Goal: Task Accomplishment & Management: Manage account settings

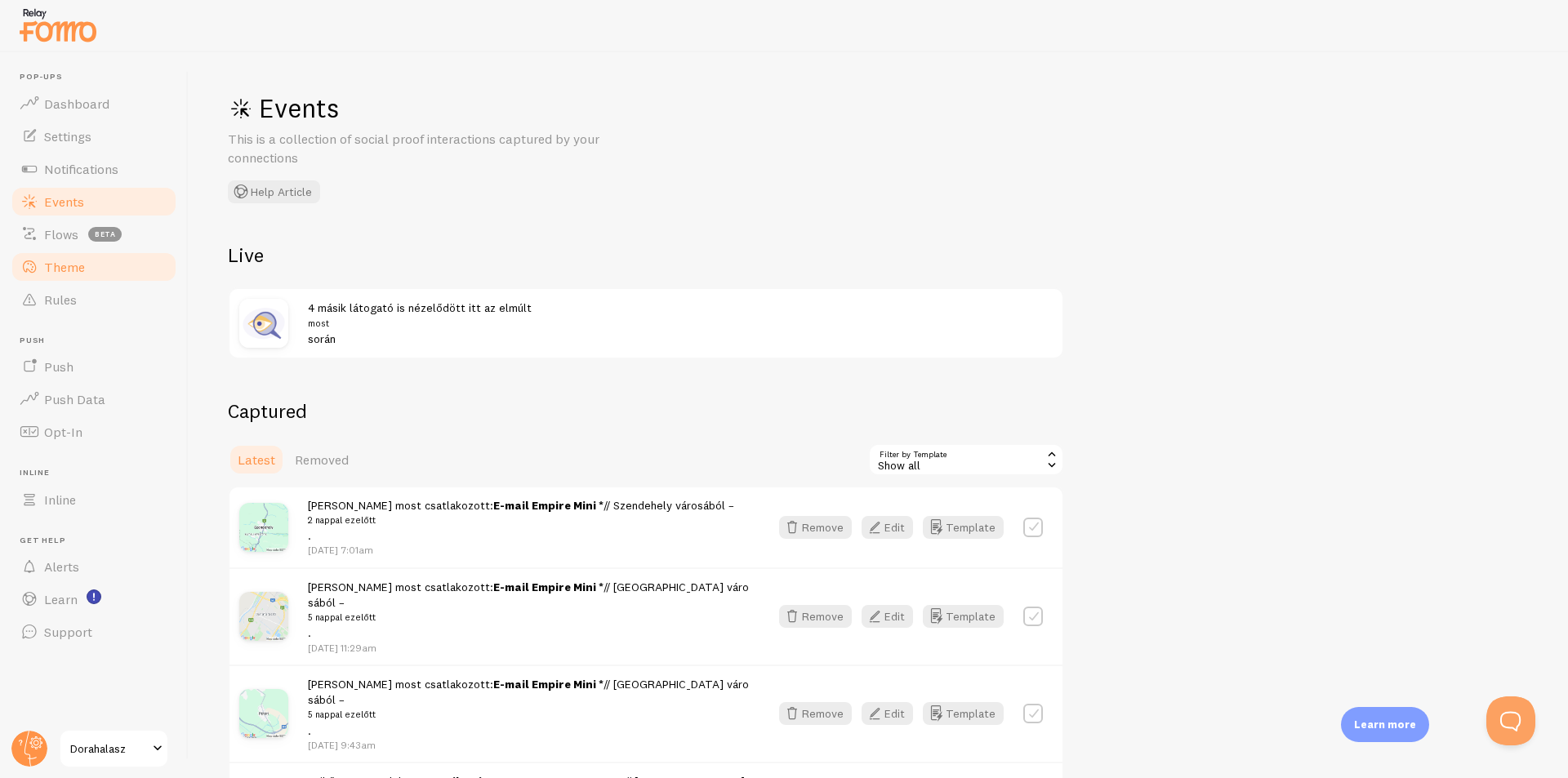
click at [96, 256] on link "Theme" at bounding box center [93, 266] width 168 height 32
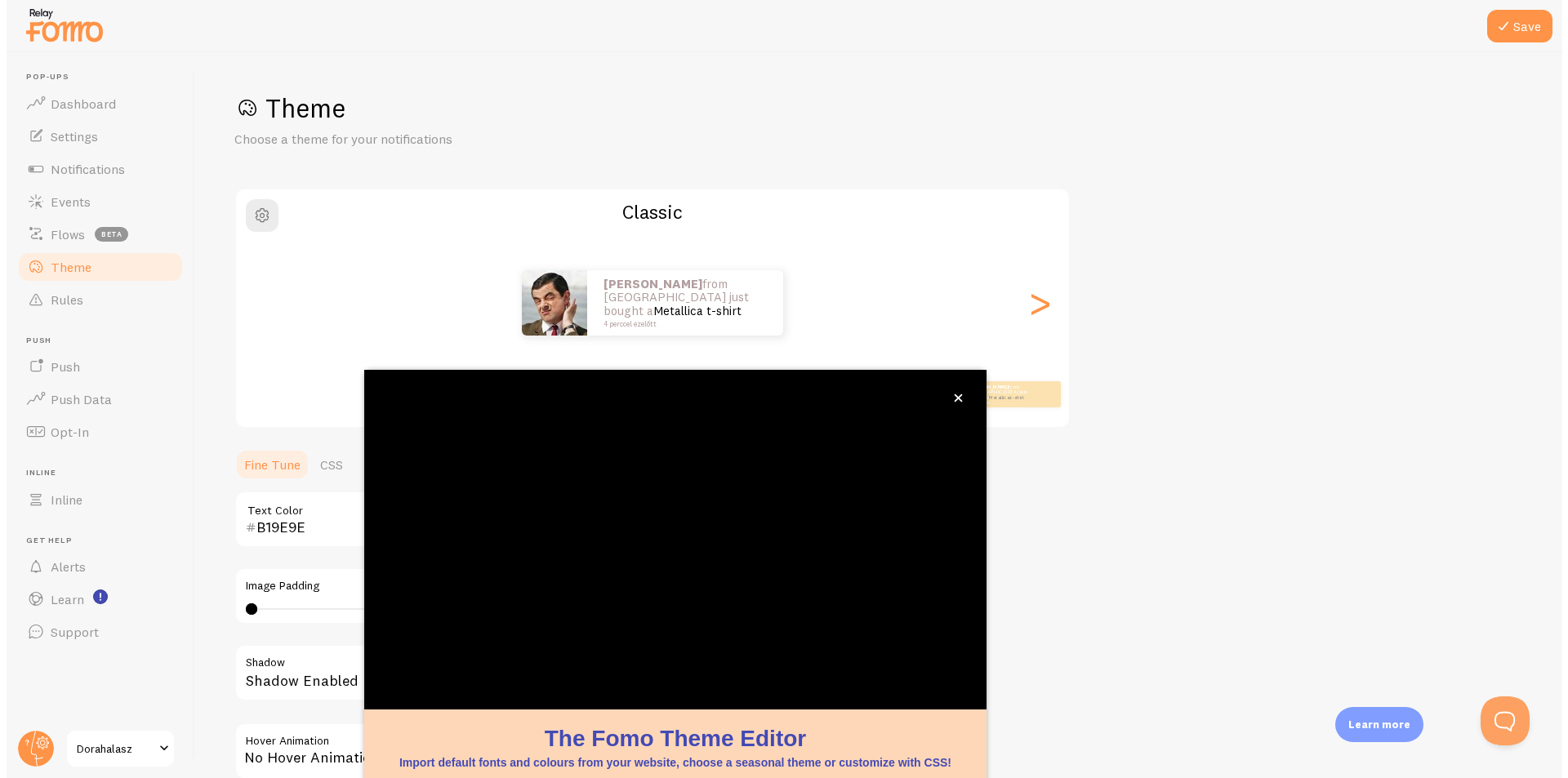
scroll to position [49, 0]
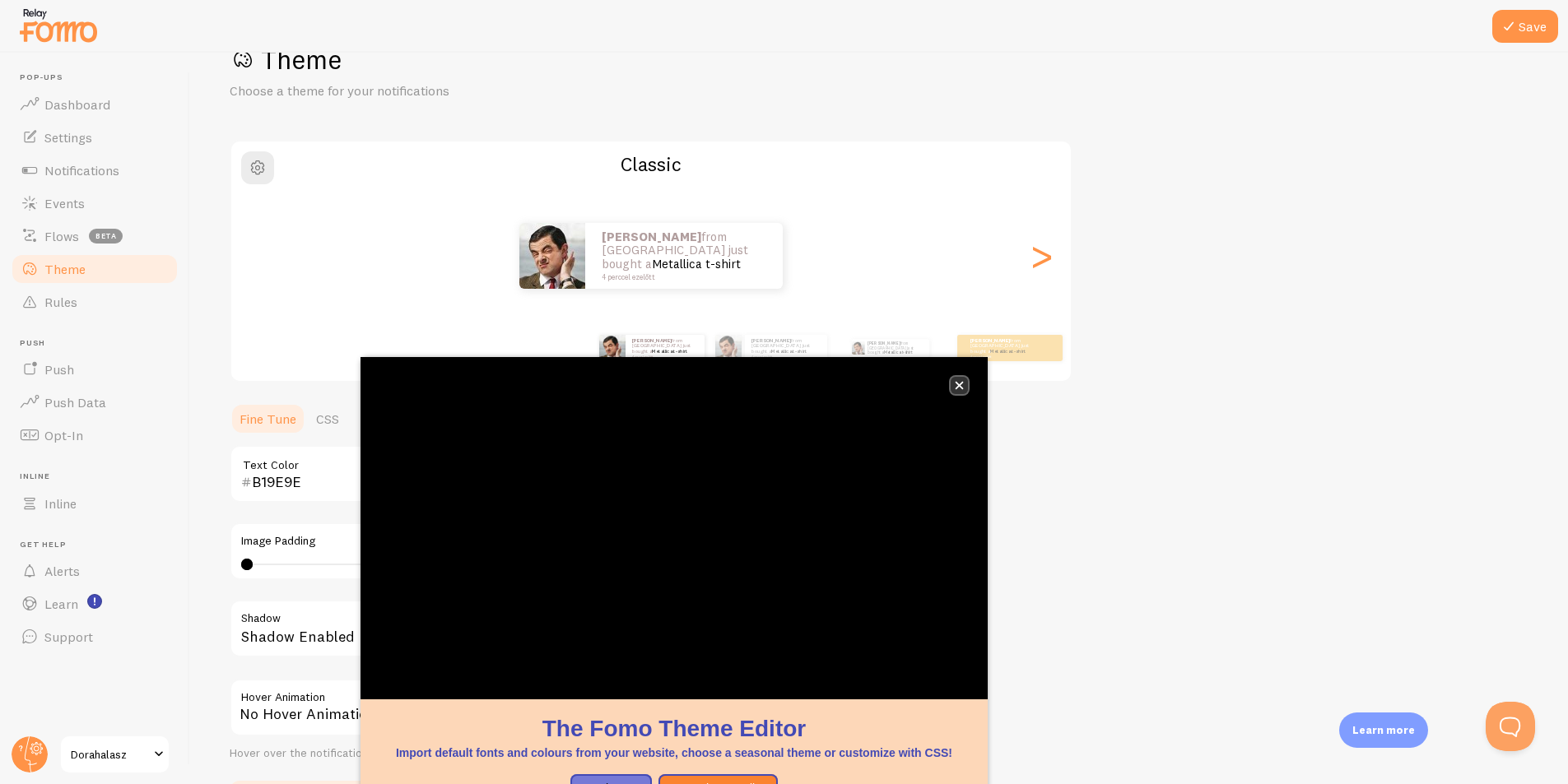
click at [963, 388] on button "close," at bounding box center [959, 386] width 18 height 18
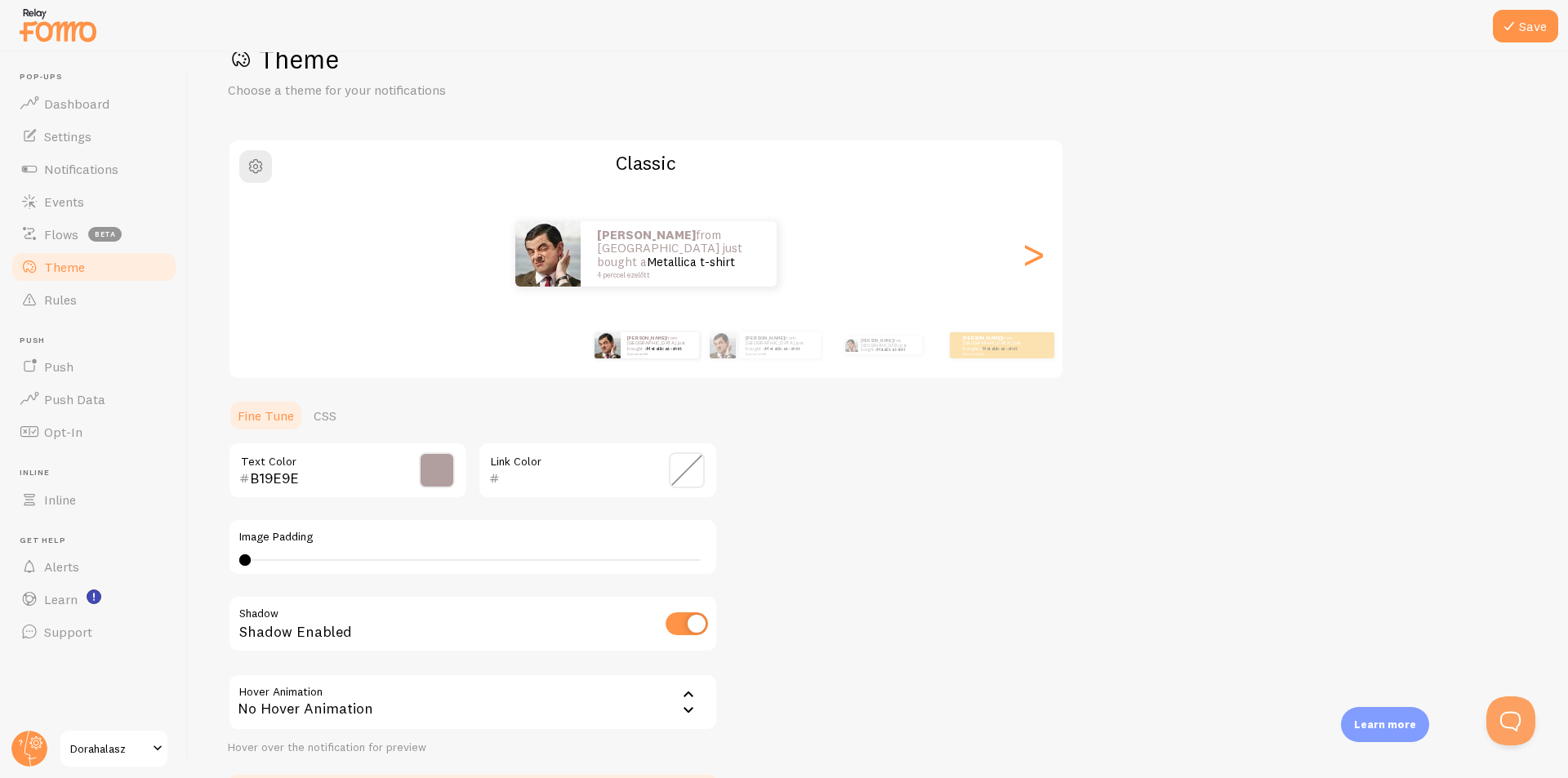
click at [680, 472] on span at bounding box center [686, 470] width 36 height 36
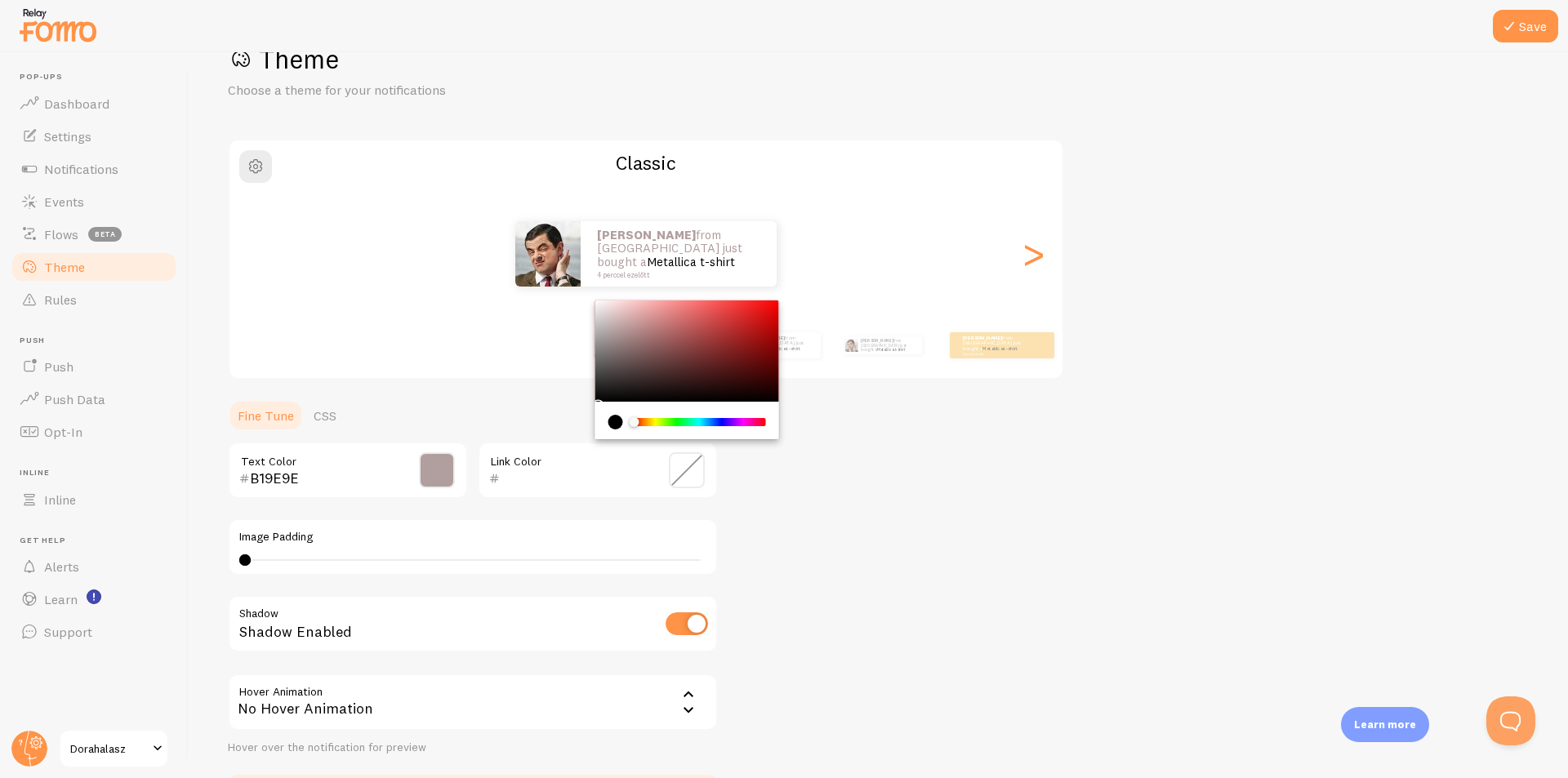
click at [747, 425] on div "Chrome color picker" at bounding box center [699, 421] width 130 height 8
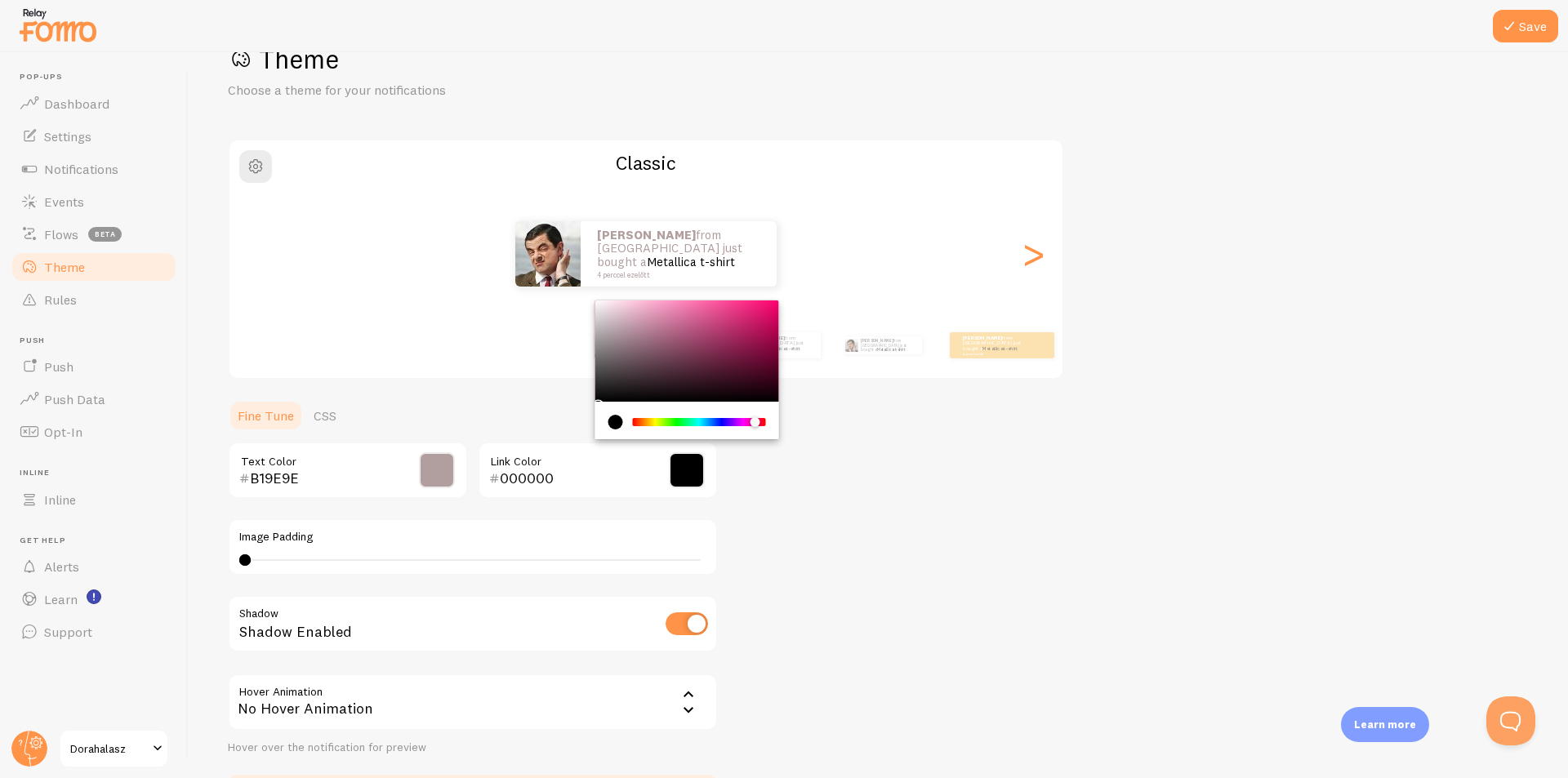
click at [754, 425] on div "Chrome color picker" at bounding box center [754, 421] width 10 height 10
click at [743, 330] on div "Chrome color picker" at bounding box center [687, 351] width 184 height 101
click at [743, 309] on div "Chrome color picker" at bounding box center [687, 351] width 184 height 101
click at [739, 307] on div "Chrome color picker" at bounding box center [687, 351] width 184 height 101
click at [756, 304] on div "Chrome color picker" at bounding box center [687, 351] width 184 height 101
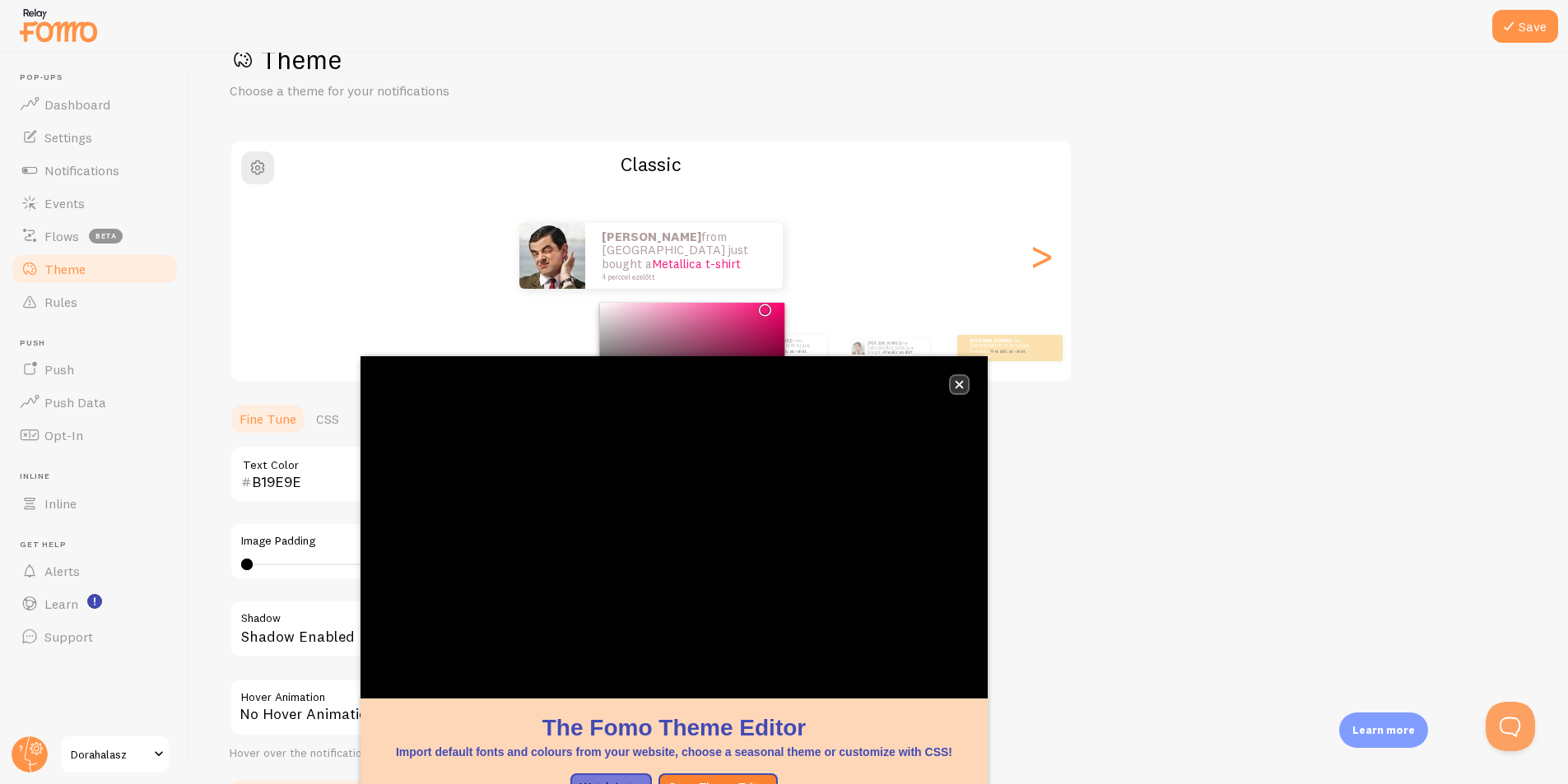
click at [958, 380] on button "close," at bounding box center [959, 385] width 18 height 18
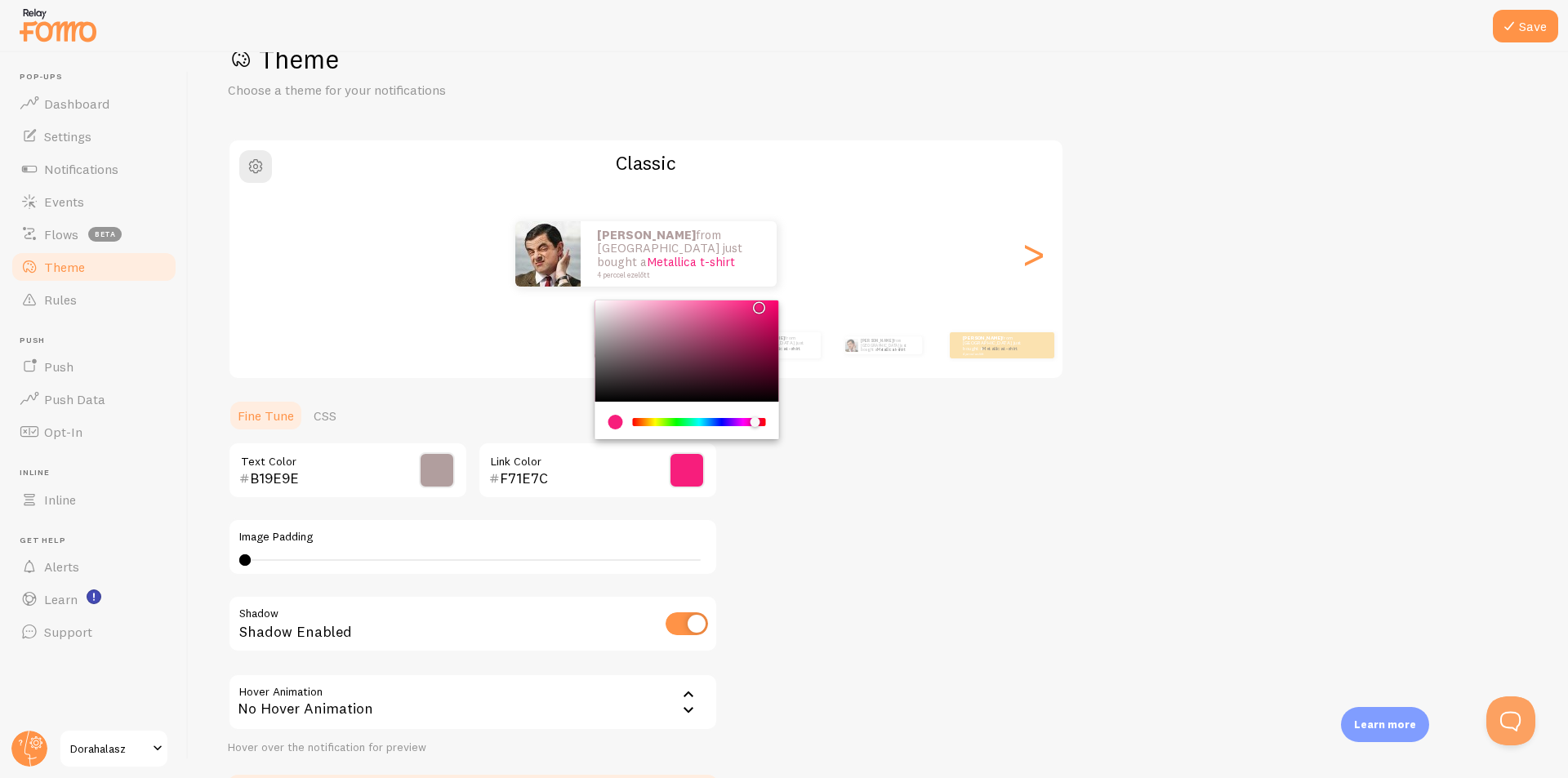
click at [515, 475] on input "F71E7C" at bounding box center [574, 478] width 149 height 19
paste input "e50069"
type input "e50069"
click at [840, 502] on div "Theme Choose a theme for your notifications Classic [PERSON_NAME] from [GEOGRAP…" at bounding box center [878, 430] width 1301 height 775
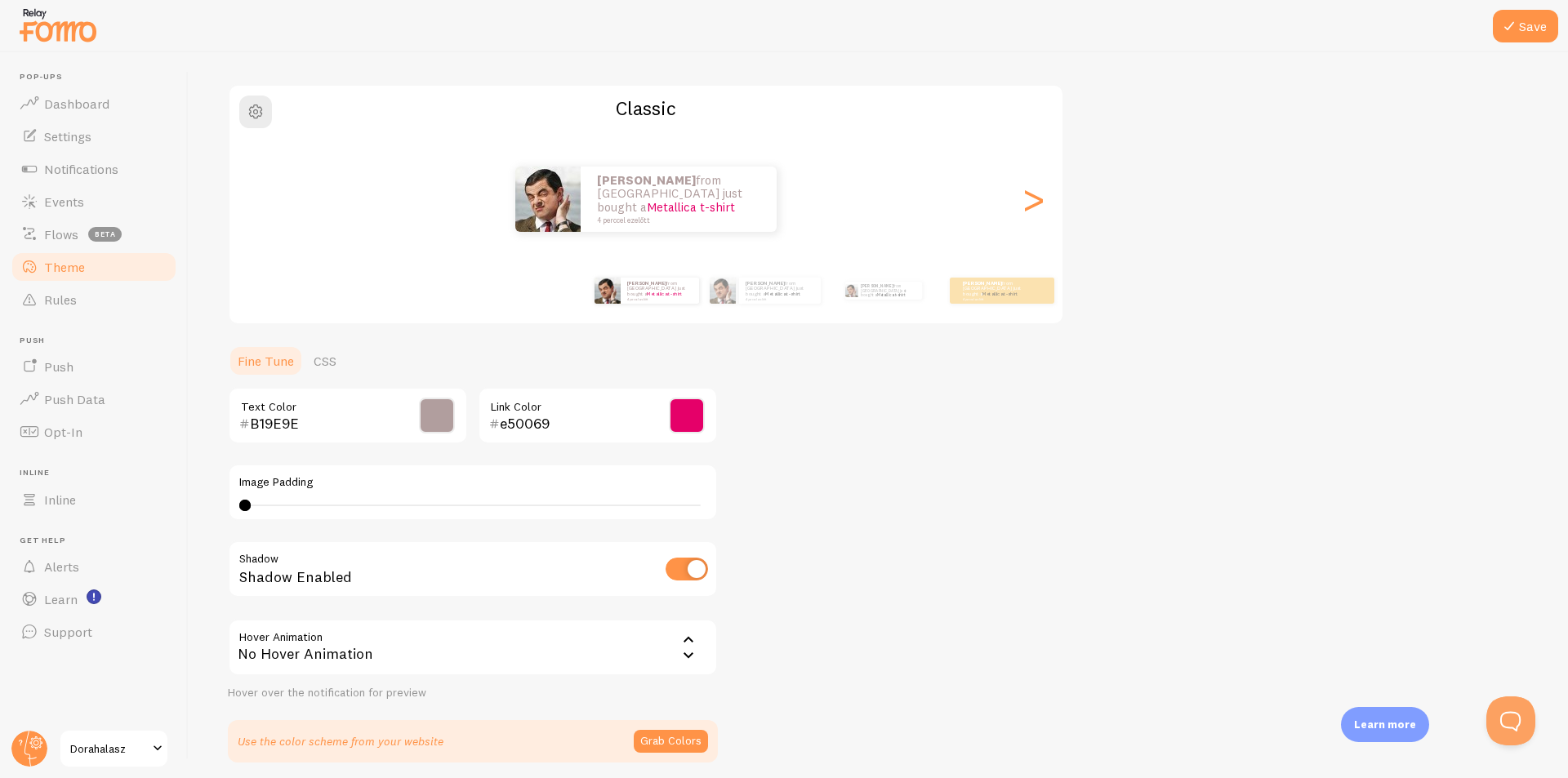
scroll to position [167, 0]
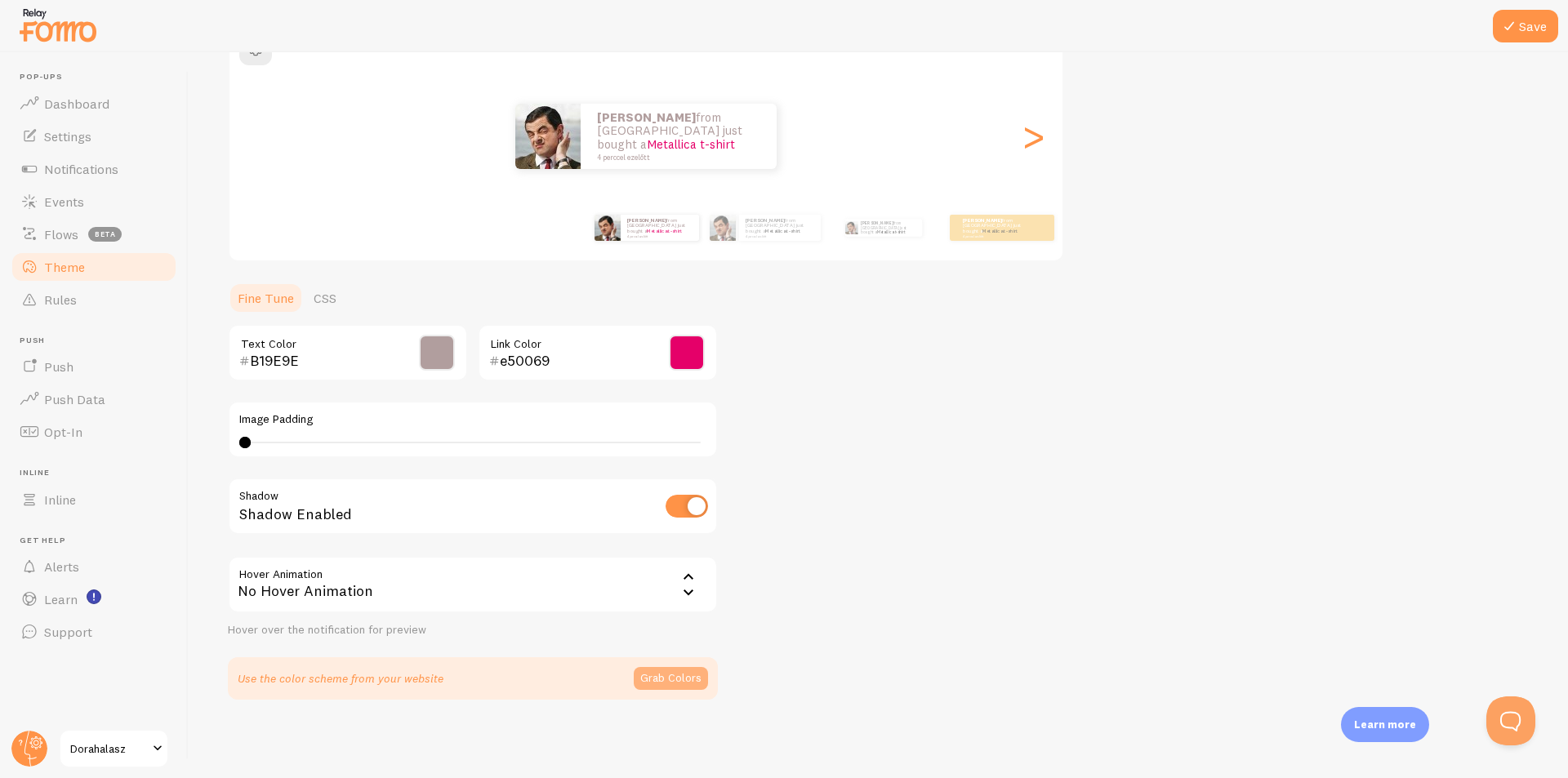
click at [678, 671] on button "Grab Colors" at bounding box center [671, 679] width 74 height 23
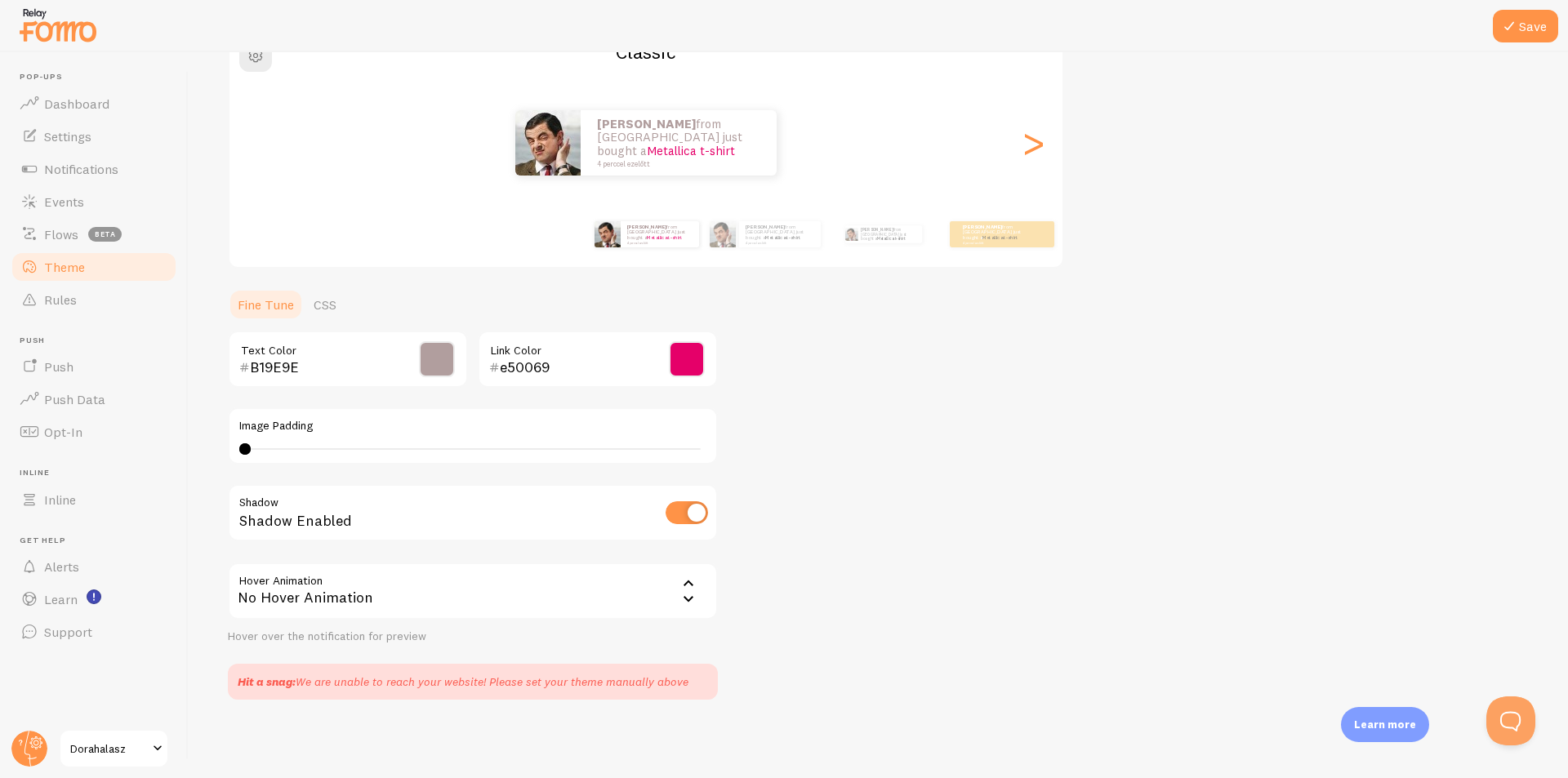
scroll to position [78, 0]
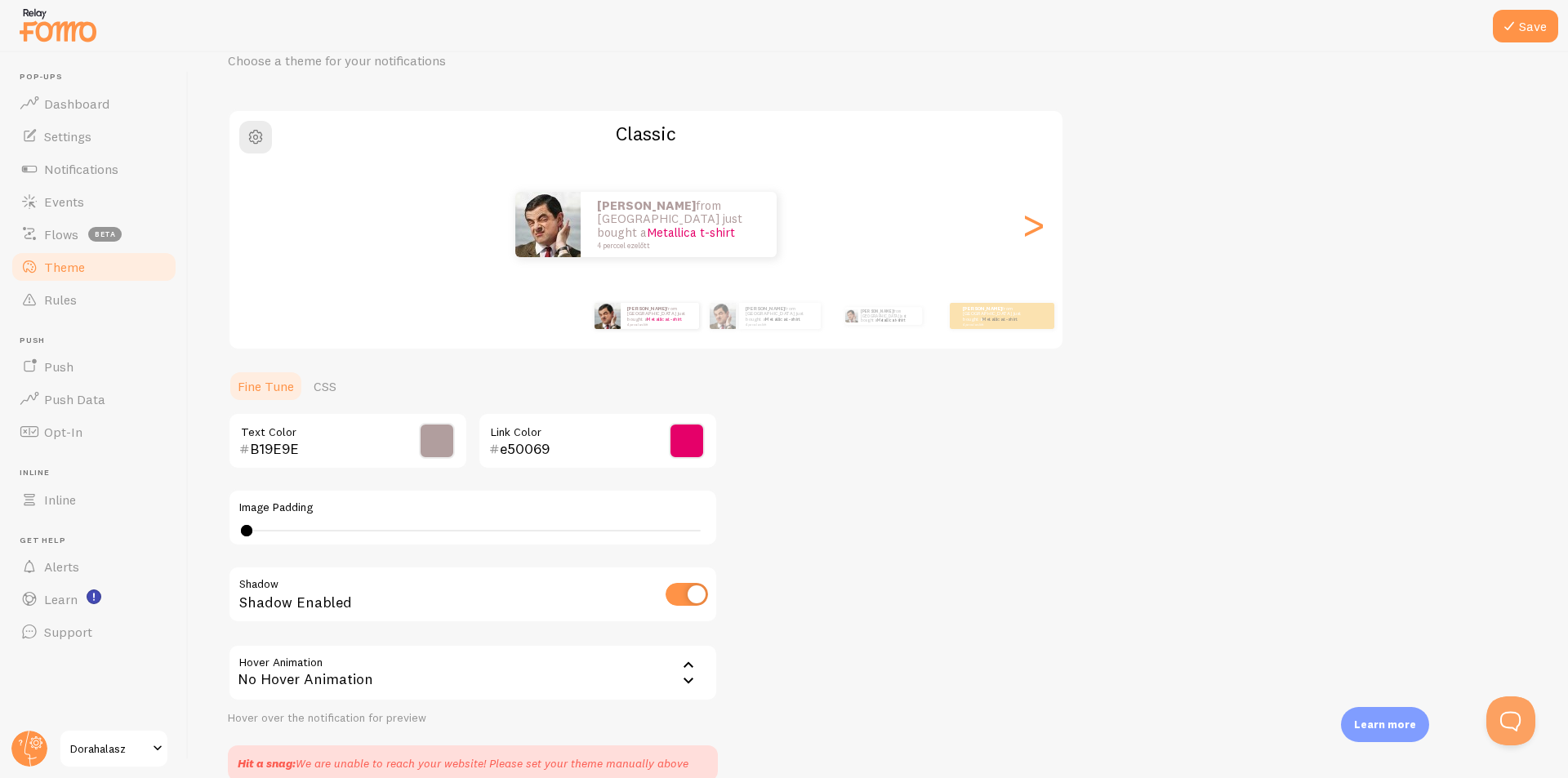
click at [247, 535] on div at bounding box center [246, 530] width 11 height 11
type input "2"
drag, startPoint x: 247, startPoint y: 532, endPoint x: 1016, endPoint y: 237, distance: 823.6
click at [277, 532] on div at bounding box center [271, 530] width 11 height 11
click at [1043, 235] on div ">" at bounding box center [1033, 224] width 19 height 118
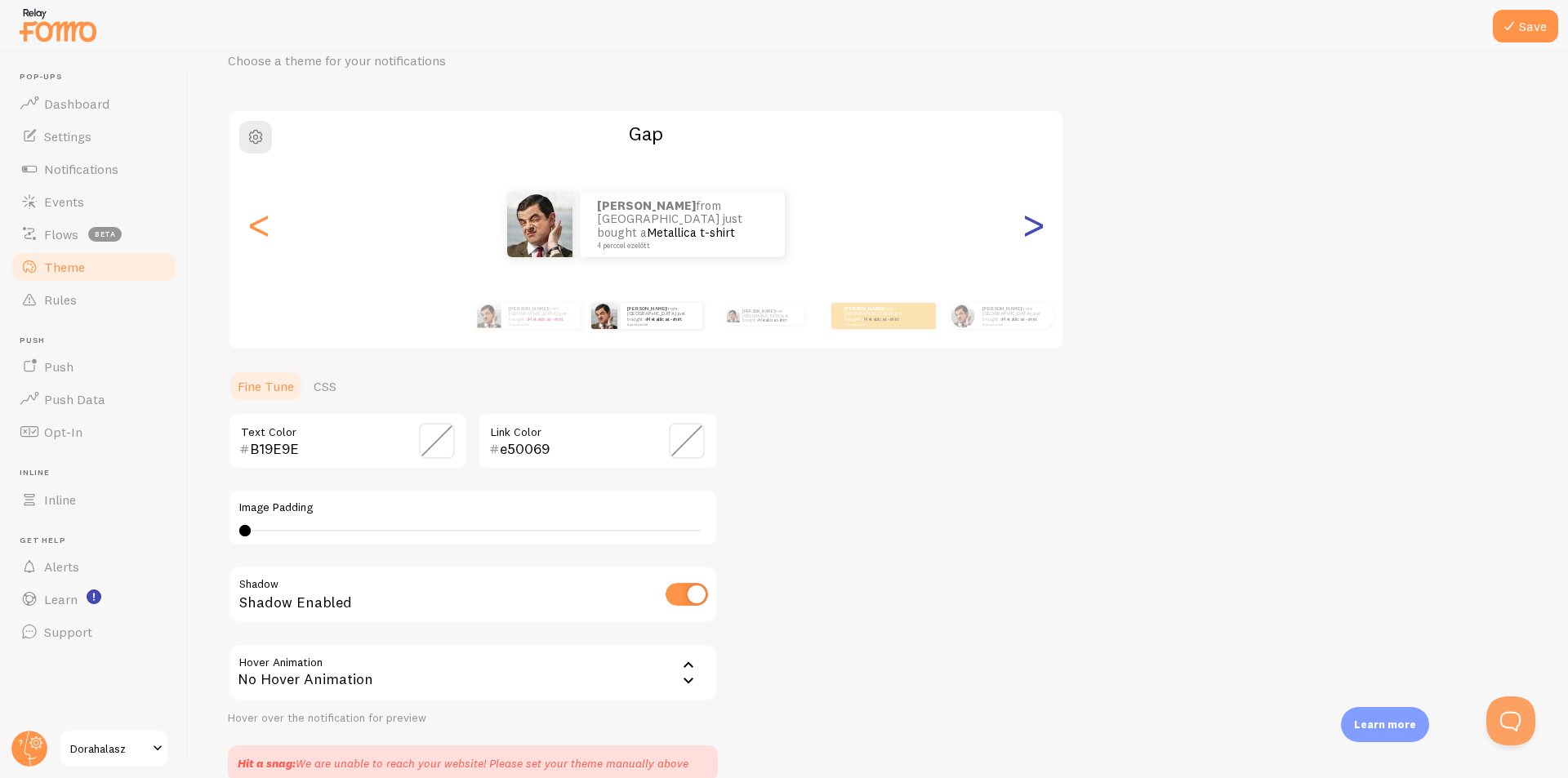
type input "0"
click at [1043, 235] on div ">" at bounding box center [1033, 224] width 19 height 118
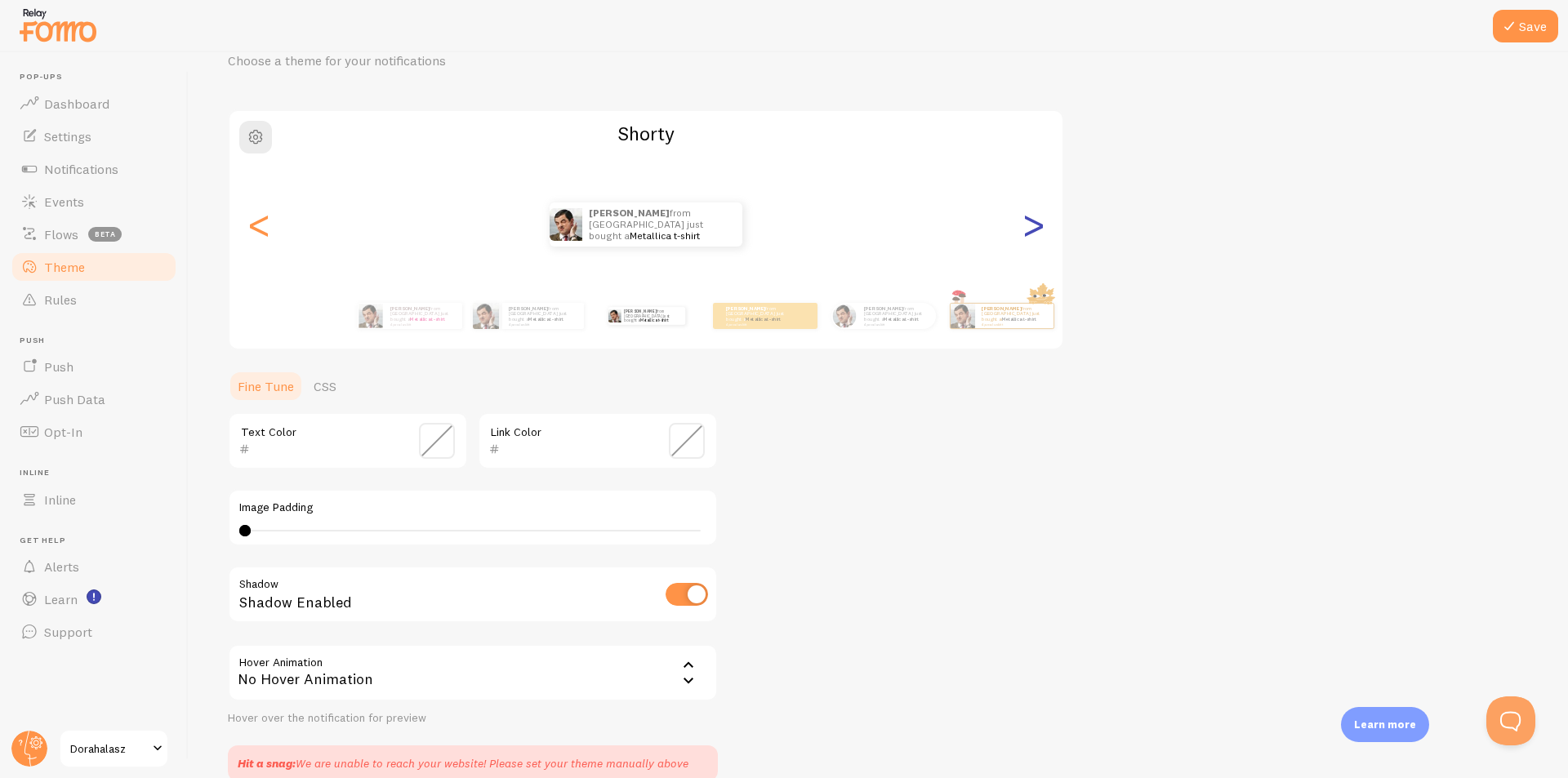
click at [1043, 235] on div ">" at bounding box center [1033, 224] width 19 height 118
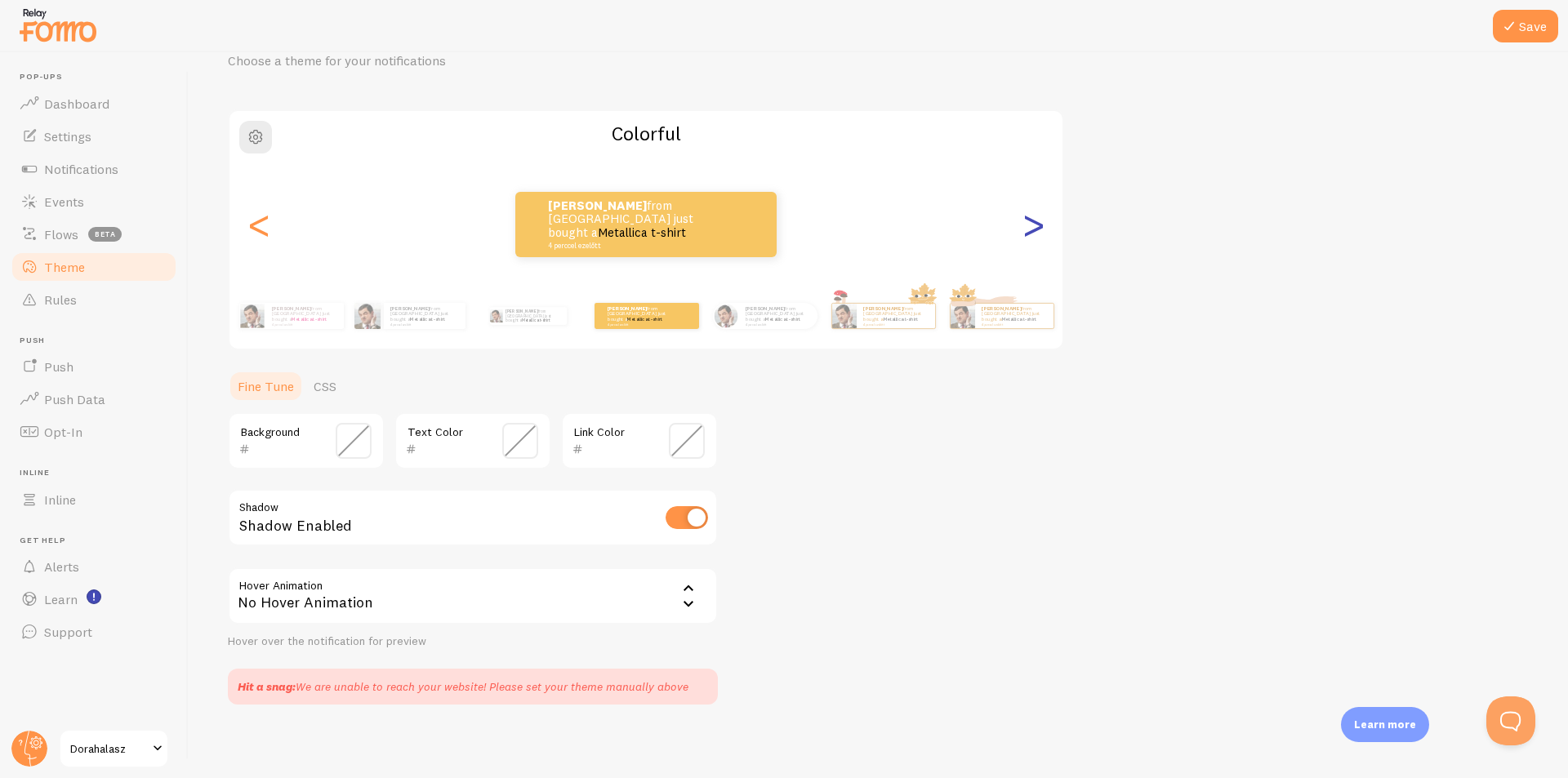
click at [1043, 235] on div ">" at bounding box center [1033, 224] width 19 height 118
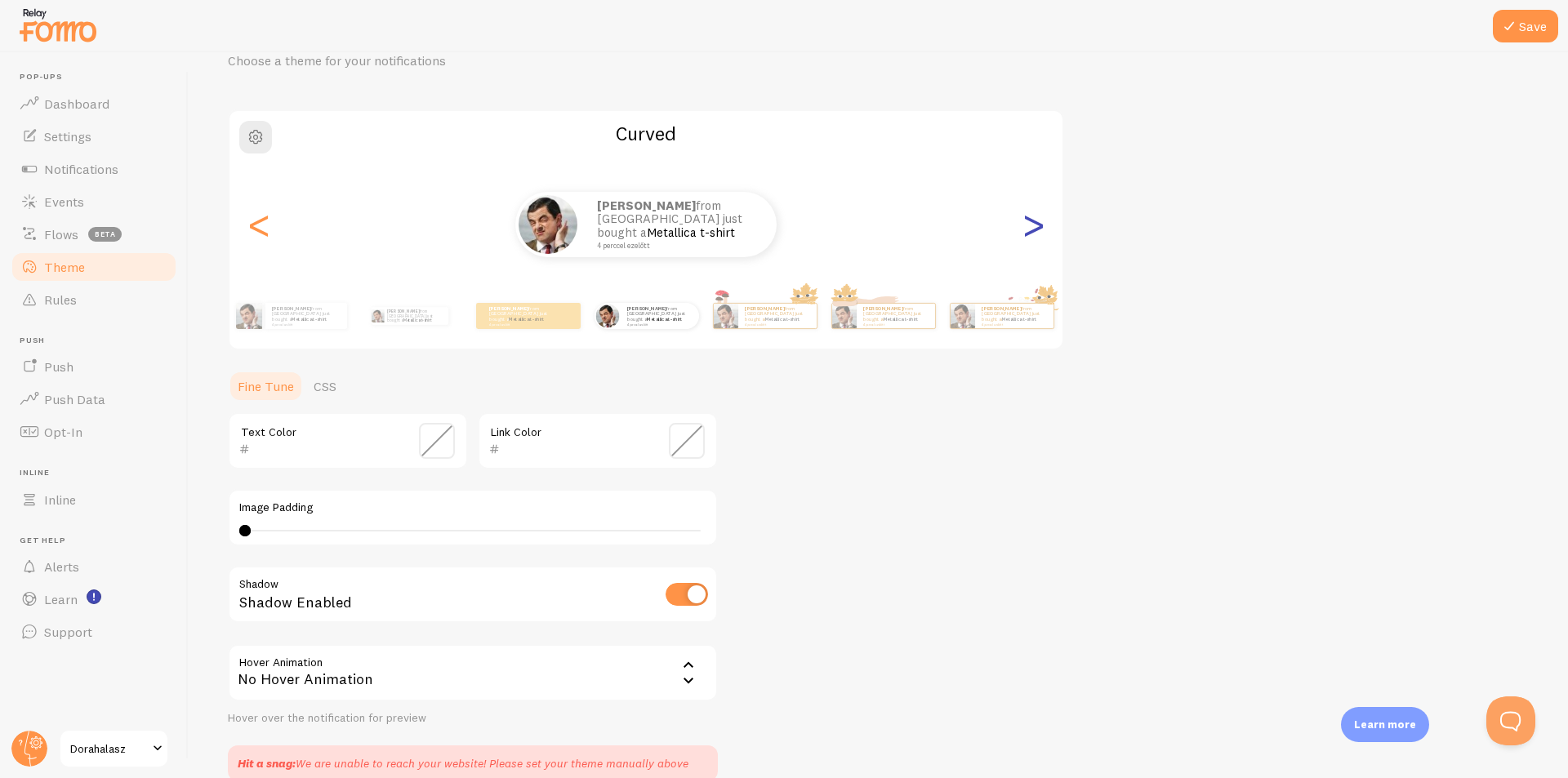
click at [1043, 235] on div ">" at bounding box center [1033, 224] width 19 height 118
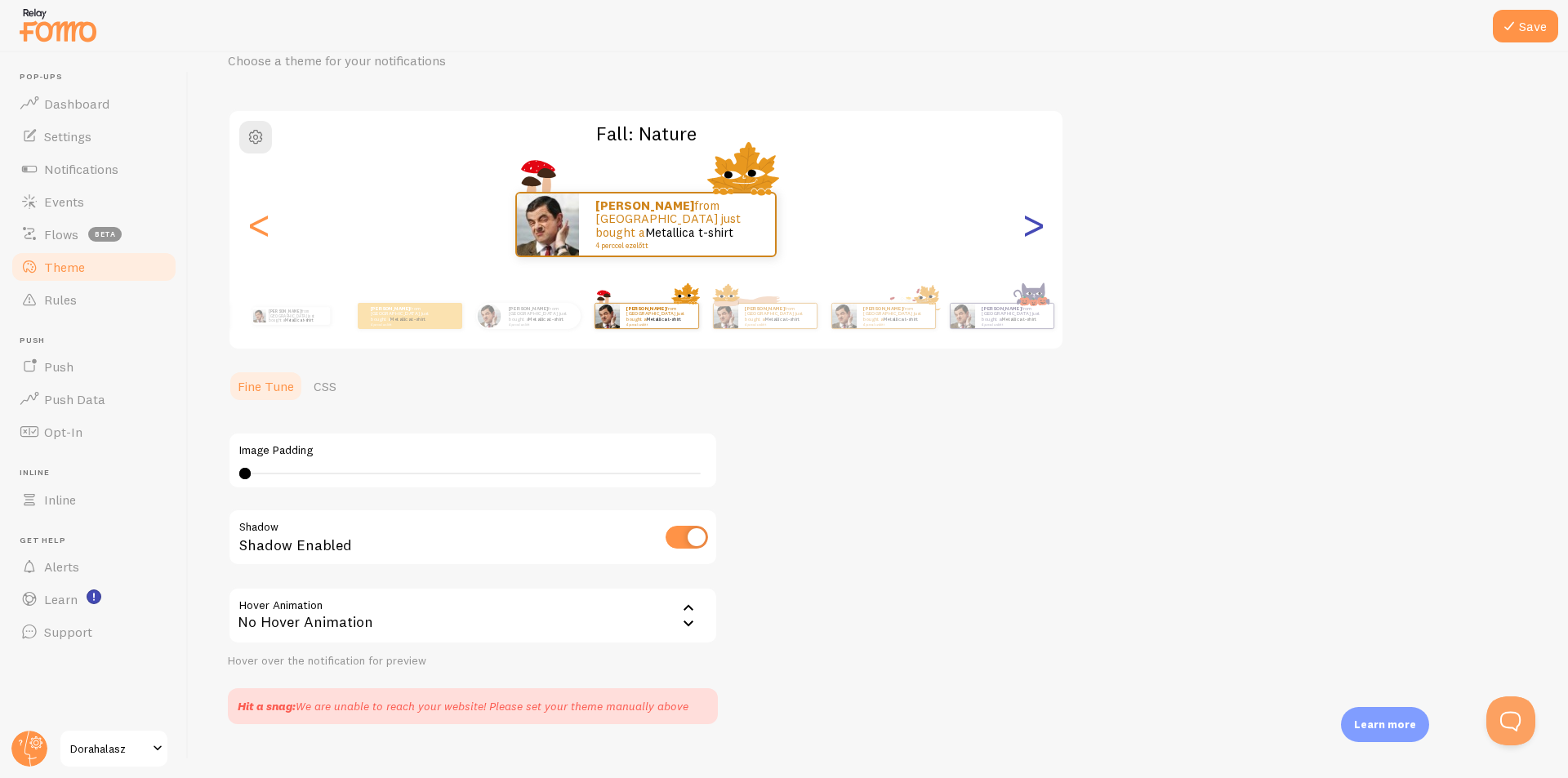
click at [1043, 235] on div ">" at bounding box center [1033, 224] width 19 height 118
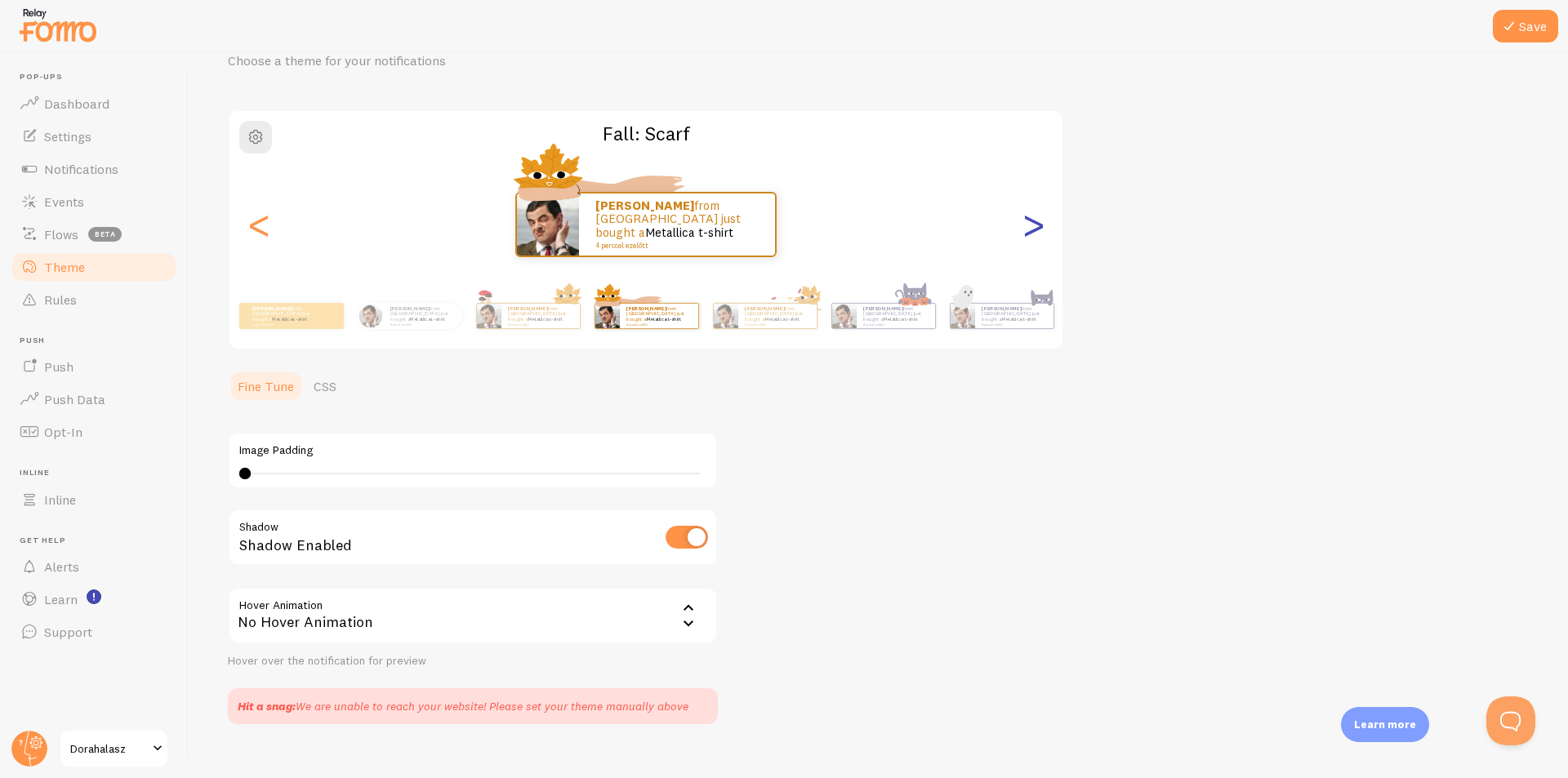
click at [1043, 235] on div ">" at bounding box center [1033, 224] width 19 height 118
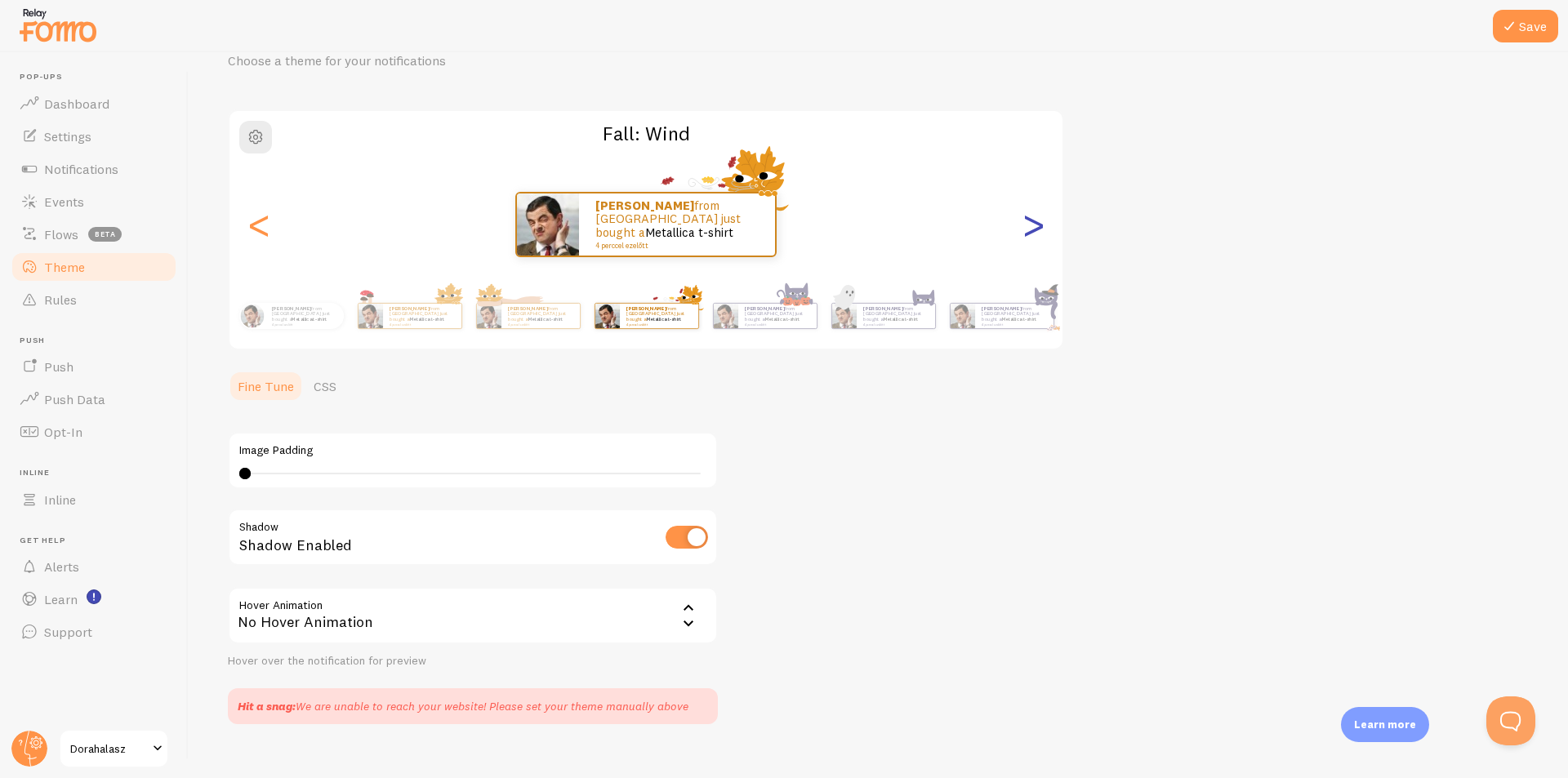
click at [1043, 235] on div ">" at bounding box center [1033, 224] width 19 height 118
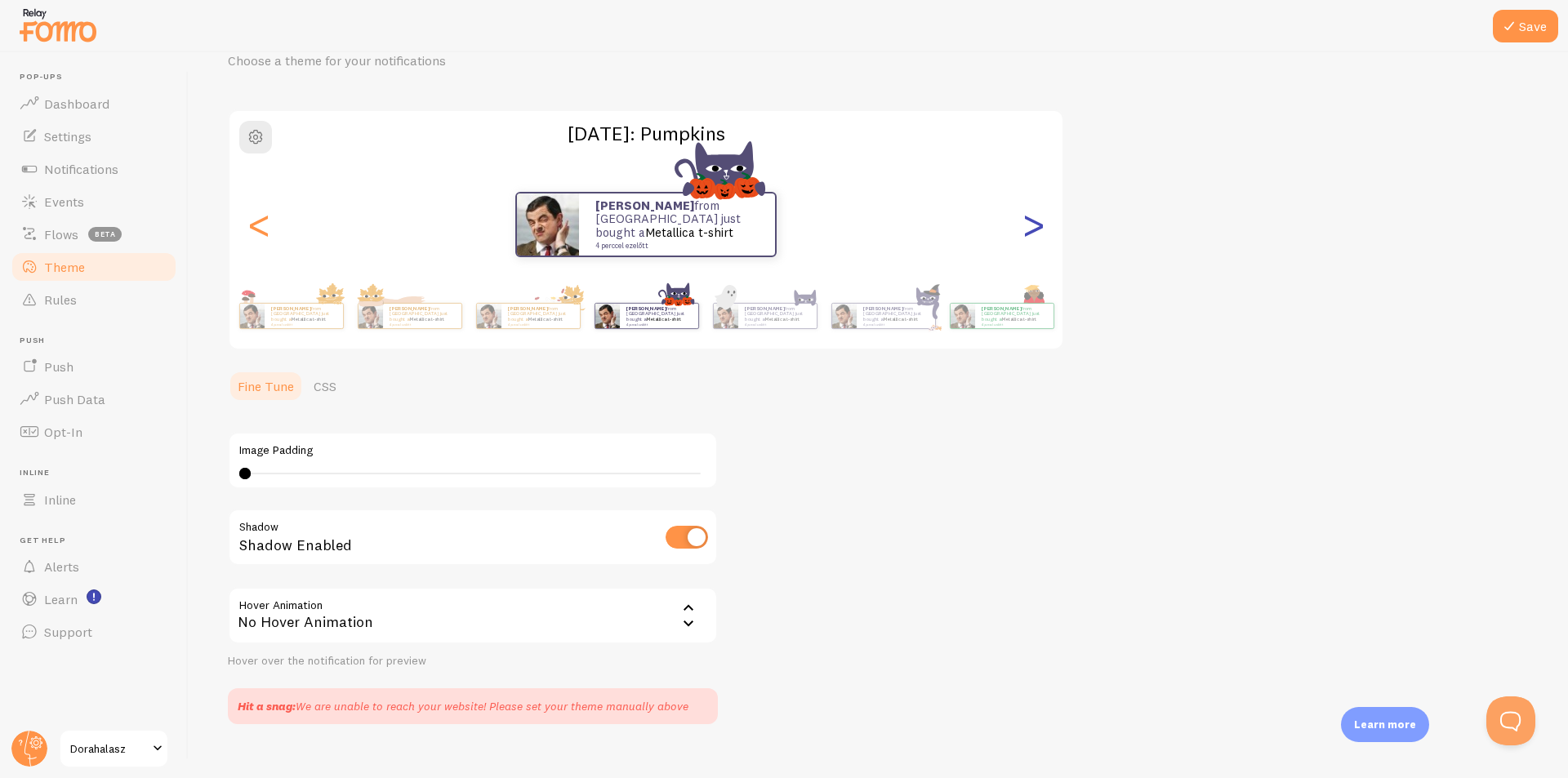
click at [1043, 235] on div ">" at bounding box center [1033, 224] width 19 height 118
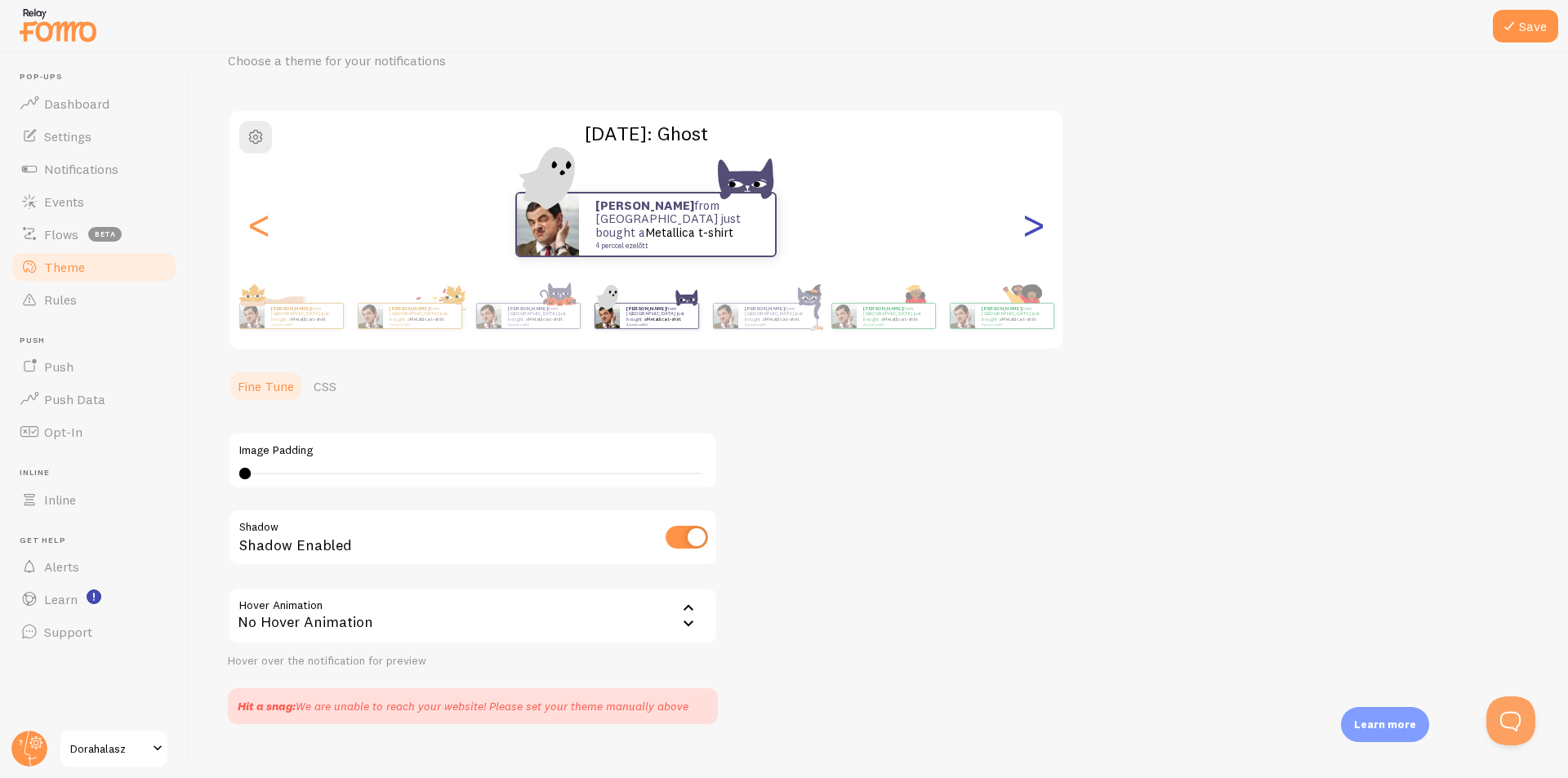
click at [1043, 235] on div ">" at bounding box center [1033, 224] width 19 height 118
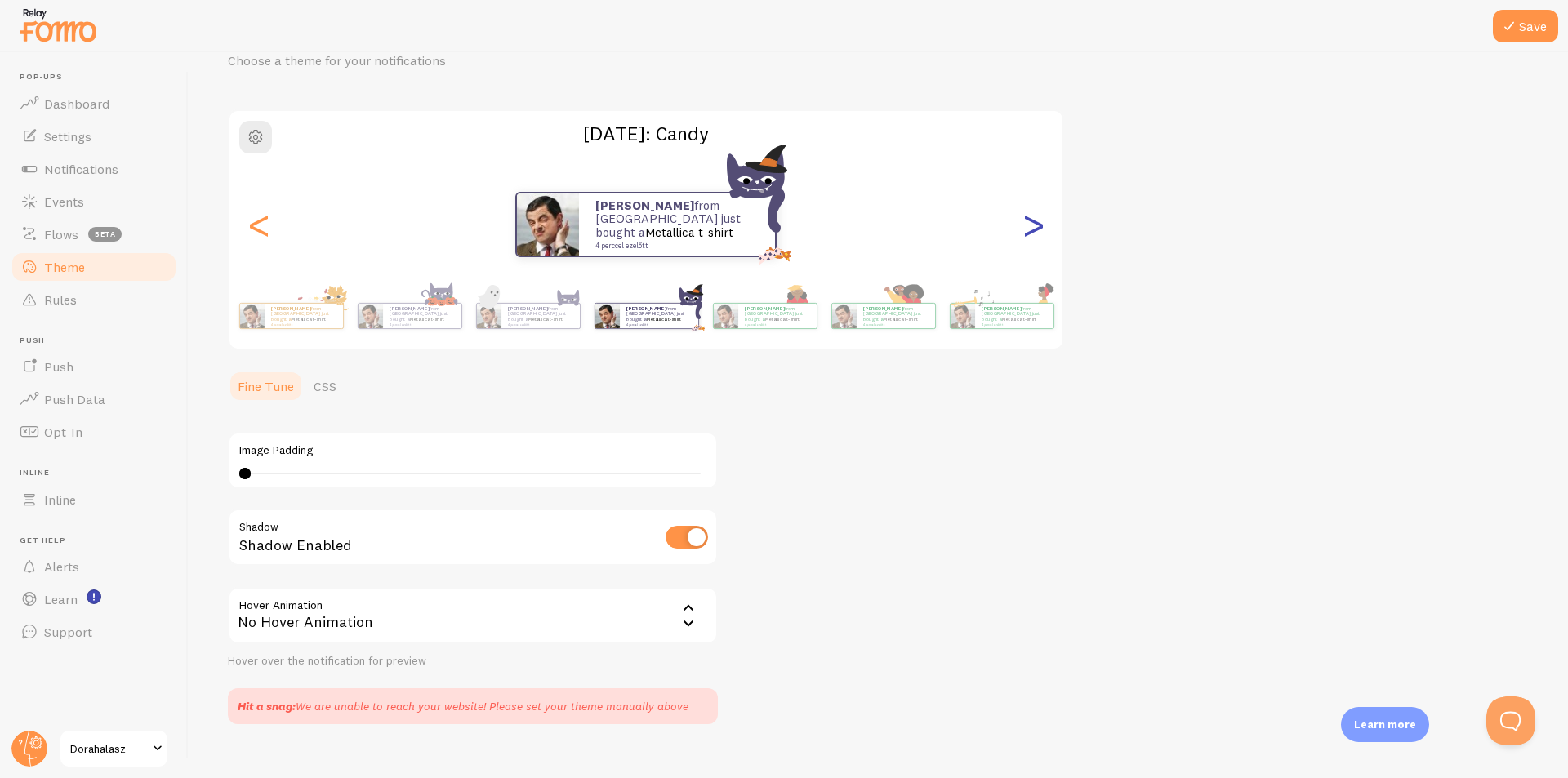
click at [1043, 235] on div ">" at bounding box center [1033, 224] width 19 height 118
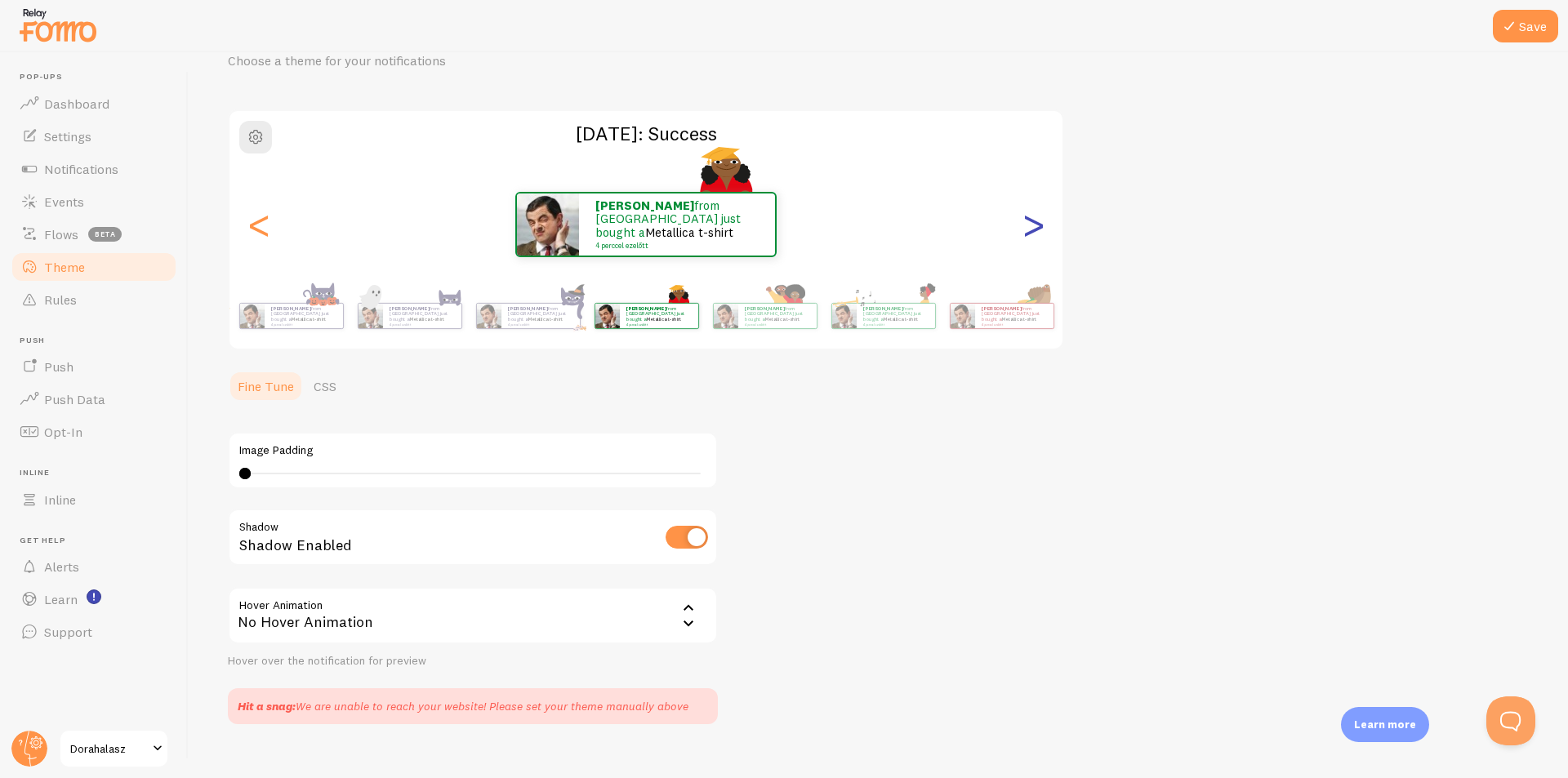
click at [1043, 235] on div ">" at bounding box center [1033, 224] width 19 height 118
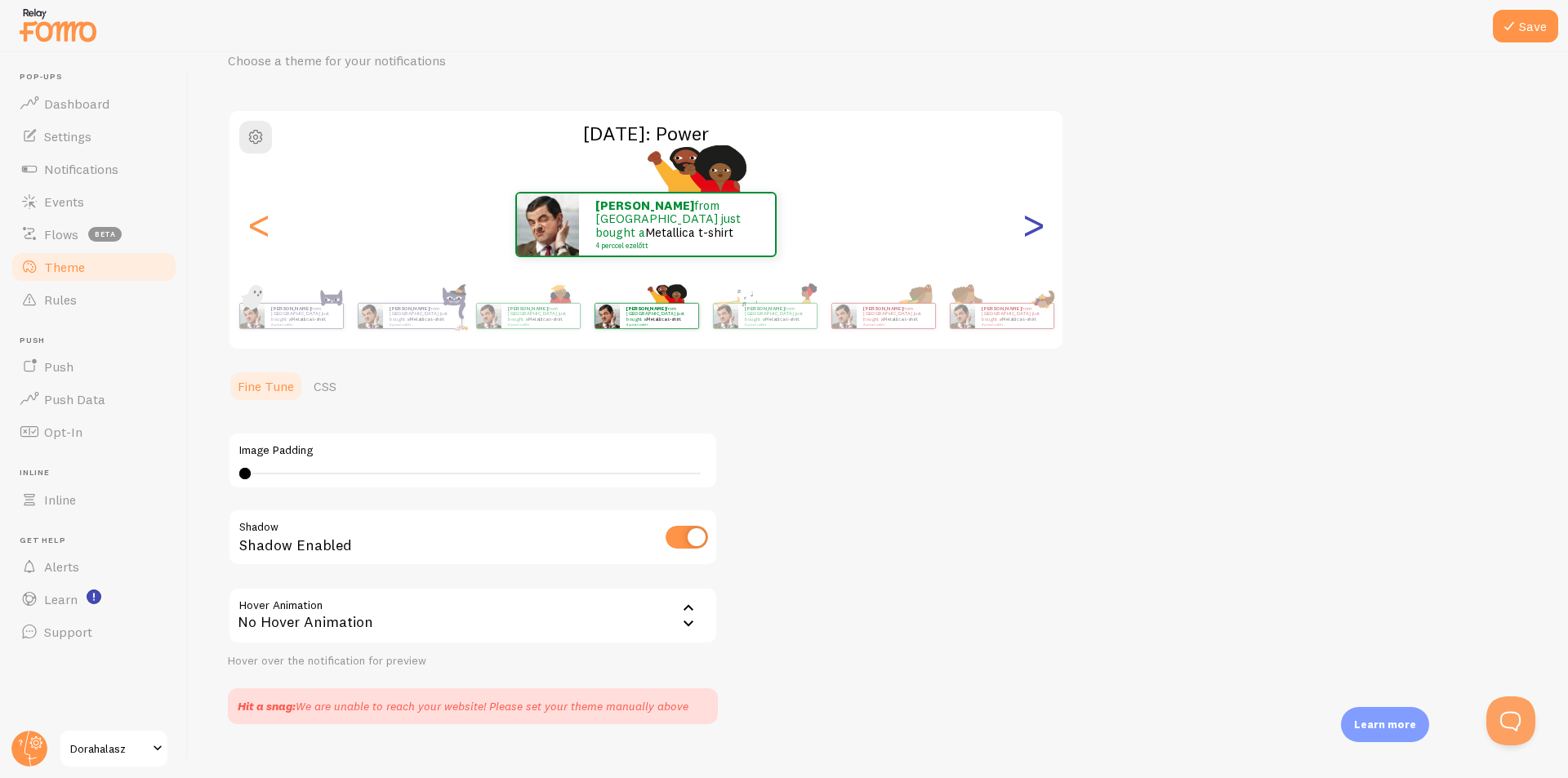
click at [1043, 235] on div ">" at bounding box center [1033, 224] width 19 height 118
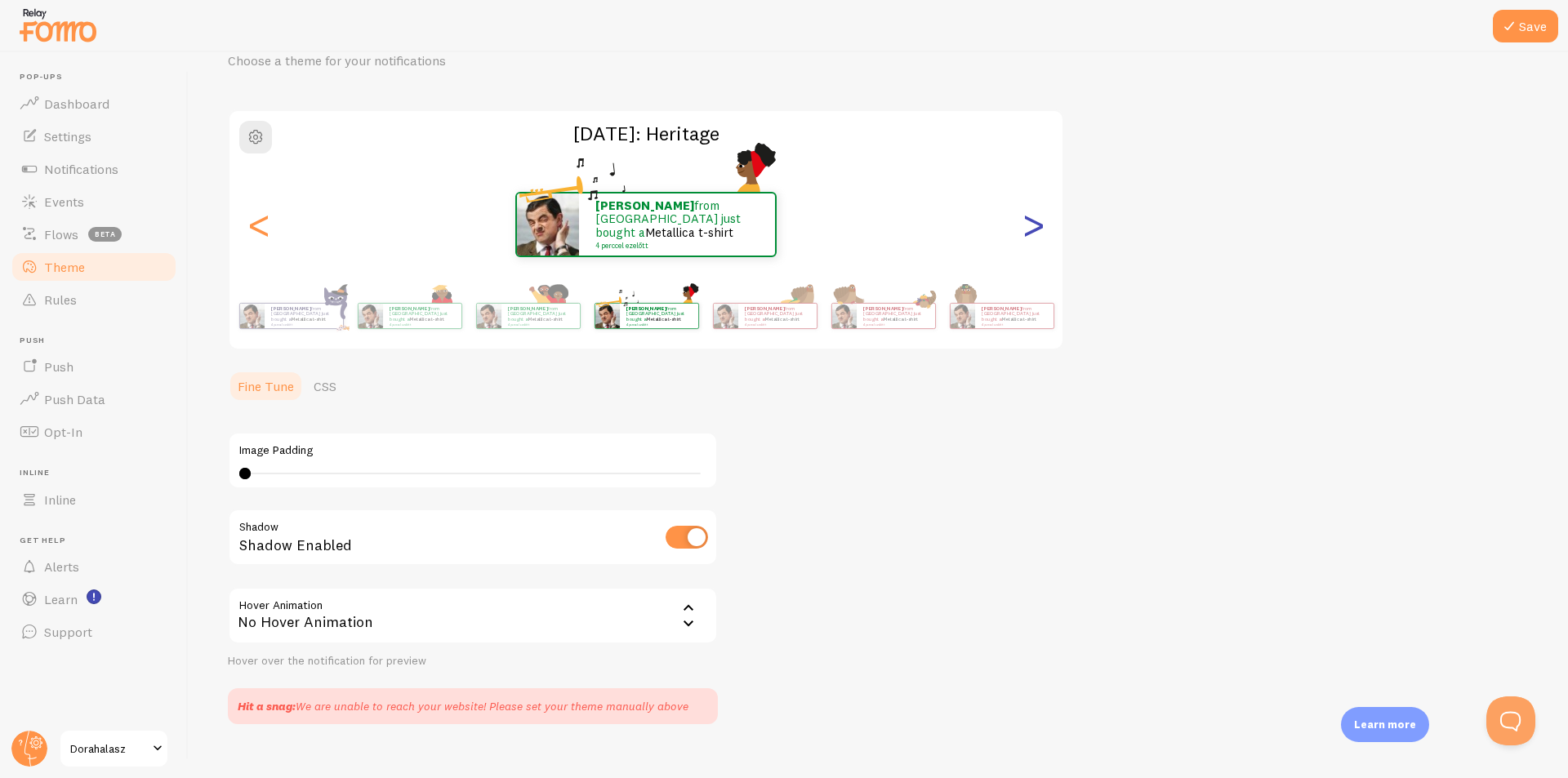
click at [1043, 235] on div ">" at bounding box center [1033, 224] width 19 height 118
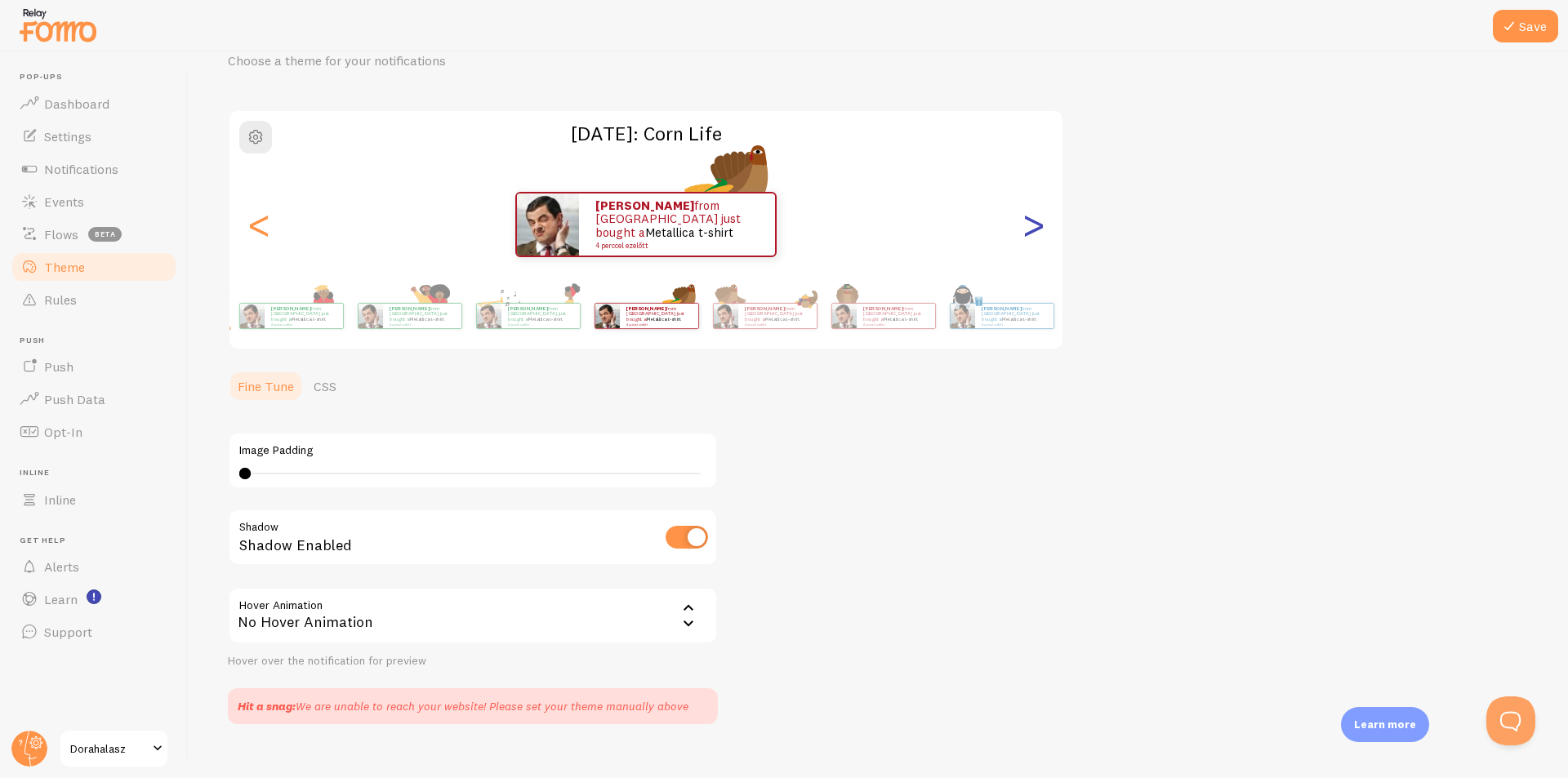
click at [1043, 235] on div ">" at bounding box center [1033, 224] width 19 height 118
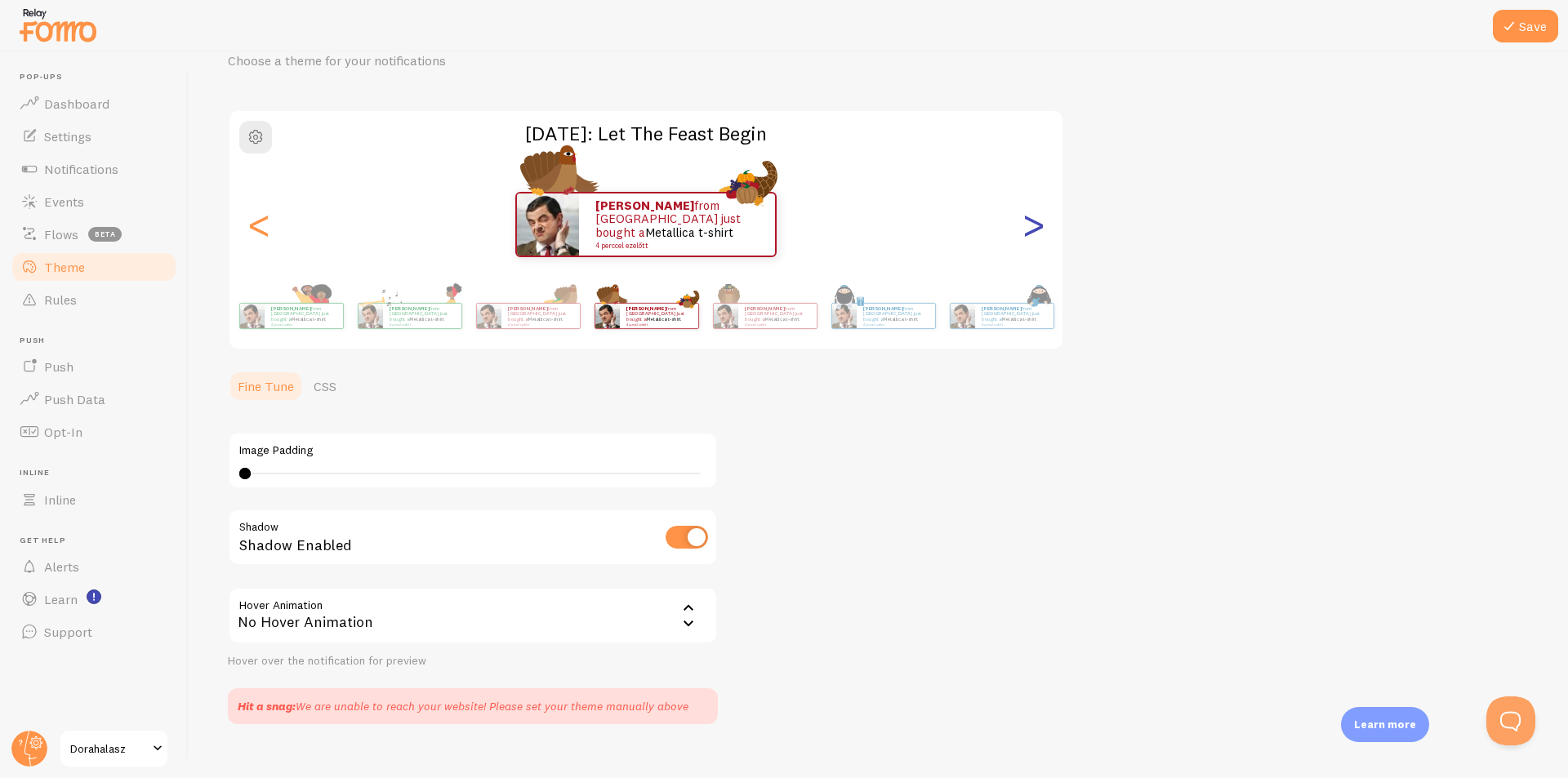
click at [1043, 235] on div ">" at bounding box center [1033, 224] width 19 height 118
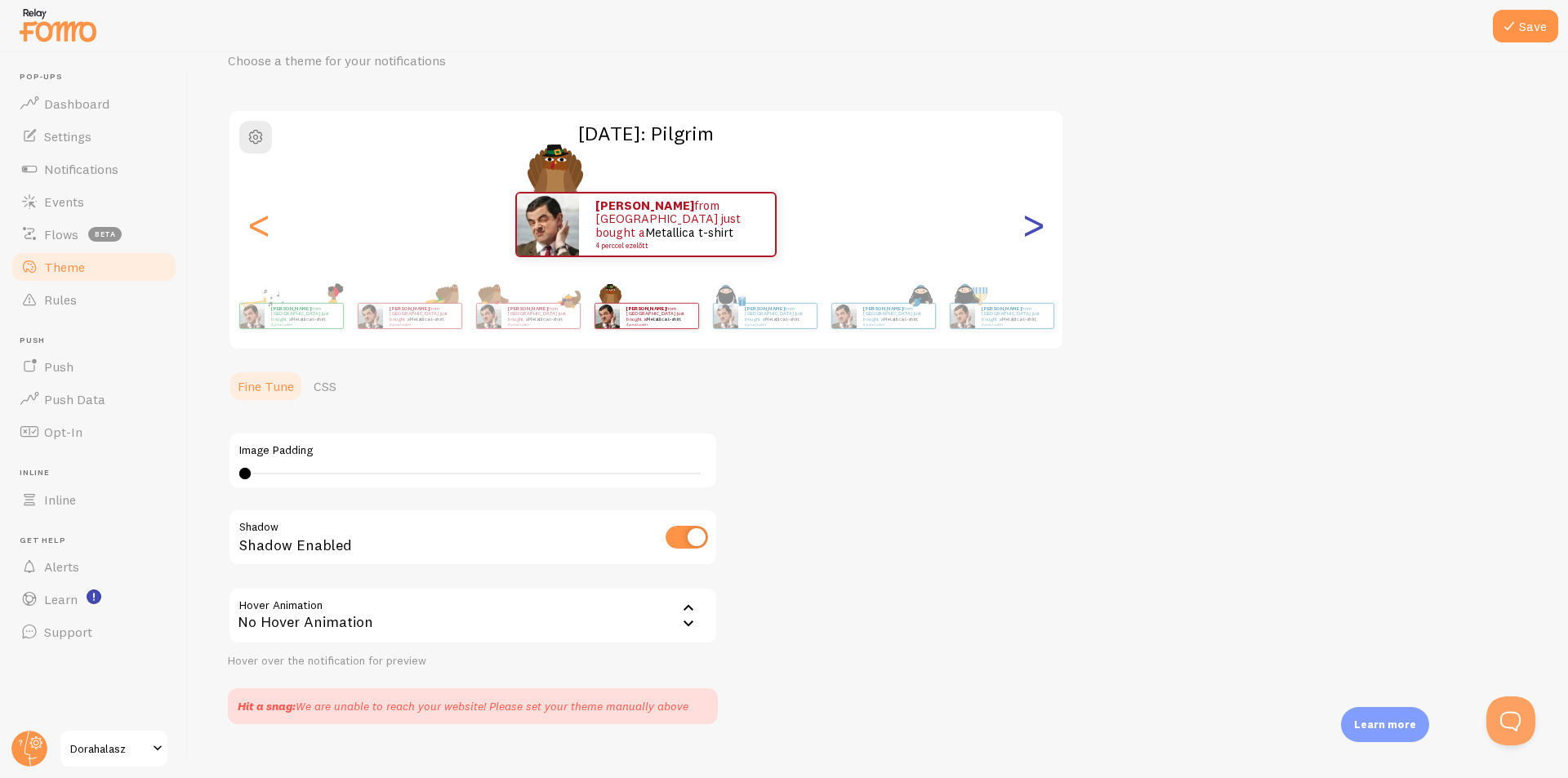
click at [1043, 235] on div ">" at bounding box center [1033, 224] width 19 height 118
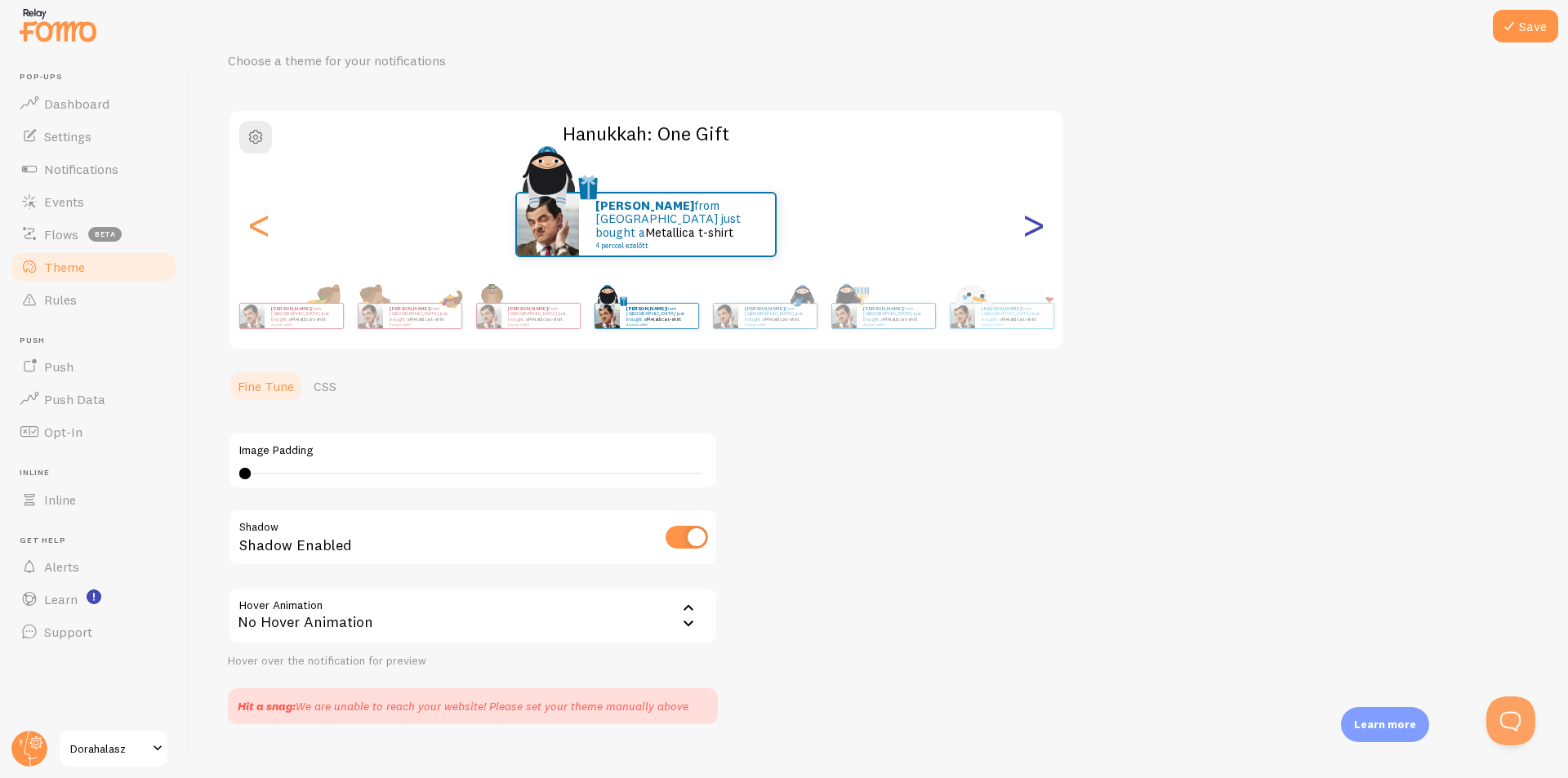
click at [1043, 235] on div ">" at bounding box center [1033, 224] width 19 height 118
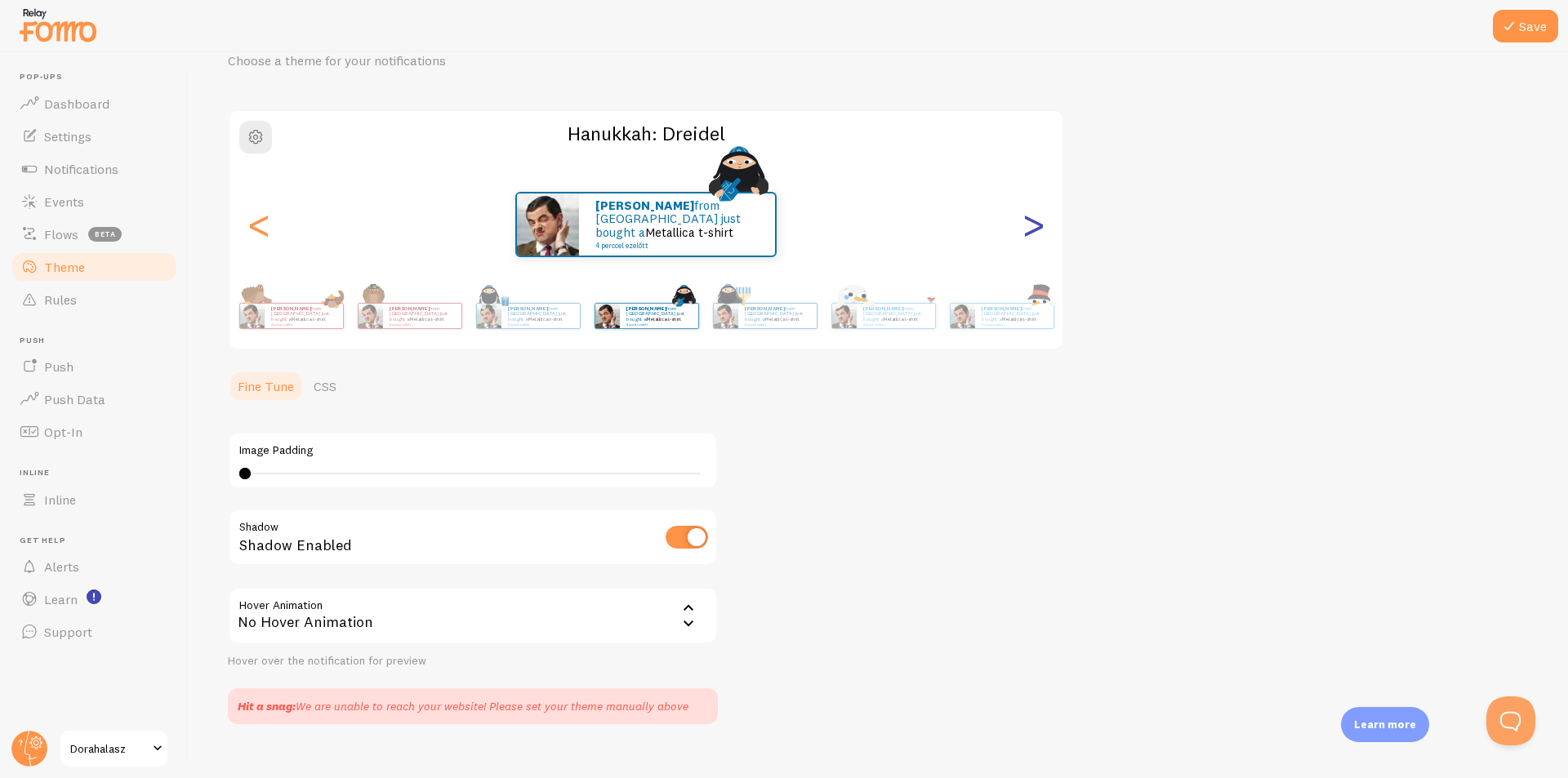
click at [1043, 235] on div ">" at bounding box center [1033, 224] width 19 height 118
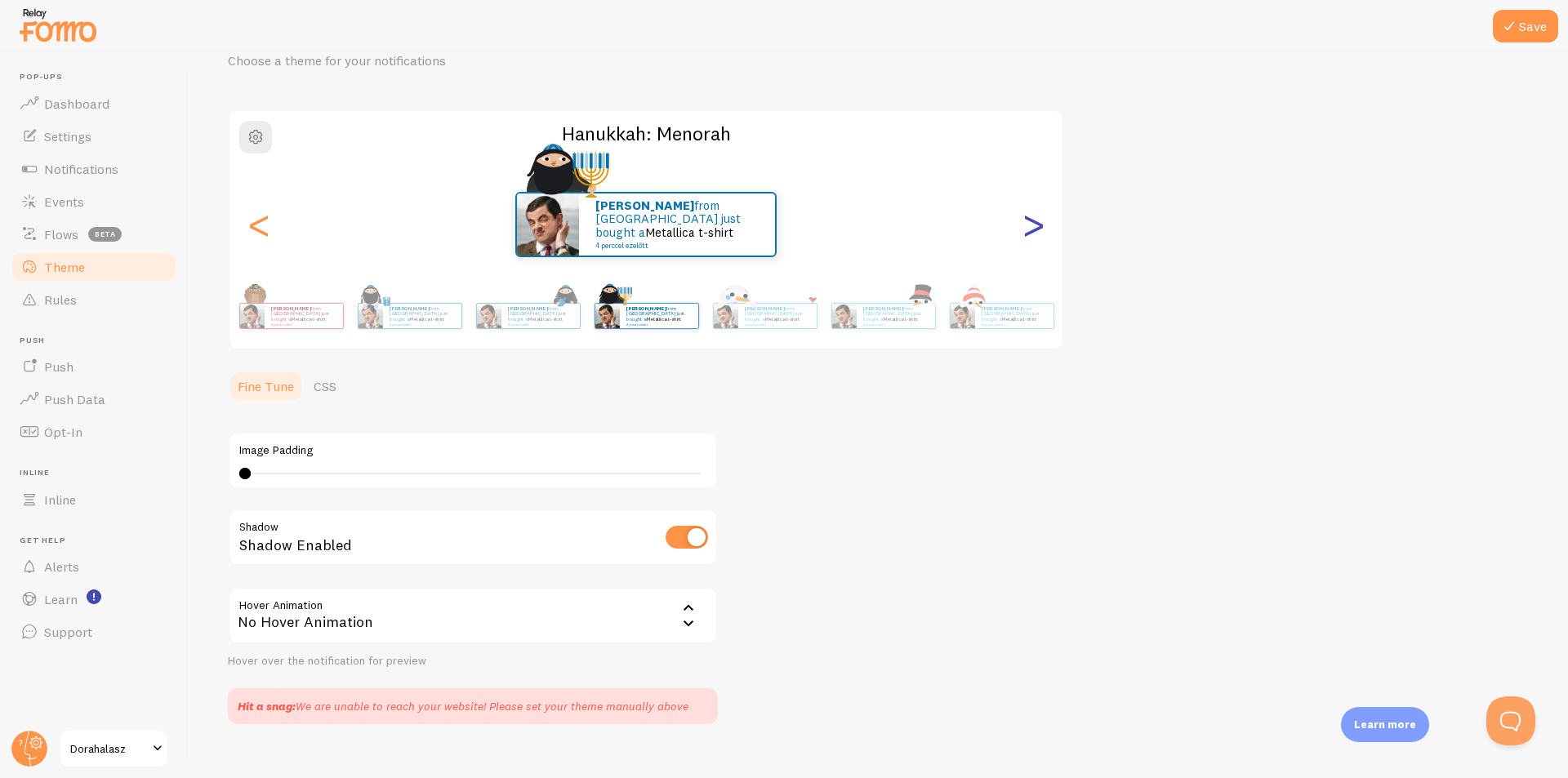
click at [1043, 235] on div ">" at bounding box center [1033, 224] width 19 height 118
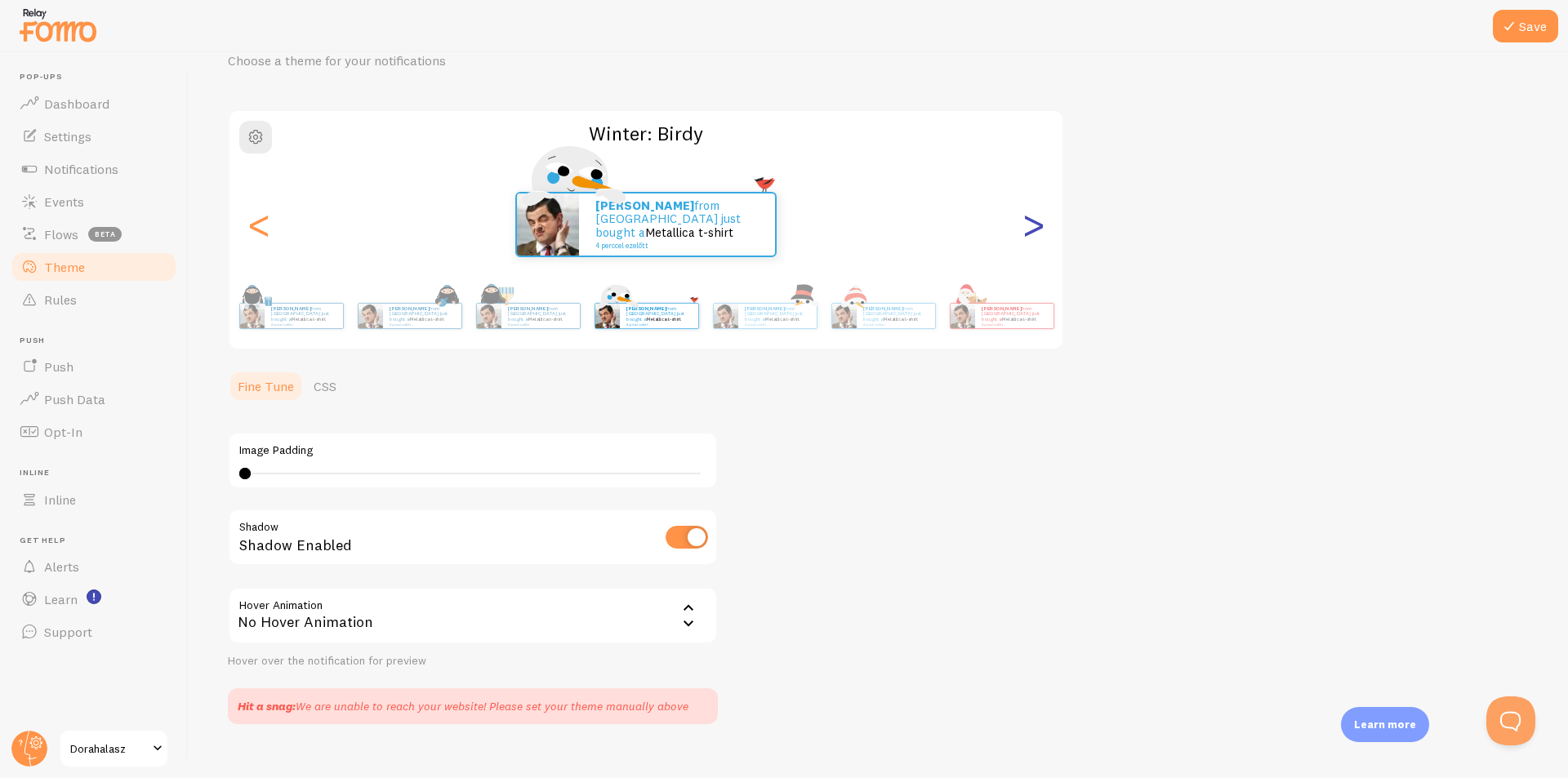
click at [1043, 235] on div ">" at bounding box center [1033, 224] width 19 height 118
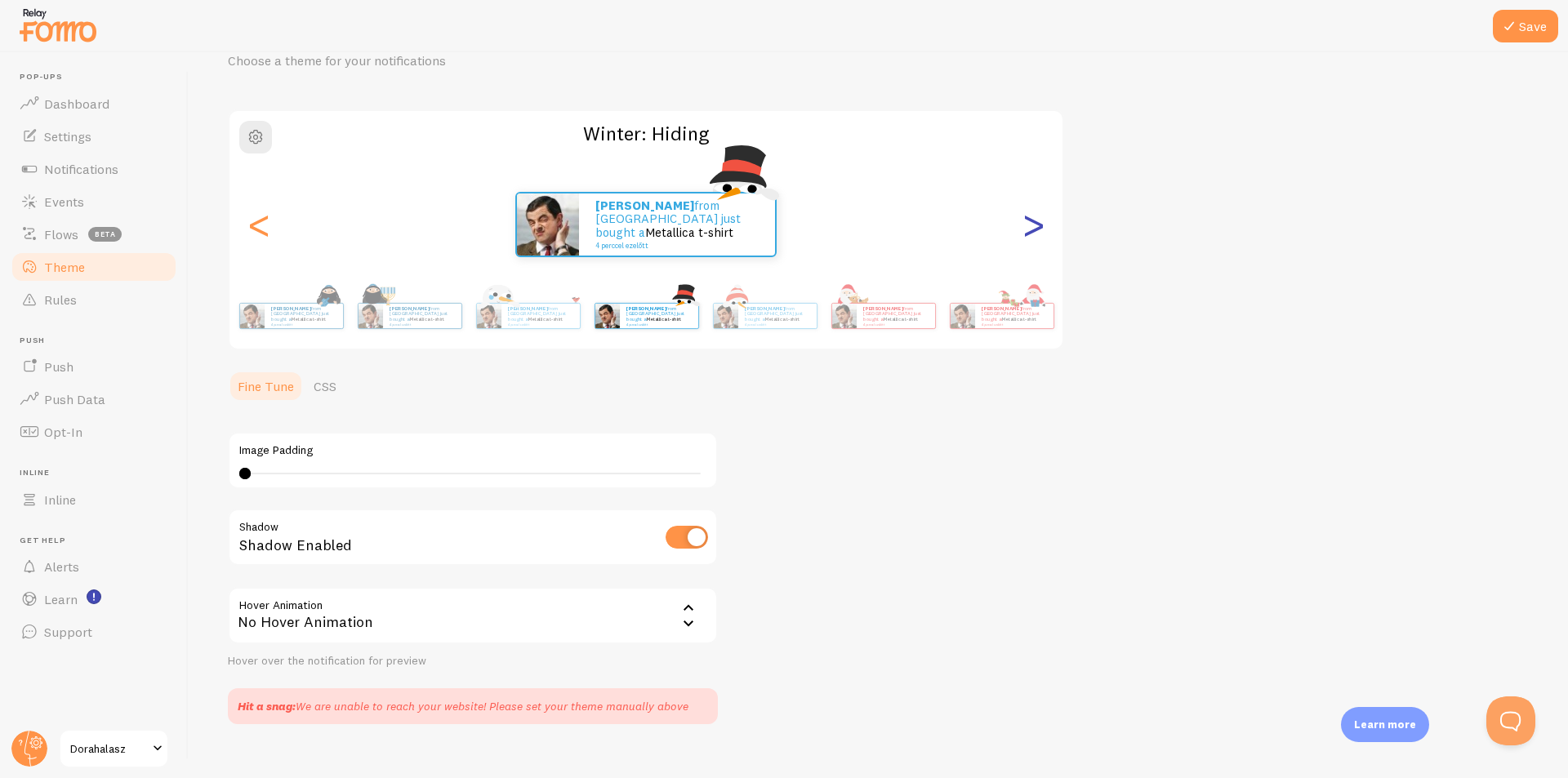
click at [1043, 235] on div ">" at bounding box center [1033, 224] width 19 height 118
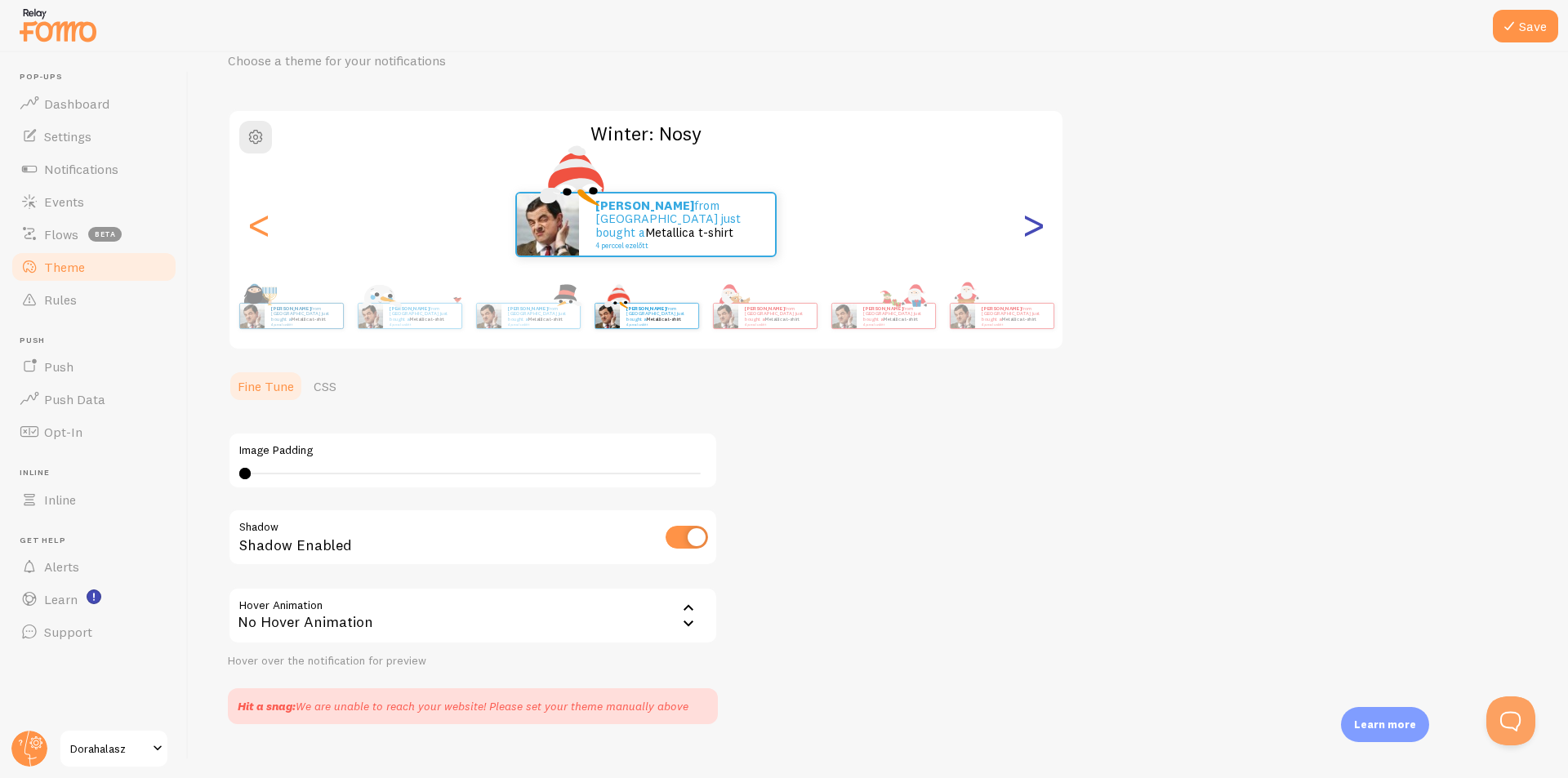
click at [1043, 235] on div ">" at bounding box center [1033, 224] width 19 height 118
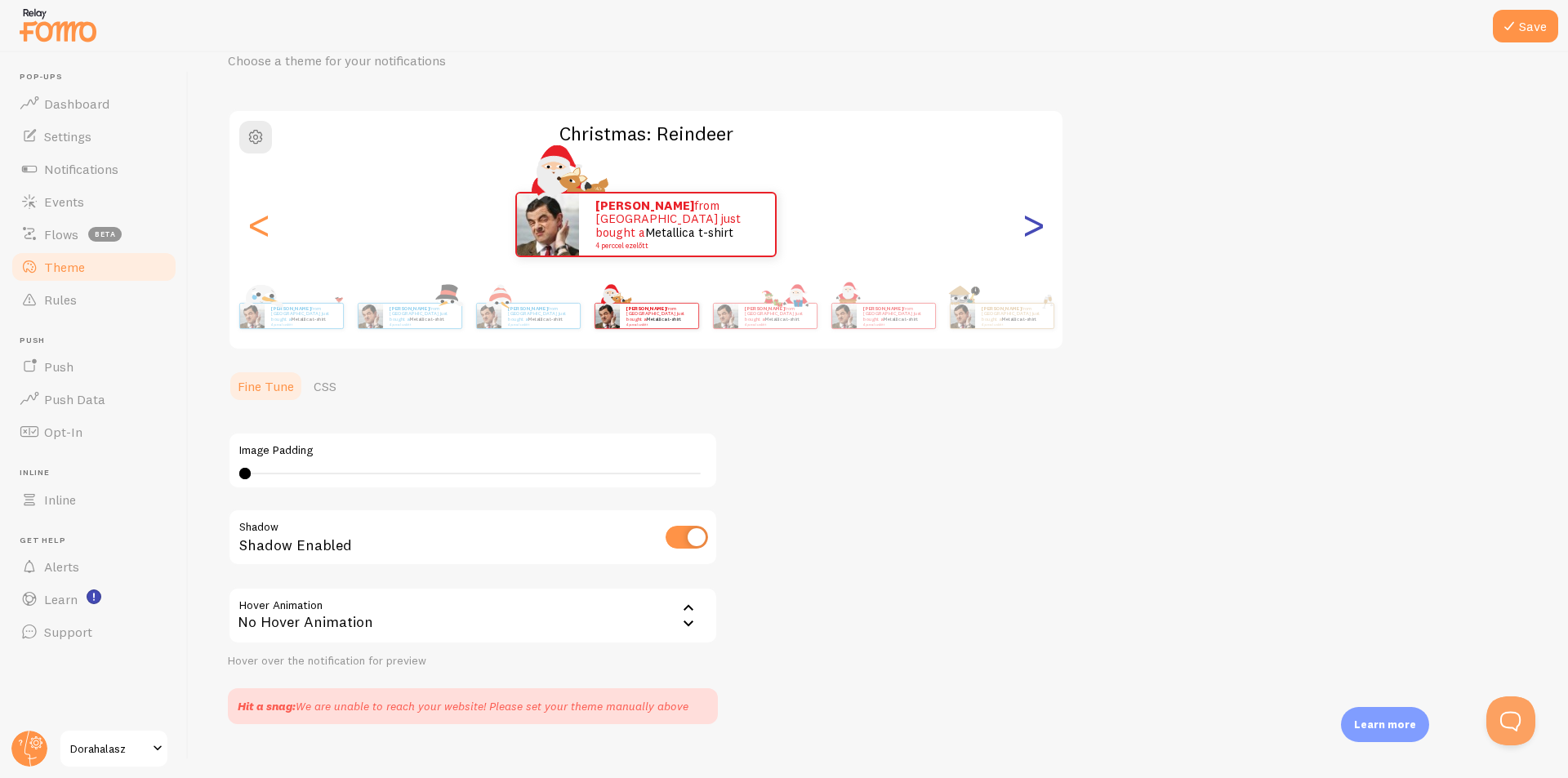
click at [1043, 235] on div ">" at bounding box center [1033, 224] width 19 height 118
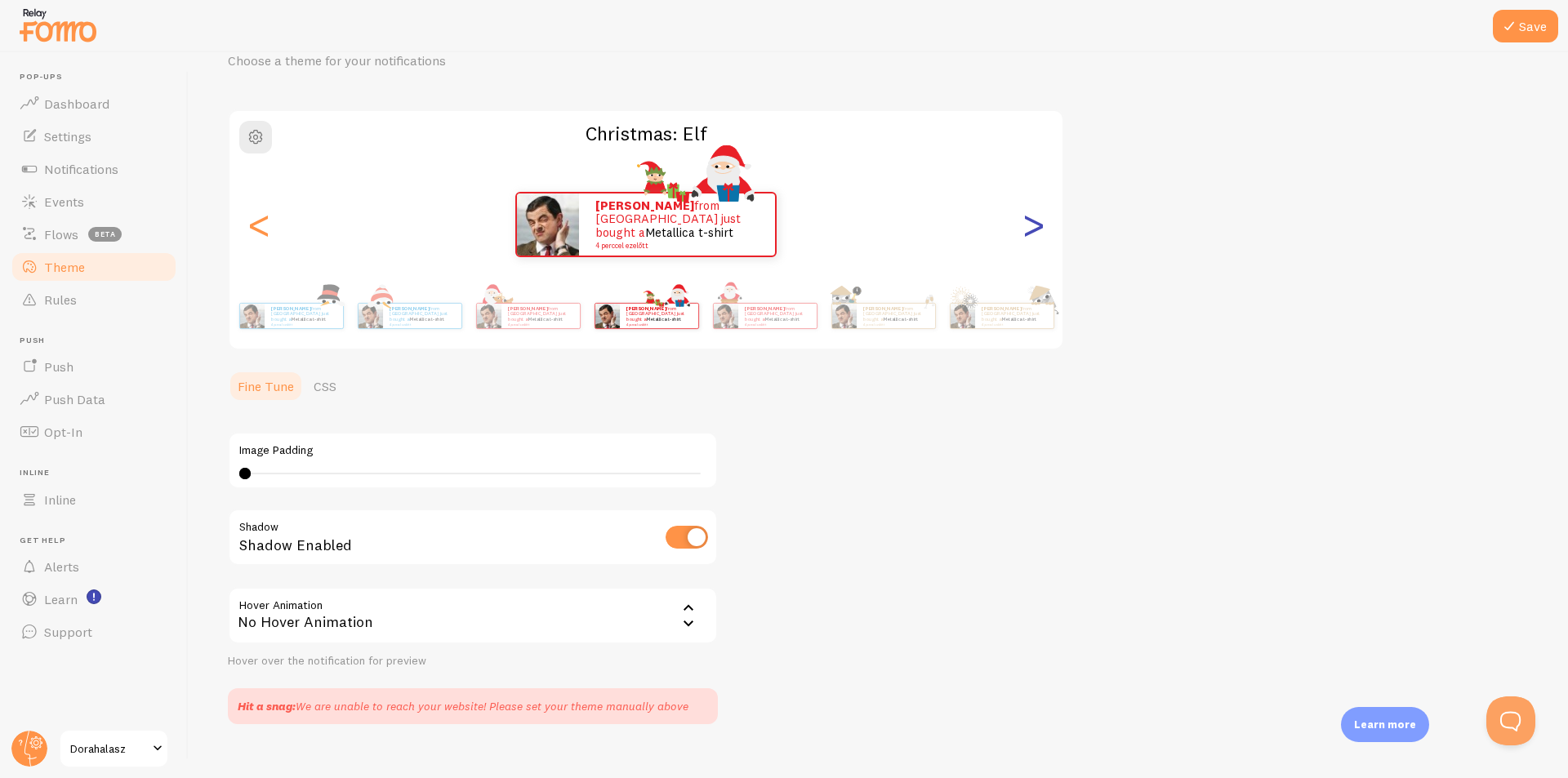
click at [1043, 235] on div ">" at bounding box center [1033, 224] width 19 height 118
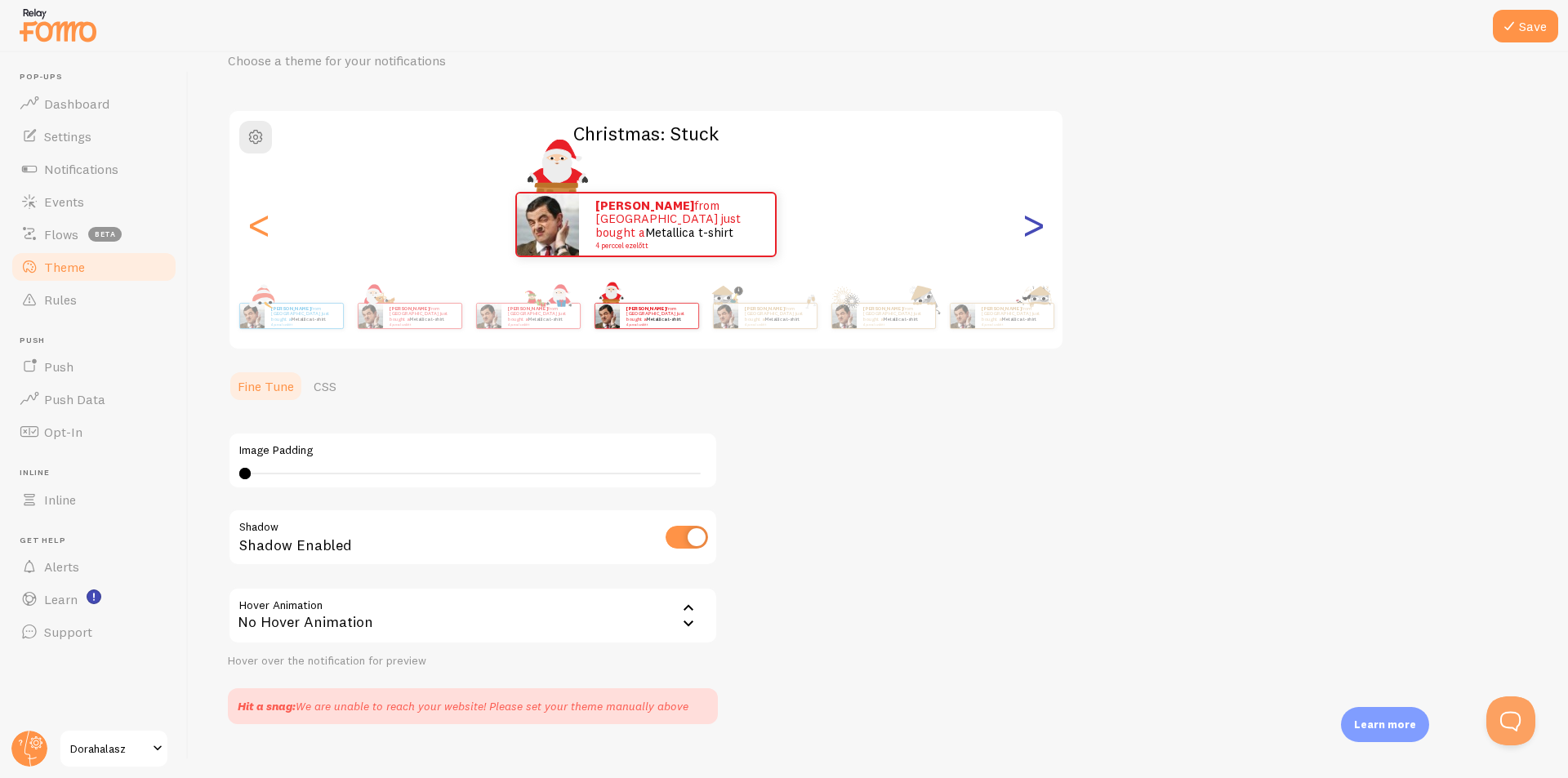
click at [1043, 235] on div ">" at bounding box center [1033, 224] width 19 height 118
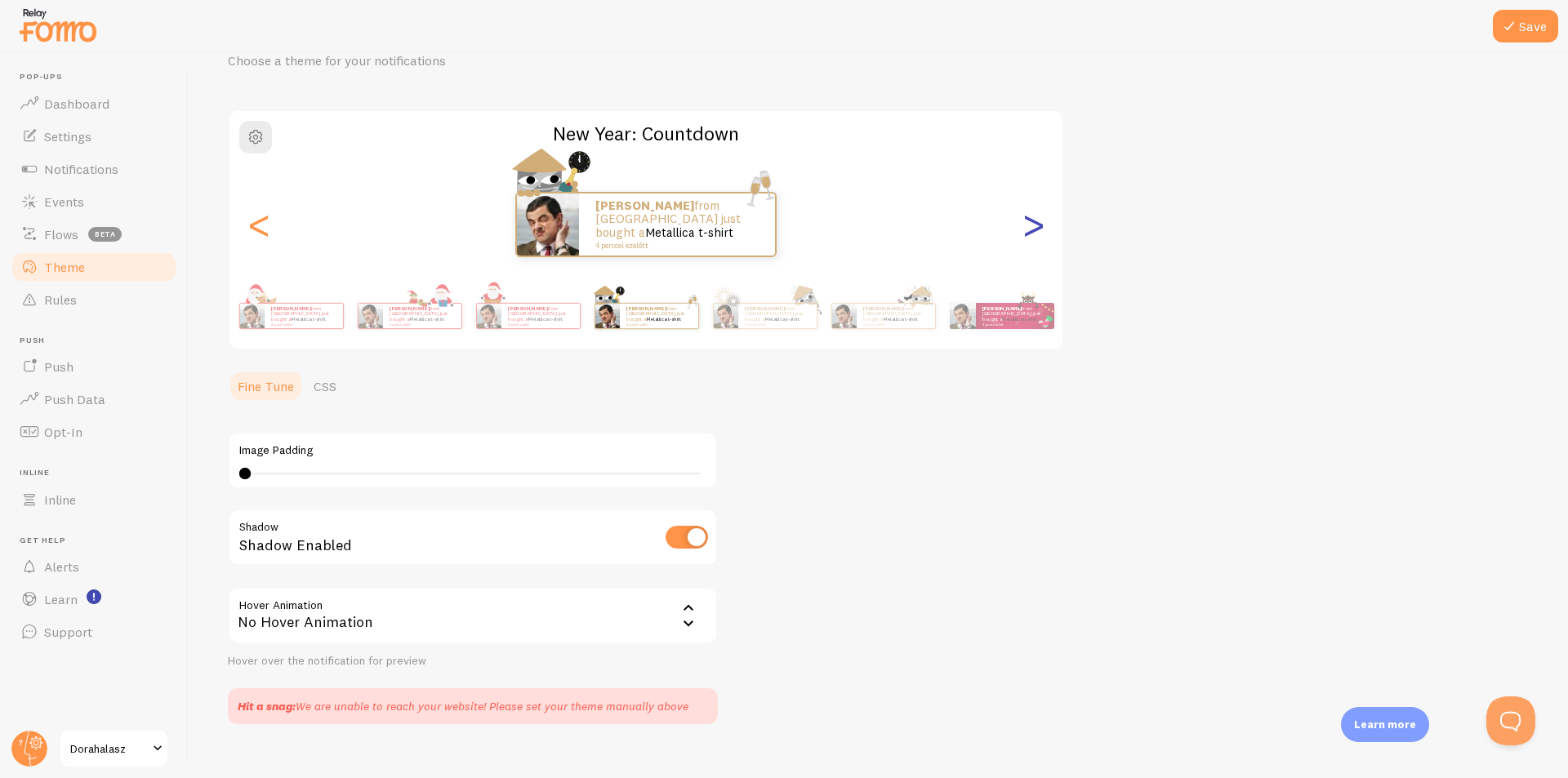
click at [1043, 235] on div ">" at bounding box center [1033, 224] width 19 height 118
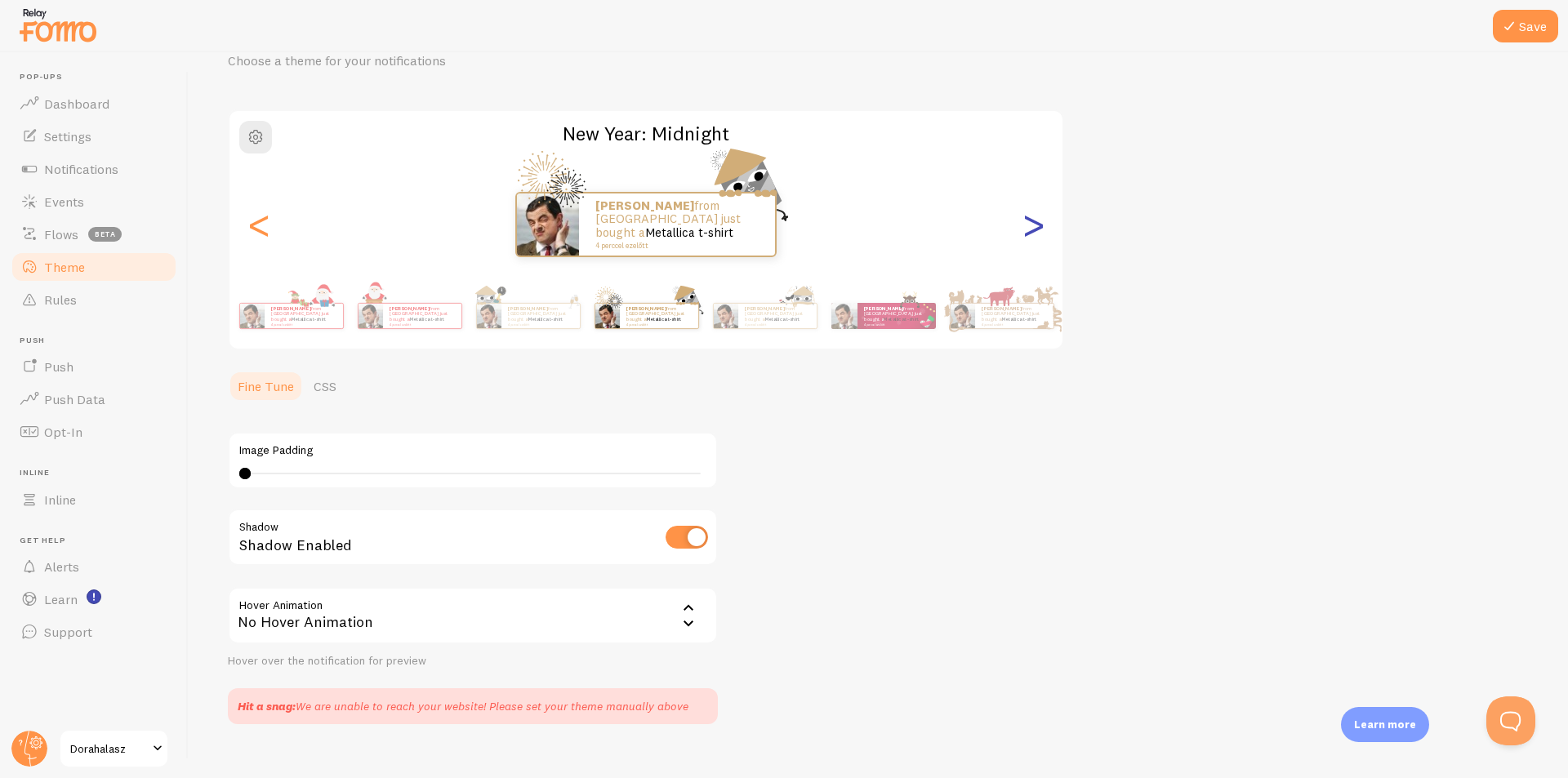
click at [1043, 235] on div ">" at bounding box center [1033, 224] width 19 height 118
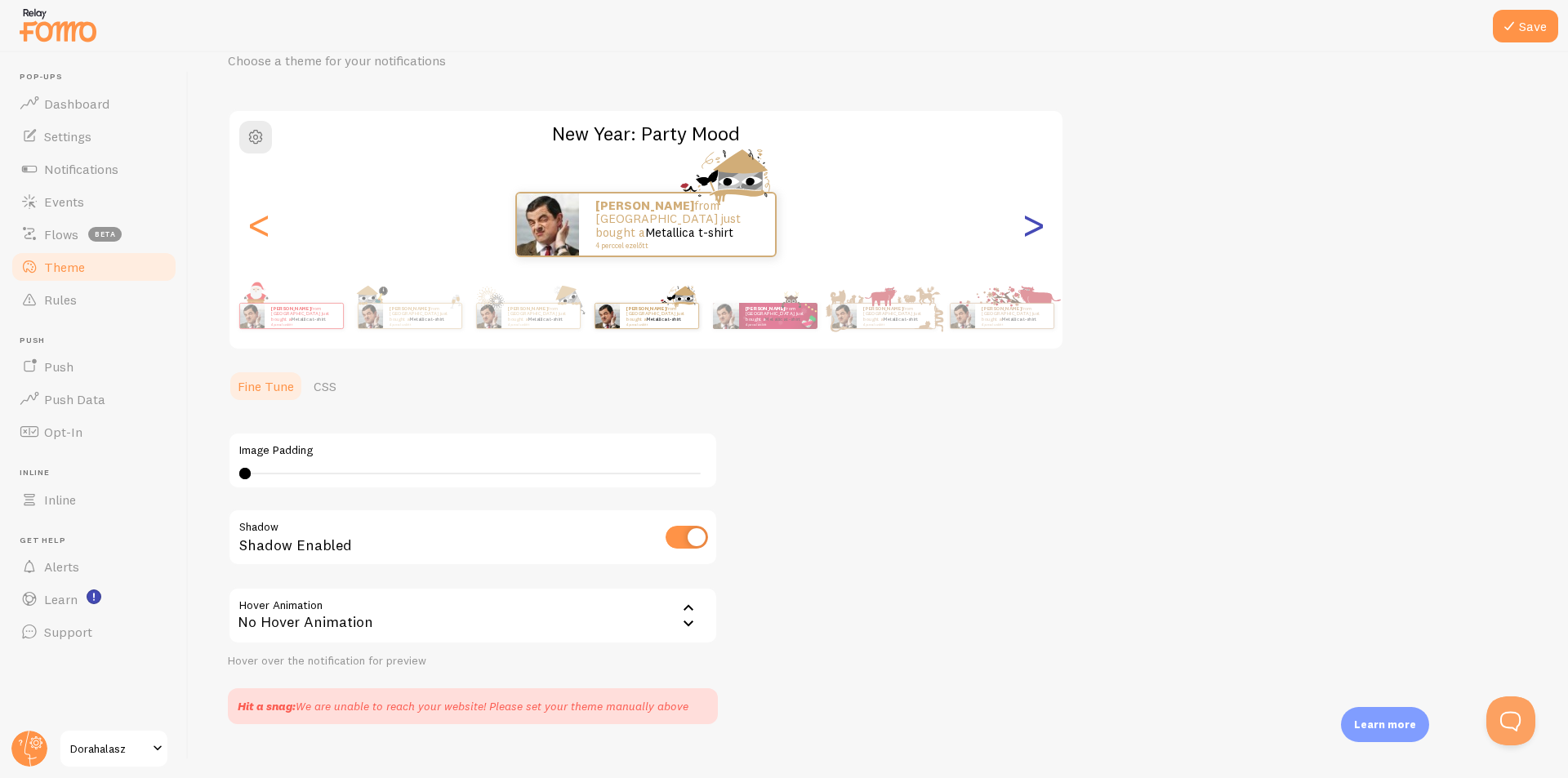
click at [1043, 235] on div ">" at bounding box center [1033, 224] width 19 height 118
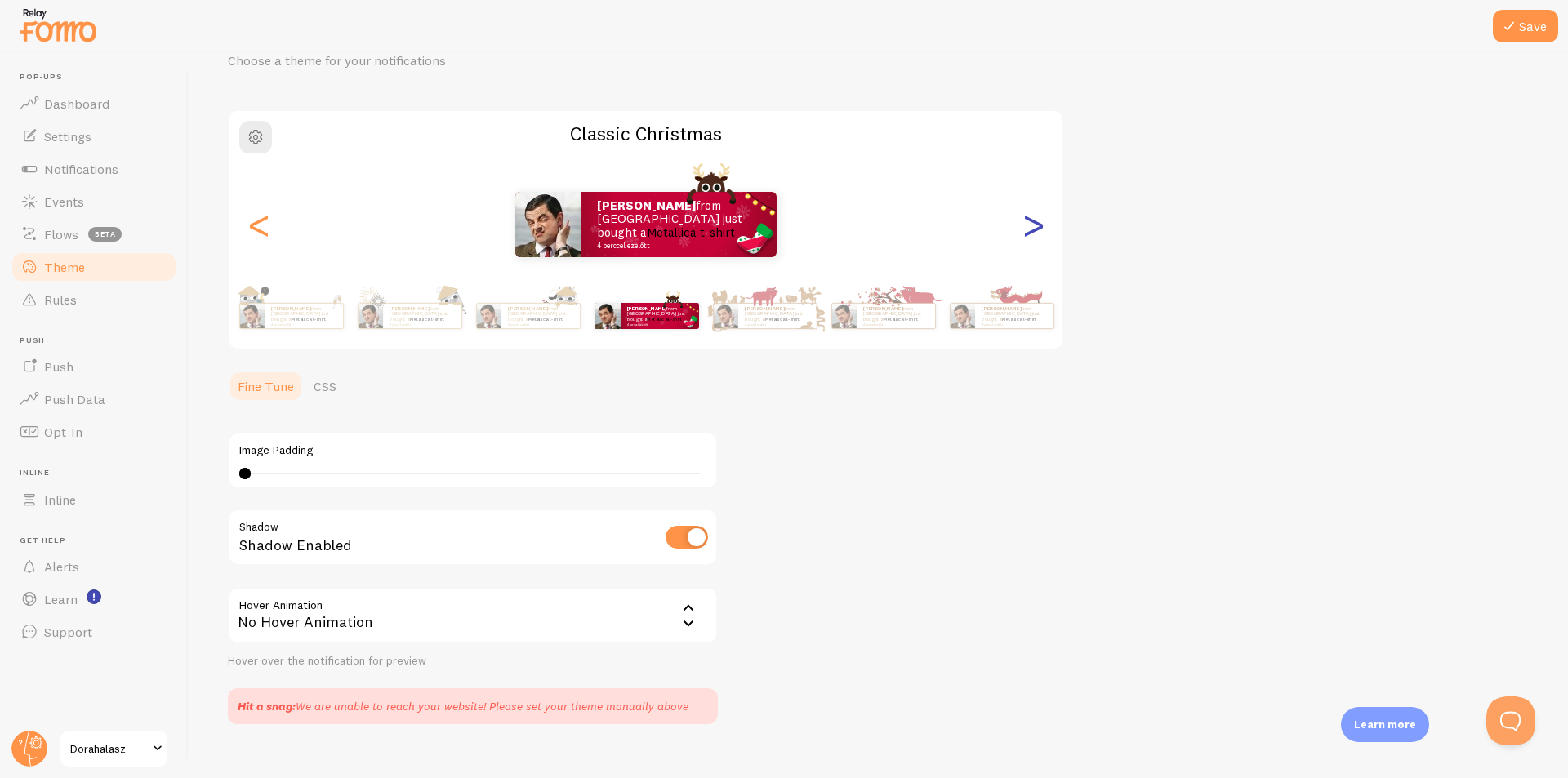
click at [1043, 235] on div ">" at bounding box center [1033, 224] width 19 height 118
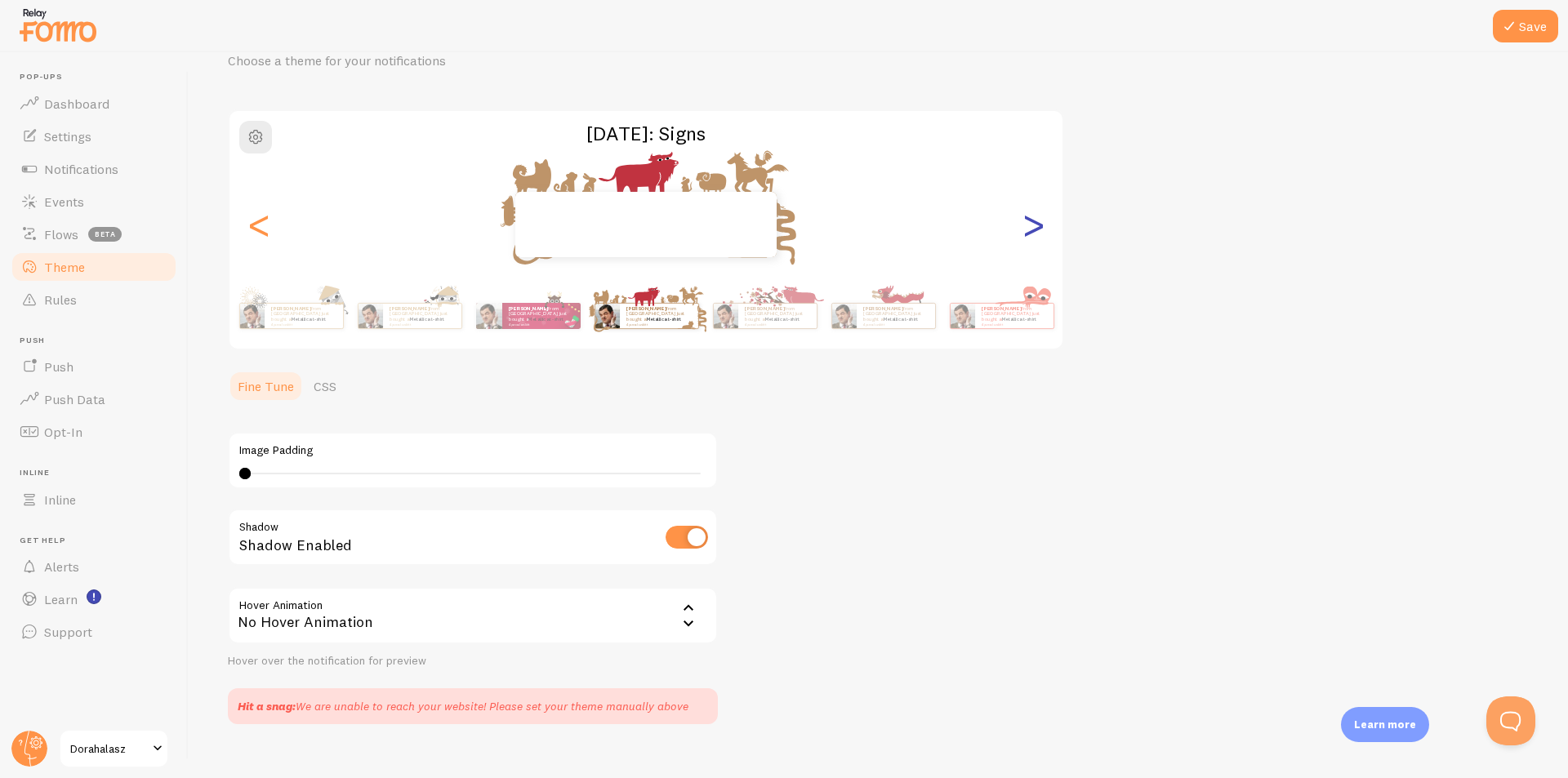
click at [1043, 235] on div ">" at bounding box center [1033, 224] width 19 height 118
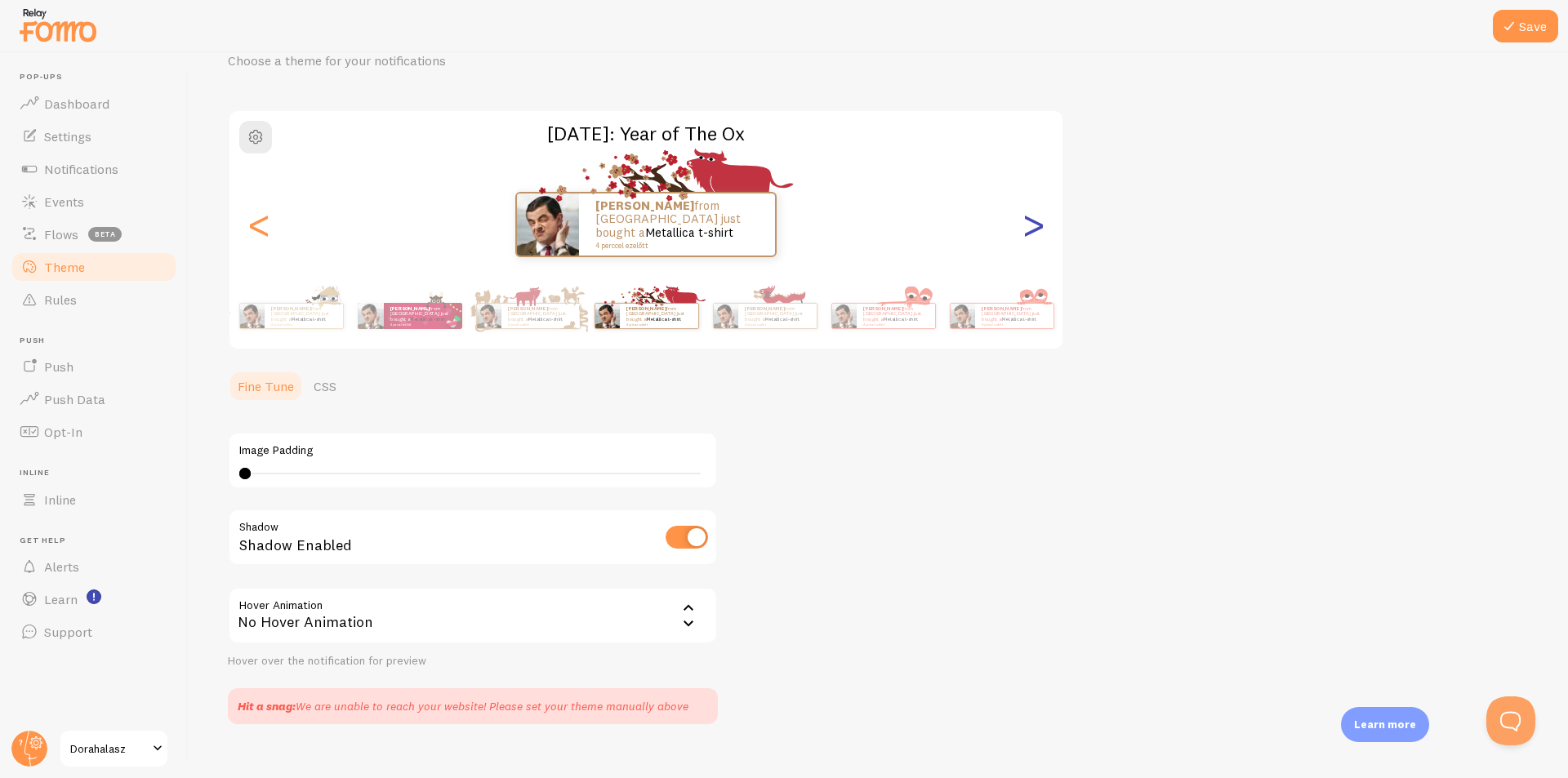
click at [1043, 235] on div ">" at bounding box center [1033, 224] width 19 height 118
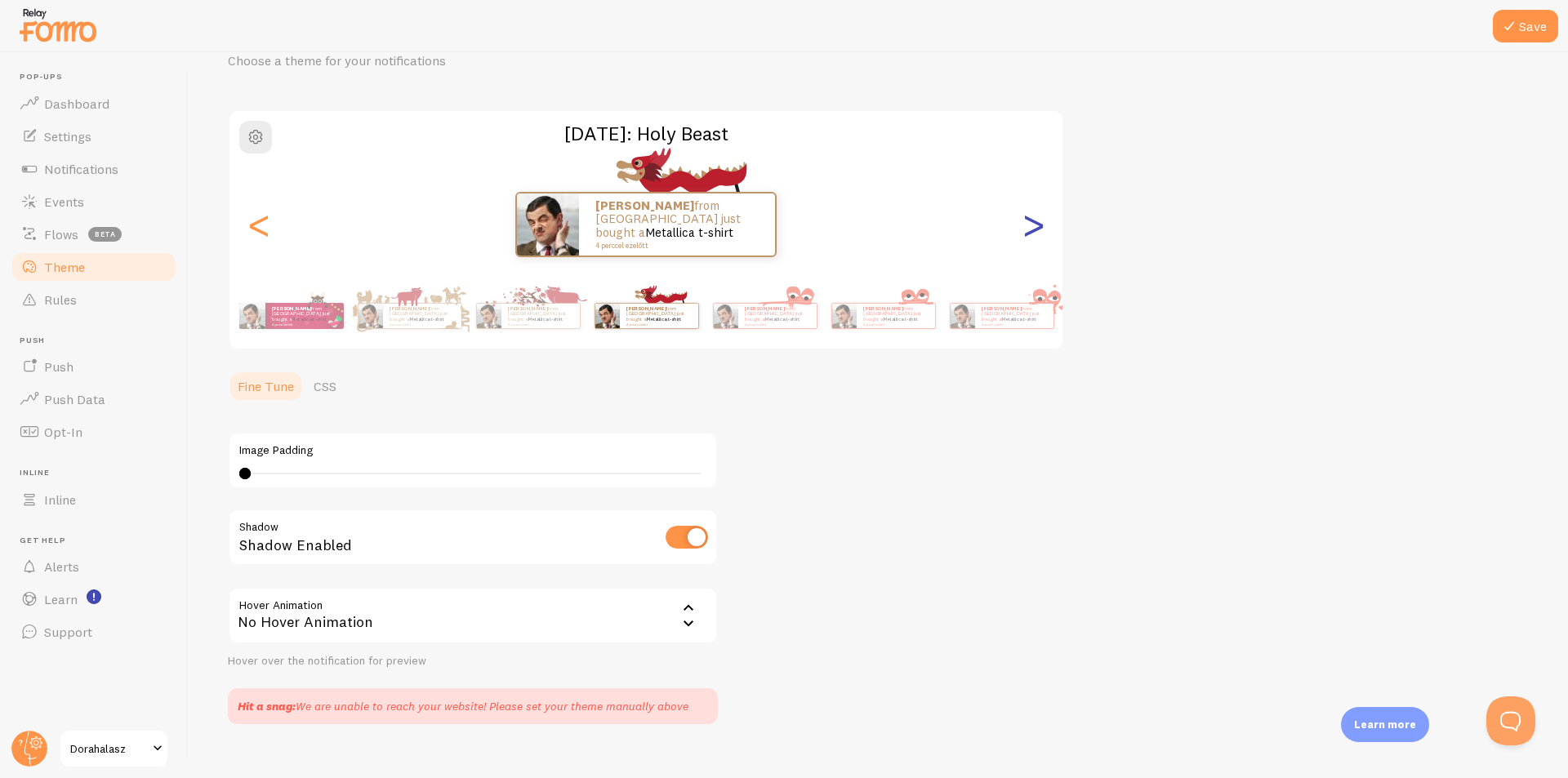
click at [1043, 235] on div ">" at bounding box center [1033, 224] width 19 height 118
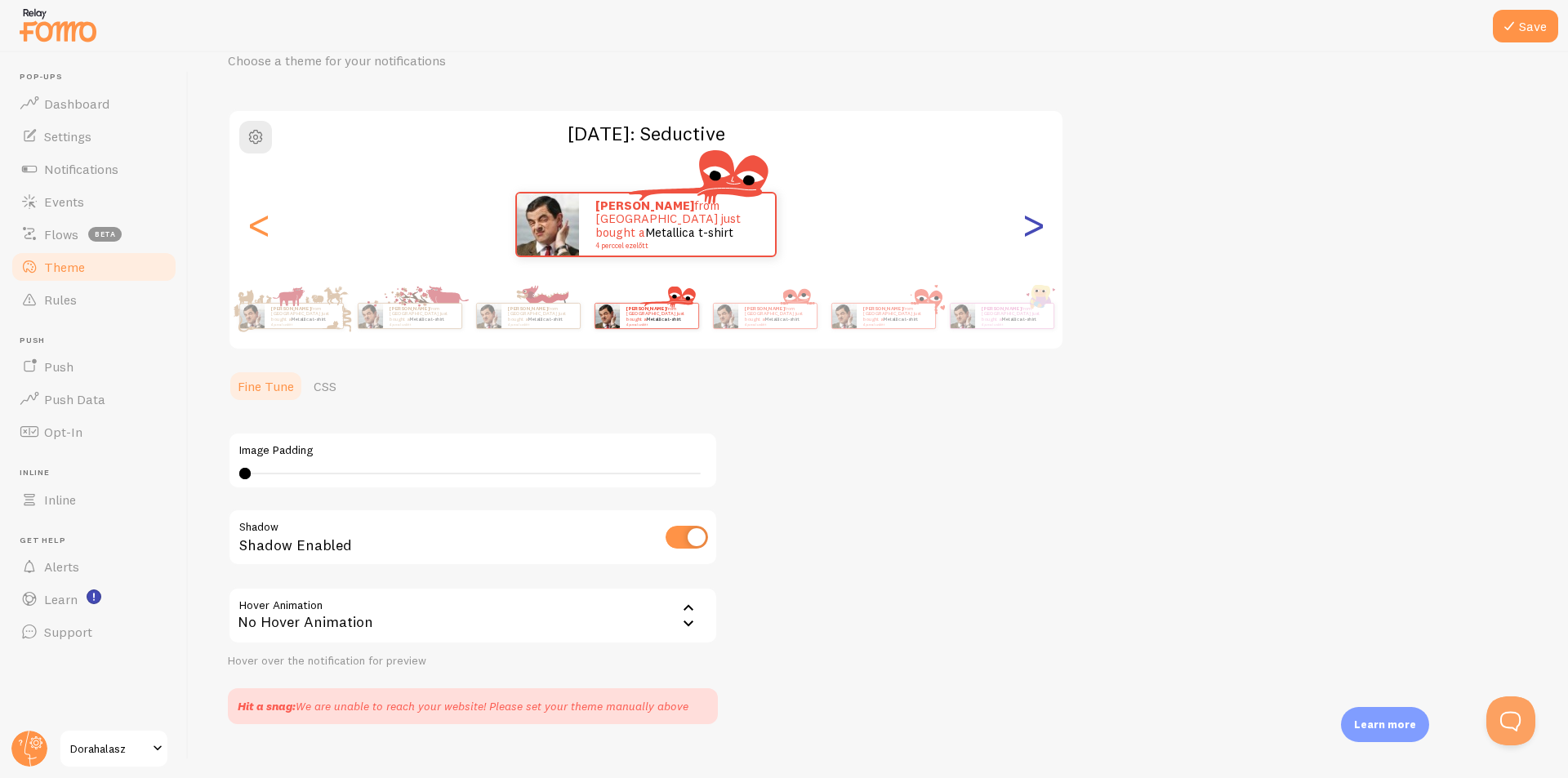
click at [1043, 235] on div ">" at bounding box center [1033, 224] width 19 height 118
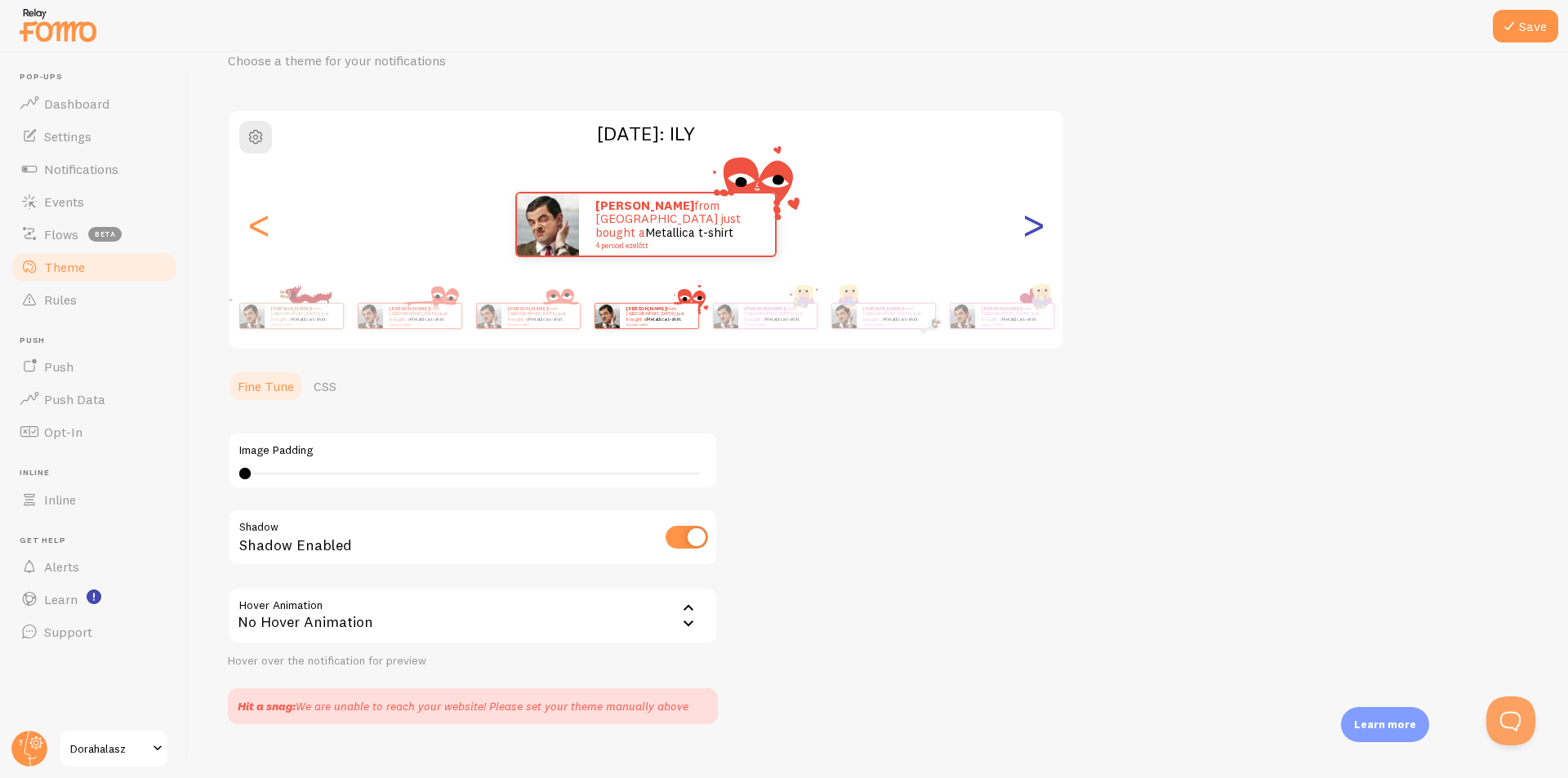
click at [1043, 235] on div ">" at bounding box center [1033, 224] width 19 height 118
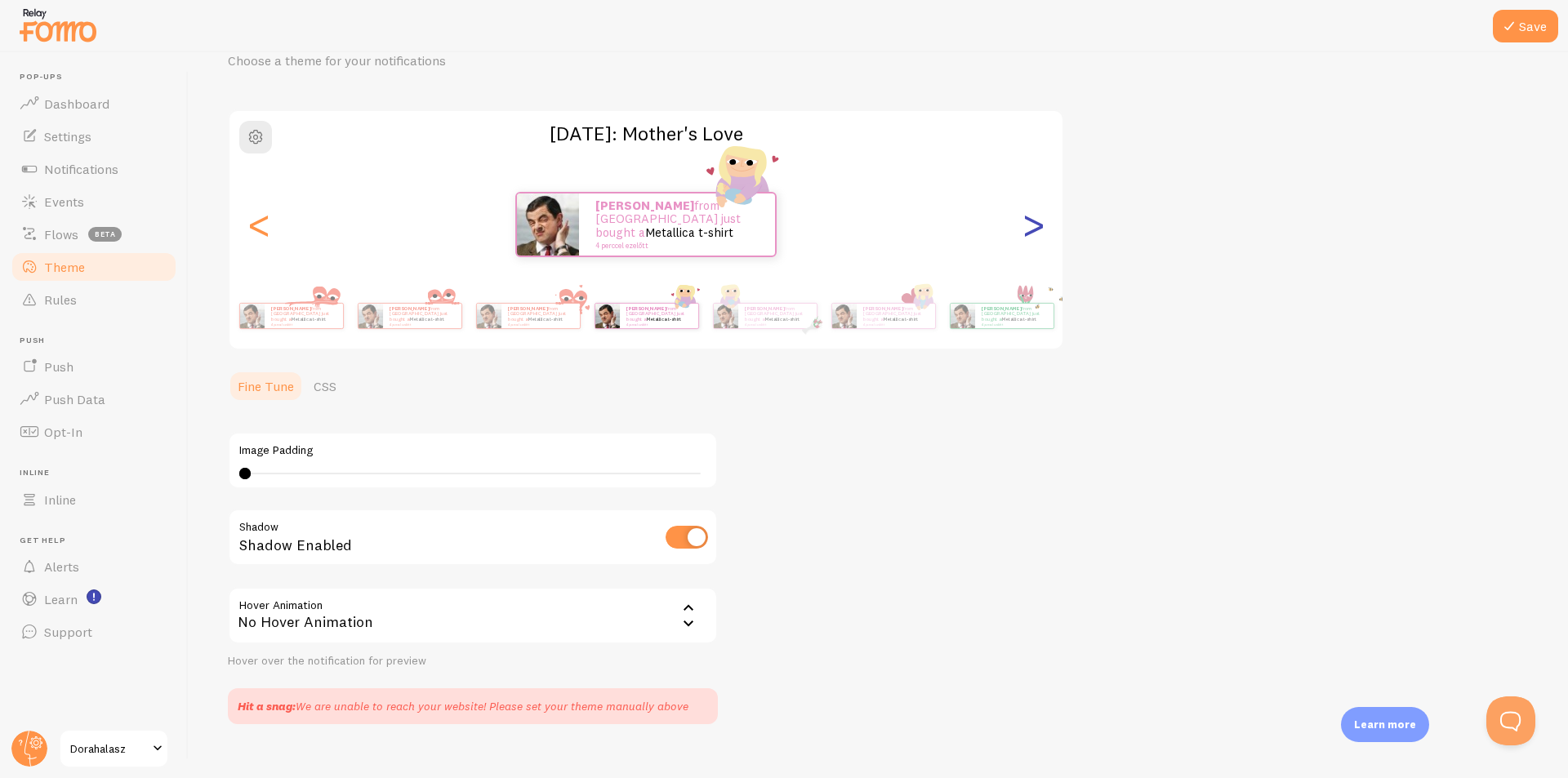
click at [1043, 235] on div ">" at bounding box center [1033, 224] width 19 height 118
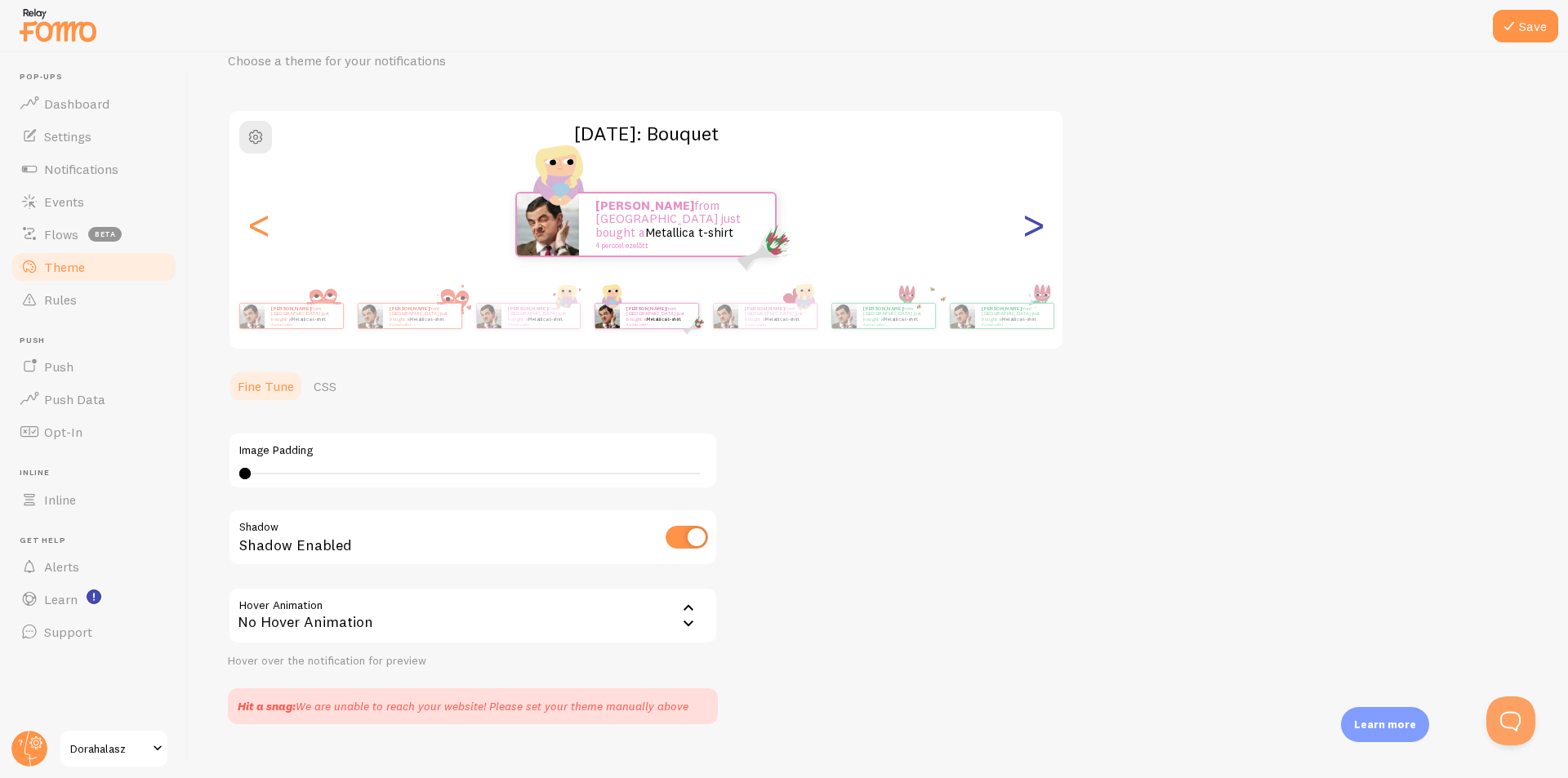
click at [1043, 235] on div ">" at bounding box center [1033, 224] width 19 height 118
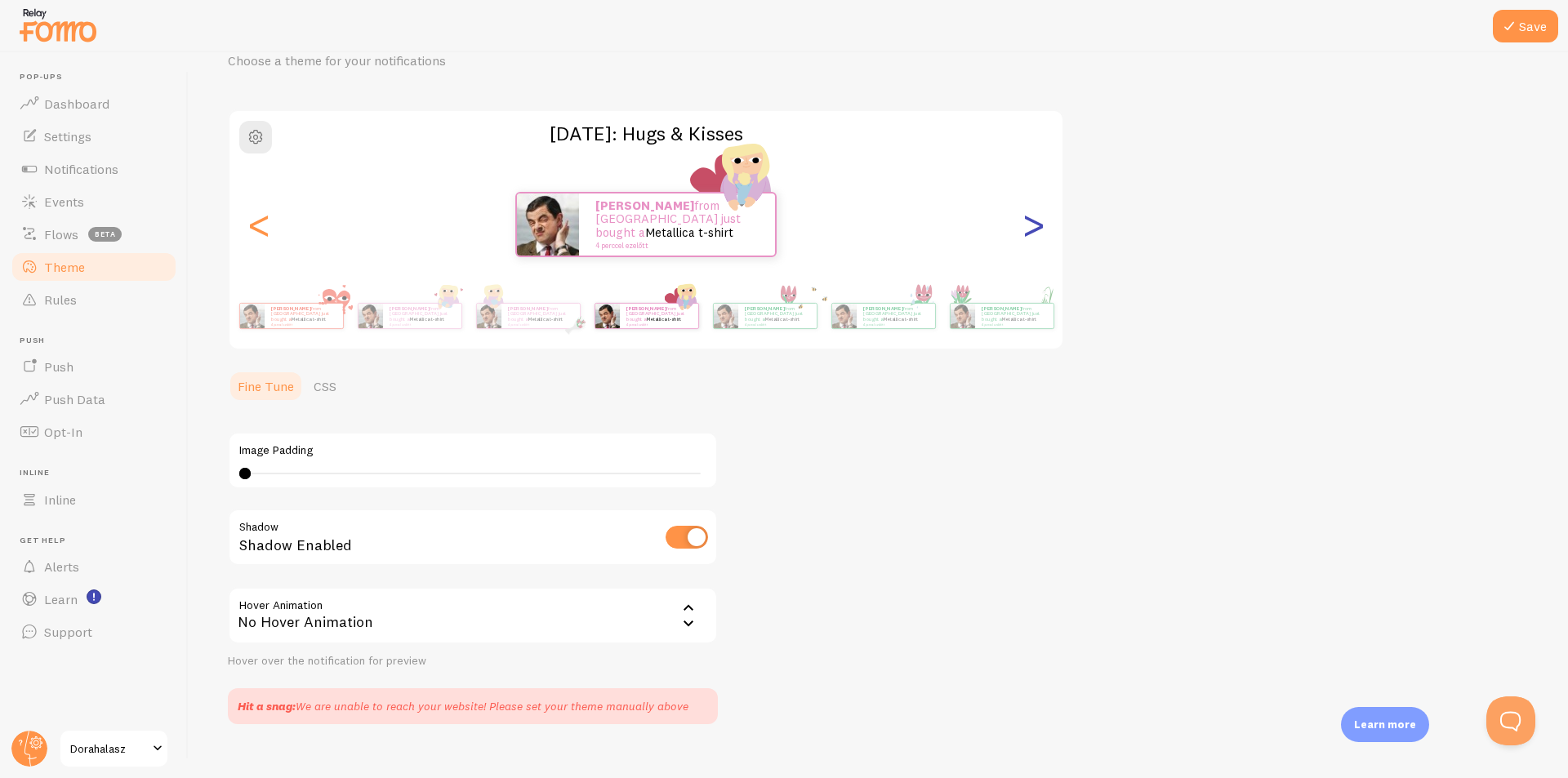
click at [1043, 235] on div ">" at bounding box center [1033, 224] width 19 height 118
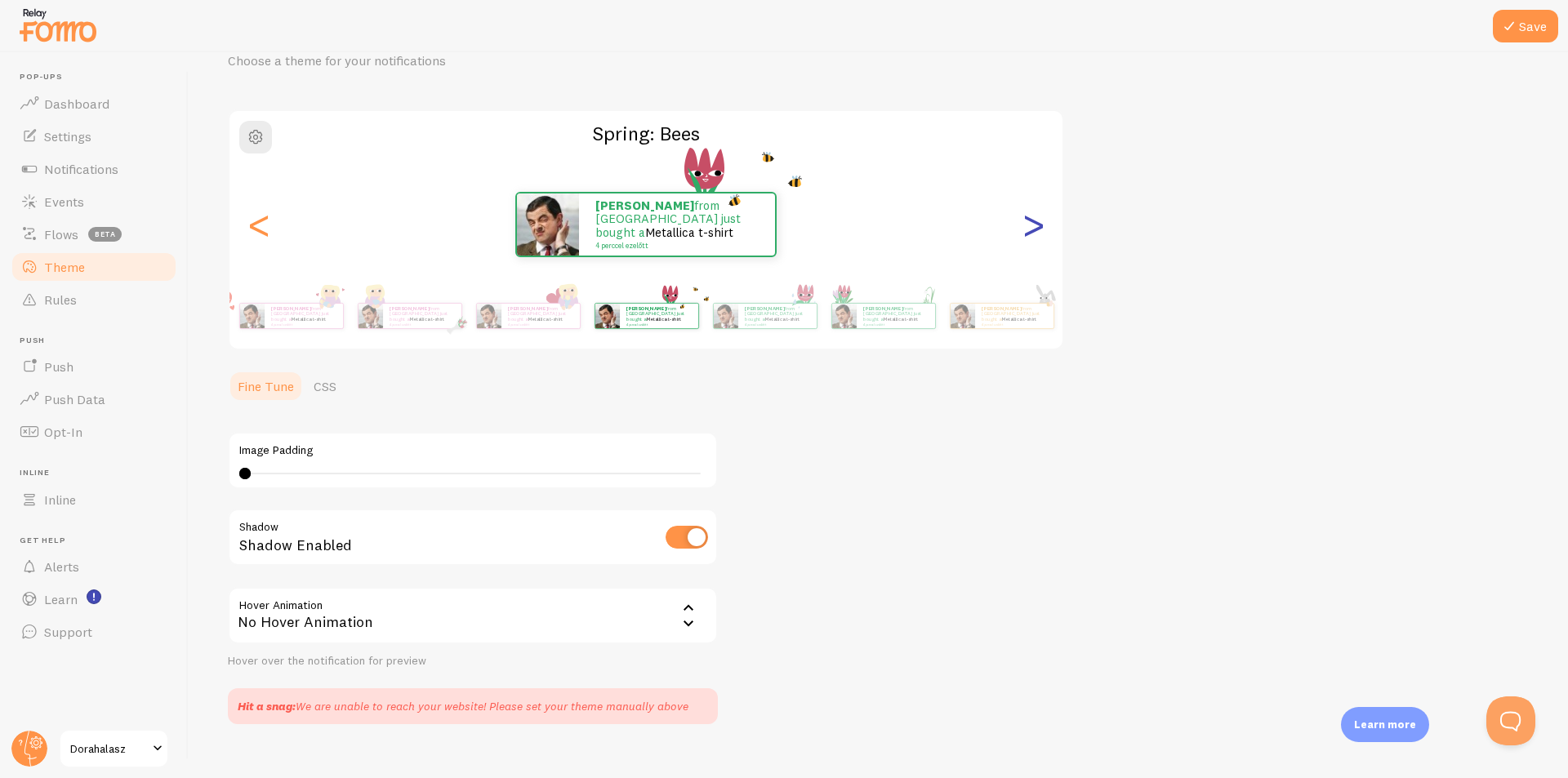
click at [1043, 235] on div ">" at bounding box center [1033, 224] width 19 height 118
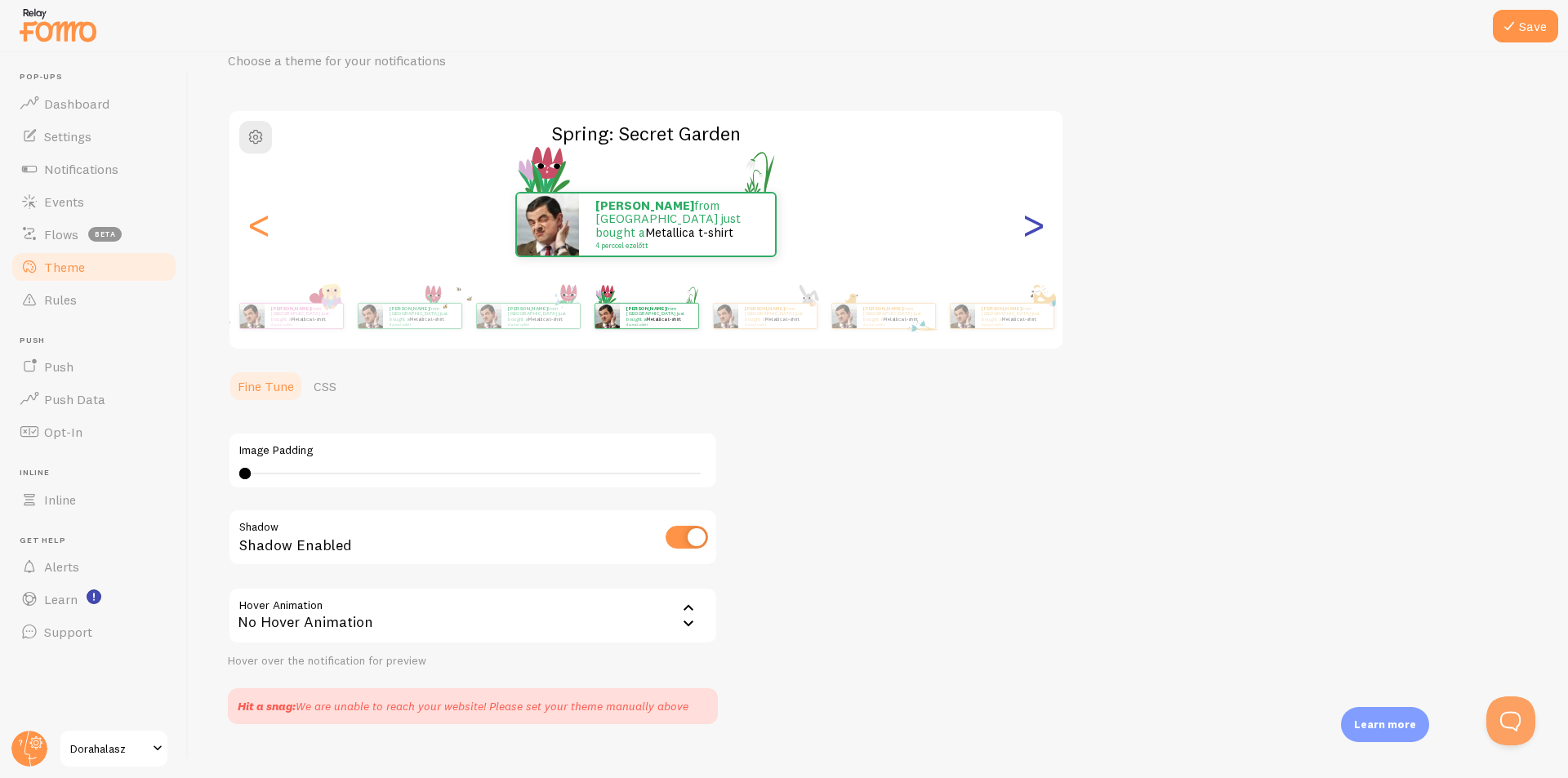
click at [1043, 235] on div ">" at bounding box center [1033, 224] width 19 height 118
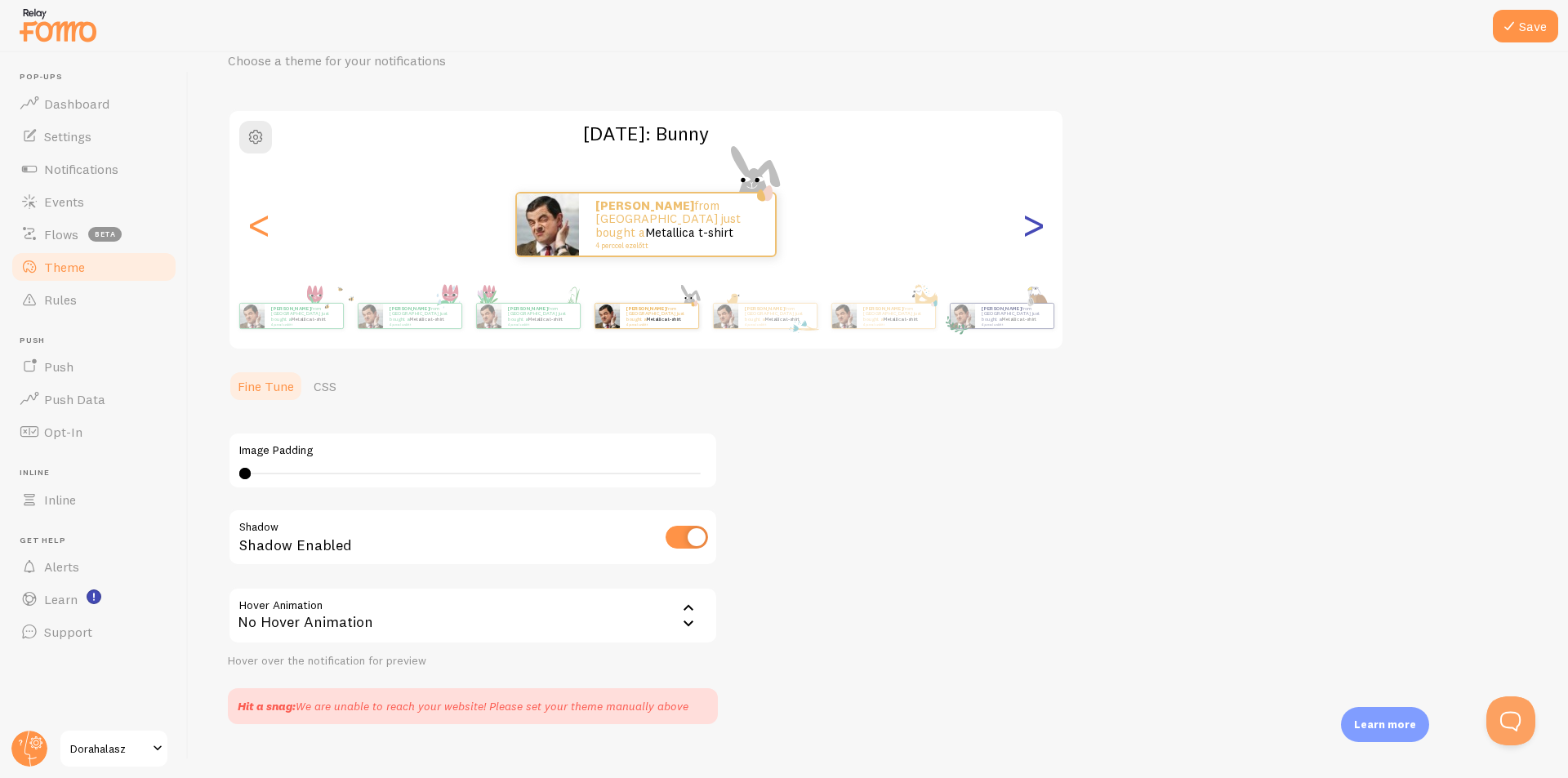
click at [1043, 235] on div ">" at bounding box center [1033, 224] width 19 height 118
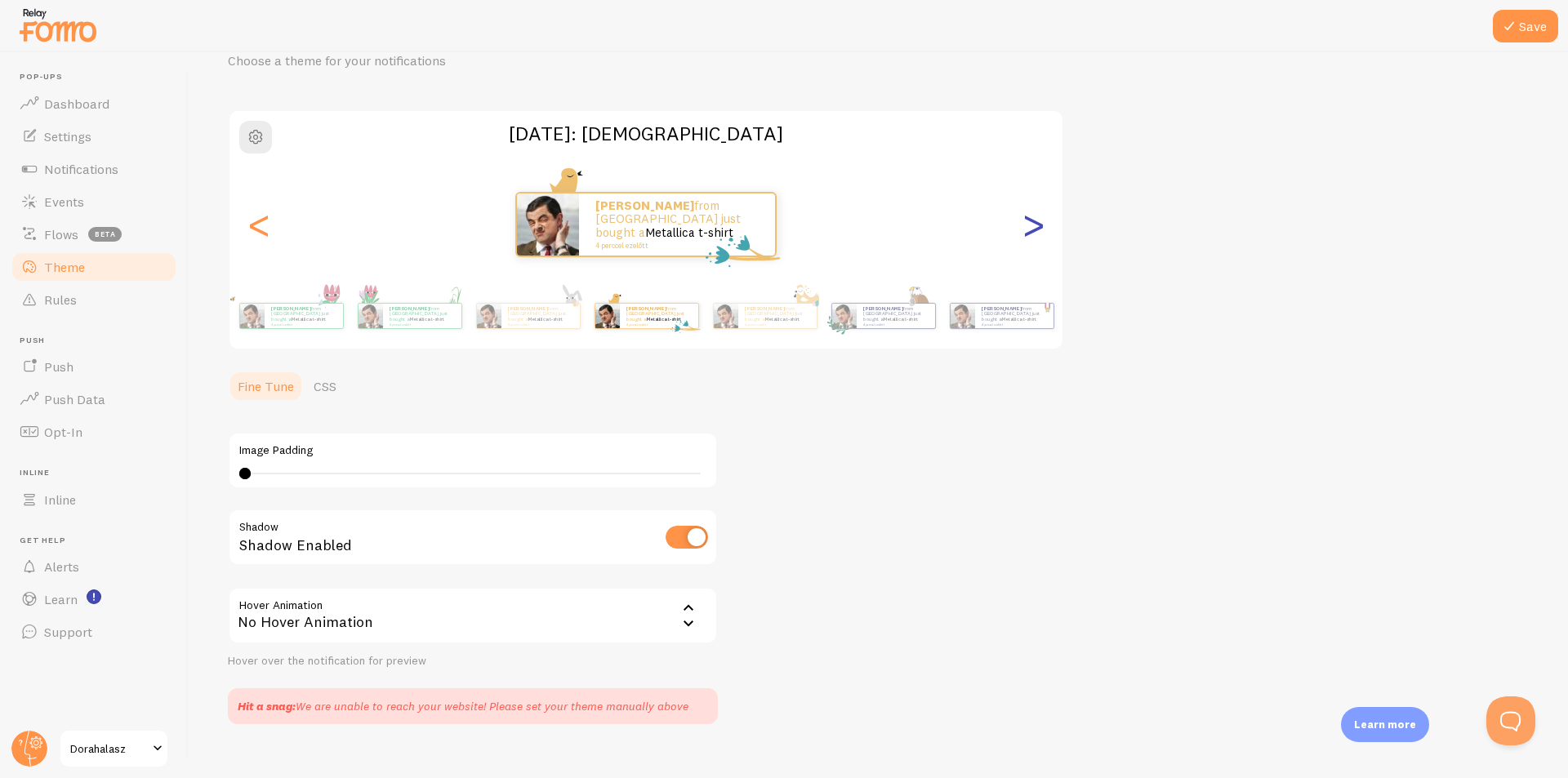
click at [1043, 235] on div ">" at bounding box center [1033, 224] width 19 height 118
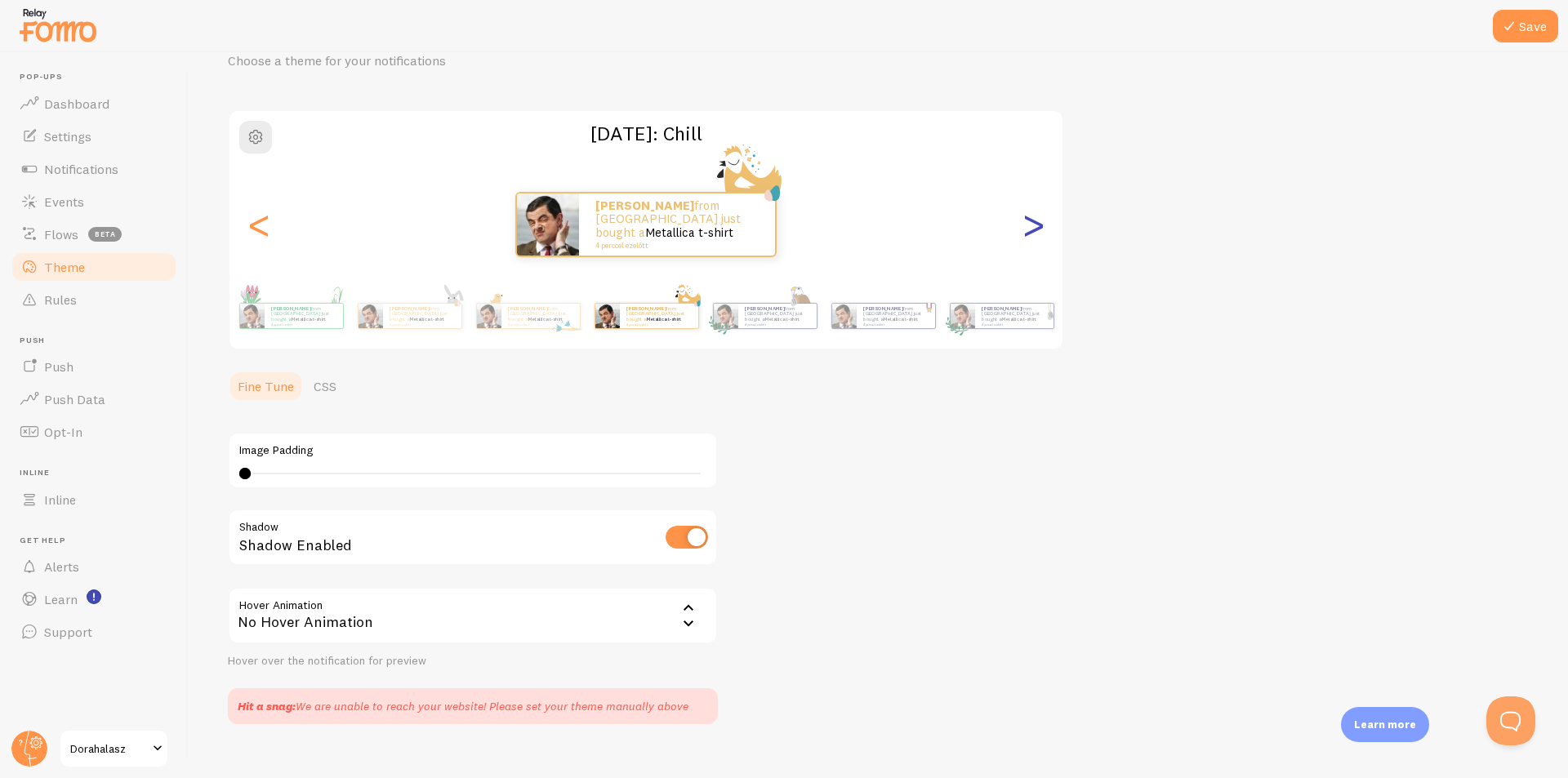
click at [1043, 235] on div ">" at bounding box center [1033, 224] width 19 height 118
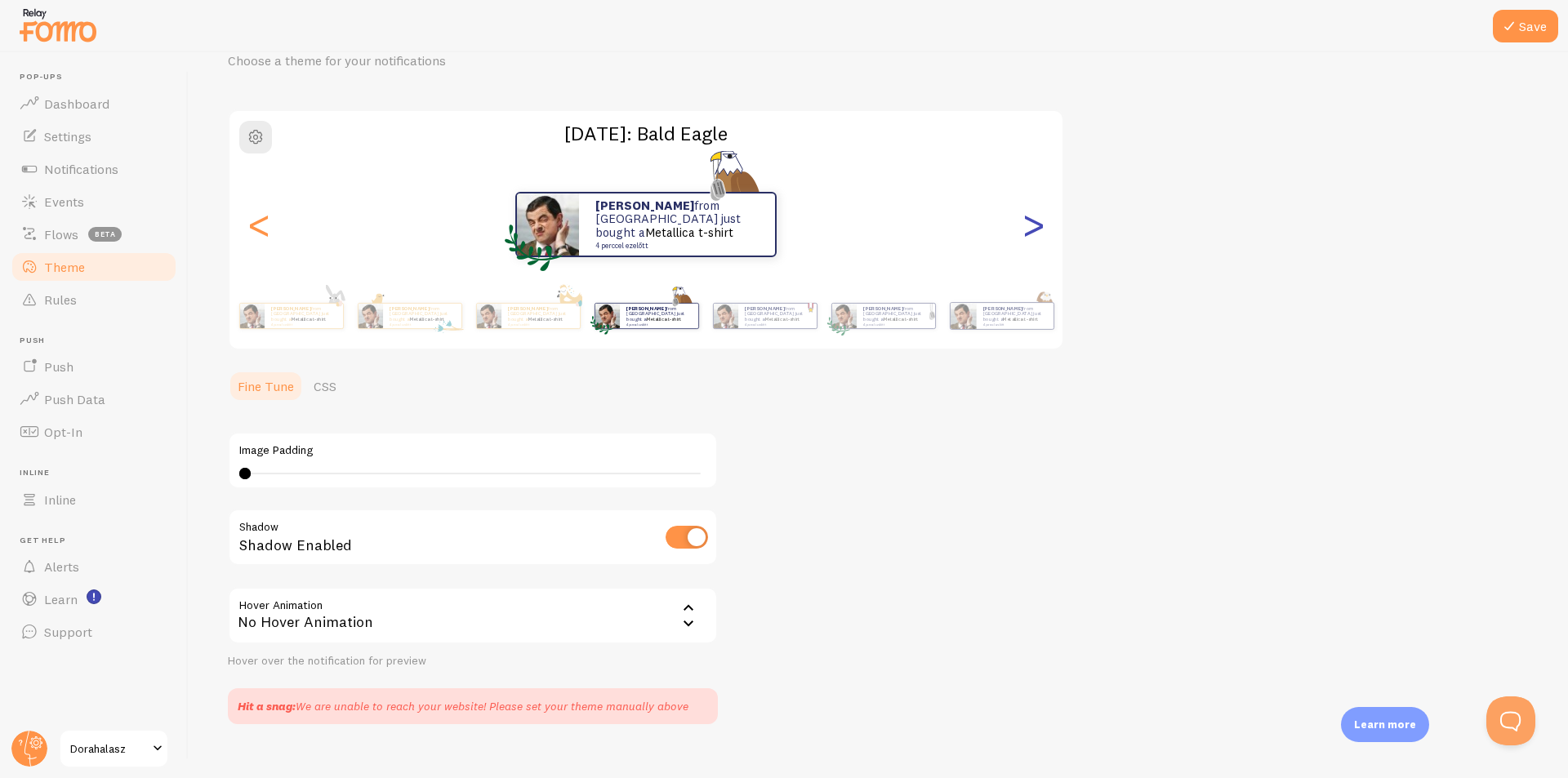
click at [1043, 235] on div ">" at bounding box center [1033, 224] width 19 height 118
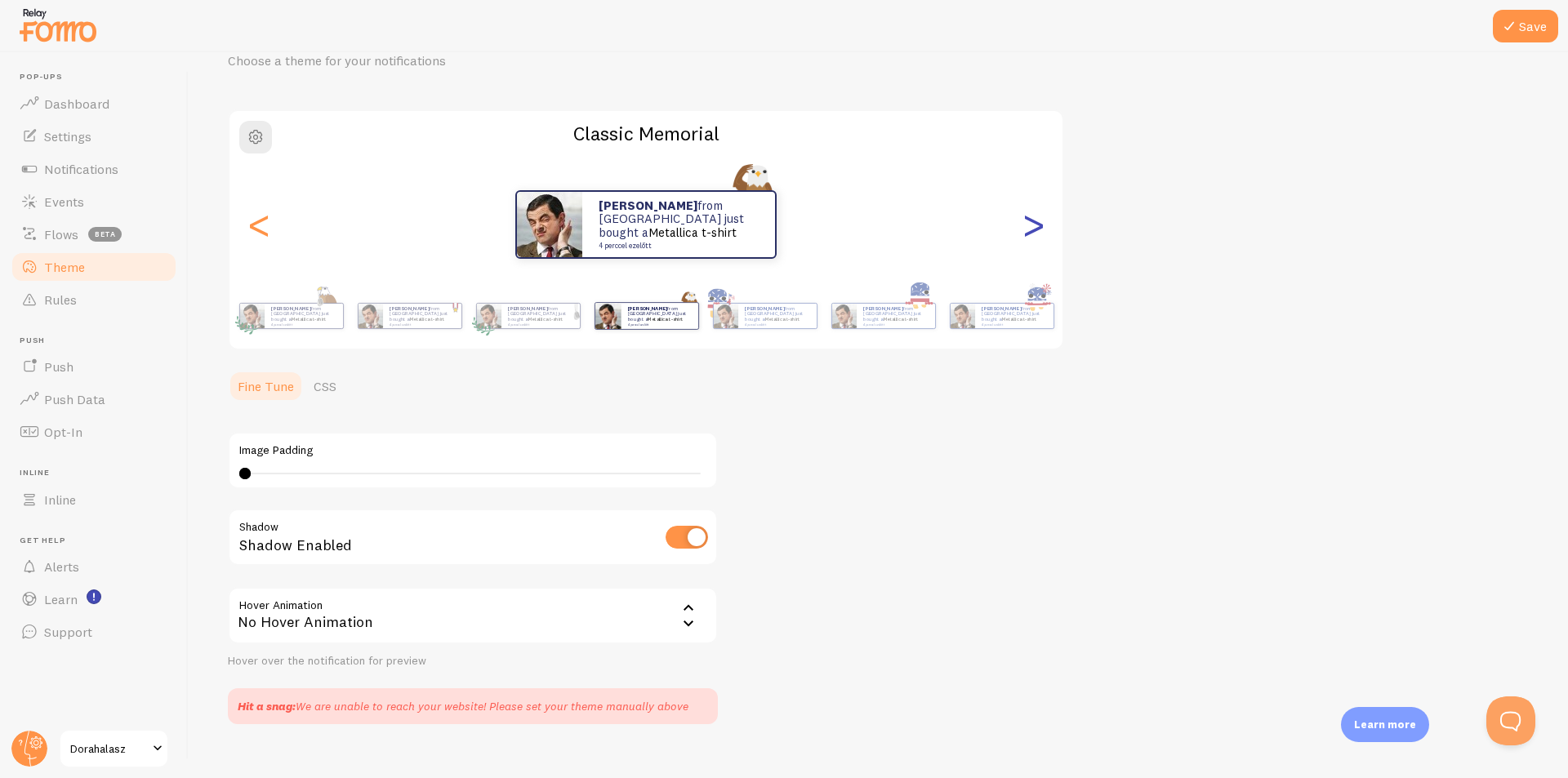
click at [1043, 235] on div ">" at bounding box center [1033, 224] width 19 height 118
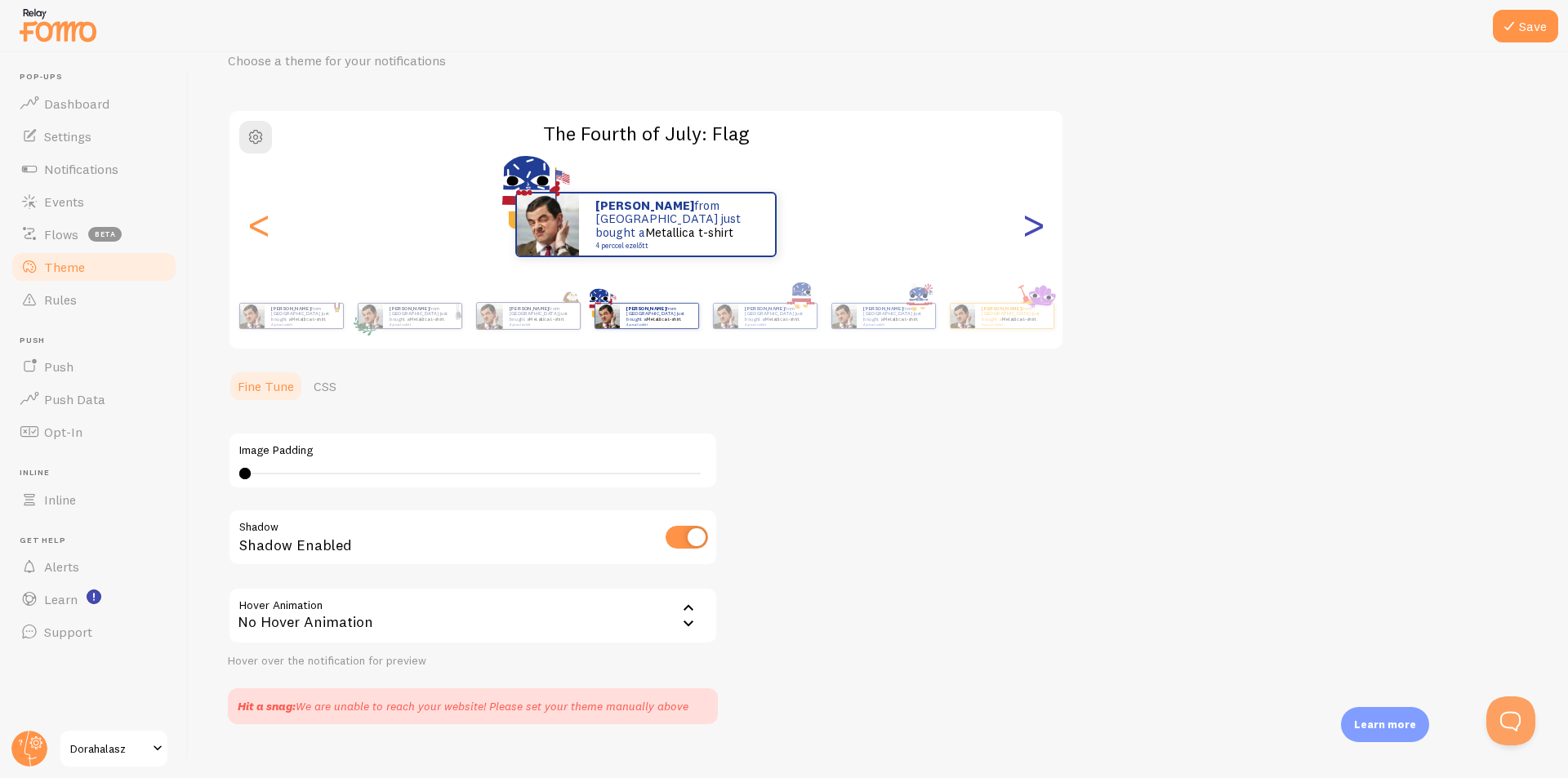
click at [1043, 235] on div ">" at bounding box center [1033, 224] width 19 height 118
click at [1024, 224] on div ">" at bounding box center [1033, 224] width 19 height 118
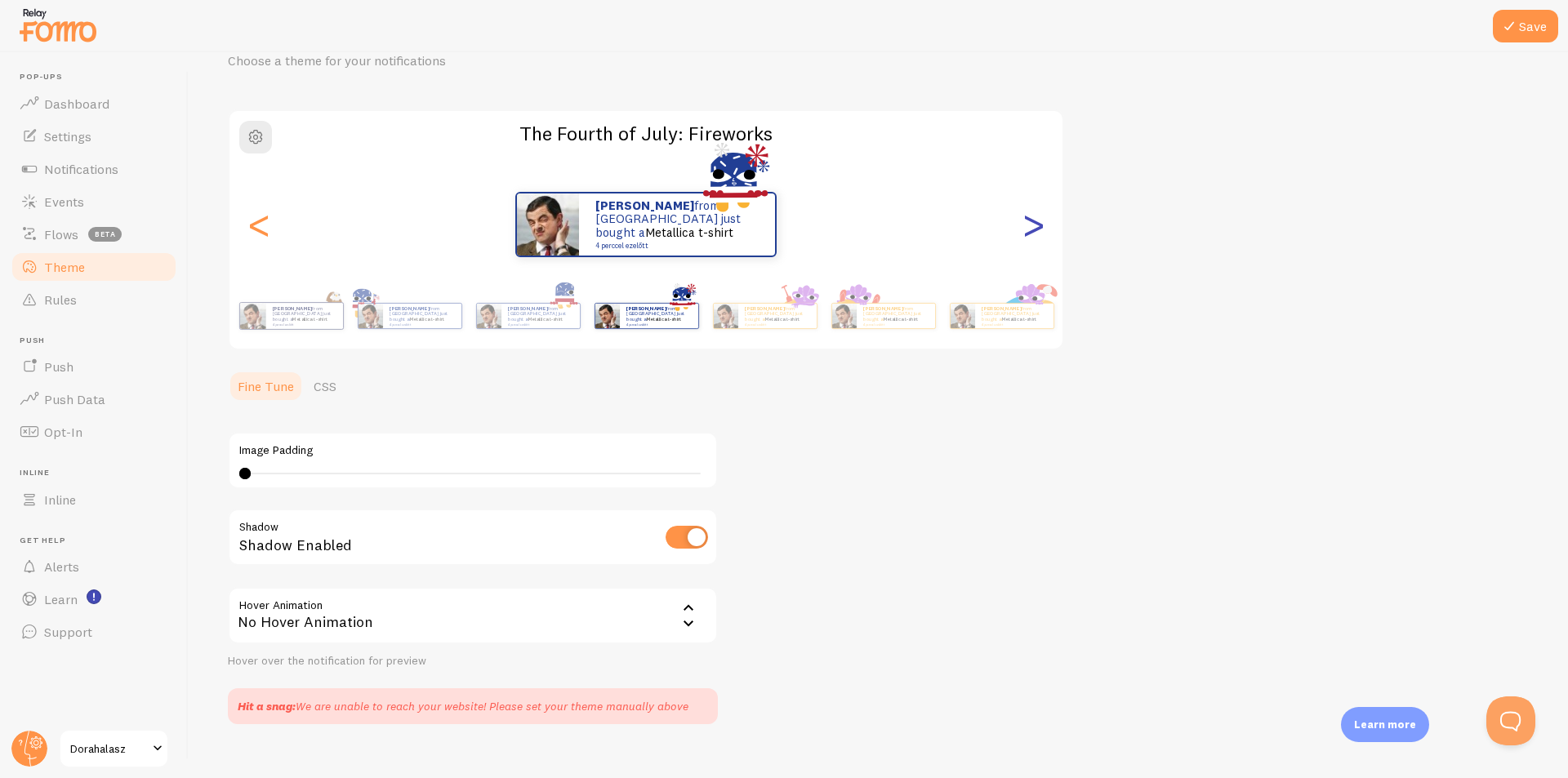
click at [1024, 224] on div ">" at bounding box center [1033, 224] width 19 height 118
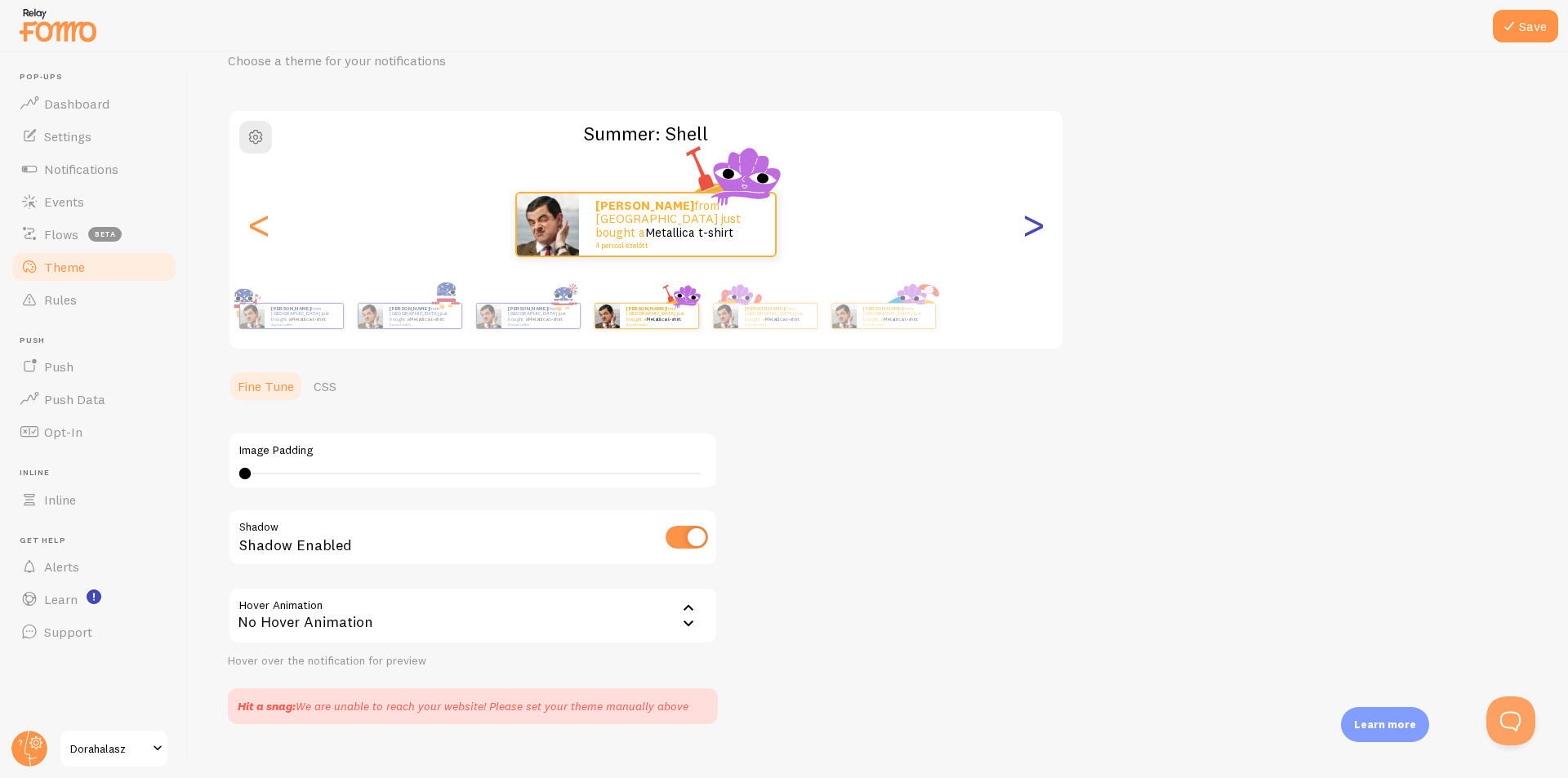
click at [1024, 224] on div ">" at bounding box center [1033, 224] width 19 height 118
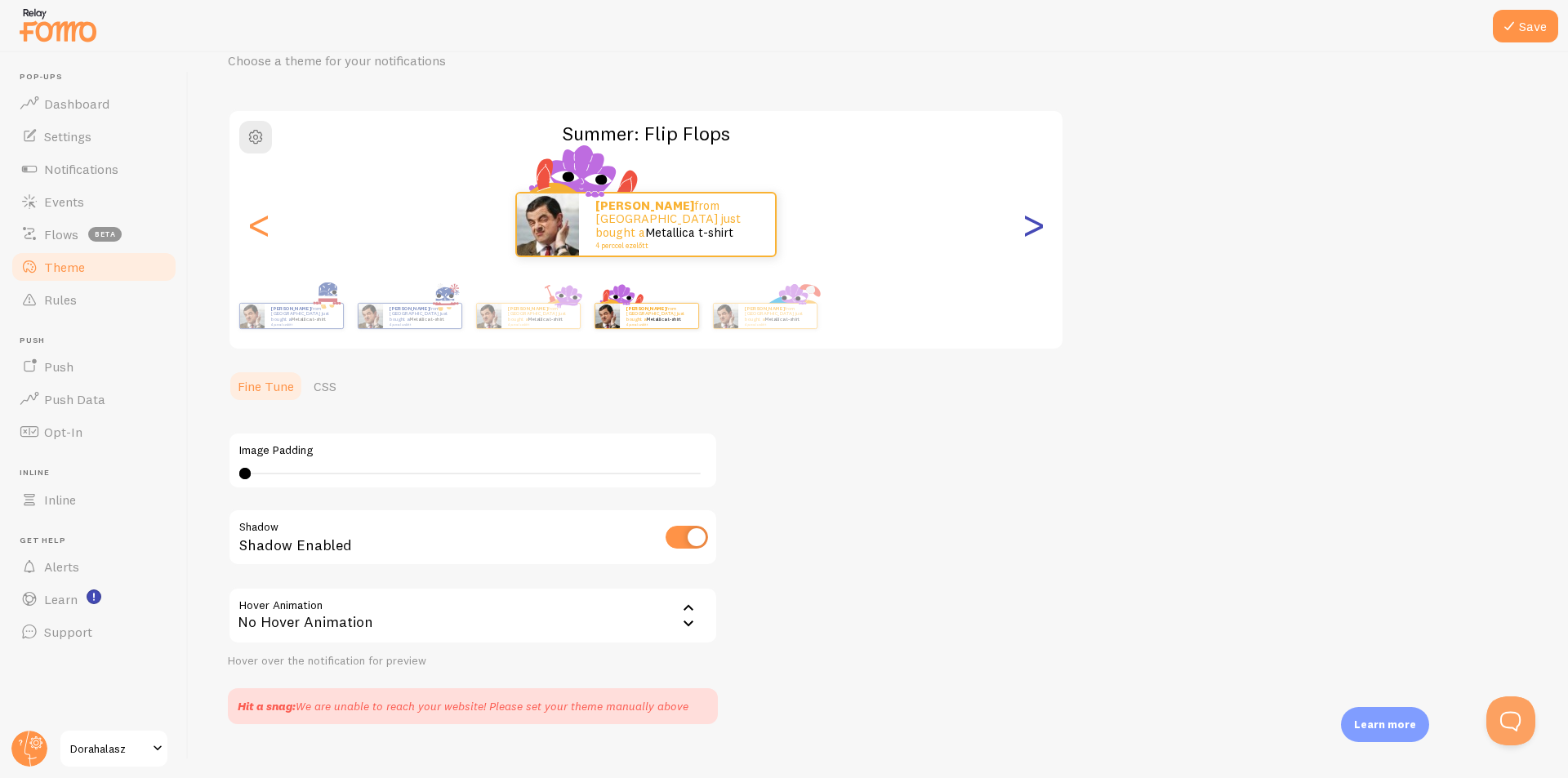
click at [1024, 224] on div ">" at bounding box center [1033, 224] width 19 height 118
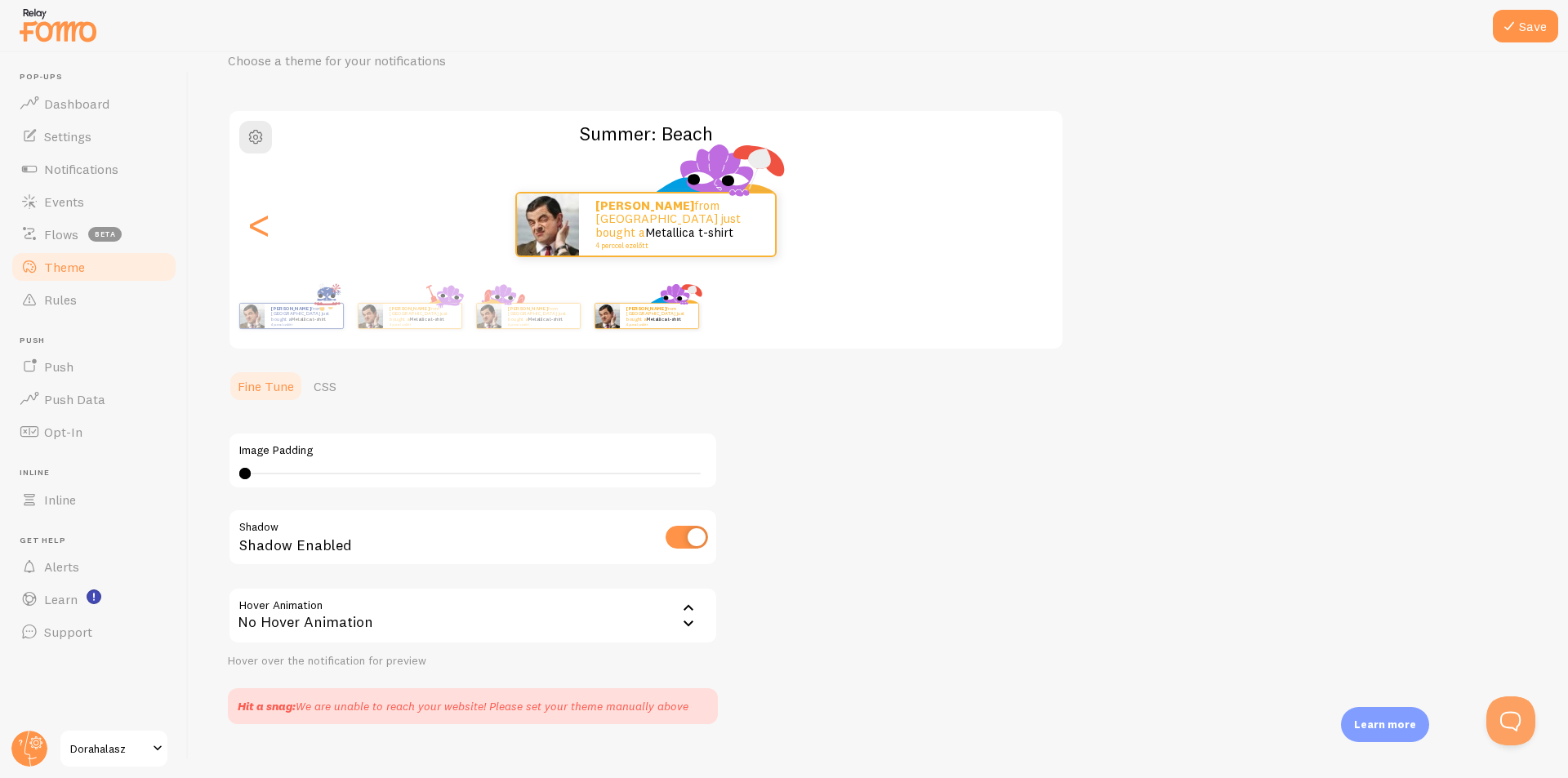
click at [1024, 224] on div "[PERSON_NAME] from [GEOGRAPHIC_DATA] just bought a Metallica t-shirt 4 perccel …" at bounding box center [645, 224] width 833 height 65
click at [265, 140] on button "button" at bounding box center [255, 137] width 32 height 32
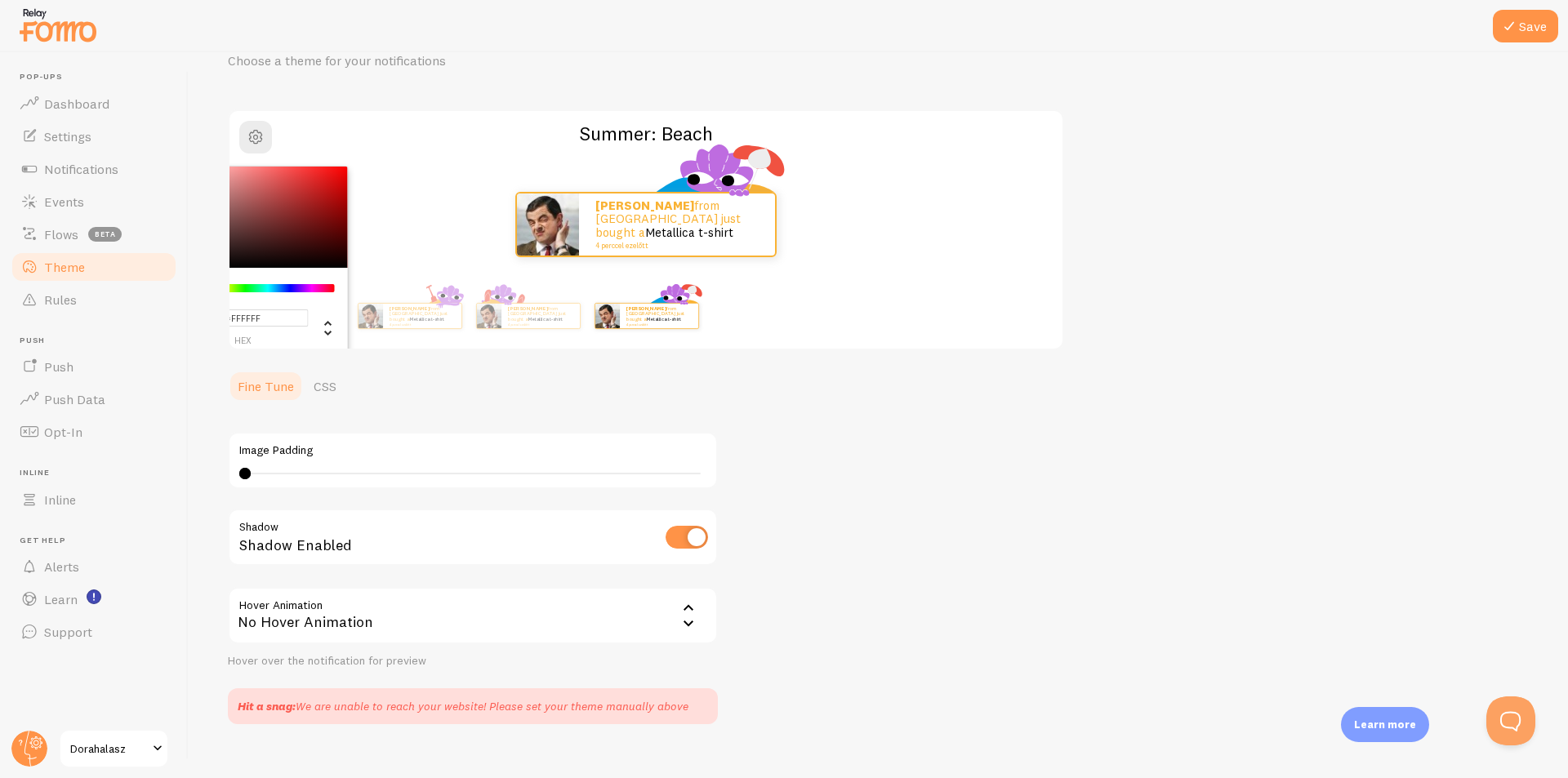
click at [366, 157] on div "#FFFFFF hex 255 r 255 g 255 b 0 h 0% s 100% l Summer: Beach [PERSON_NAME] from …" at bounding box center [645, 229] width 836 height 241
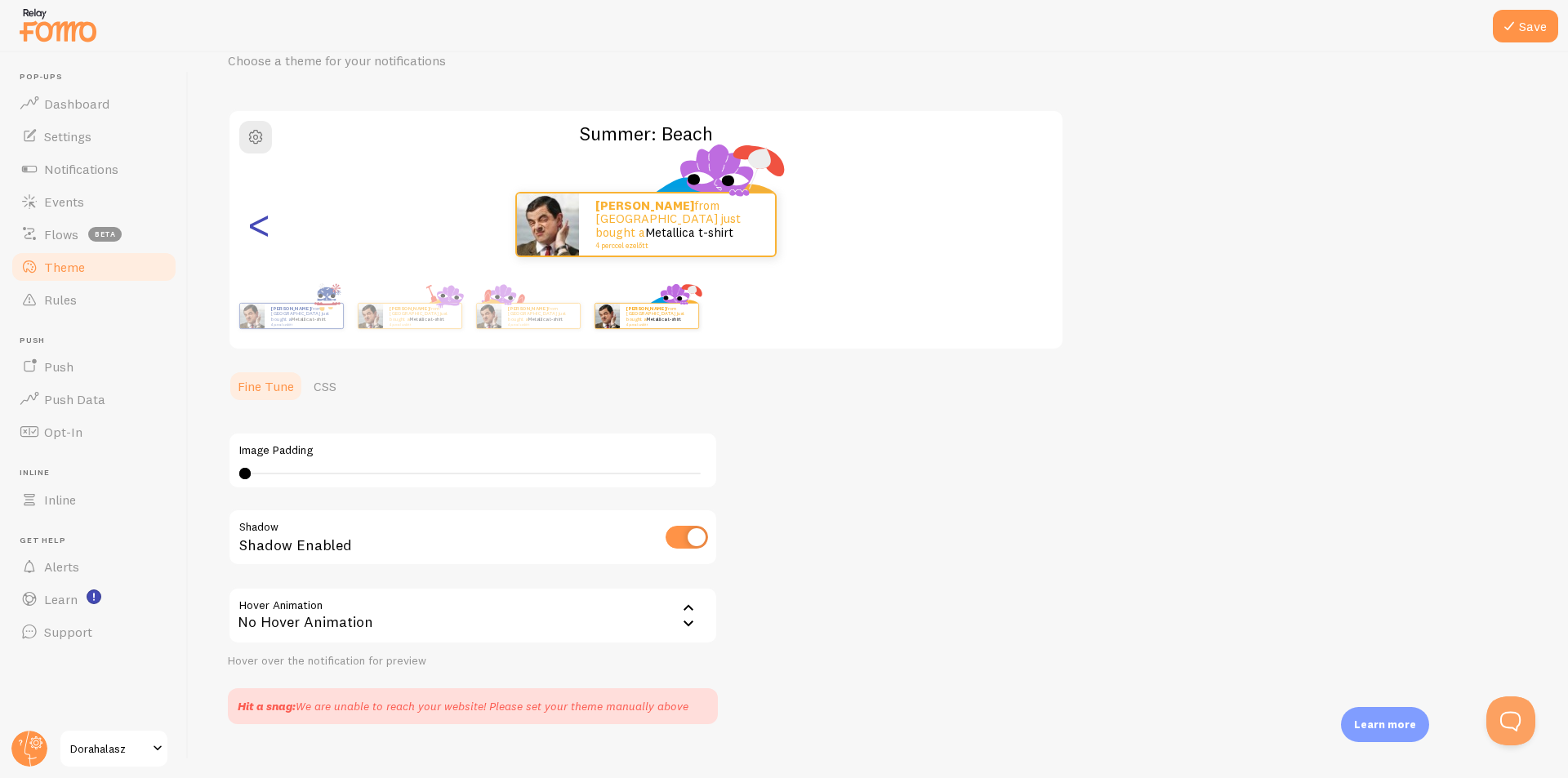
click at [261, 237] on div "<" at bounding box center [259, 224] width 19 height 118
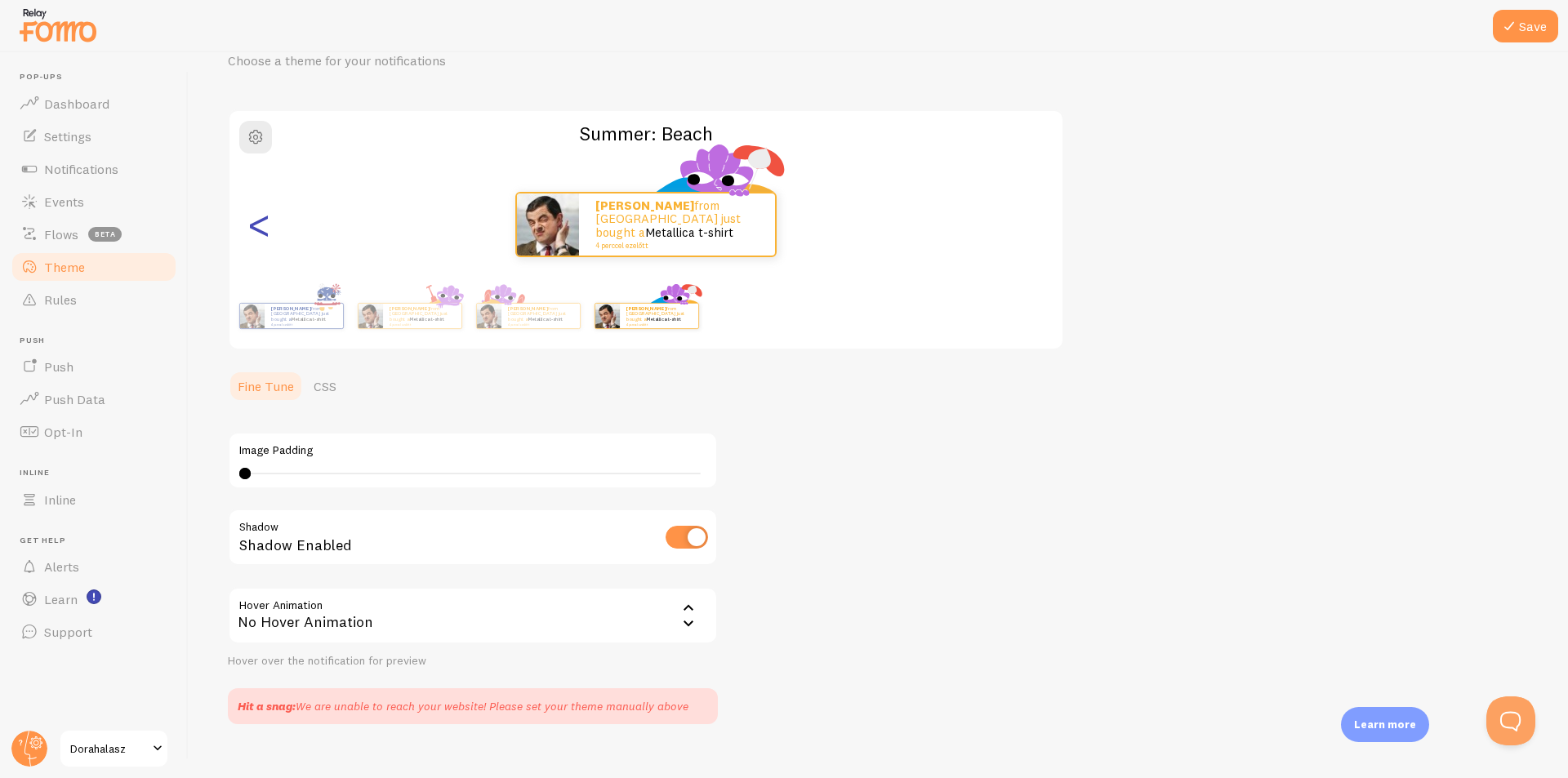
click at [261, 237] on div "<" at bounding box center [259, 224] width 19 height 118
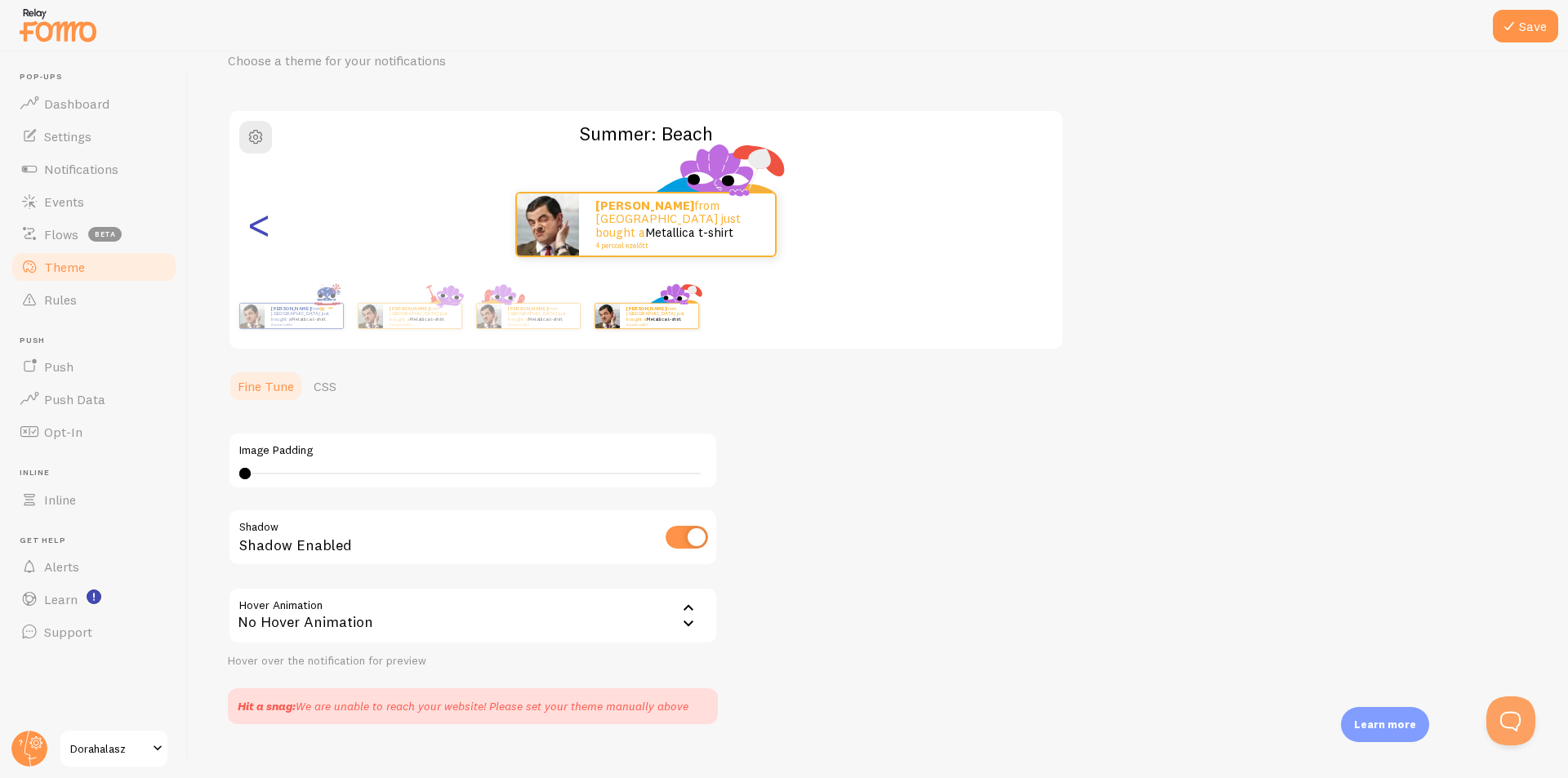
click at [261, 237] on div "<" at bounding box center [259, 224] width 19 height 118
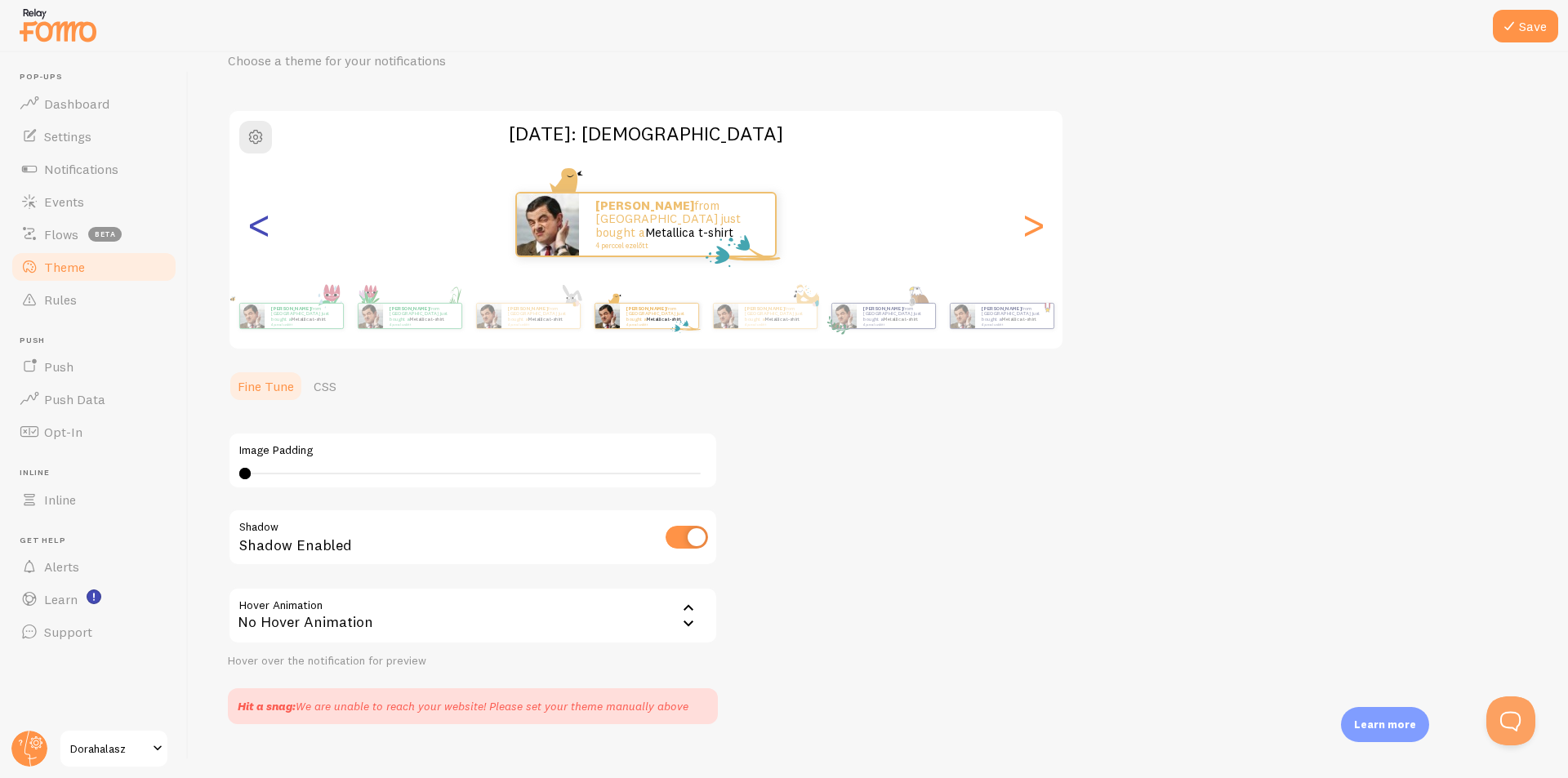
click at [261, 237] on div "<" at bounding box center [259, 224] width 19 height 118
click at [264, 234] on div "<" at bounding box center [259, 224] width 19 height 118
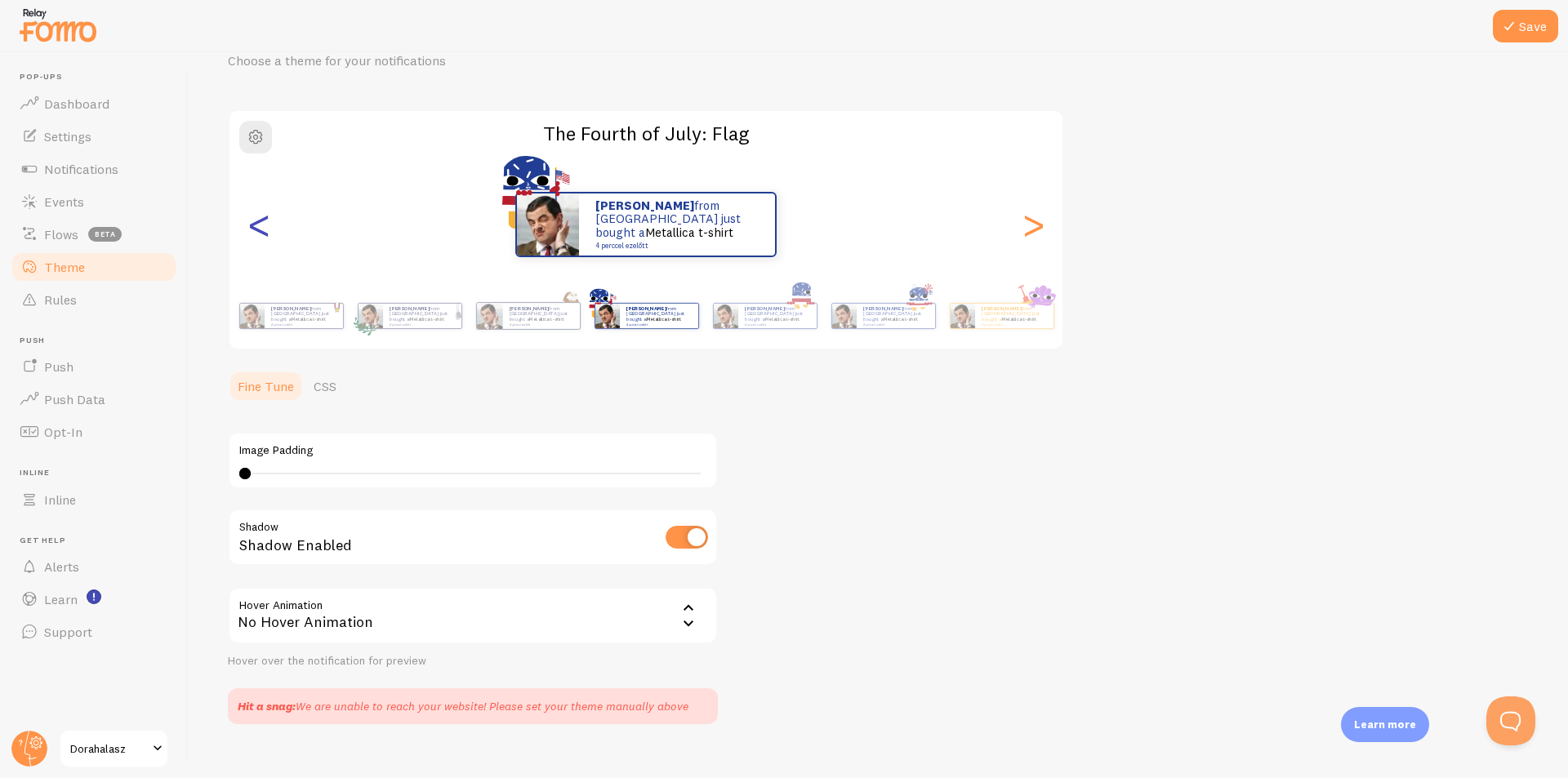
click at [264, 234] on div "<" at bounding box center [259, 224] width 19 height 118
click at [863, 308] on strong "[PERSON_NAME]" at bounding box center [883, 308] width 39 height 6
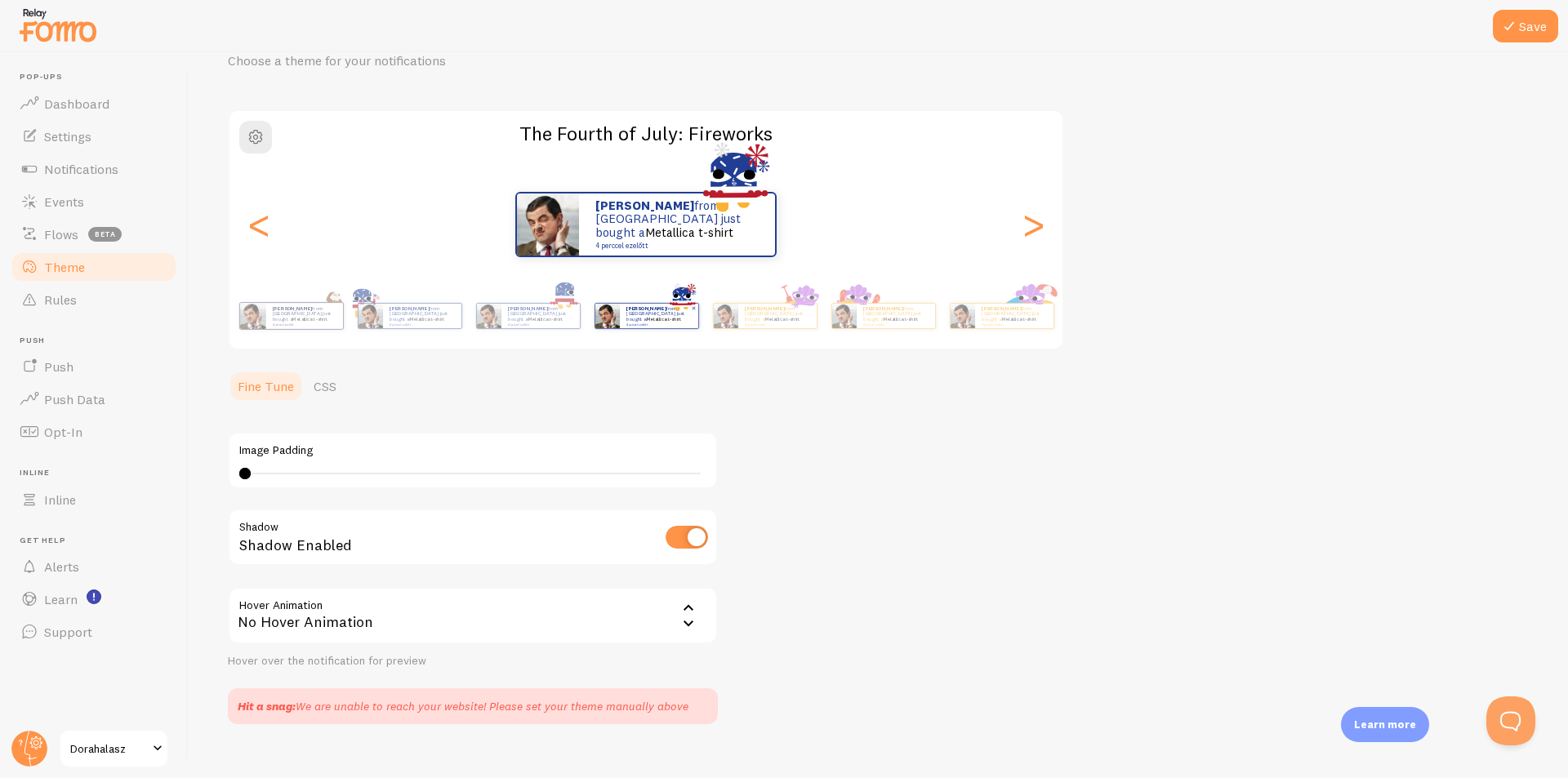
click at [626, 323] on small "4 perccel ezelőtt" at bounding box center [658, 324] width 64 height 3
click at [290, 330] on div "[PERSON_NAME] from [GEOGRAPHIC_DATA] just bought a Metallica t-shirt 4 perccel …" at bounding box center [290, 316] width 106 height 45
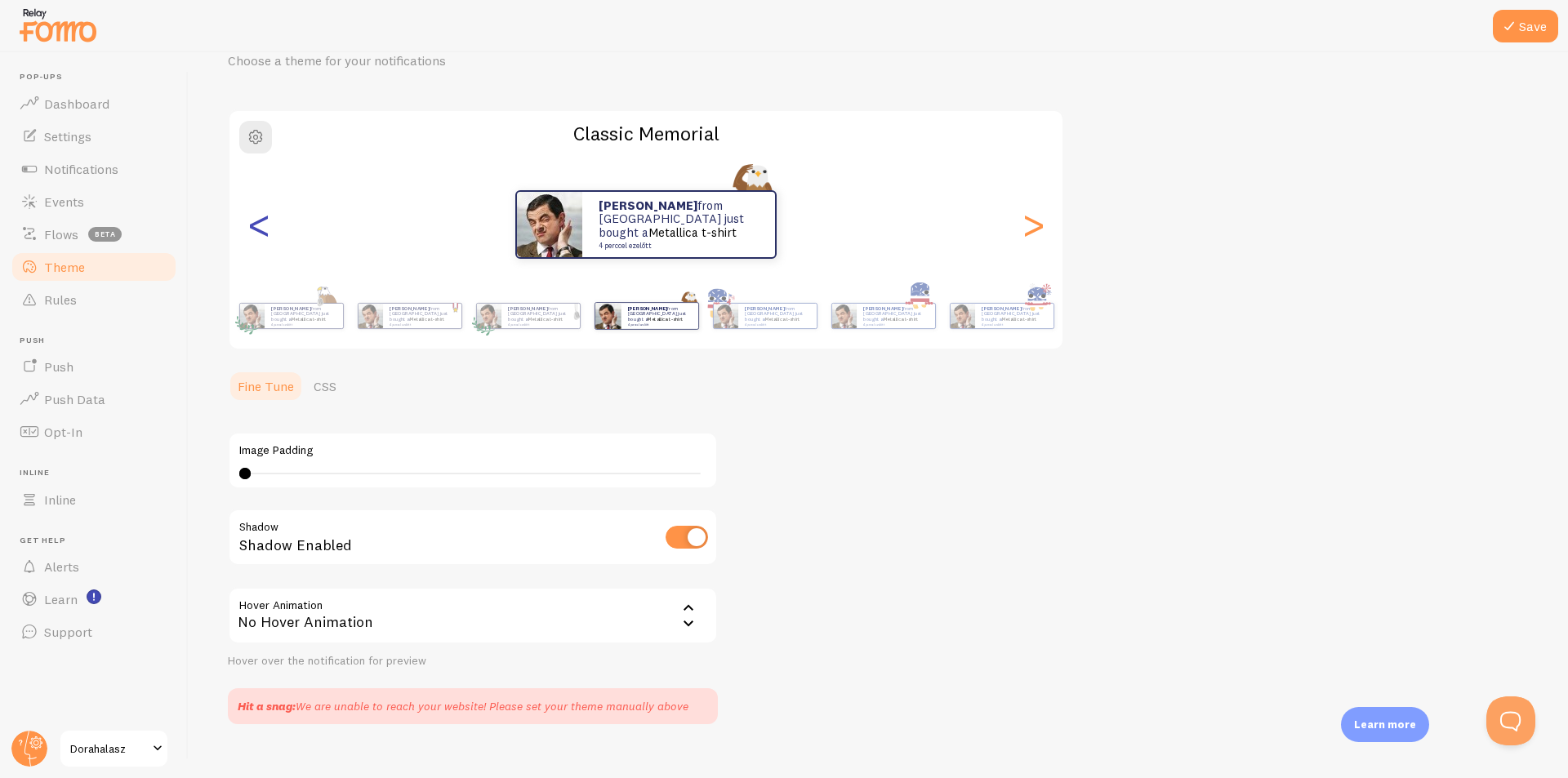
click at [256, 226] on div "<" at bounding box center [259, 224] width 19 height 118
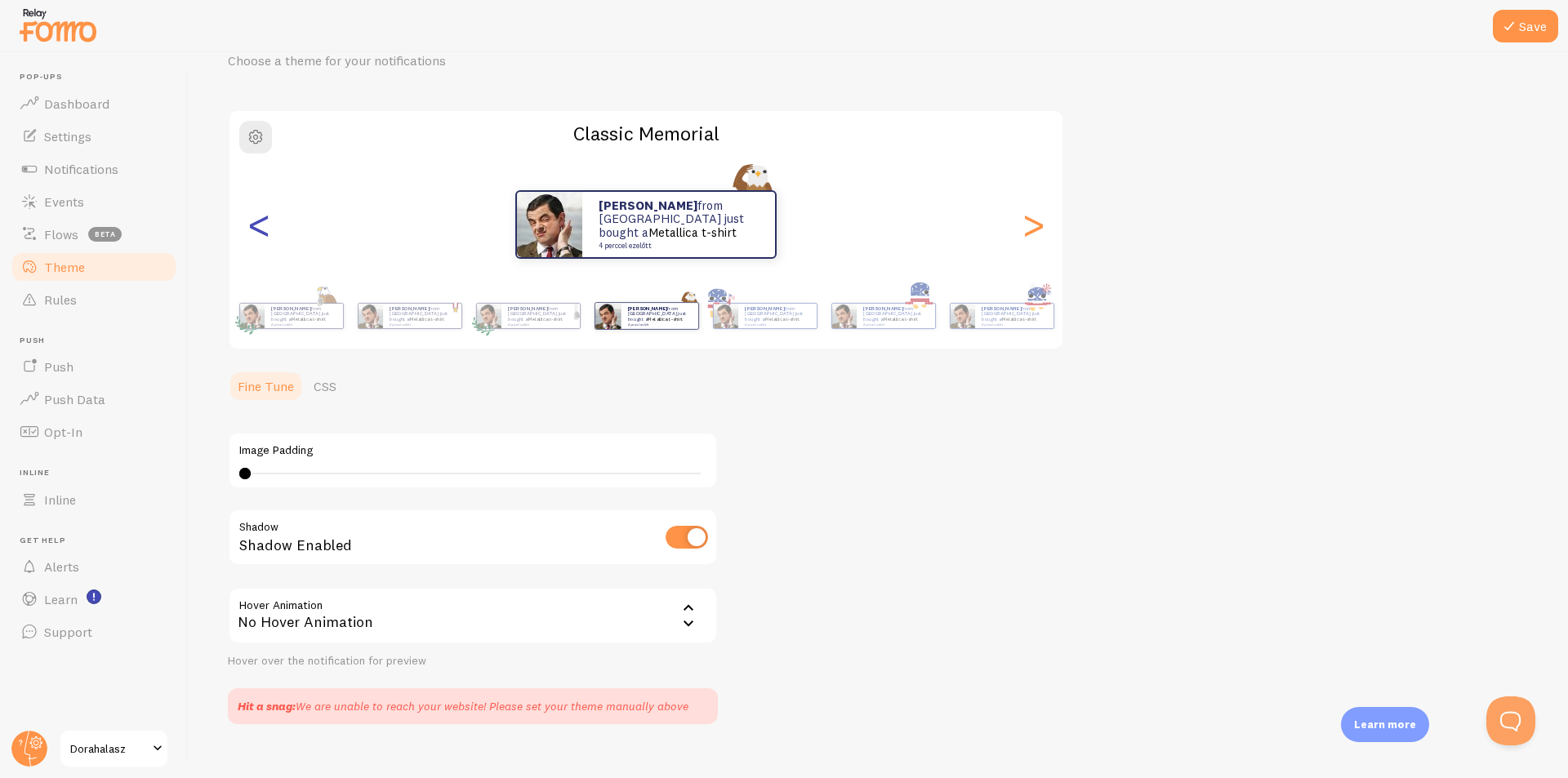
click at [256, 226] on div "<" at bounding box center [259, 224] width 19 height 118
click at [298, 310] on p "[PERSON_NAME] from [GEOGRAPHIC_DATA] just bought a Metallica t-shirt 4 perccel …" at bounding box center [303, 315] width 65 height 20
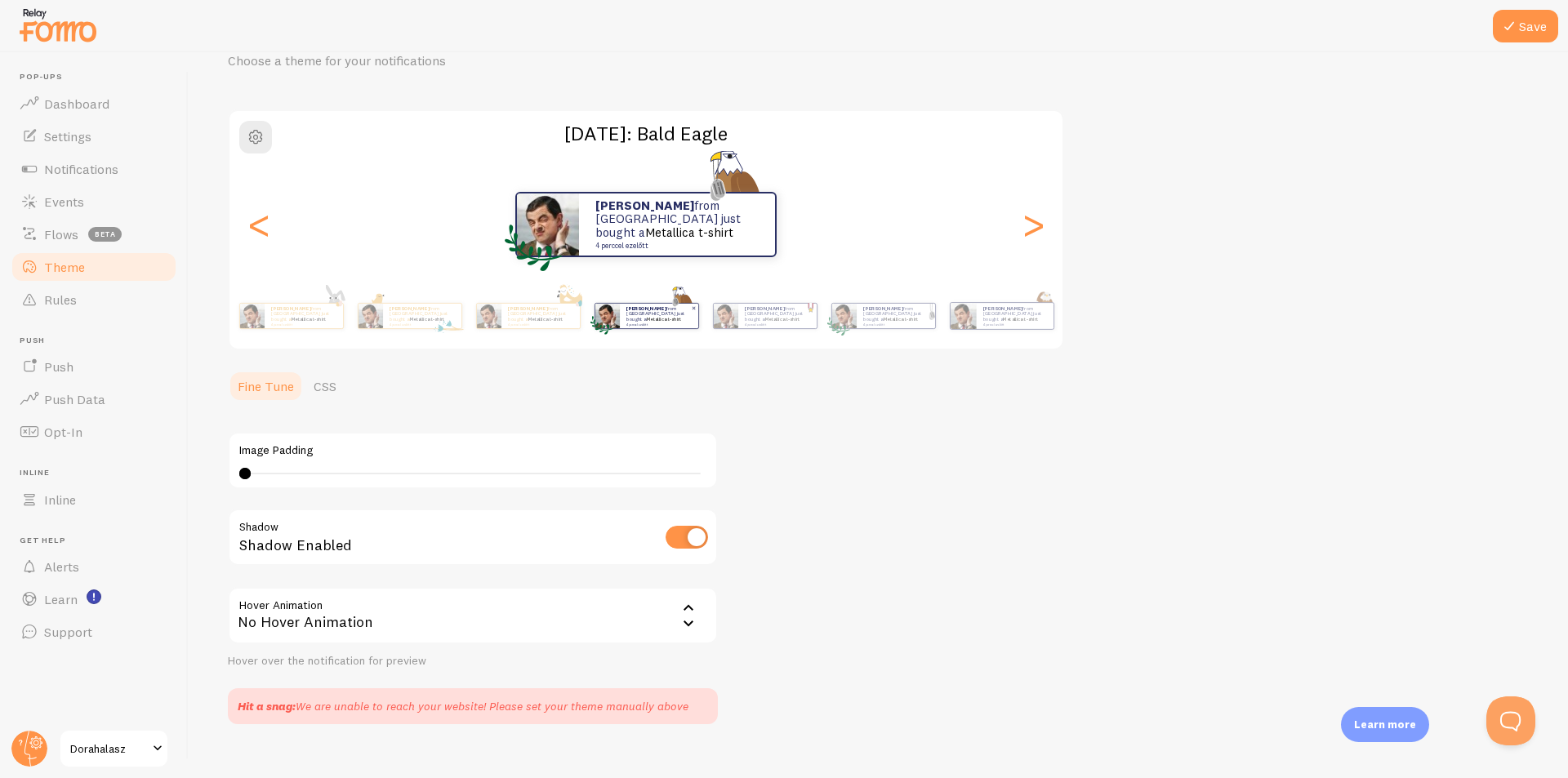
click at [302, 325] on div "[PERSON_NAME] from [GEOGRAPHIC_DATA] just bought a Metallica t-shirt 4 perccel …" at bounding box center [303, 316] width 78 height 24
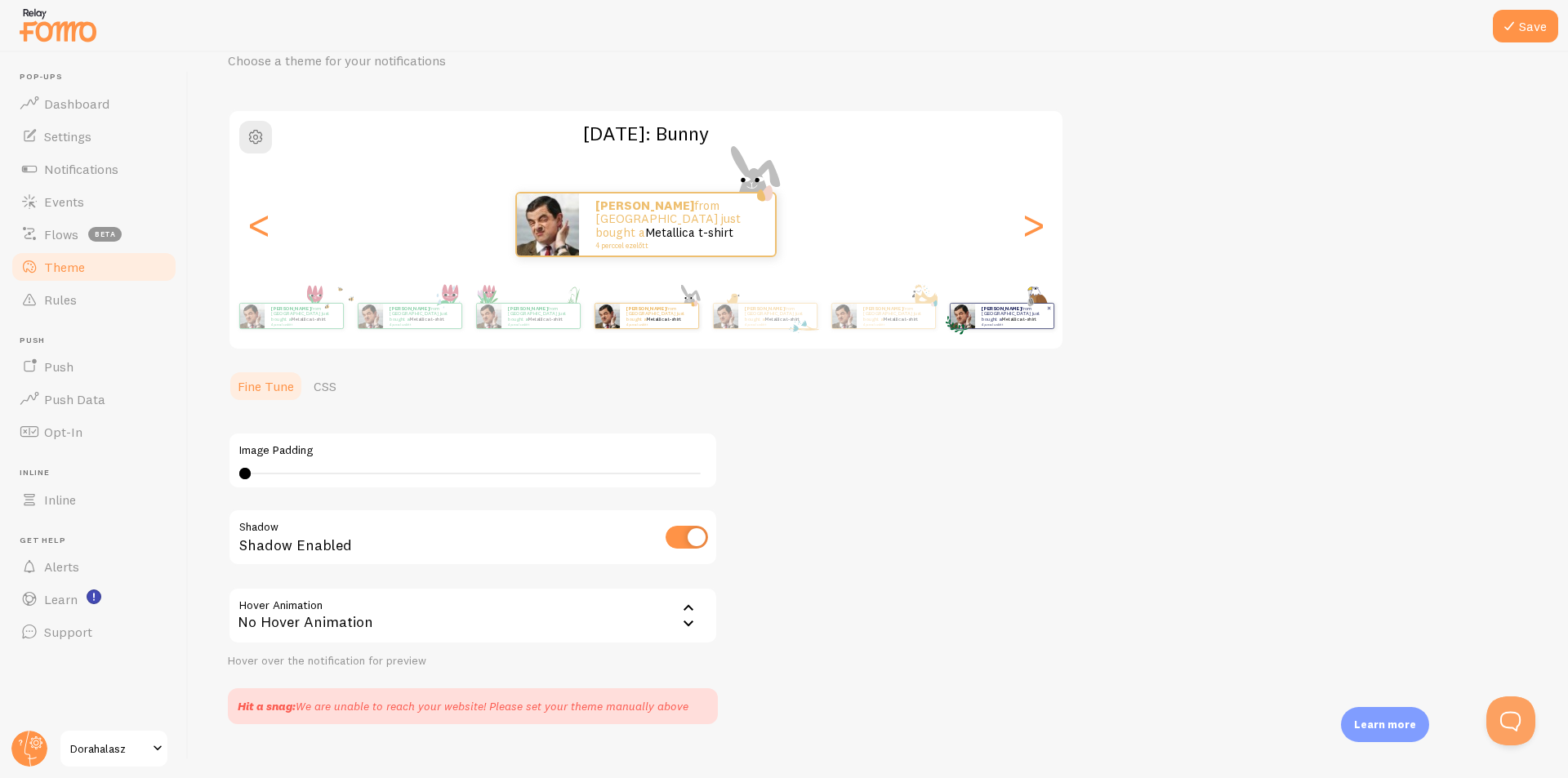
click at [302, 325] on div "[PERSON_NAME] from [GEOGRAPHIC_DATA] just bought a Metallica t-shirt 4 perccel …" at bounding box center [303, 316] width 78 height 24
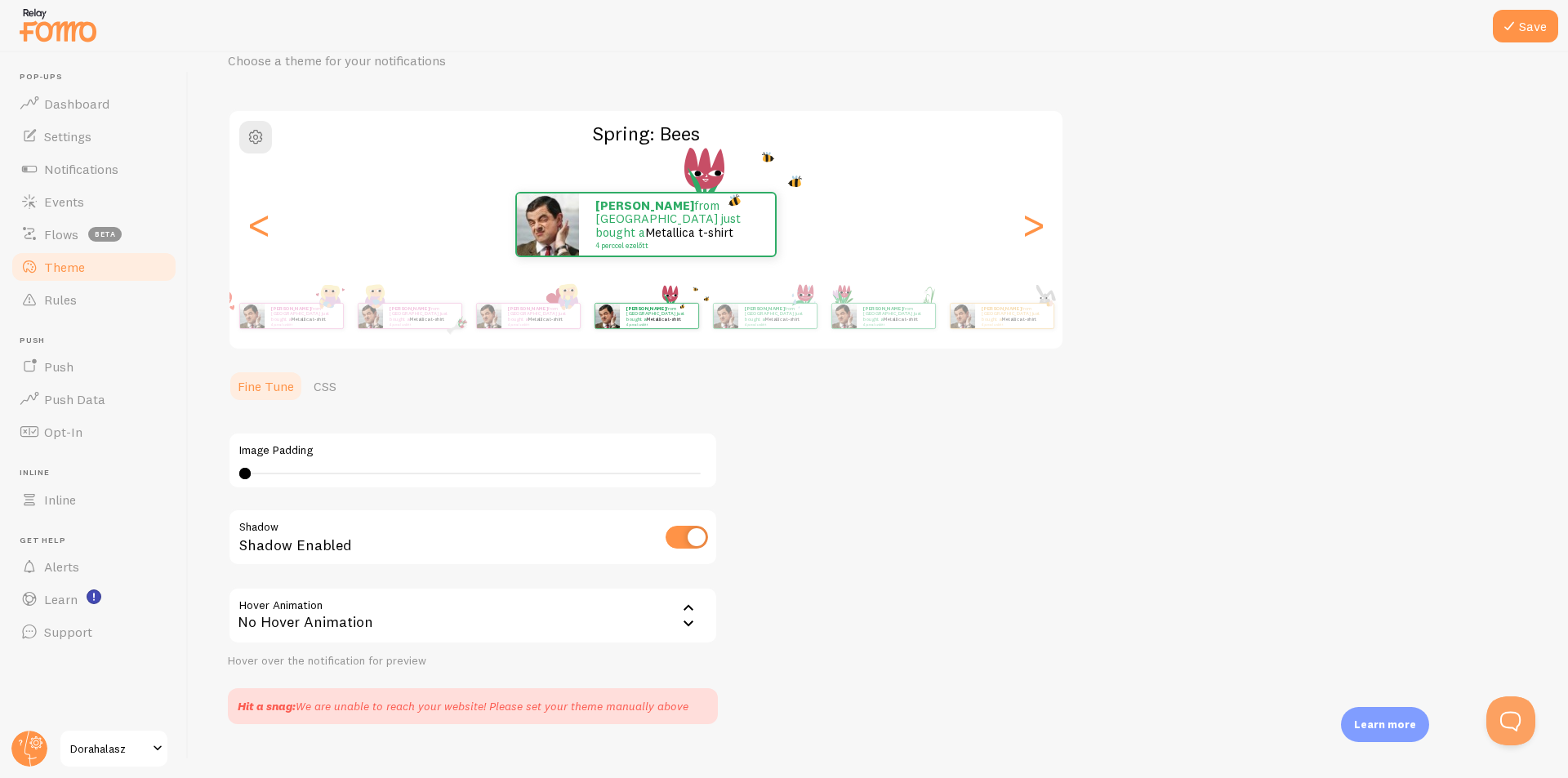
click at [302, 325] on div "[PERSON_NAME] from [GEOGRAPHIC_DATA] just bought a Metallica t-shirt 4 perccel …" at bounding box center [303, 316] width 78 height 24
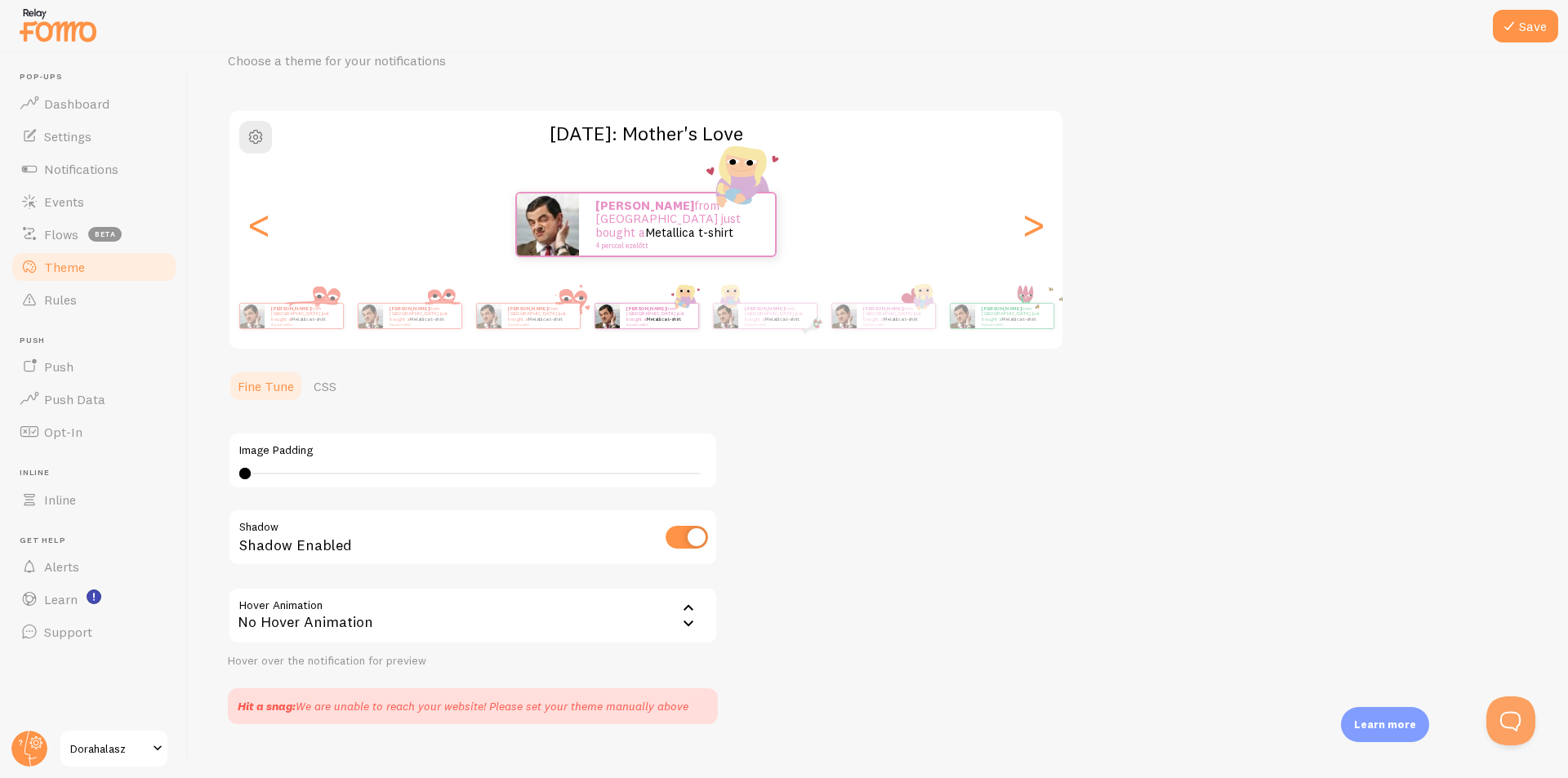
click at [302, 325] on div "[PERSON_NAME] from [GEOGRAPHIC_DATA] just bought a Metallica t-shirt 4 perccel …" at bounding box center [303, 316] width 78 height 24
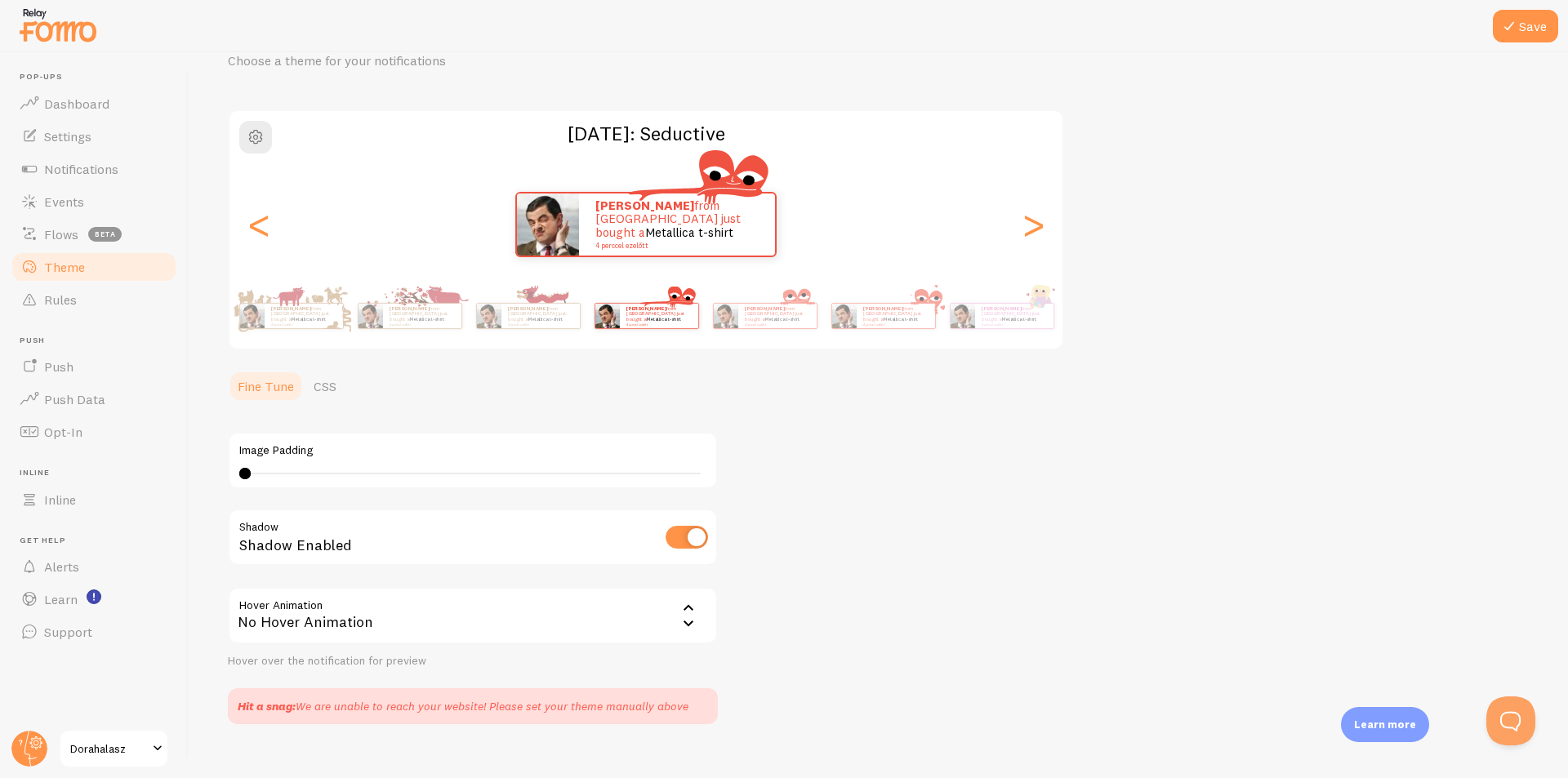
click at [302, 325] on div "[PERSON_NAME] from [GEOGRAPHIC_DATA] just bought a Metallica t-shirt 4 perccel …" at bounding box center [303, 316] width 78 height 24
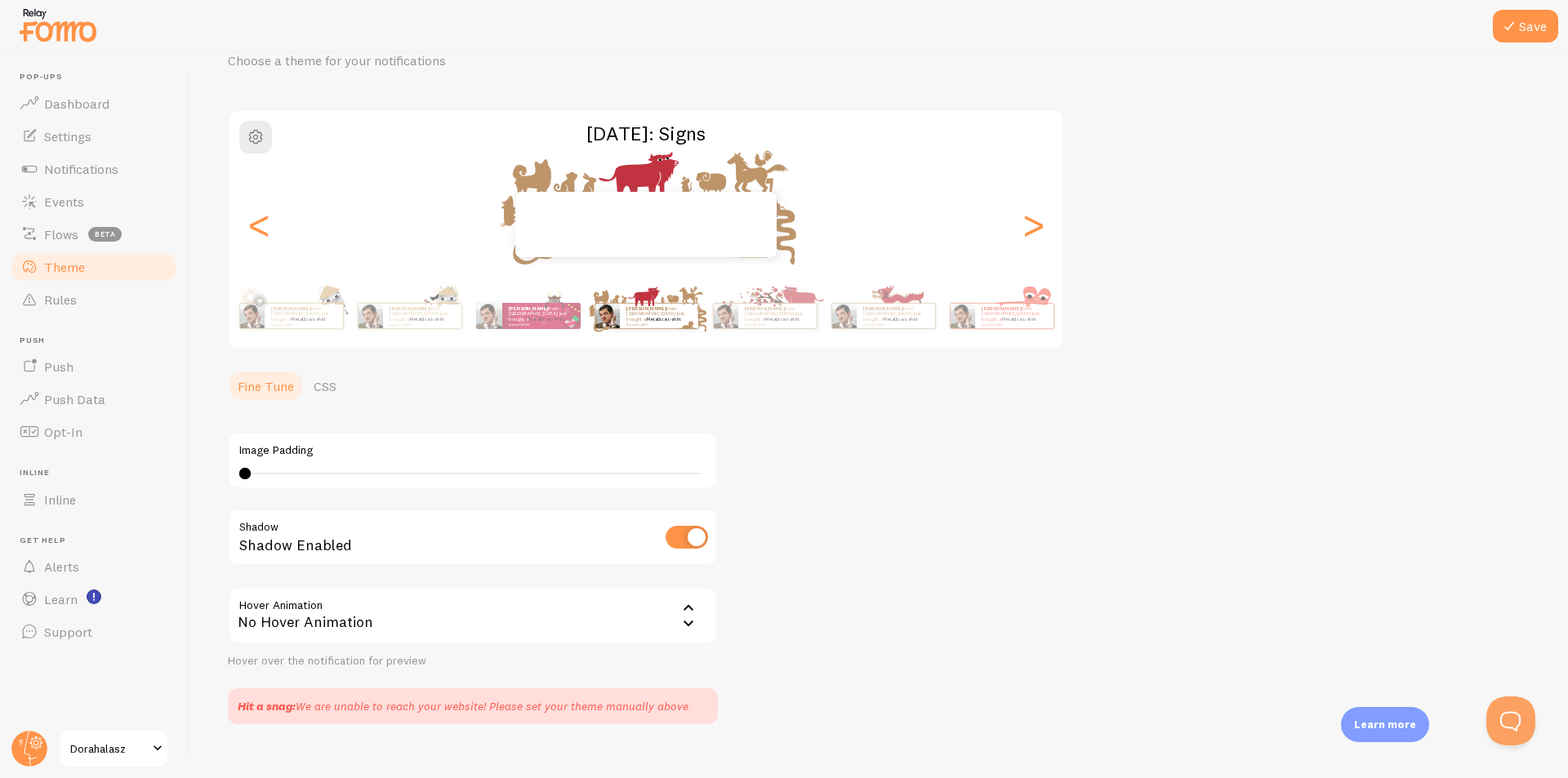
click at [302, 325] on div "[PERSON_NAME] from [GEOGRAPHIC_DATA] just bought a Metallica t-shirt 4 perccel …" at bounding box center [303, 316] width 78 height 24
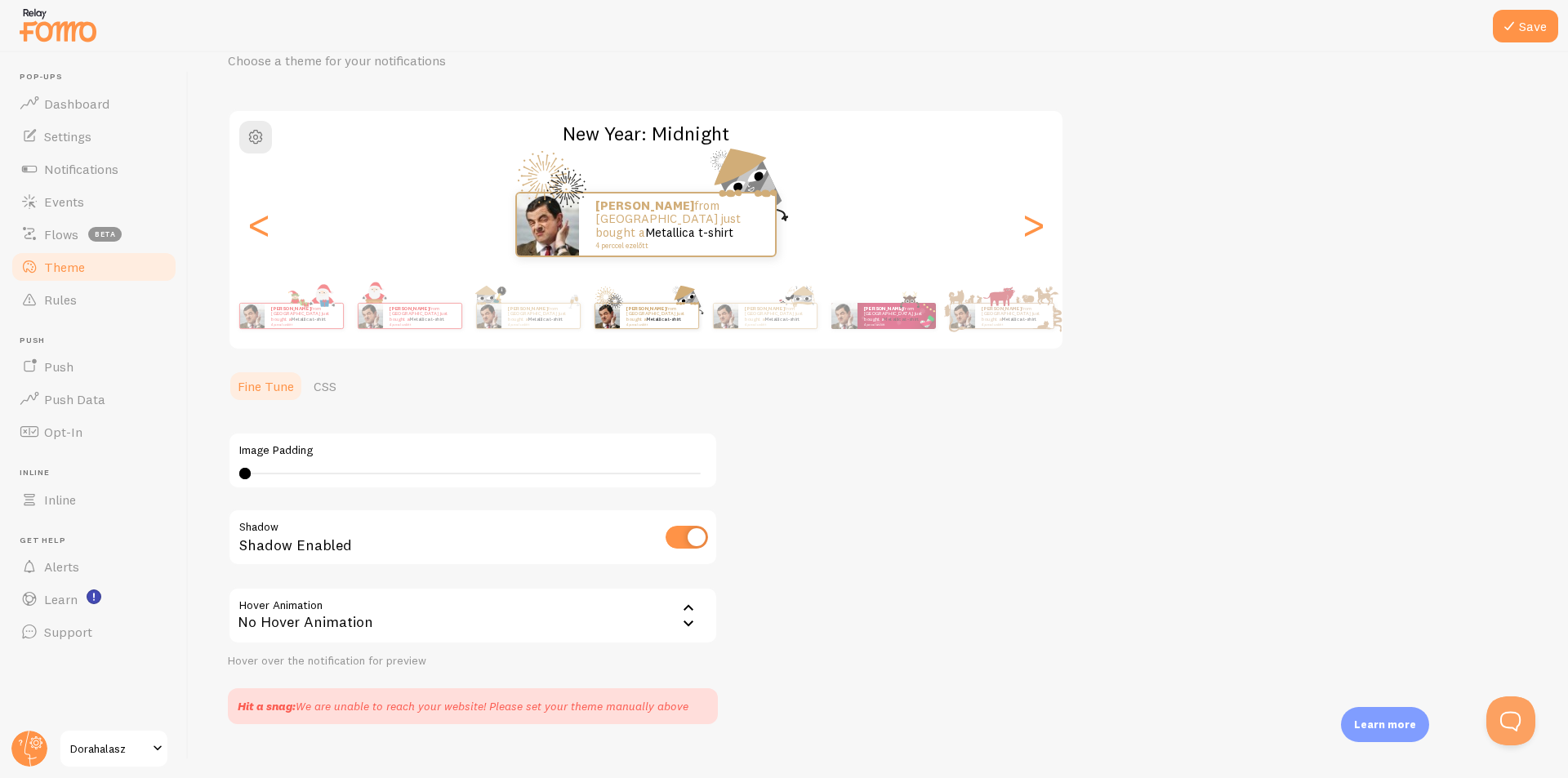
click at [302, 325] on div "[PERSON_NAME] from [GEOGRAPHIC_DATA] just bought a Metallica t-shirt 4 perccel …" at bounding box center [303, 316] width 78 height 24
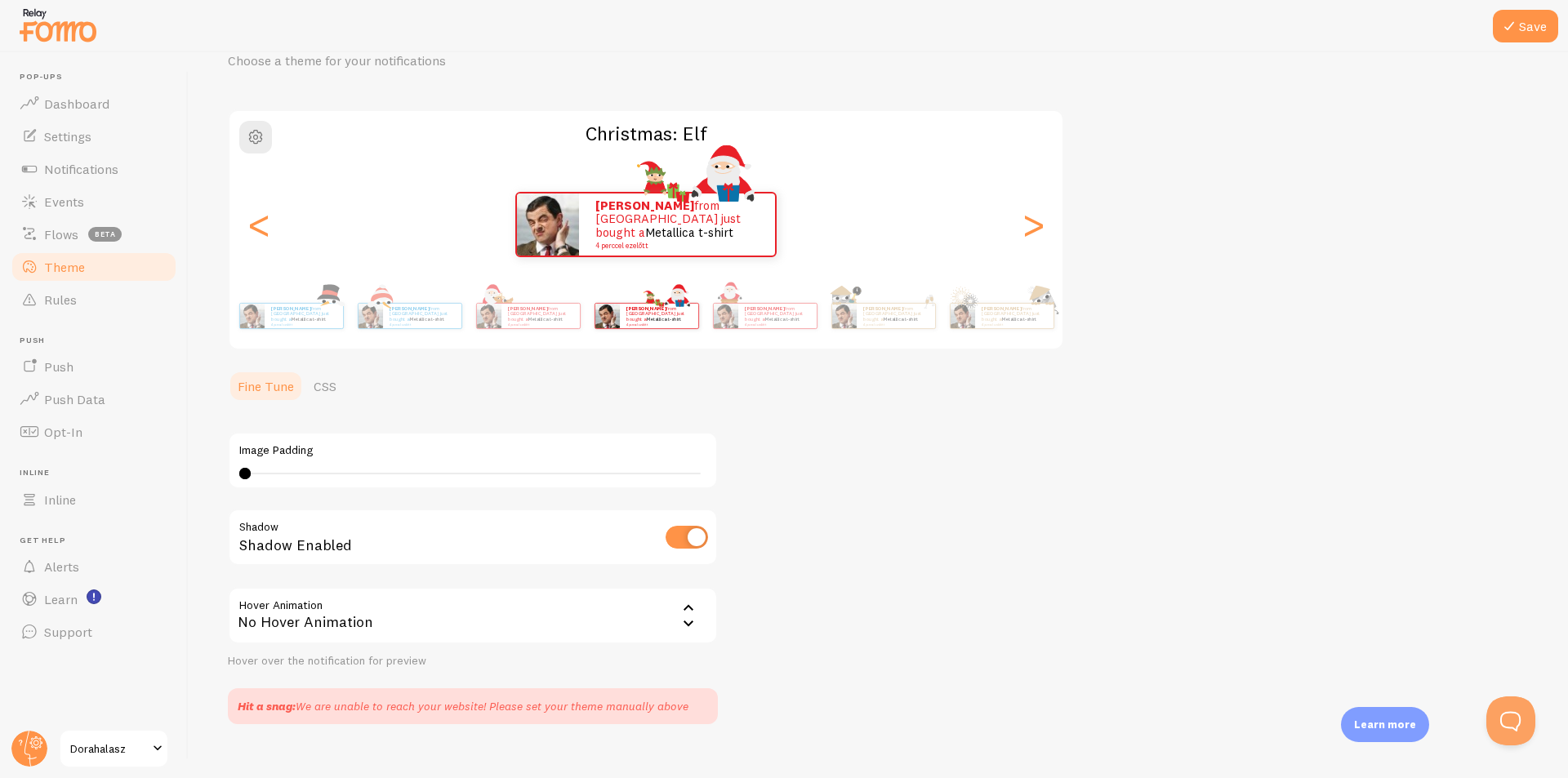
click at [302, 325] on div "[PERSON_NAME] from [GEOGRAPHIC_DATA] just bought a Metallica t-shirt 4 perccel …" at bounding box center [303, 316] width 78 height 24
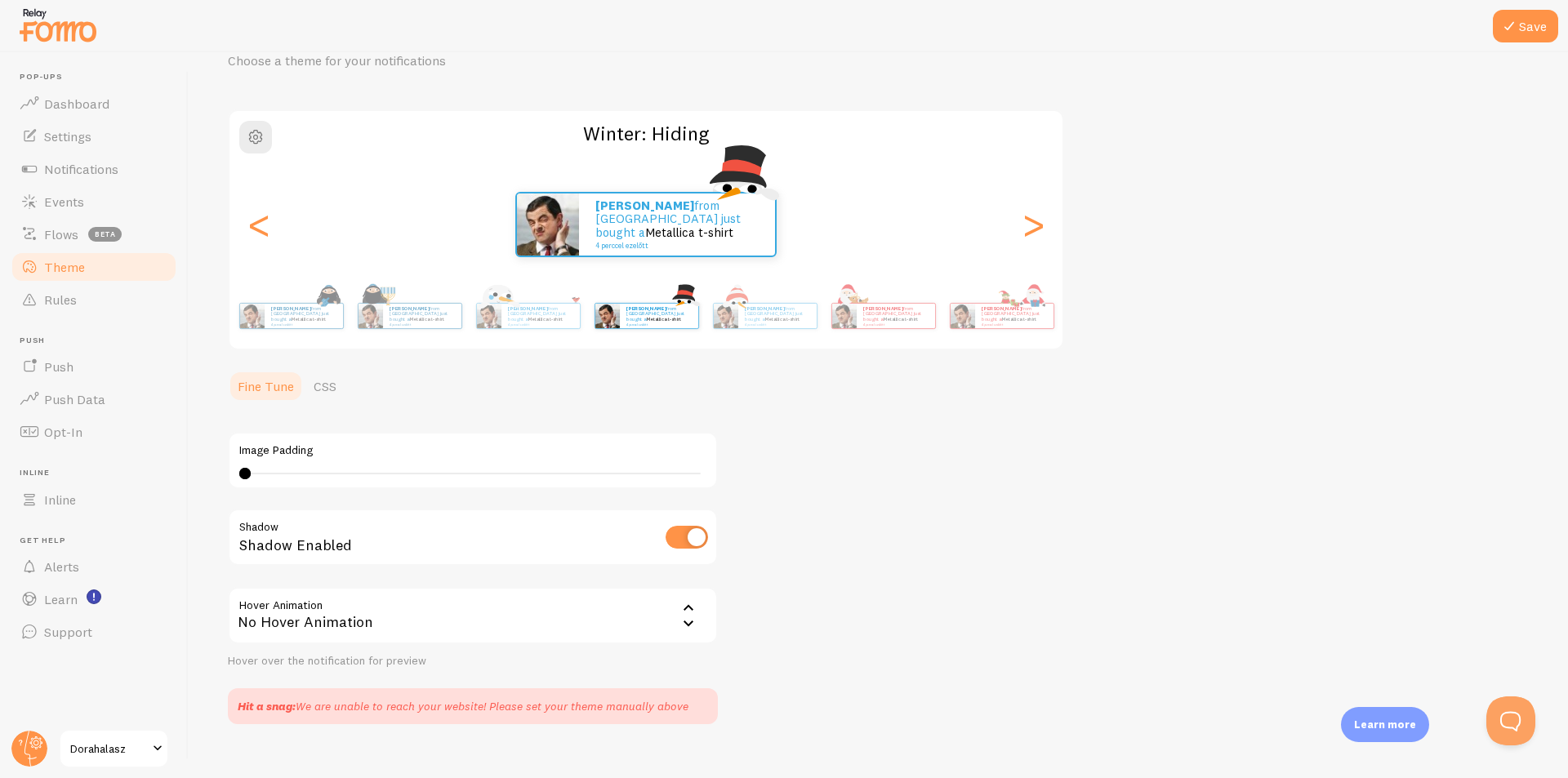
click at [302, 325] on div "[PERSON_NAME] from [GEOGRAPHIC_DATA] just bought a Metallica t-shirt 4 perccel …" at bounding box center [303, 316] width 78 height 24
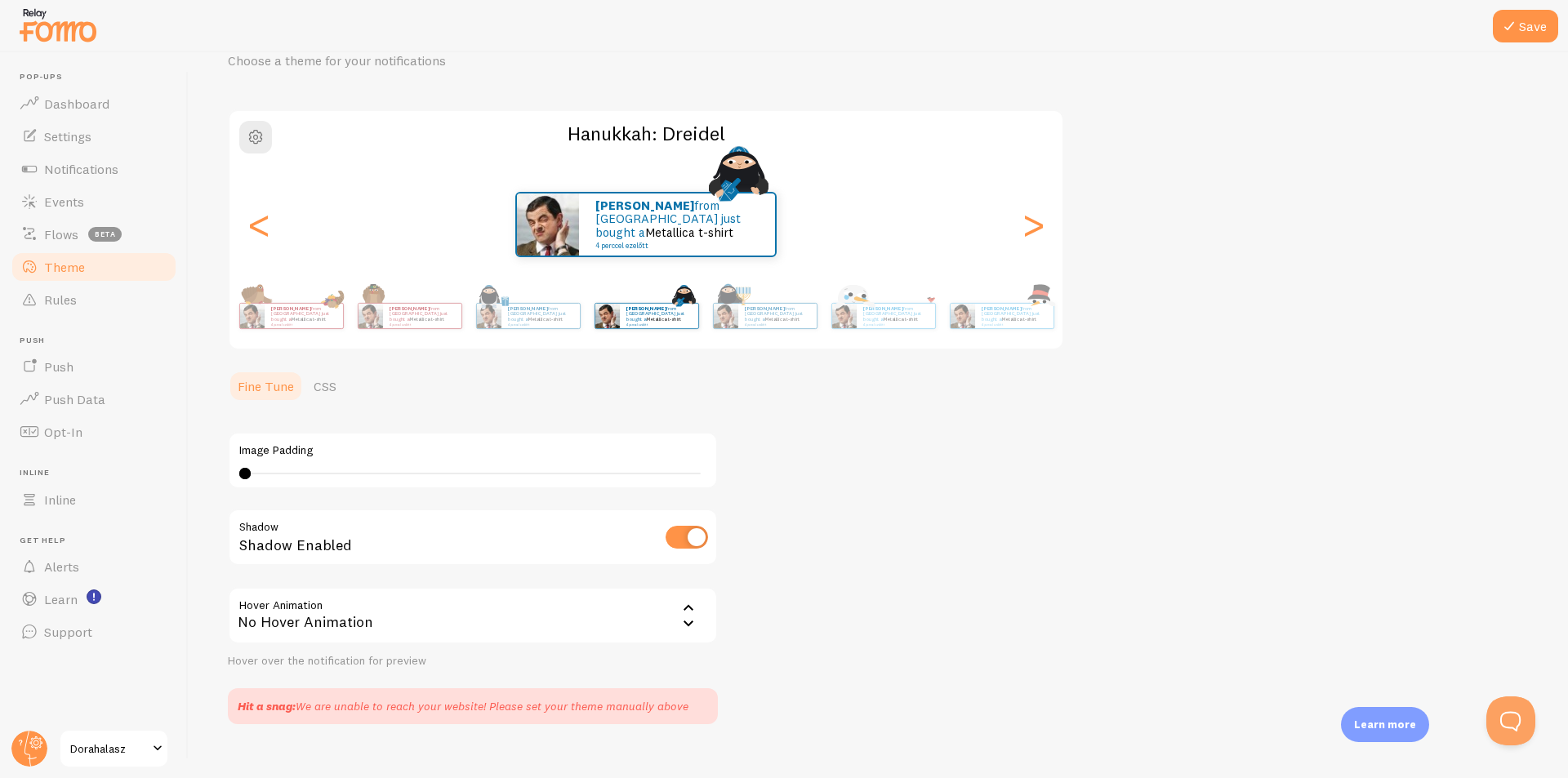
click at [302, 325] on div "[PERSON_NAME] from [GEOGRAPHIC_DATA] just bought a Metallica t-shirt 4 perccel …" at bounding box center [303, 316] width 78 height 24
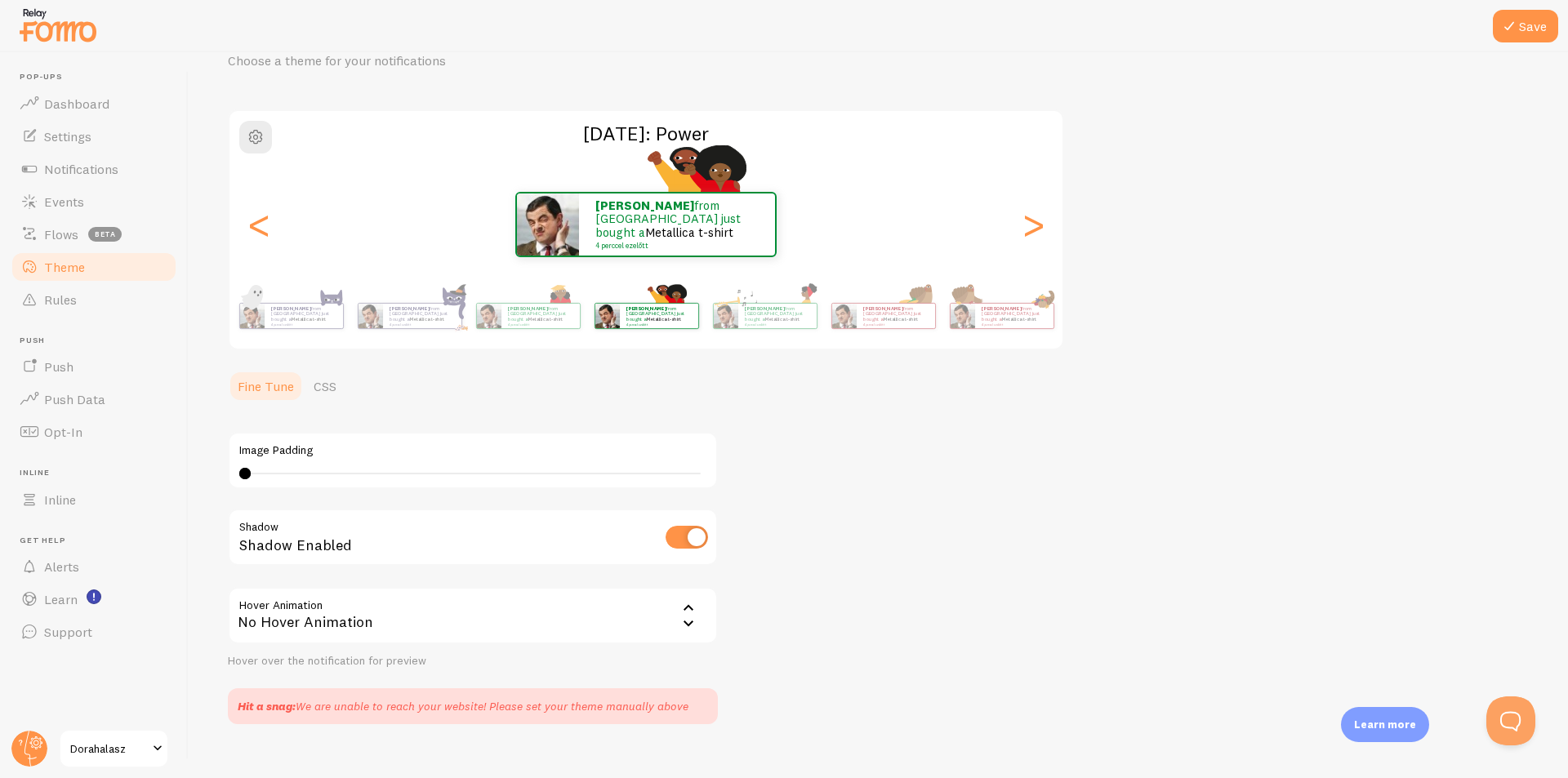
click at [302, 325] on div "[PERSON_NAME] from [GEOGRAPHIC_DATA] just bought a Metallica t-shirt 4 perccel …" at bounding box center [303, 316] width 78 height 24
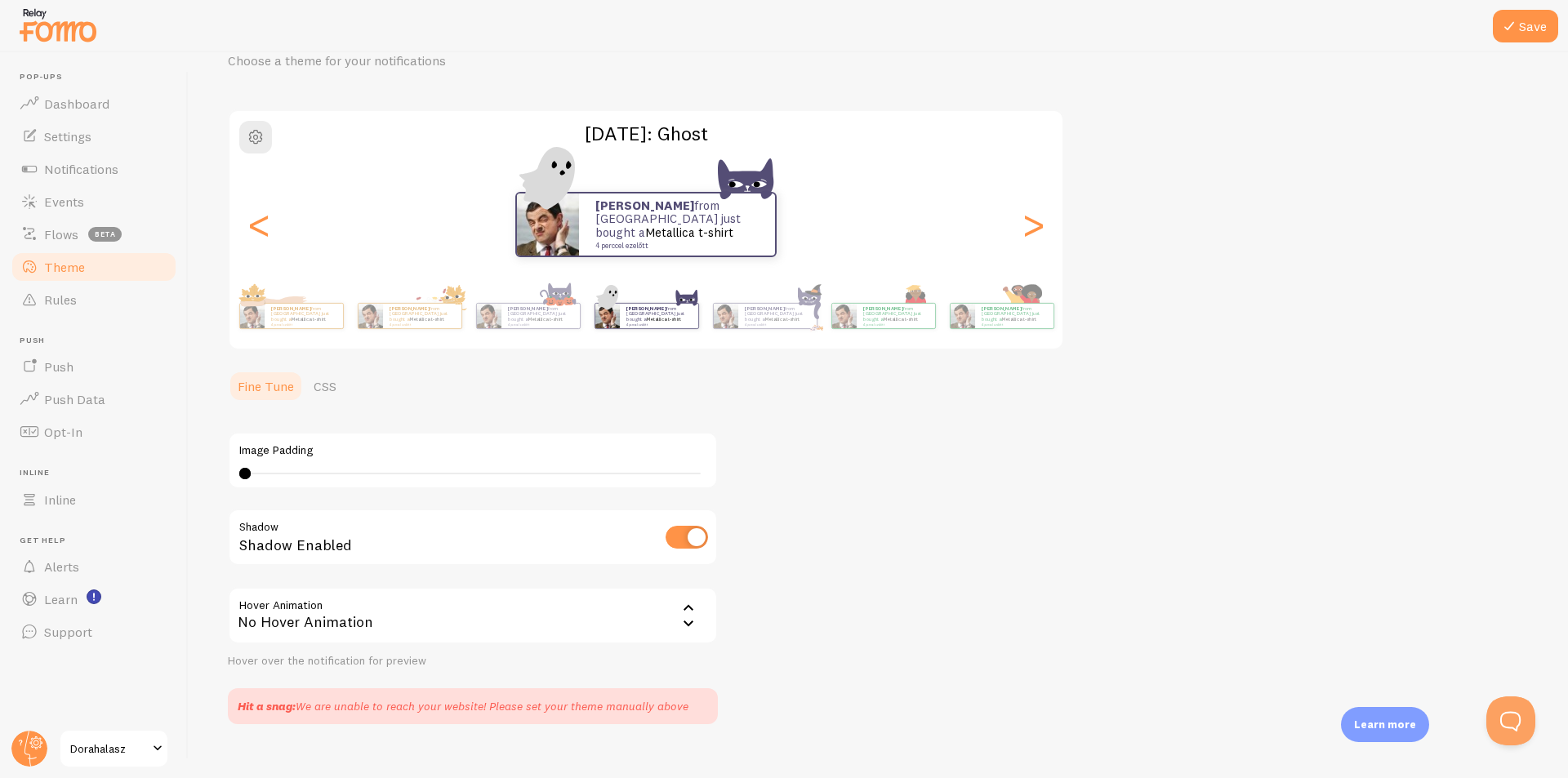
click at [302, 325] on div "[PERSON_NAME] from [GEOGRAPHIC_DATA] just bought a Metallica t-shirt 4 perccel …" at bounding box center [303, 316] width 78 height 24
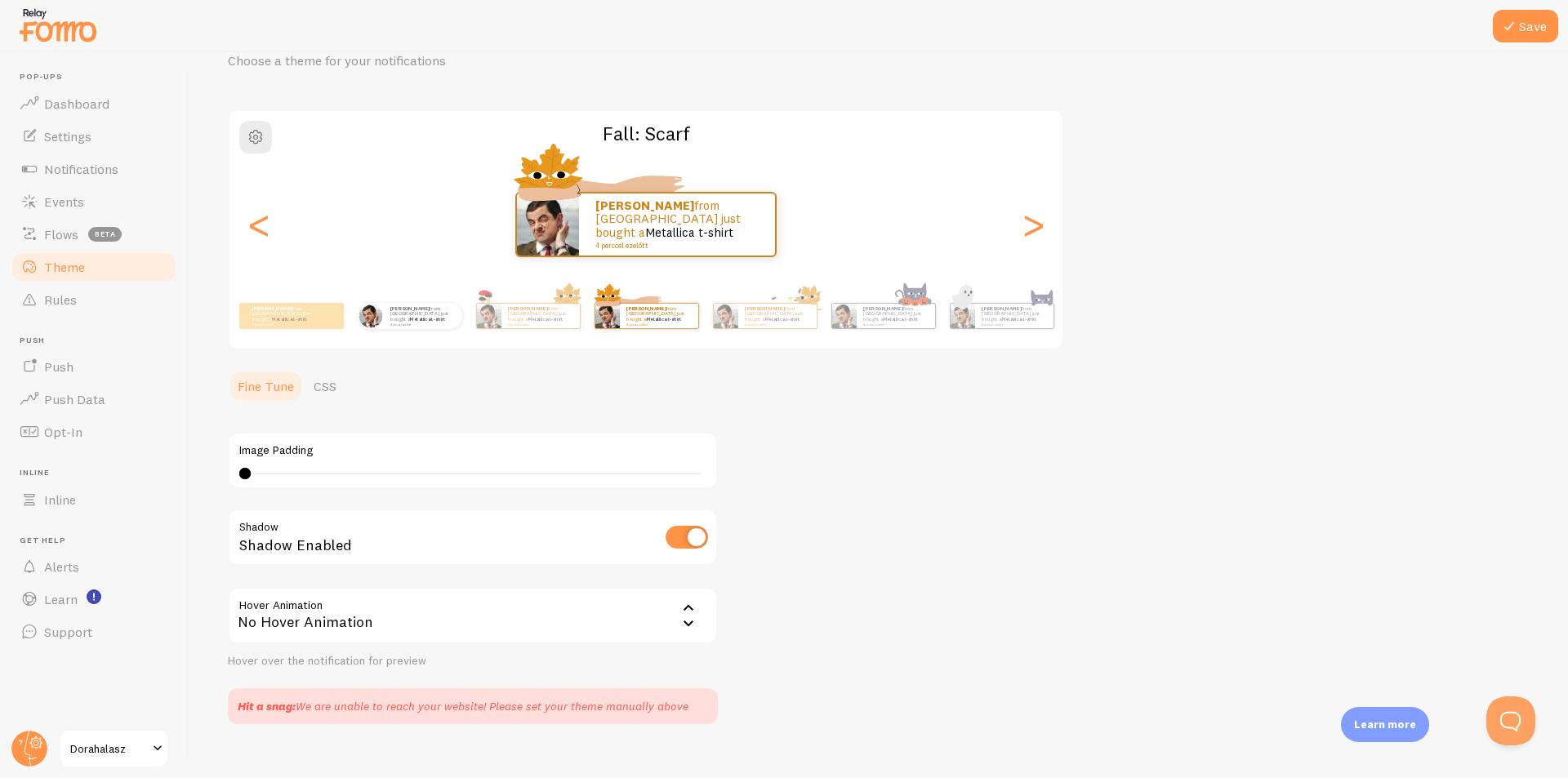
click at [439, 332] on div "[PERSON_NAME] from [GEOGRAPHIC_DATA] just bought a Metallica t-shirt 4 perccel …" at bounding box center [409, 316] width 106 height 45
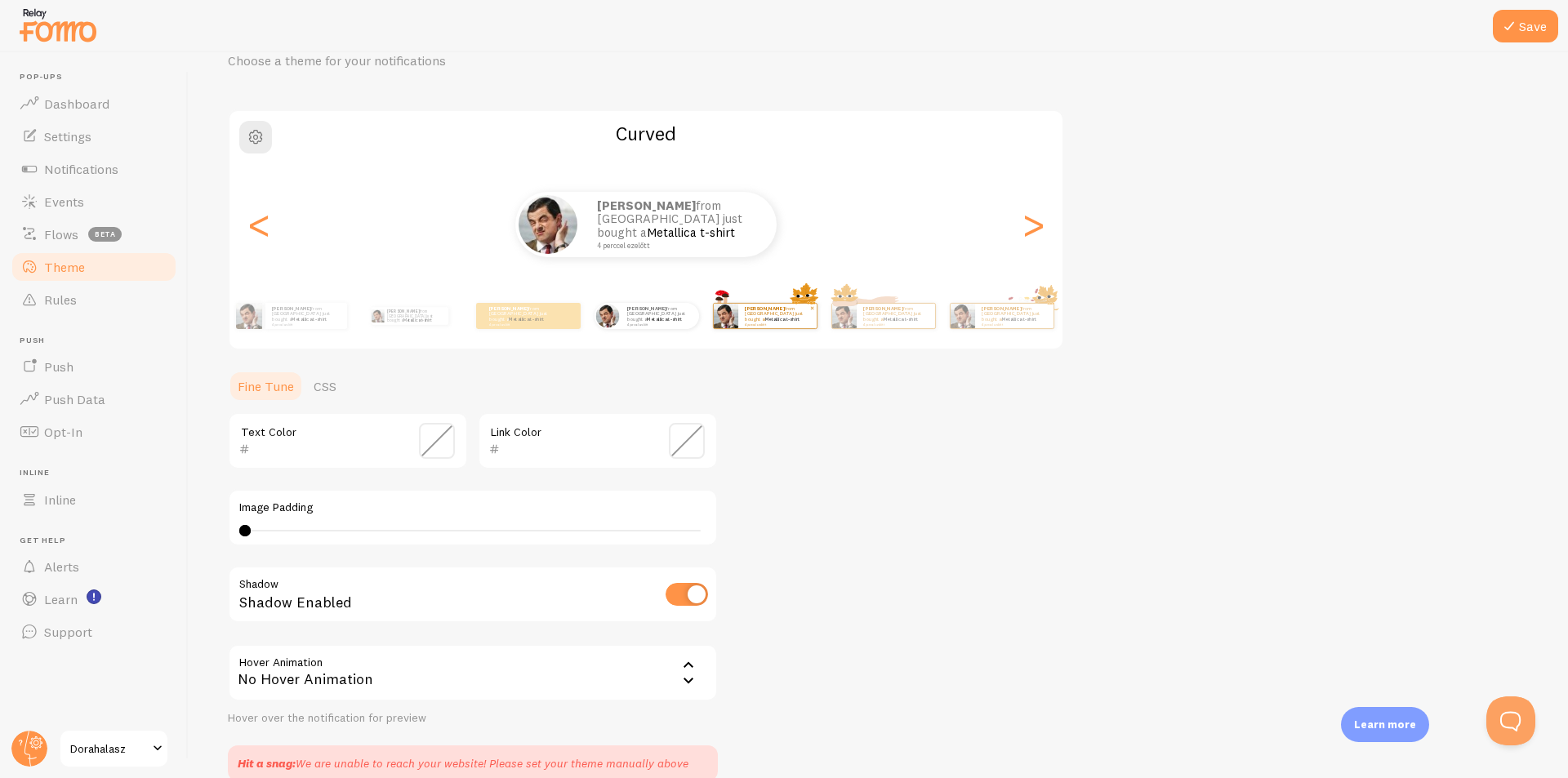
click at [773, 325] on div "[PERSON_NAME] from [GEOGRAPHIC_DATA] just bought a Metallica t-shirt 4 perccel …" at bounding box center [777, 316] width 78 height 24
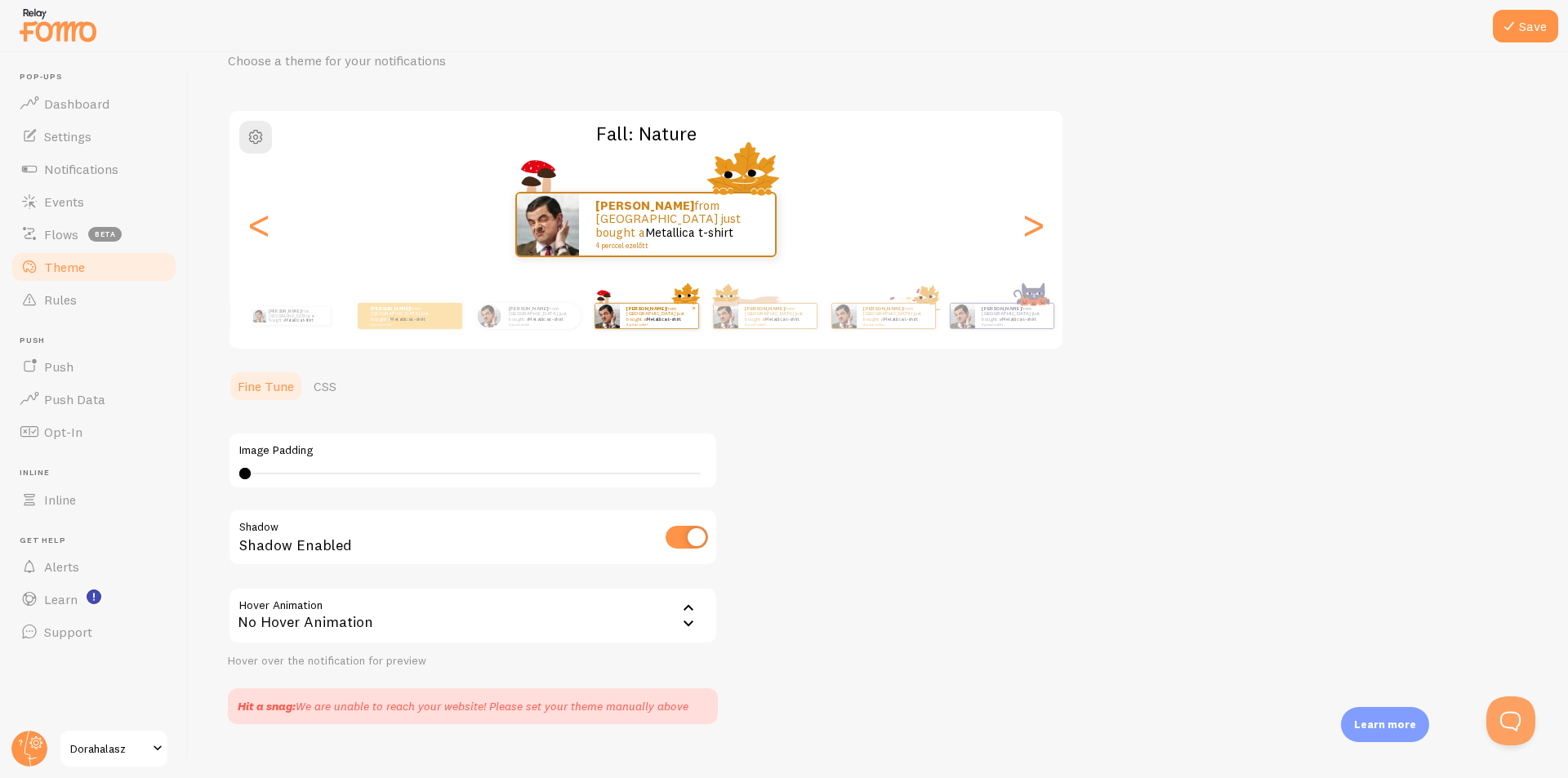
click at [773, 325] on div "[PERSON_NAME] from [GEOGRAPHIC_DATA] just bought a Metallica t-shirt 4 perccel …" at bounding box center [777, 316] width 78 height 24
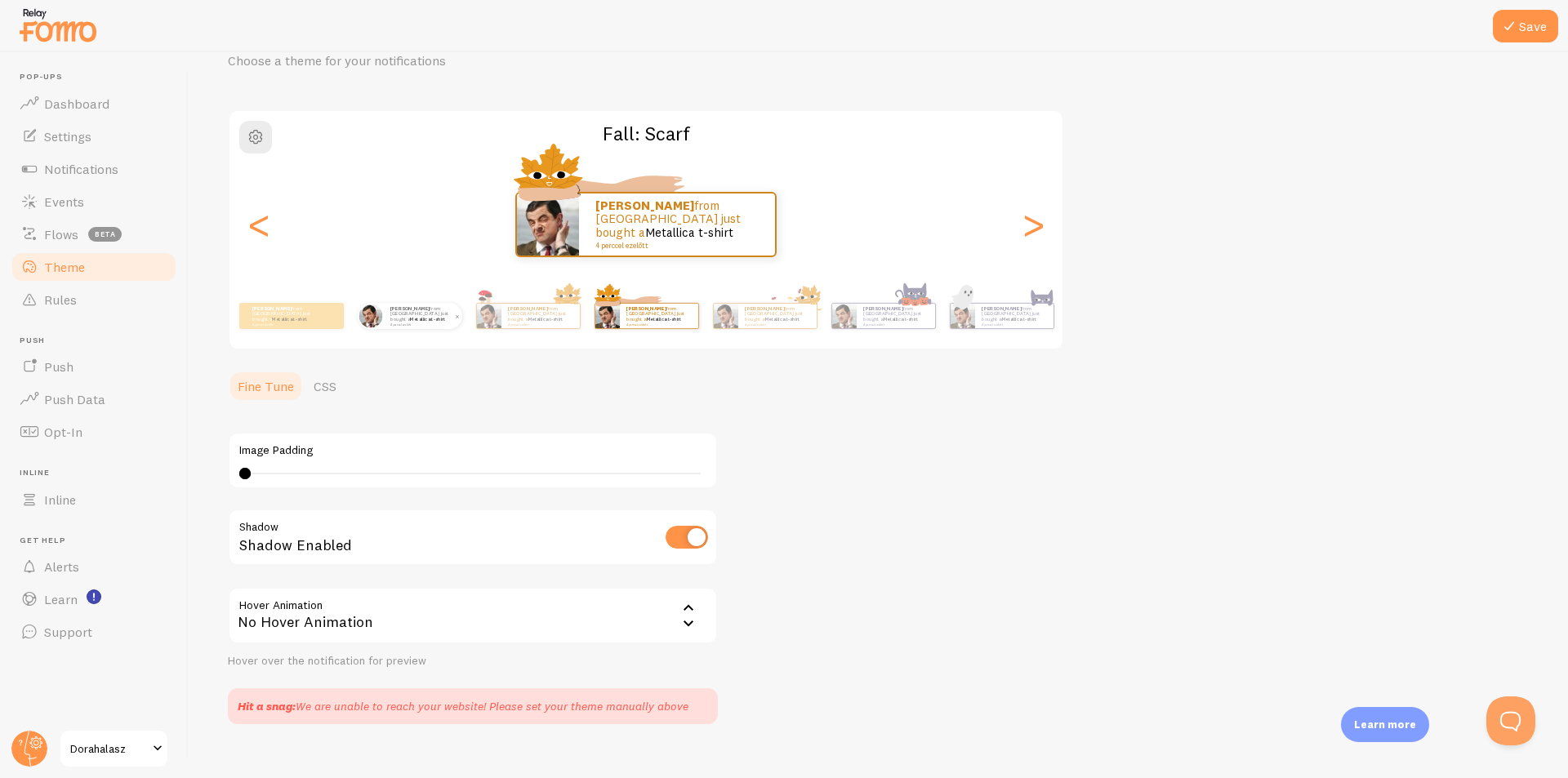
click at [386, 328] on div "[PERSON_NAME] from [GEOGRAPHIC_DATA] just bought a Metallica t-shirt 4 perccel …" at bounding box center [423, 316] width 78 height 26
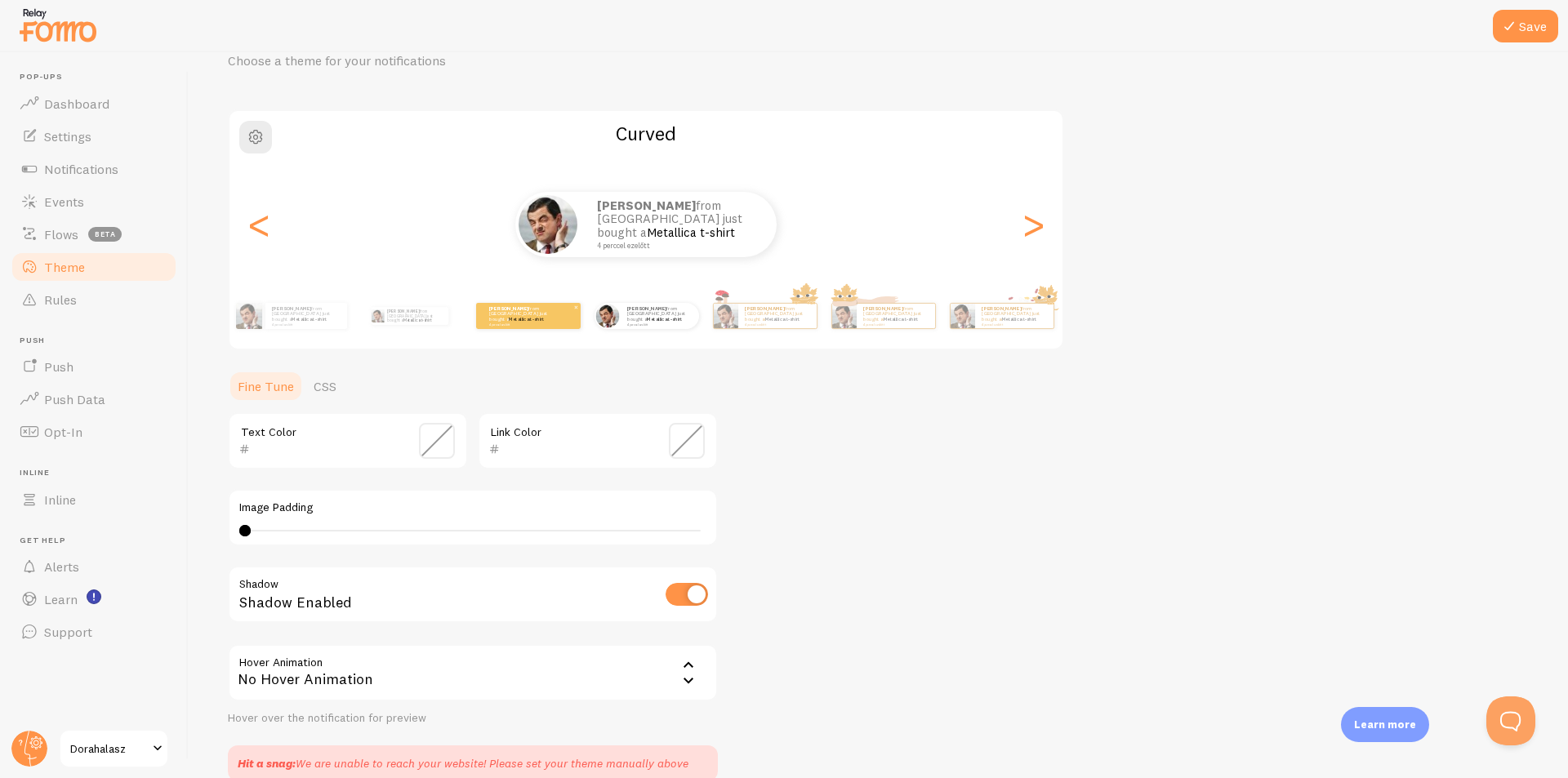
click at [327, 323] on small "4 perccel ezelőtt" at bounding box center [305, 324] width 67 height 3
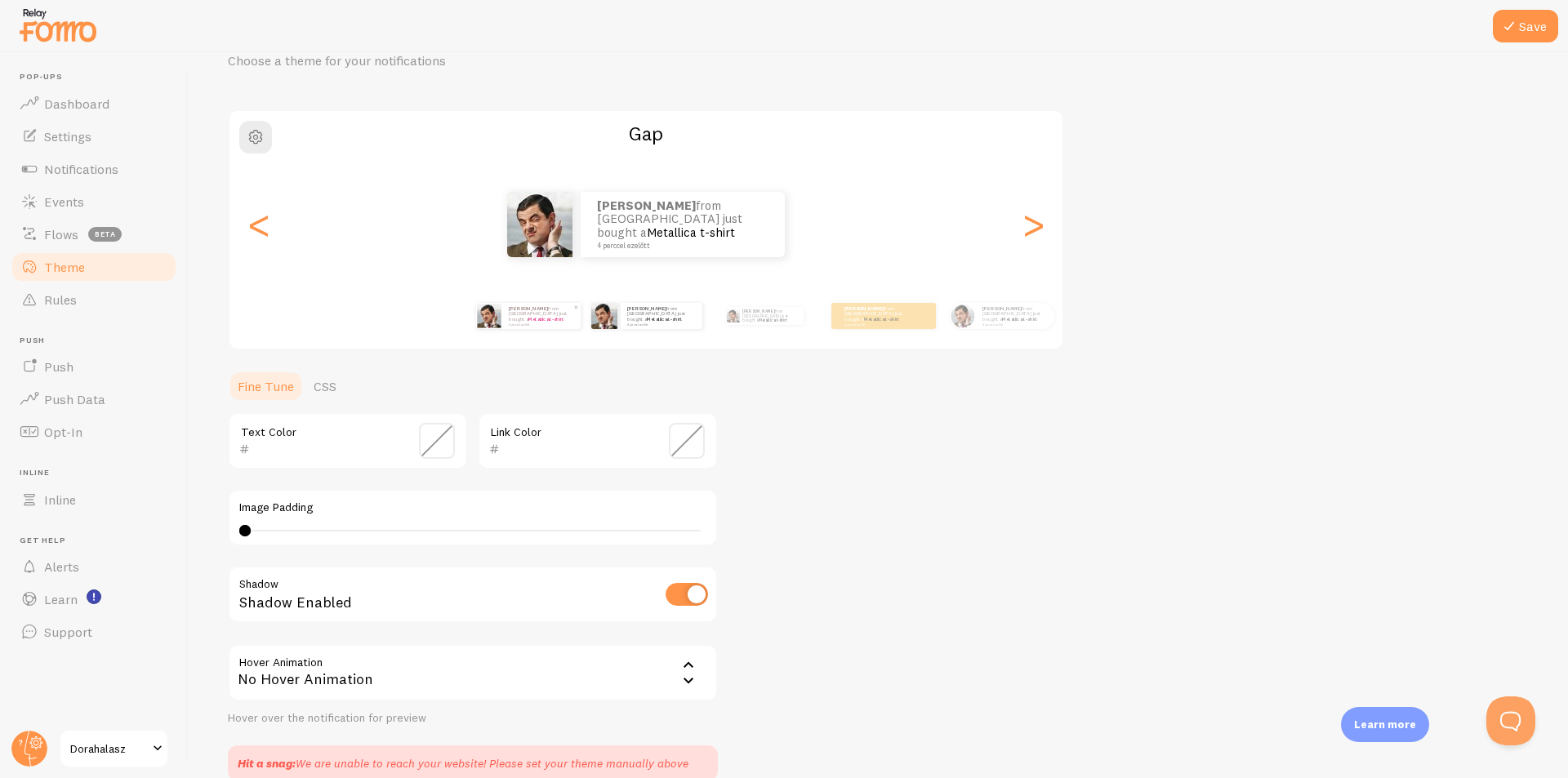
click at [576, 322] on div "[PERSON_NAME] from [GEOGRAPHIC_DATA] just bought a Metallica t-shirt 4 perccel …" at bounding box center [542, 316] width 78 height 26
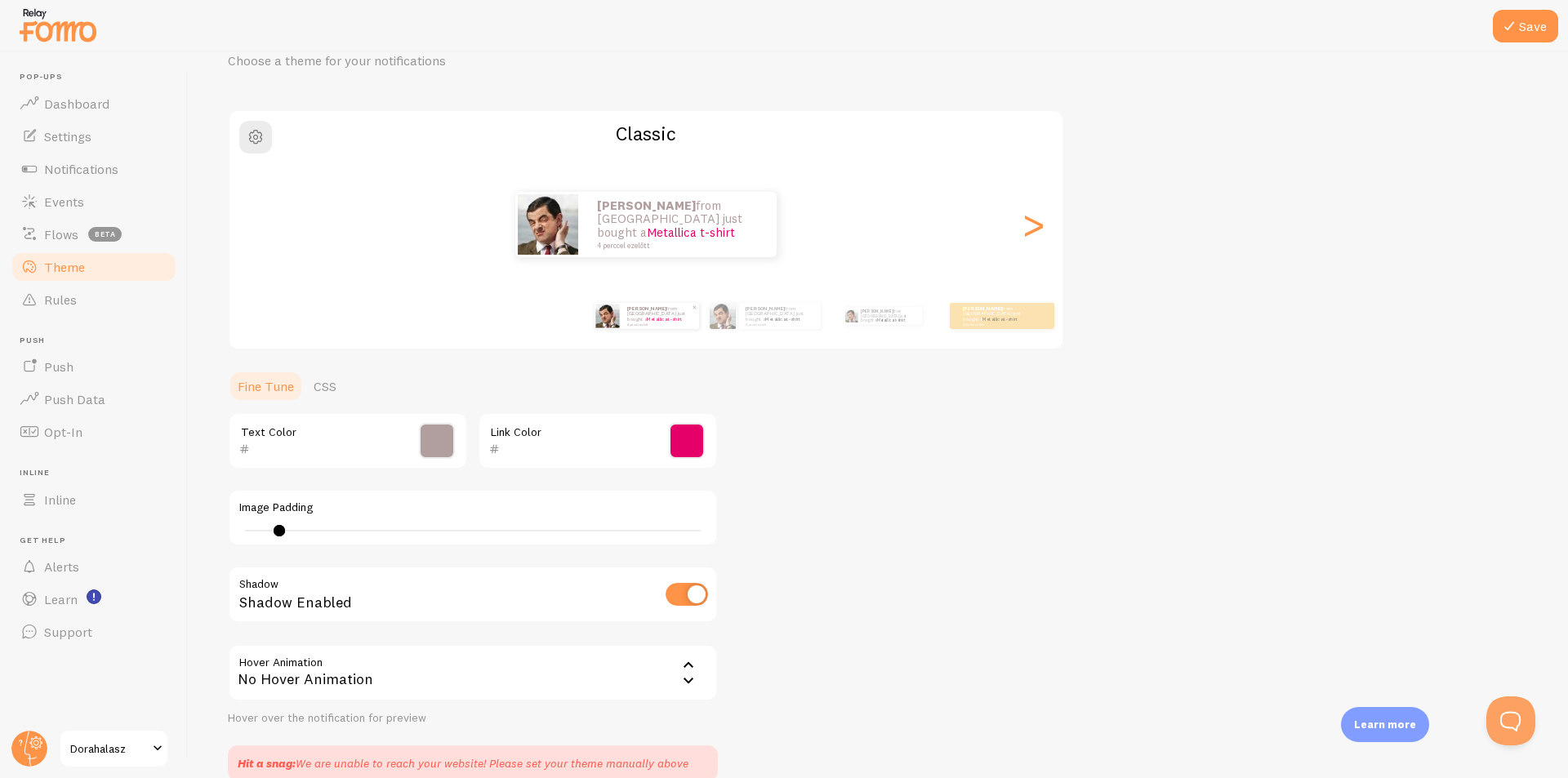
type input "3"
type input "B19E9E"
type input "e50069"
click at [861, 327] on div "[PERSON_NAME] from [GEOGRAPHIC_DATA] just bought a Metallica t-shirt 4 perccel …" at bounding box center [883, 316] width 106 height 45
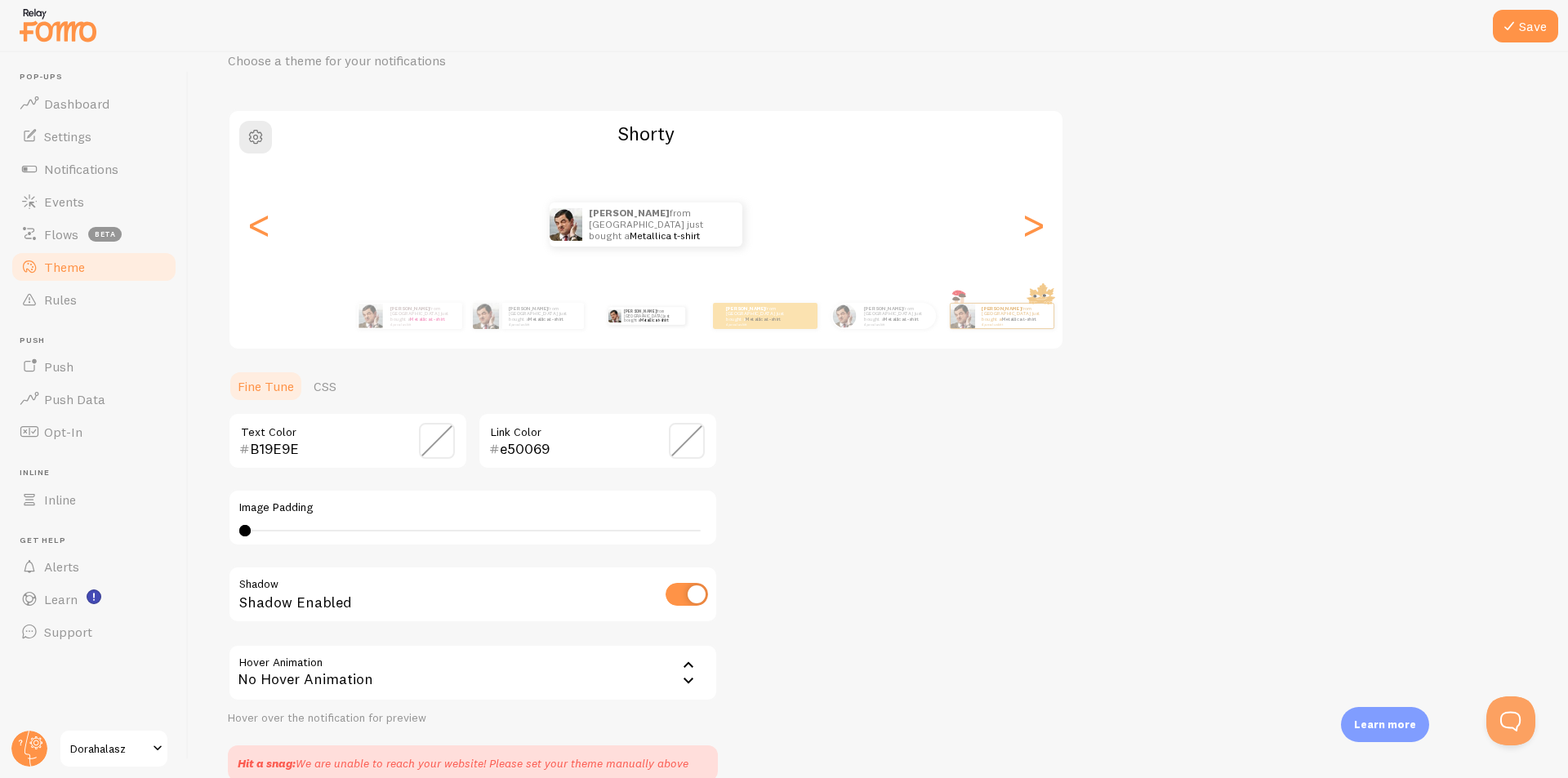
type input "0"
click at [427, 443] on span at bounding box center [436, 440] width 36 height 36
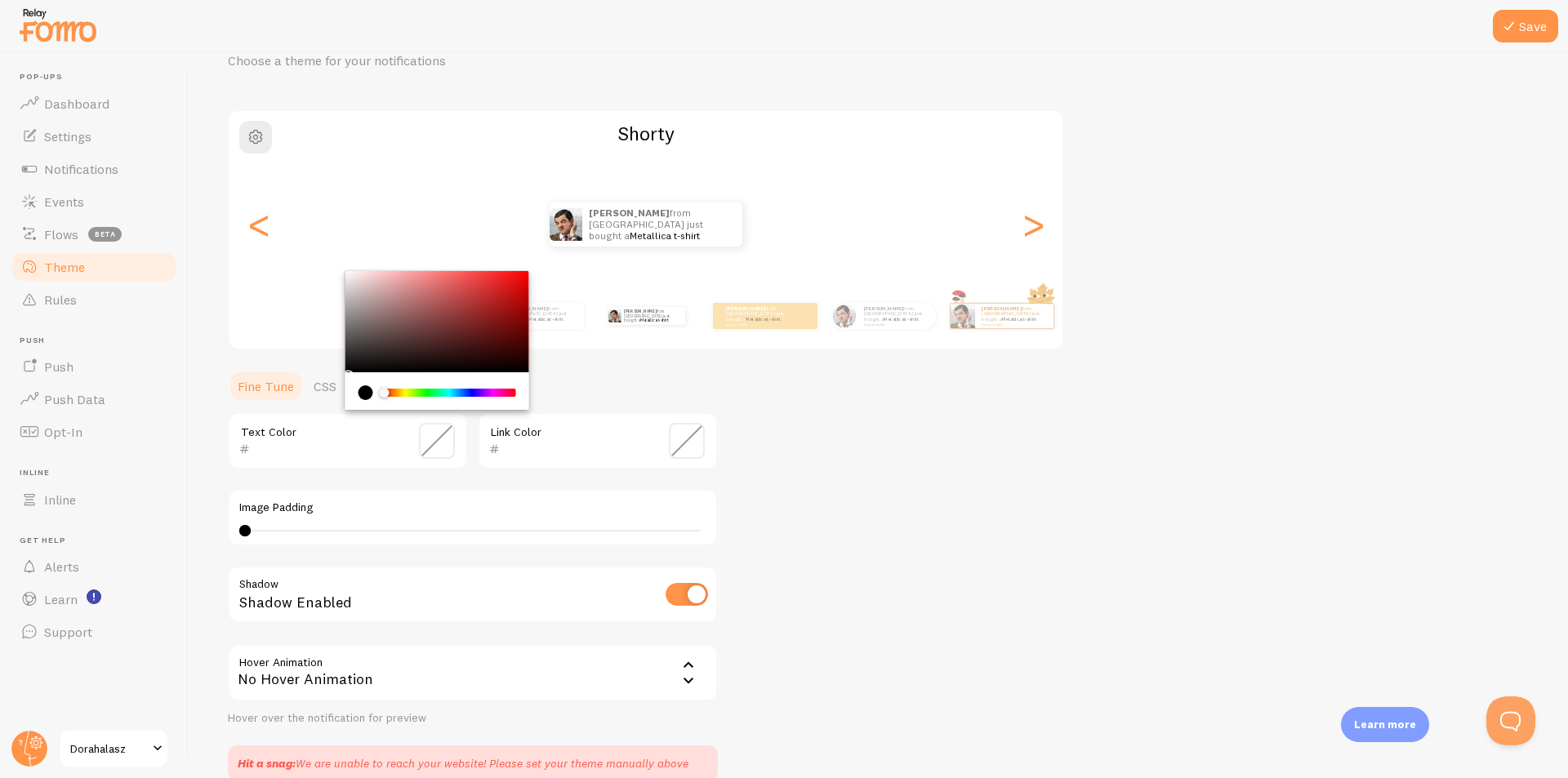
click at [761, 400] on div "Theme Choose a theme for your notifications Shorty [PERSON_NAME] from [GEOGRAPH…" at bounding box center [878, 397] width 1301 height 768
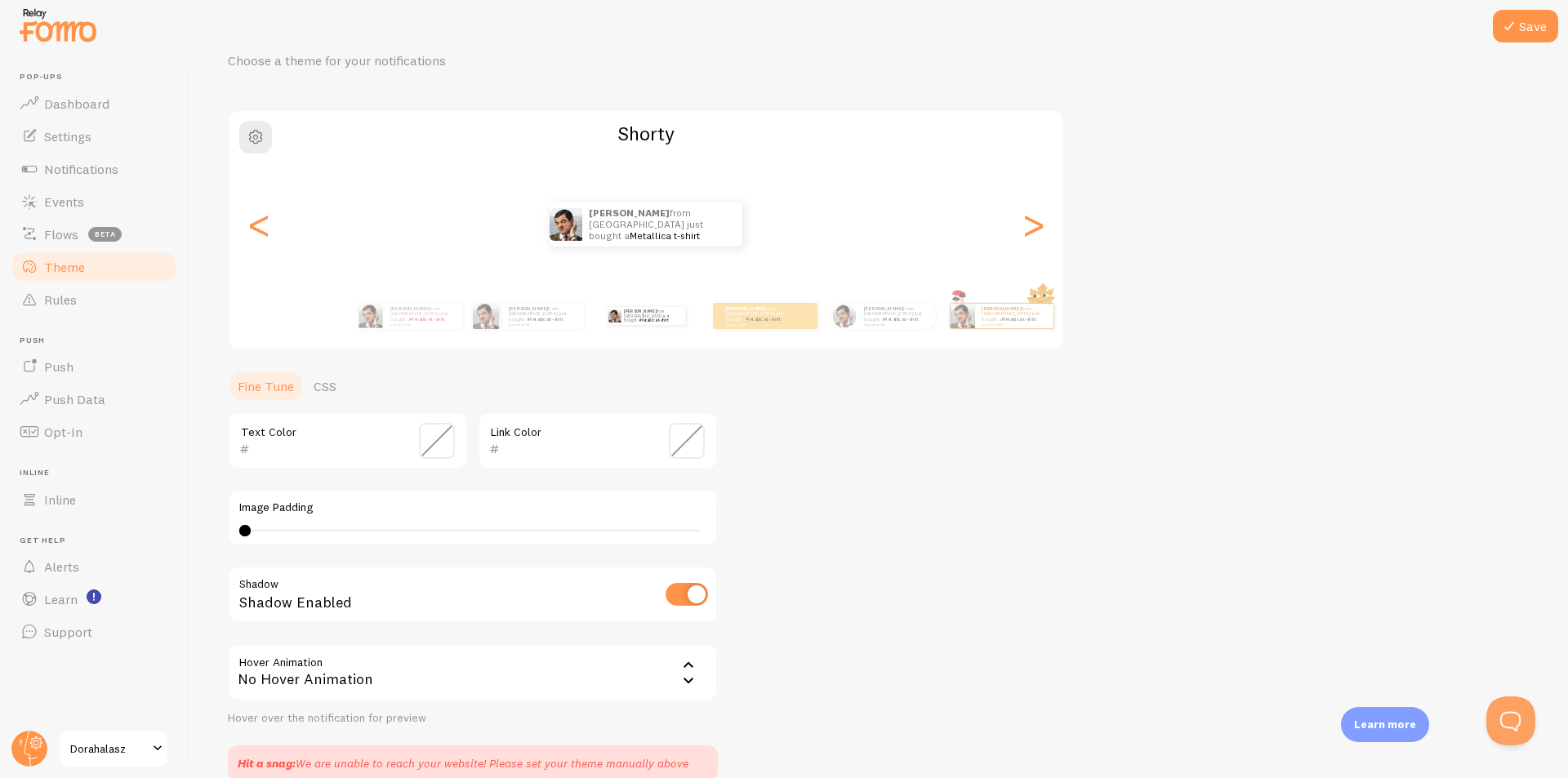
click at [688, 447] on span at bounding box center [686, 440] width 36 height 36
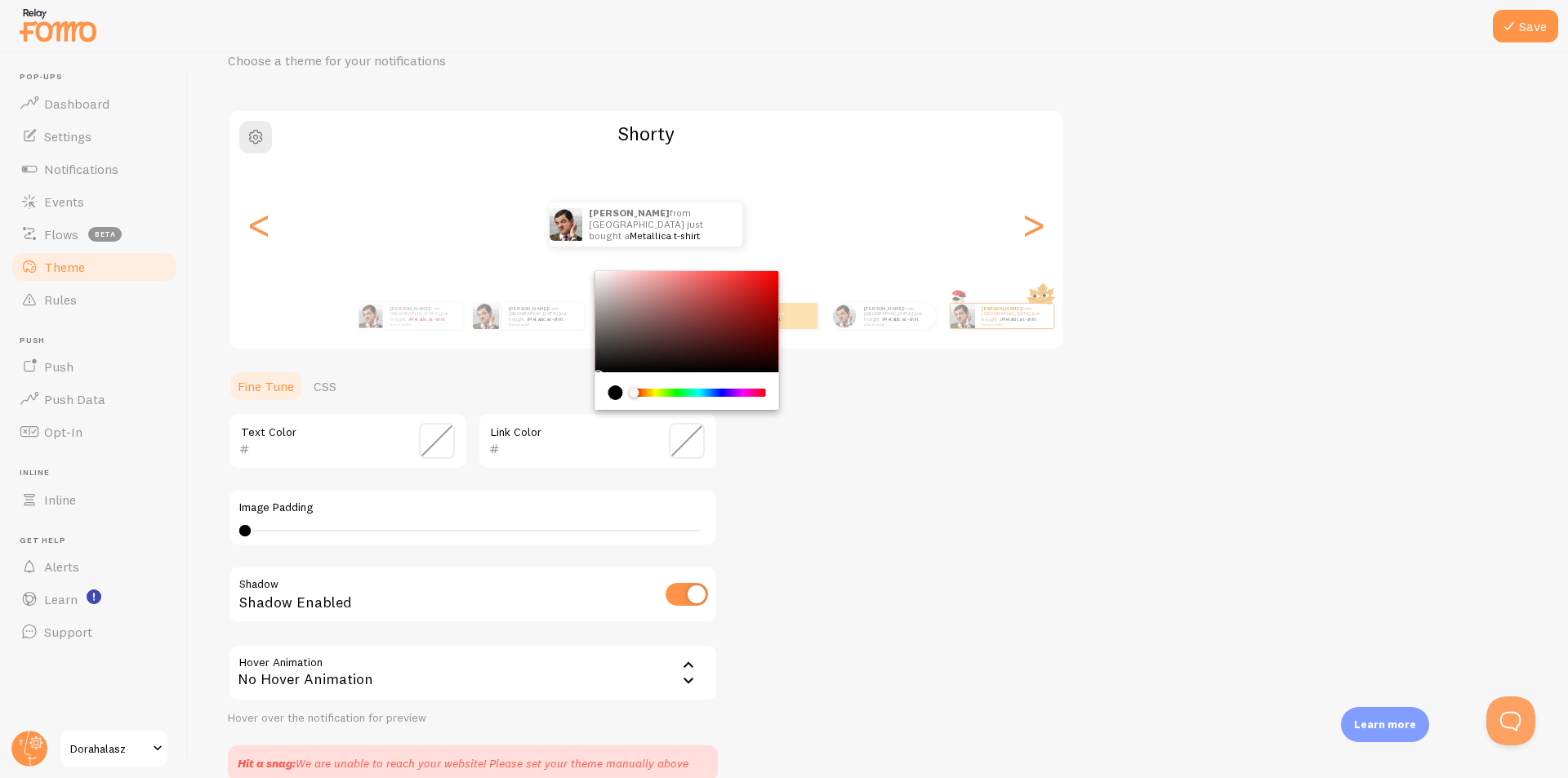
click at [726, 302] on div "Chrome color picker" at bounding box center [687, 322] width 184 height 101
click at [750, 287] on div "Chrome color picker" at bounding box center [687, 322] width 184 height 101
click at [550, 448] on input "D82222" at bounding box center [574, 449] width 149 height 19
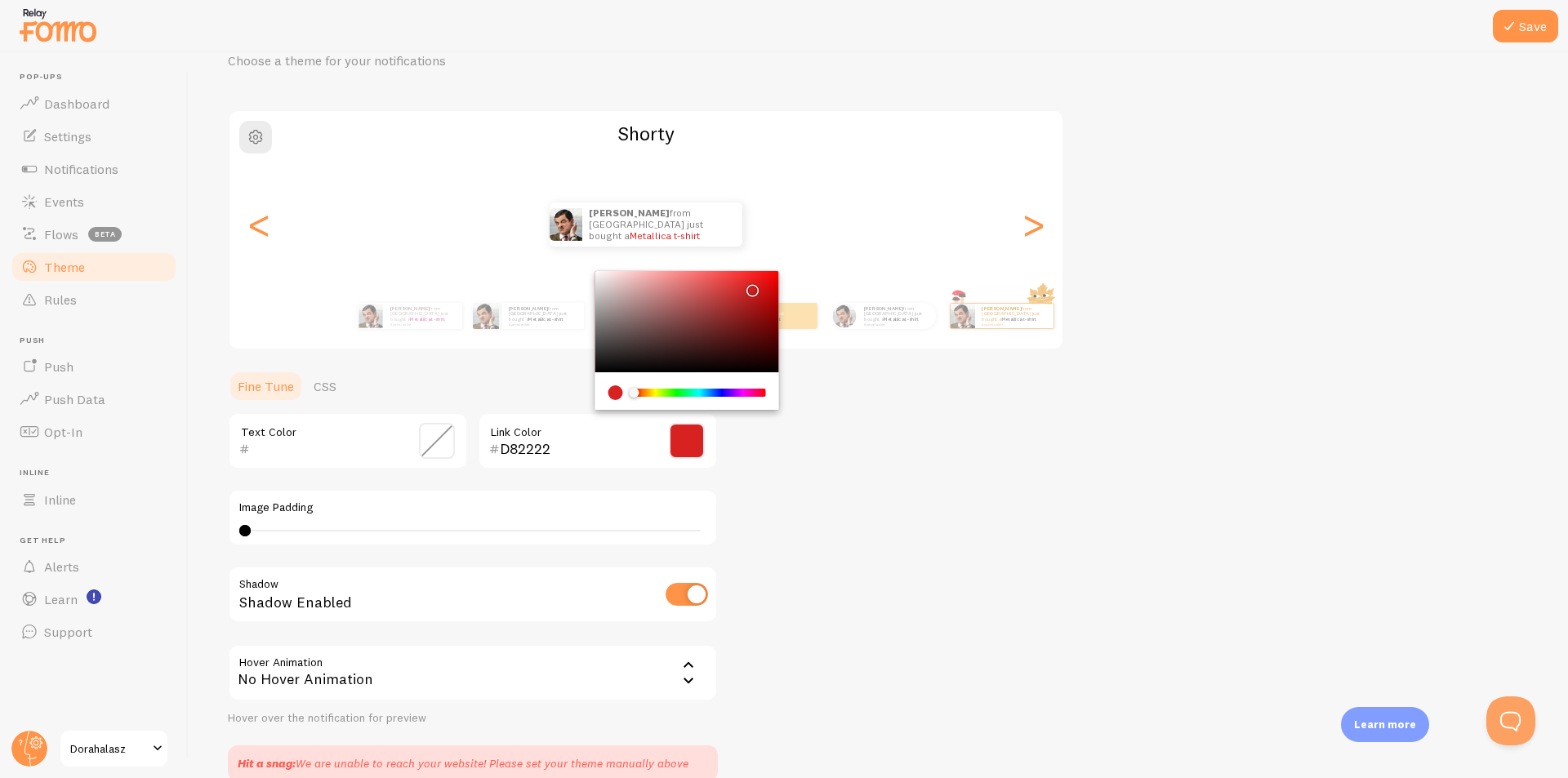
paste input "e50069"
type input "e50069"
click at [801, 495] on div "Theme Choose a theme for your notifications Shorty [PERSON_NAME] from [GEOGRAPH…" at bounding box center [878, 397] width 1301 height 768
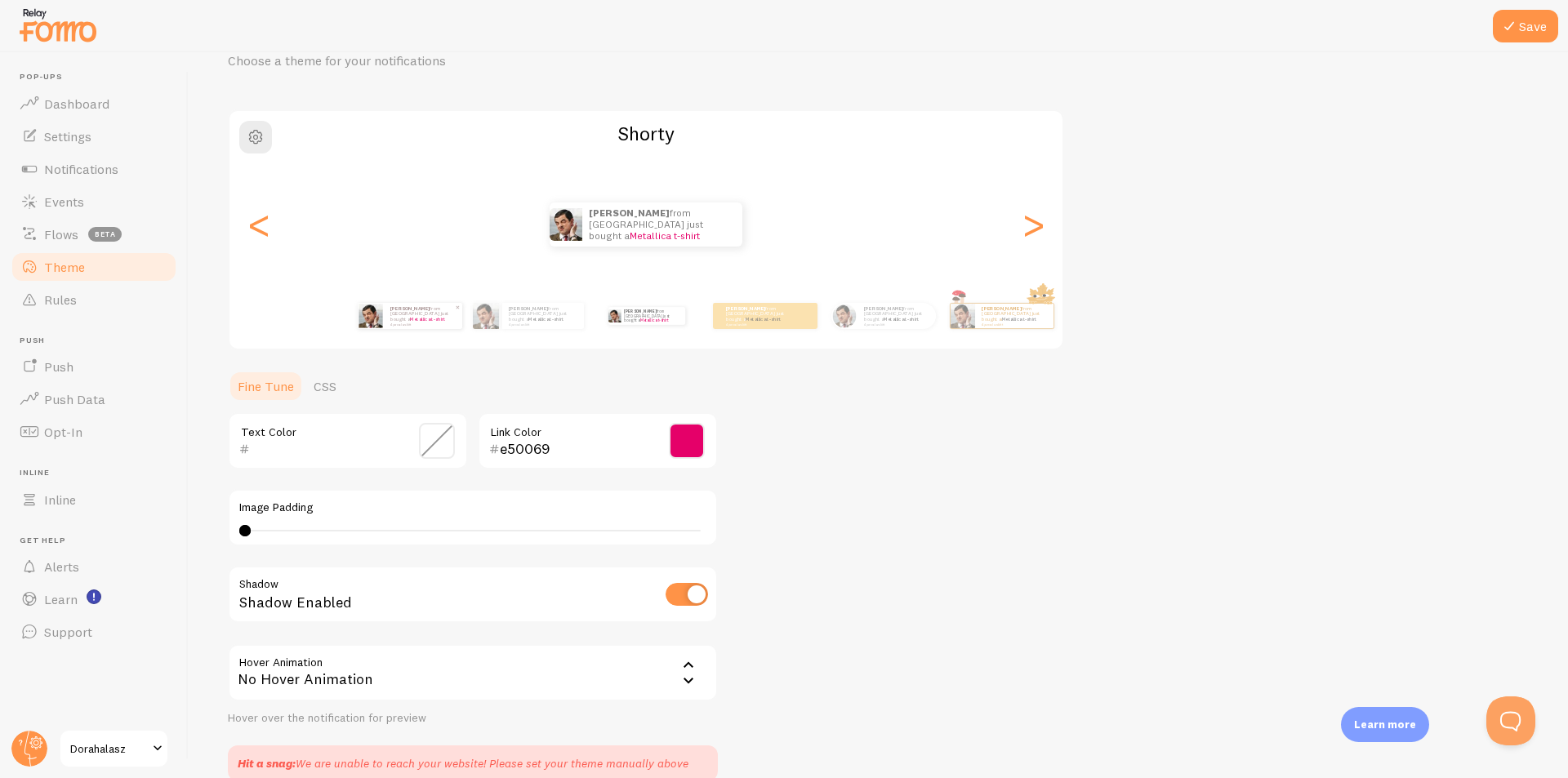
click at [398, 323] on small "4 perccel ezelőtt" at bounding box center [422, 324] width 64 height 3
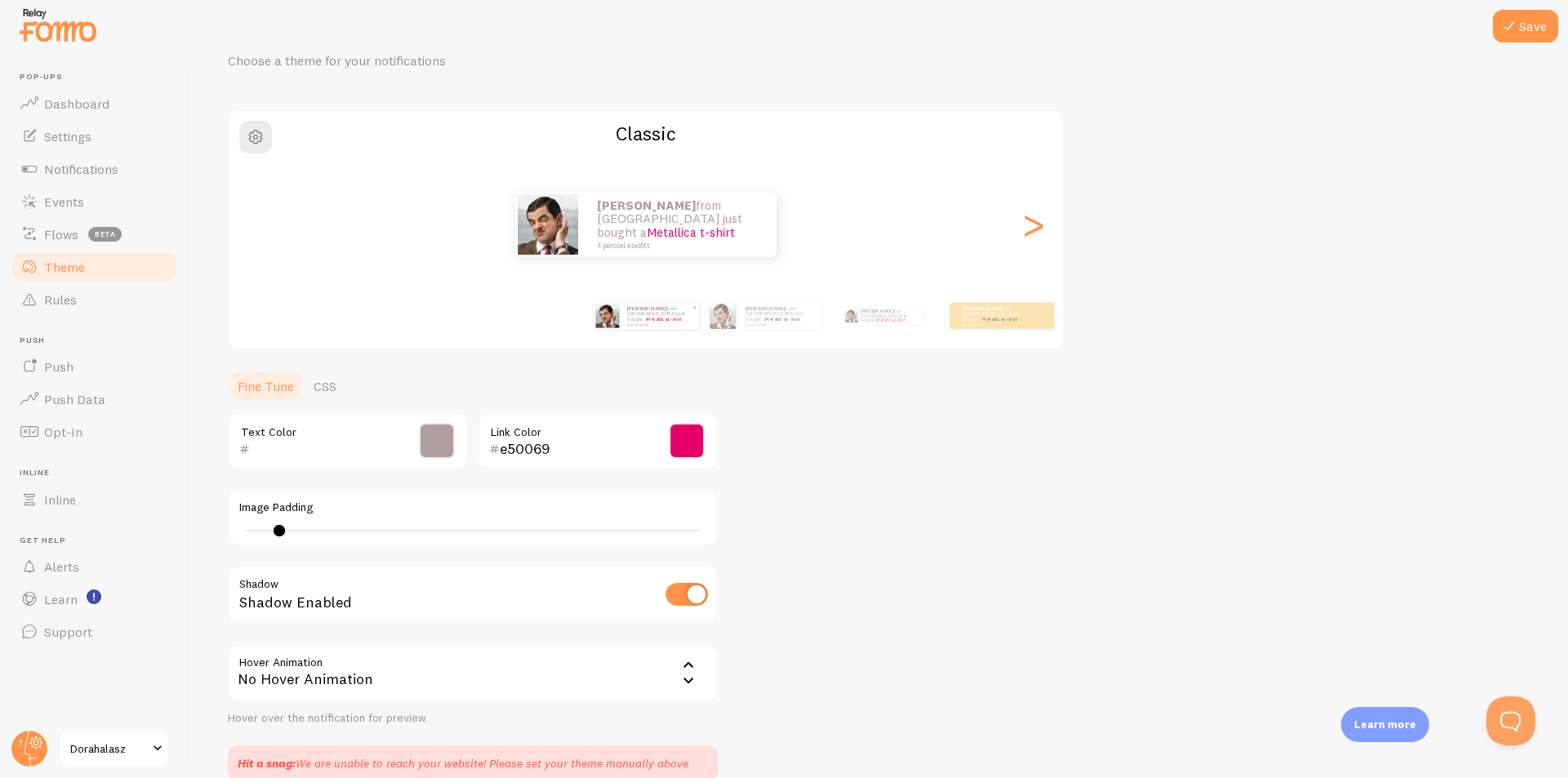
type input "3"
type input "B19E9E"
click at [437, 447] on span at bounding box center [436, 440] width 36 height 36
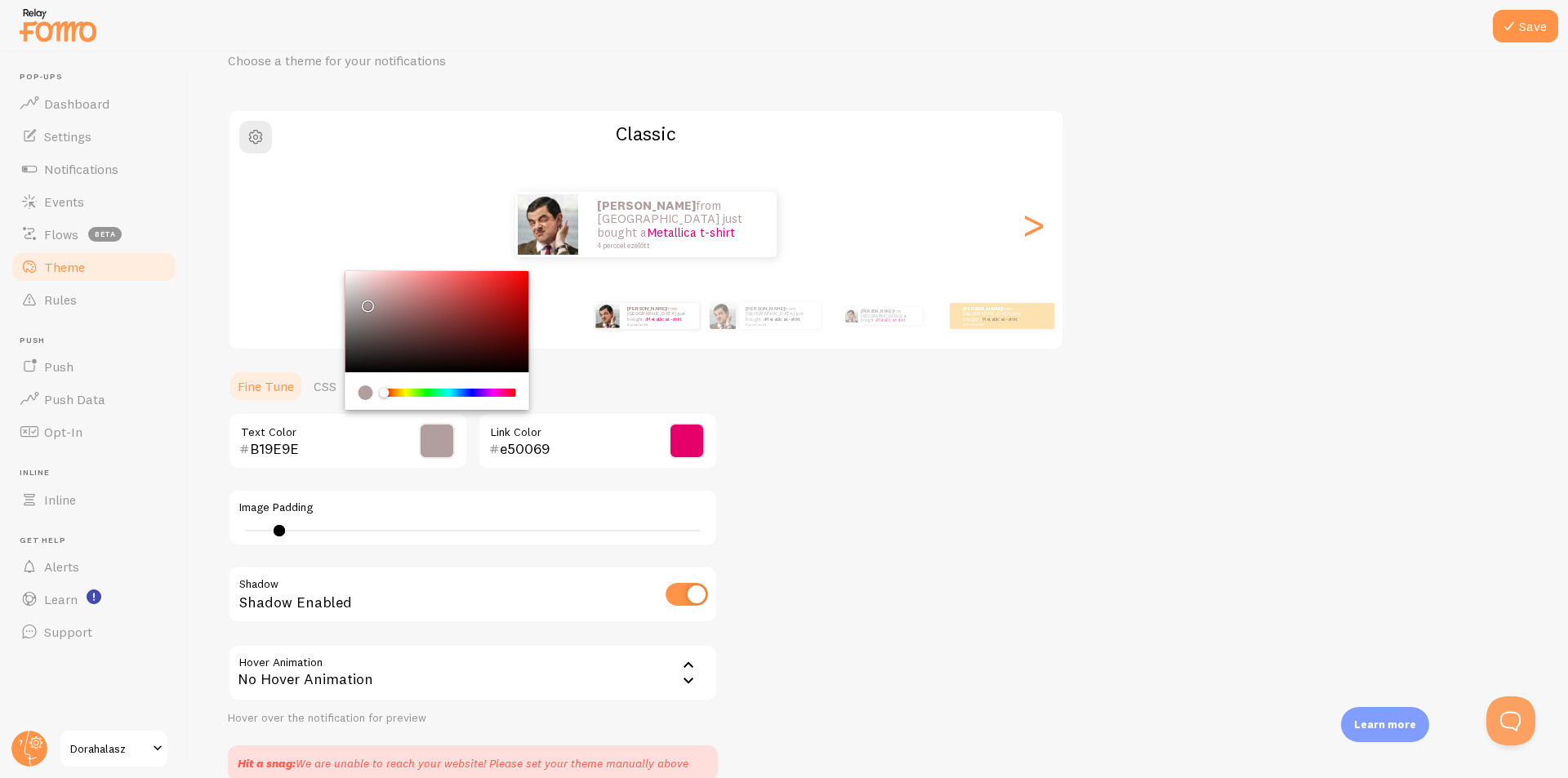
click at [288, 447] on input "B19E9E" at bounding box center [324, 449] width 149 height 19
click at [904, 328] on div "[PERSON_NAME] from [GEOGRAPHIC_DATA] just bought a Metallica t-shirt 4 perccel …" at bounding box center [883, 316] width 106 height 45
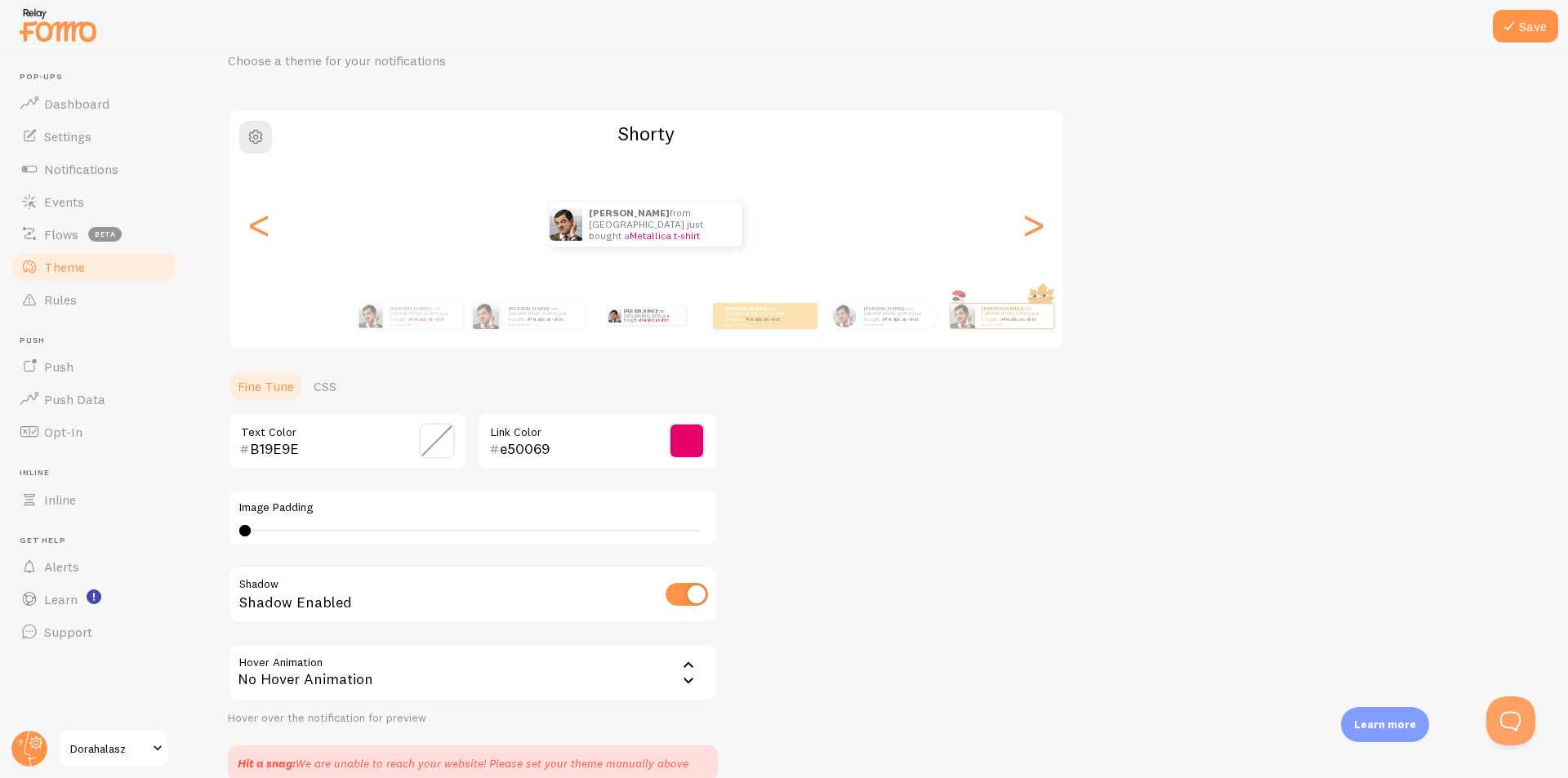
type input "0"
click at [440, 440] on span at bounding box center [436, 440] width 36 height 36
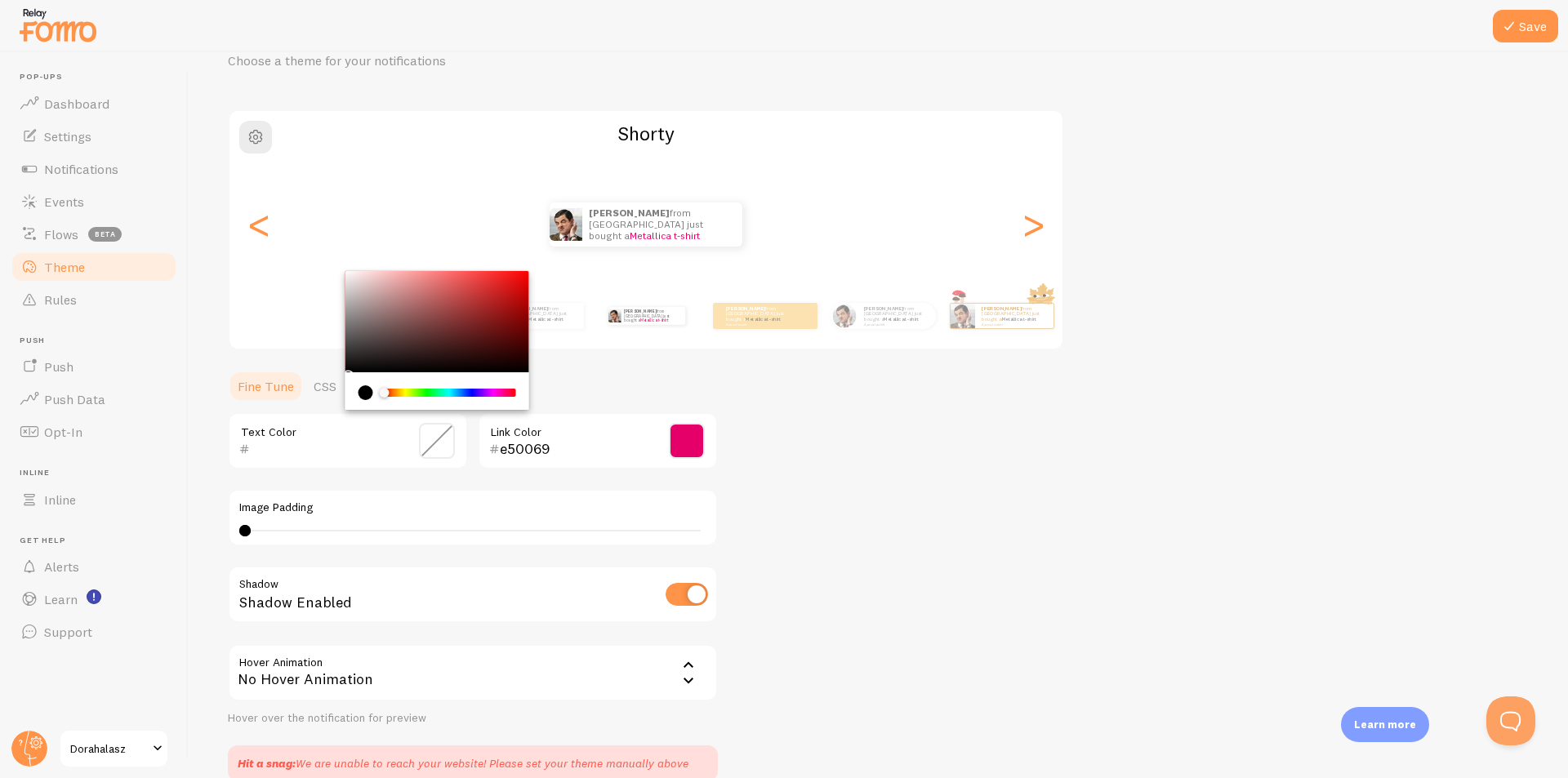
click at [277, 460] on div "Text Color" at bounding box center [347, 441] width 240 height 58
click at [278, 447] on input "text" at bounding box center [324, 449] width 149 height 19
paste input "B19E9E"
type input "B19E9E"
click at [919, 481] on div "Theme Choose a theme for your notifications Shorty [PERSON_NAME] from [GEOGRAPH…" at bounding box center [878, 397] width 1301 height 768
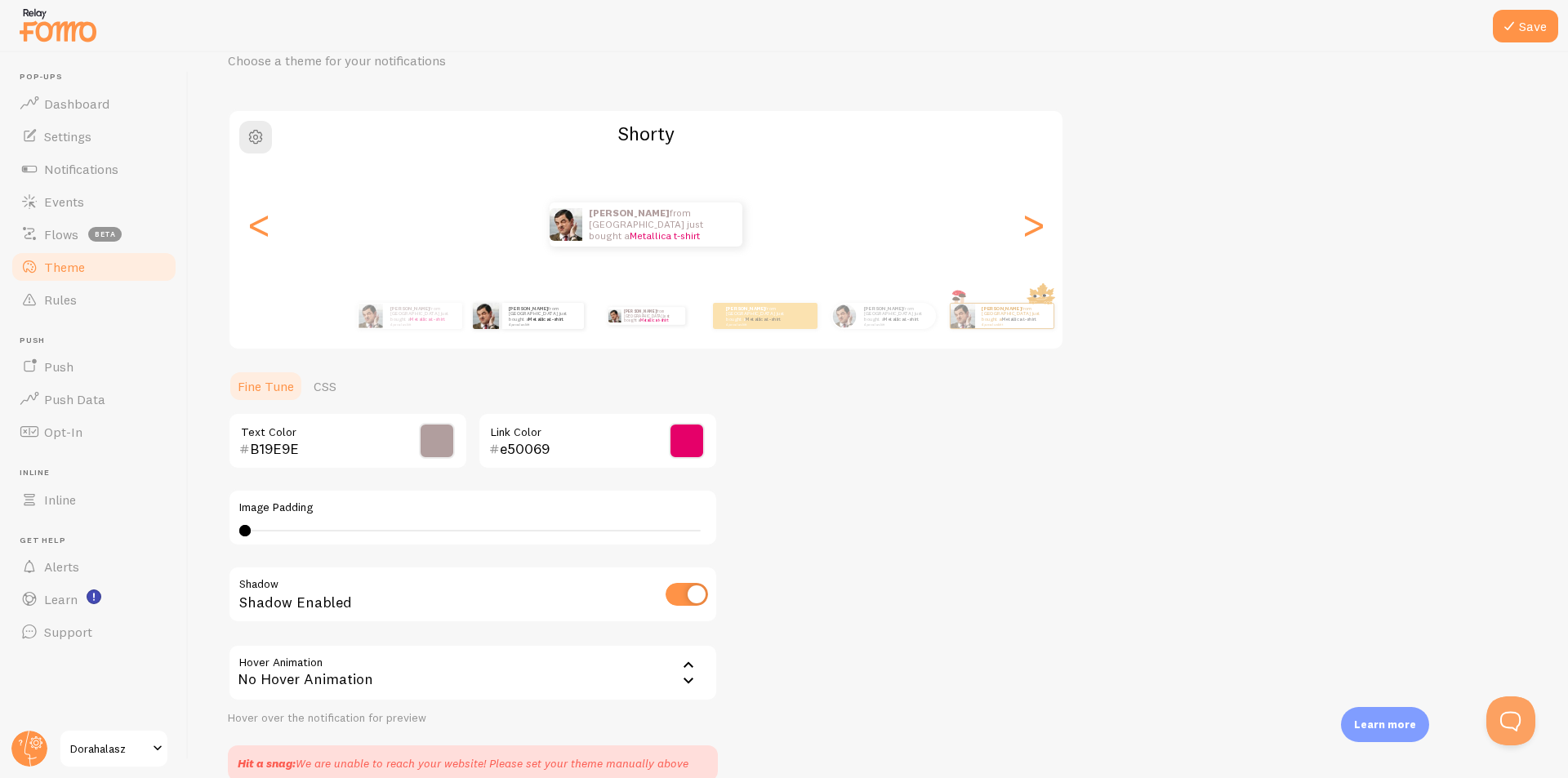
click at [544, 330] on div "[PERSON_NAME] from [GEOGRAPHIC_DATA] just bought a Metallica t-shirt 4 perccel …" at bounding box center [528, 316] width 106 height 45
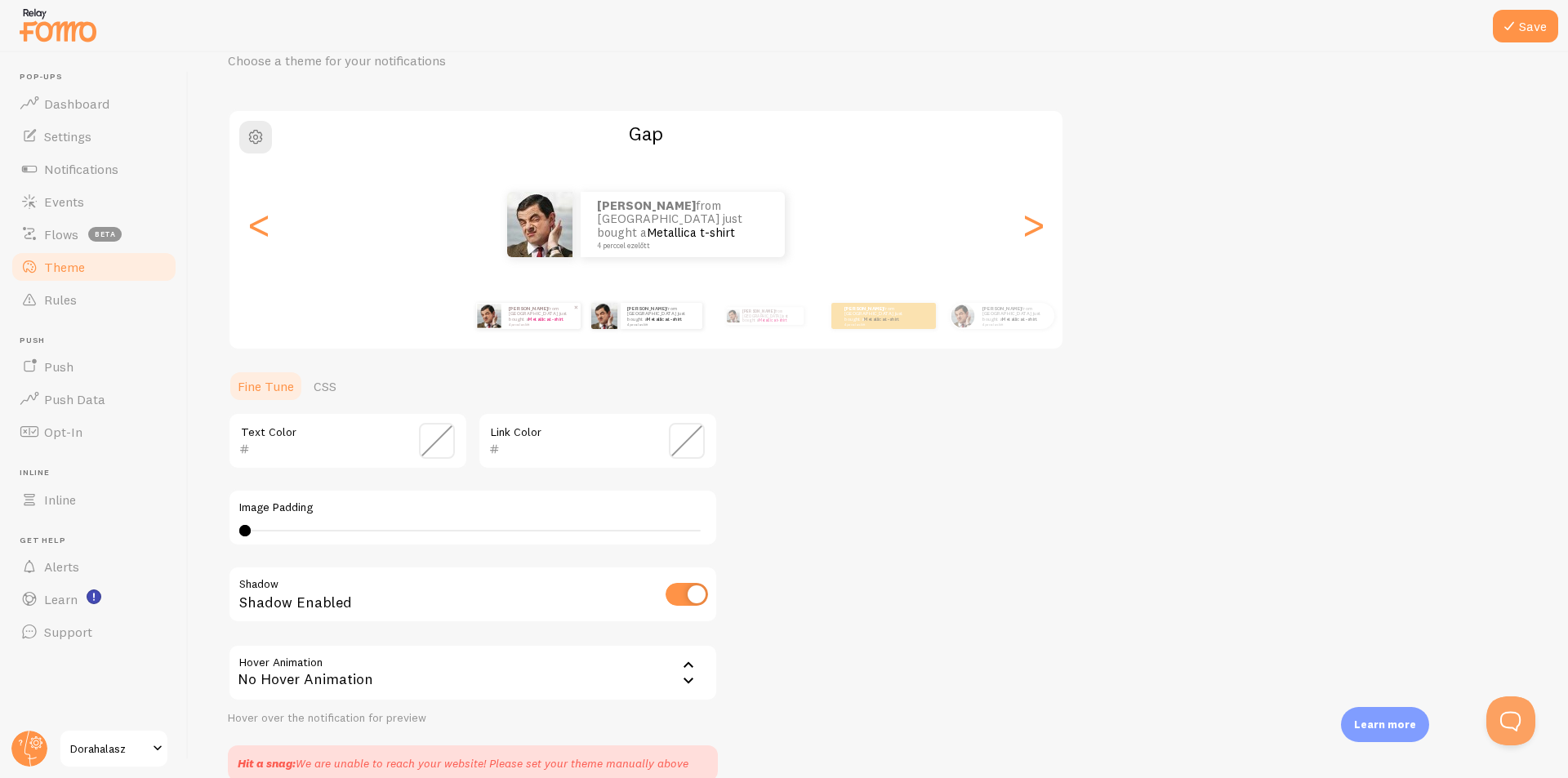
click at [547, 324] on div "[PERSON_NAME] from [GEOGRAPHIC_DATA] just bought a Metallica t-shirt 4 perccel …" at bounding box center [542, 316] width 78 height 26
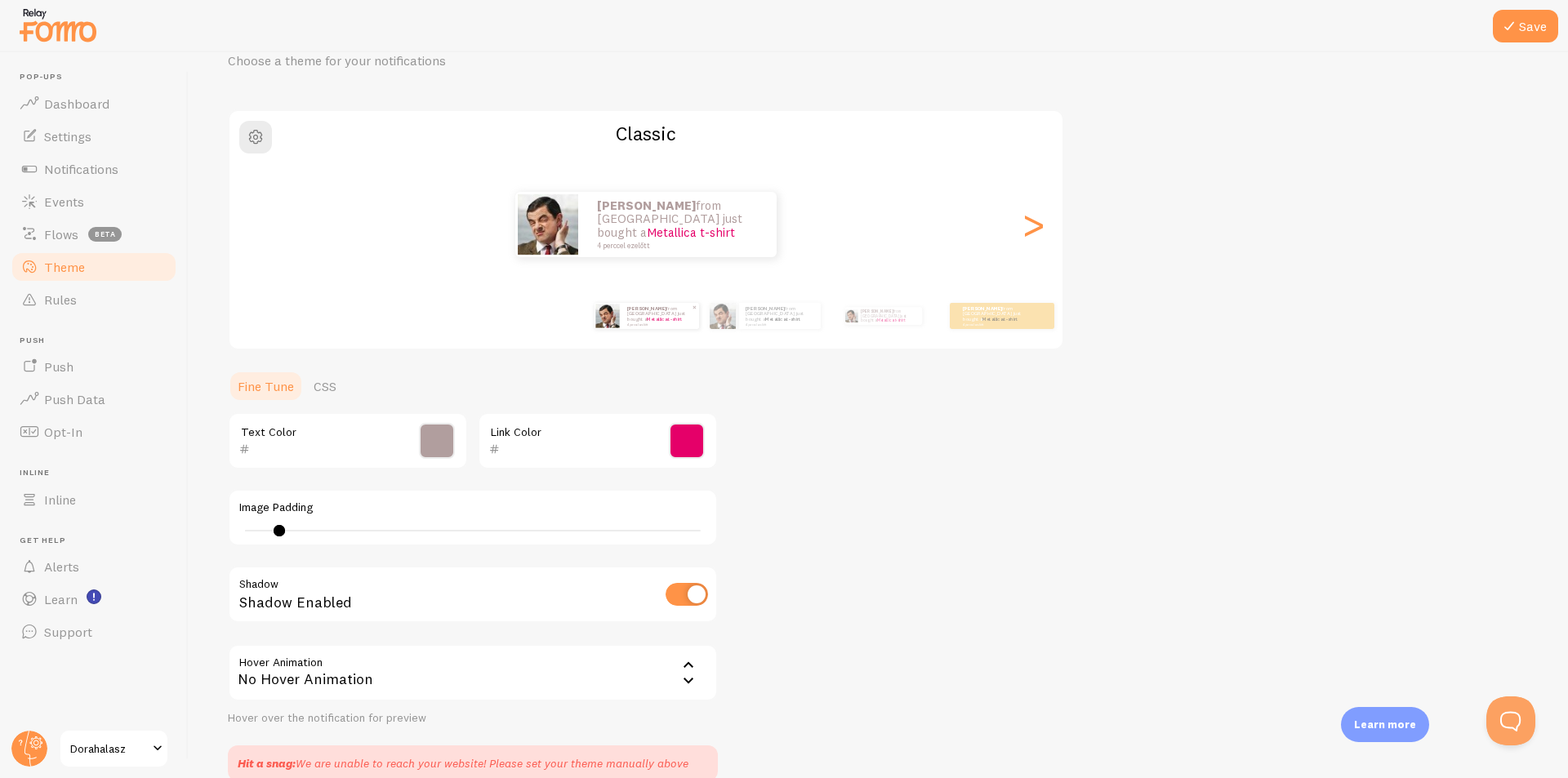
type input "3"
type input "B19E9E"
type input "e50069"
click at [881, 324] on div "[PERSON_NAME] from [GEOGRAPHIC_DATA] just bought a Metallica t-shirt 4 perccel …" at bounding box center [883, 316] width 106 height 45
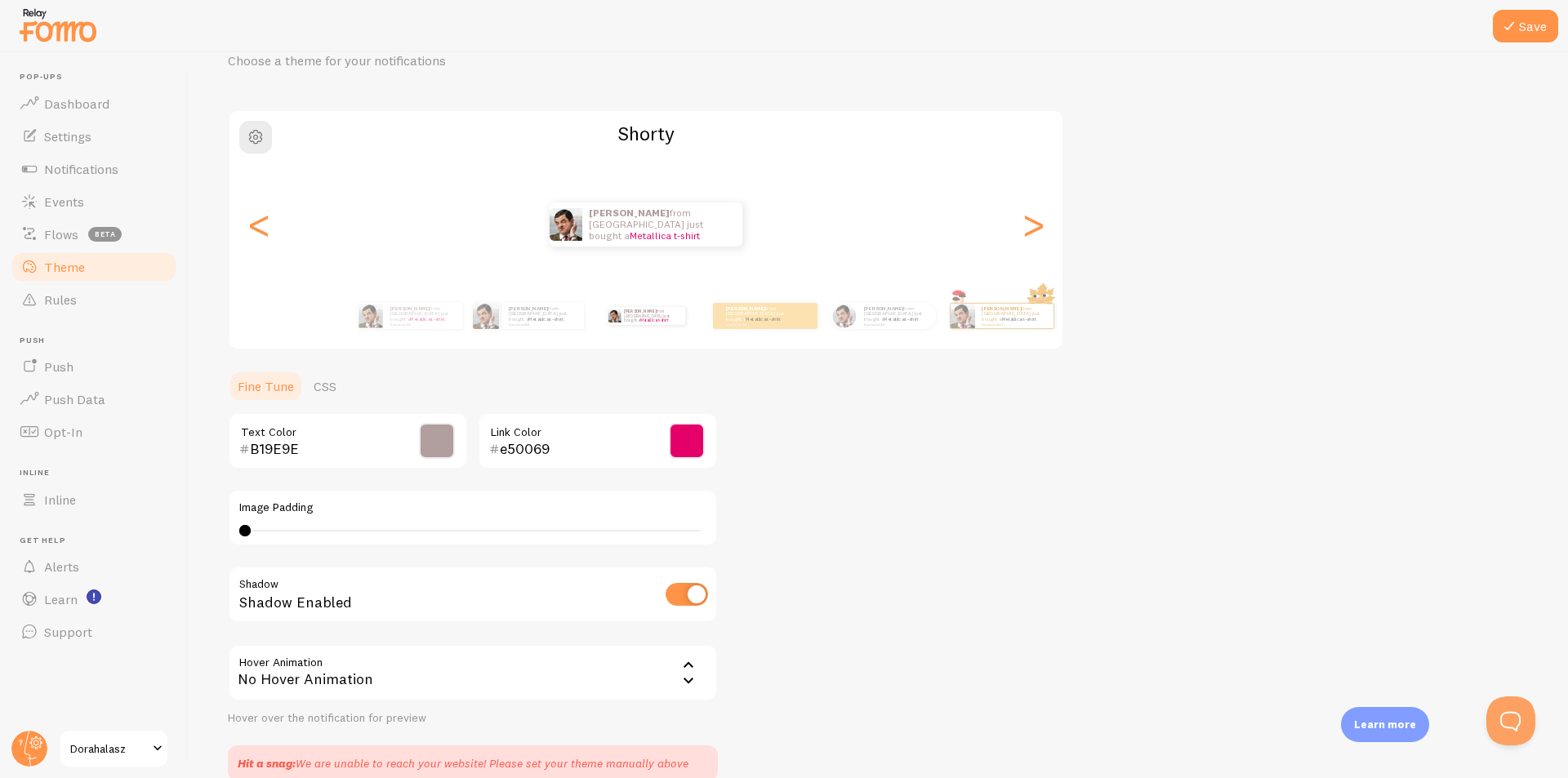
type input "0"
click at [1517, 22] on icon at bounding box center [1509, 26] width 19 height 19
click at [61, 178] on link "Notifications" at bounding box center [93, 168] width 168 height 32
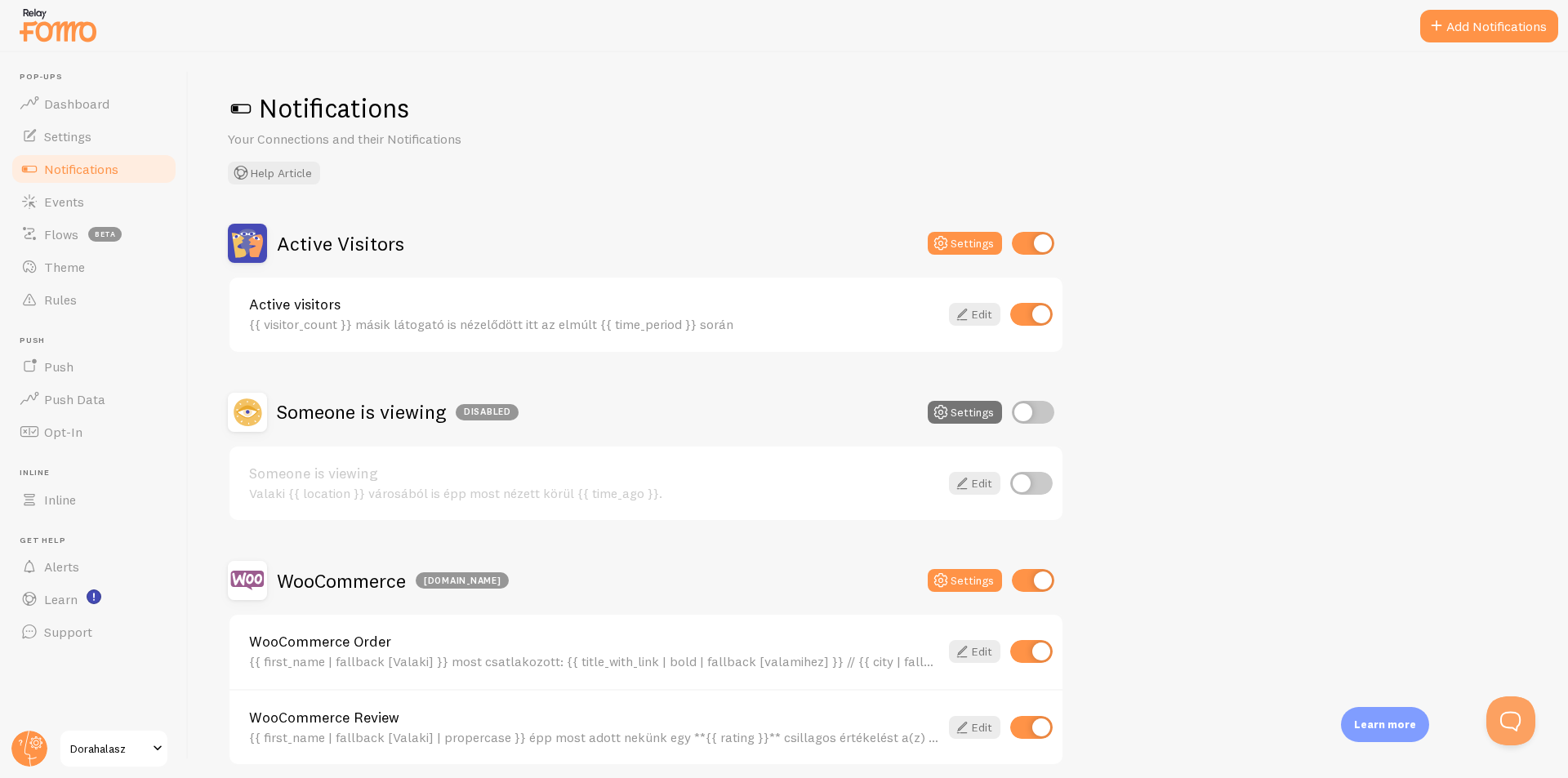
click at [1039, 242] on input "checkbox" at bounding box center [1033, 243] width 43 height 23
checkbox input "false"
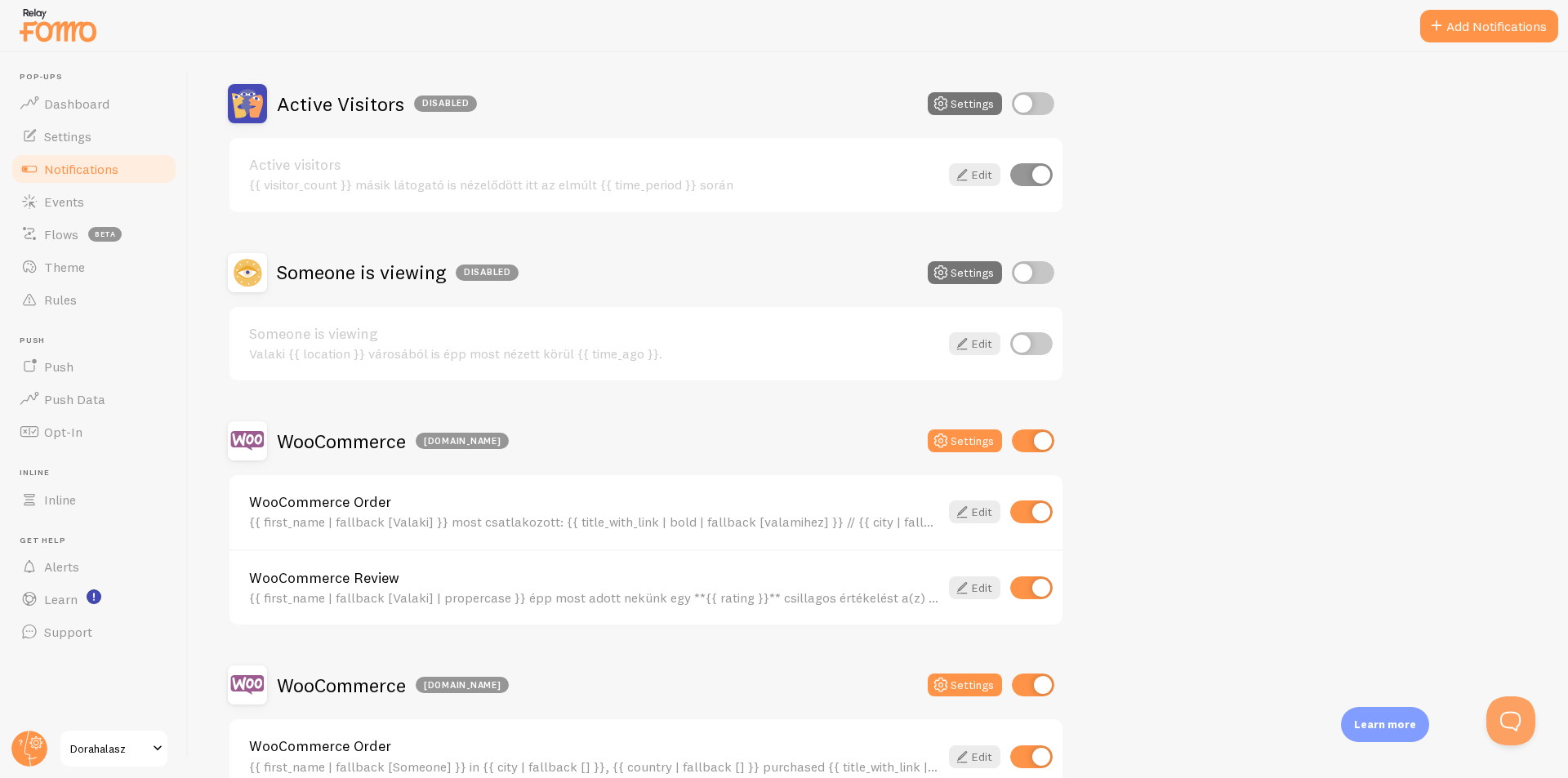
scroll to position [163, 0]
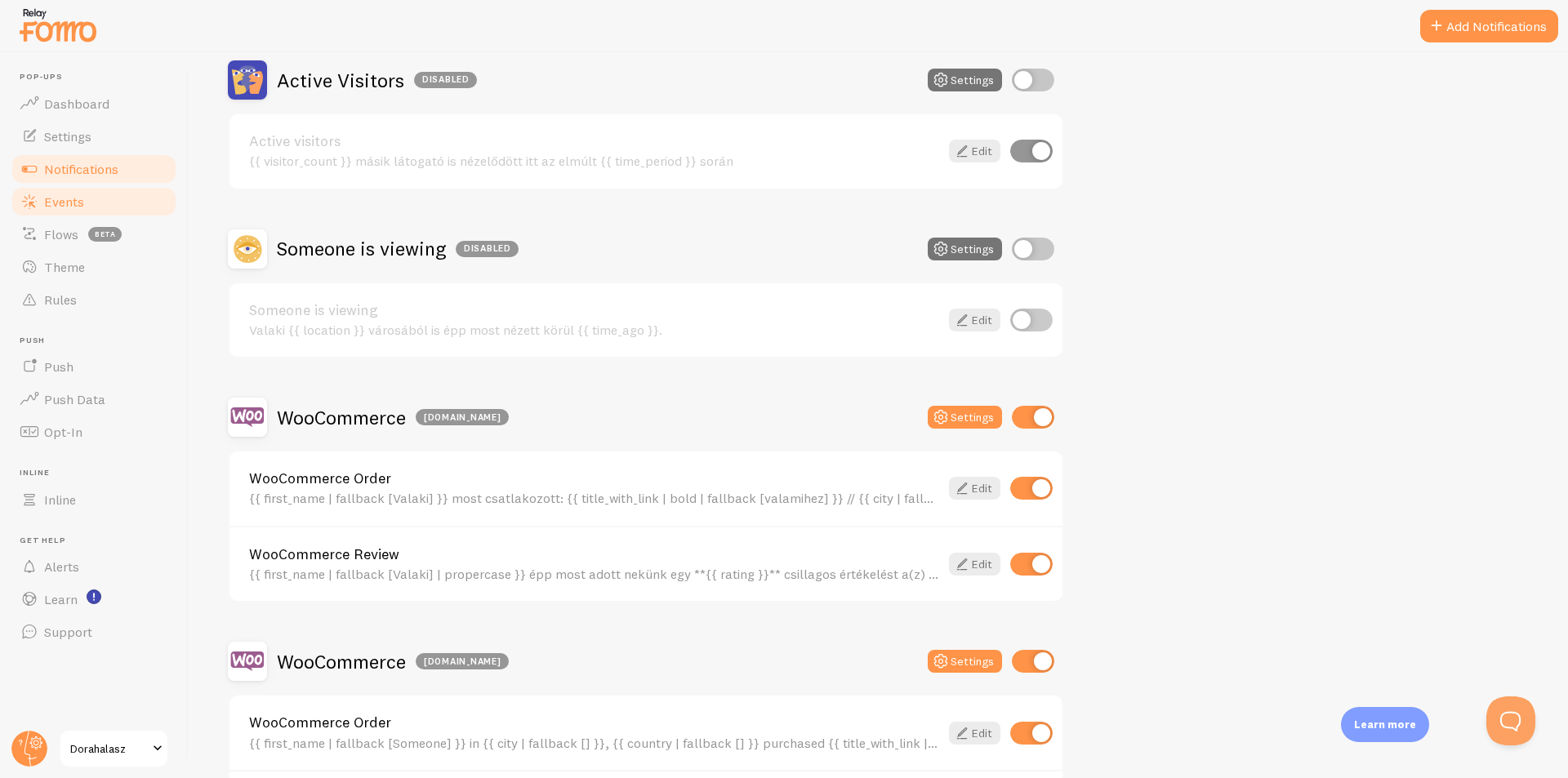
click at [87, 203] on link "Events" at bounding box center [93, 201] width 168 height 32
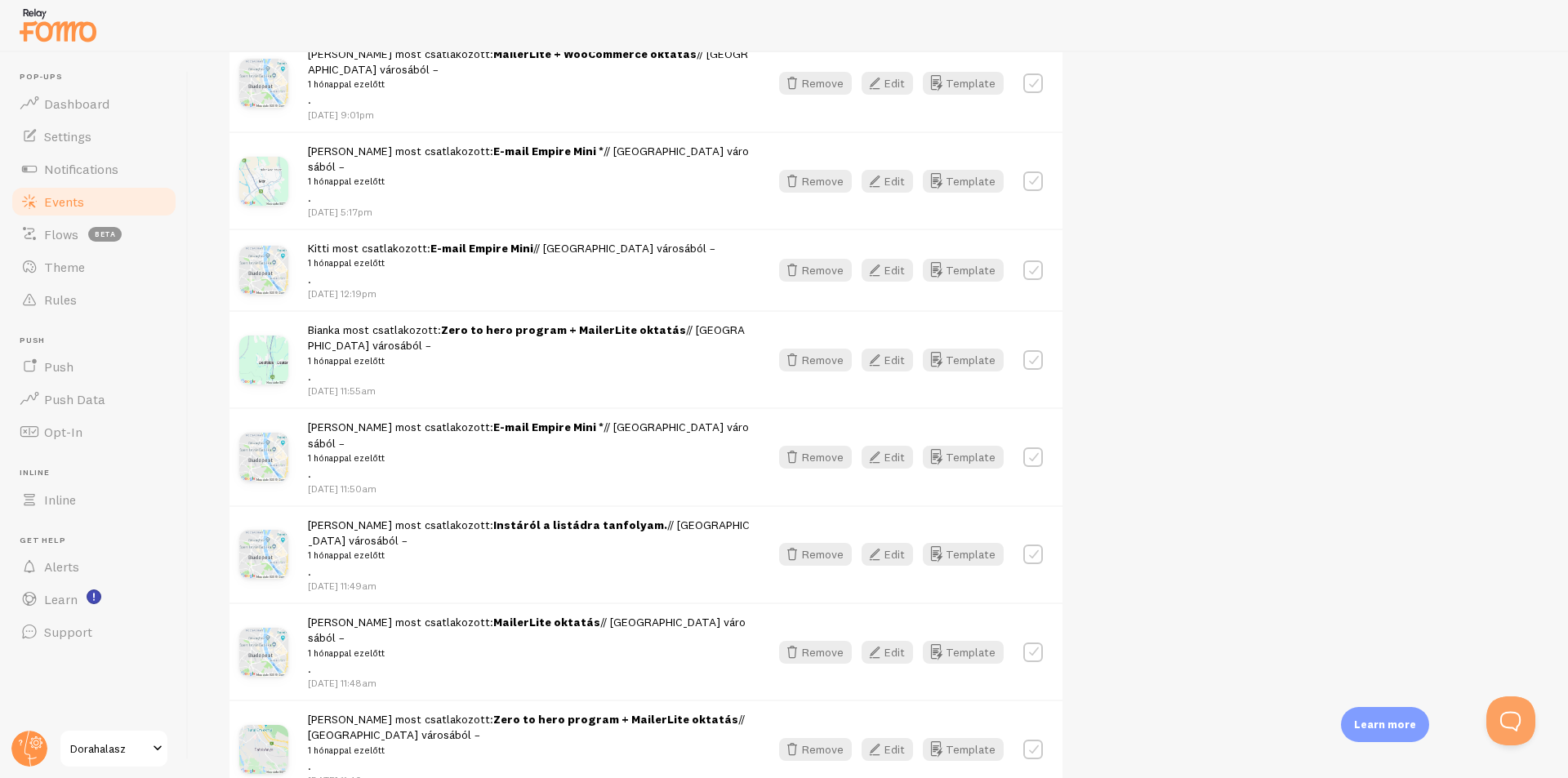
scroll to position [2248, 0]
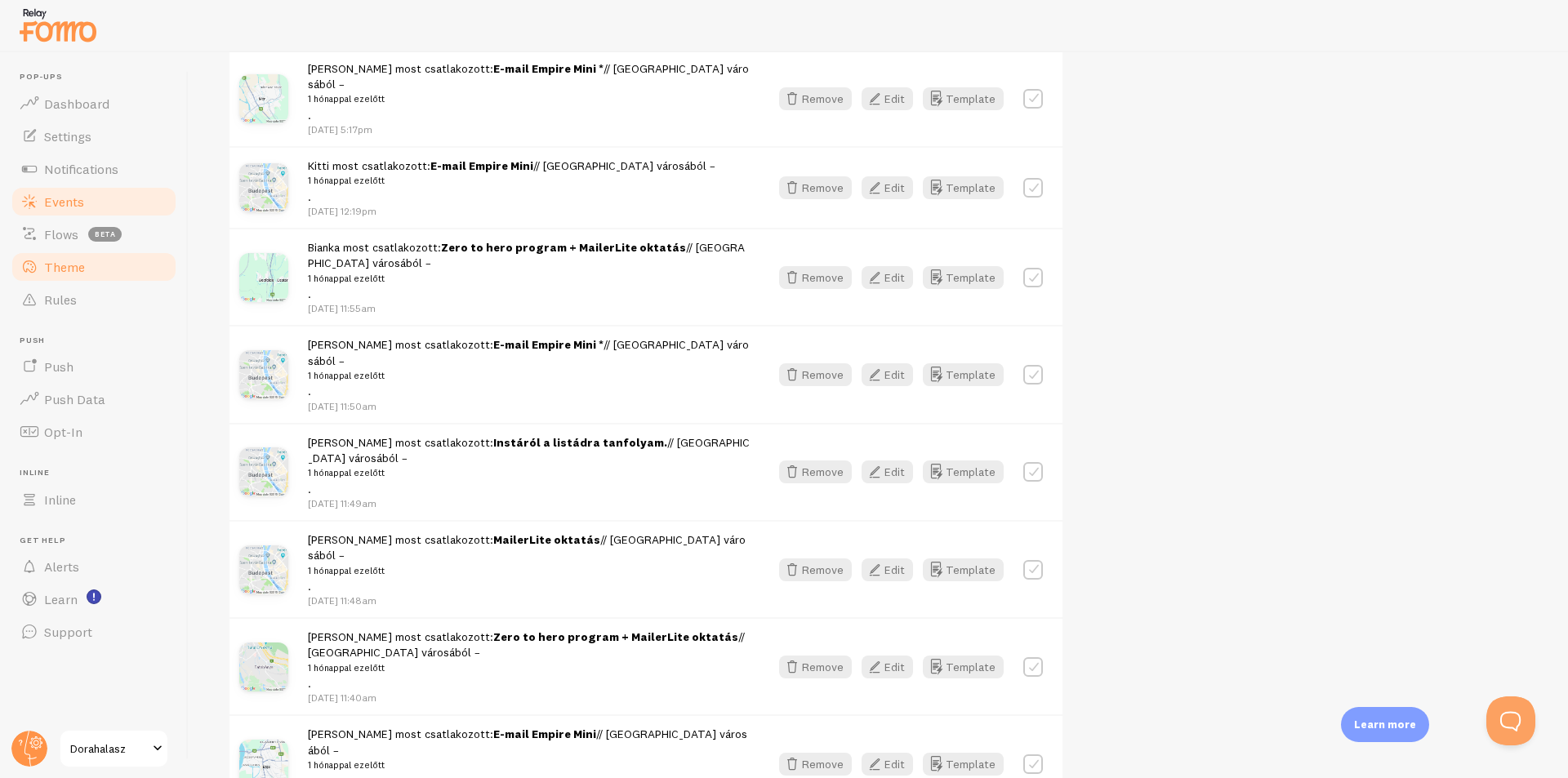
click at [106, 270] on link "Theme" at bounding box center [93, 266] width 168 height 32
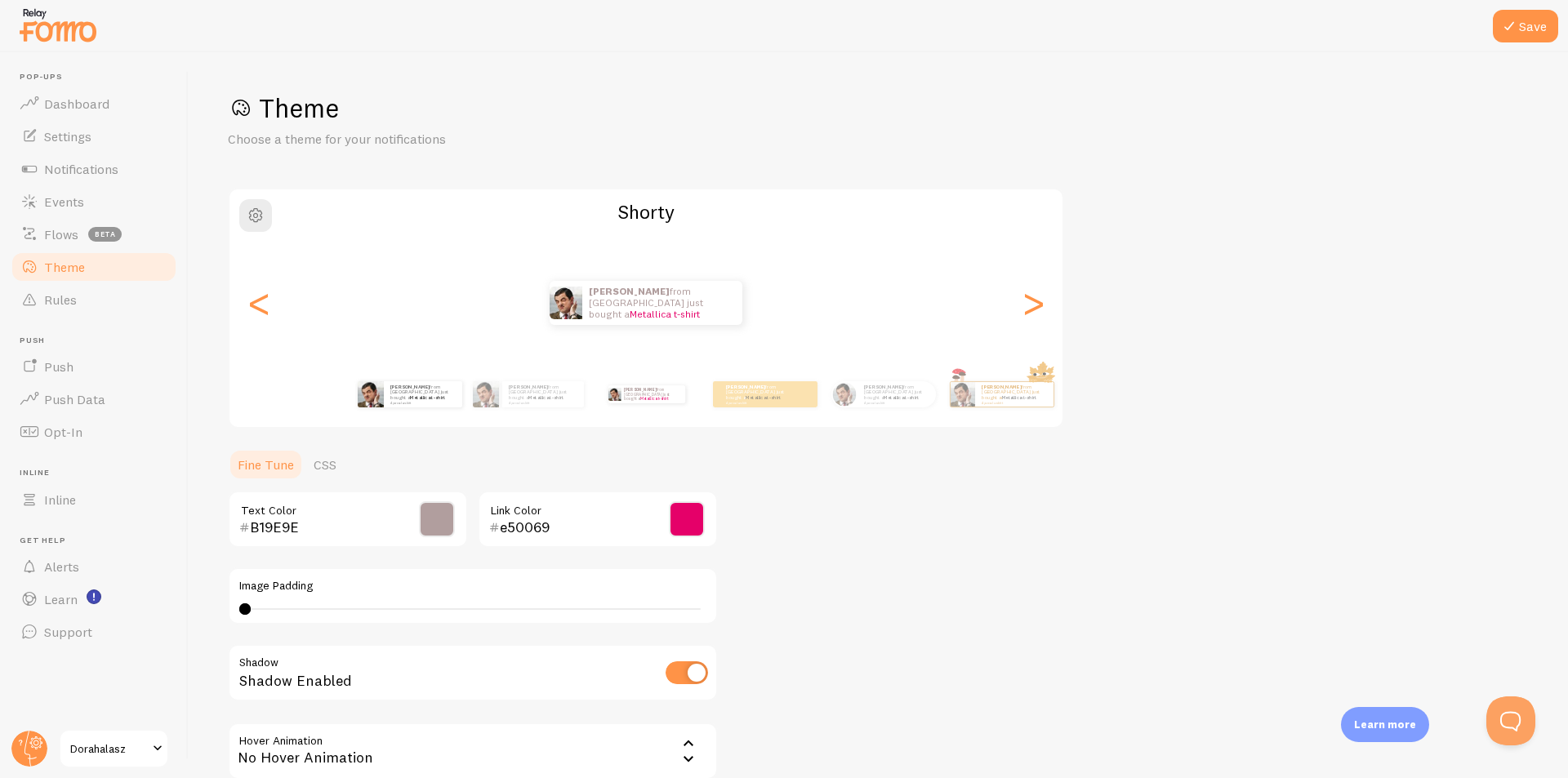
click at [402, 409] on div "[PERSON_NAME] from [GEOGRAPHIC_DATA] just bought a Metallica t-shirt 4 perccel …" at bounding box center [409, 394] width 106 height 45
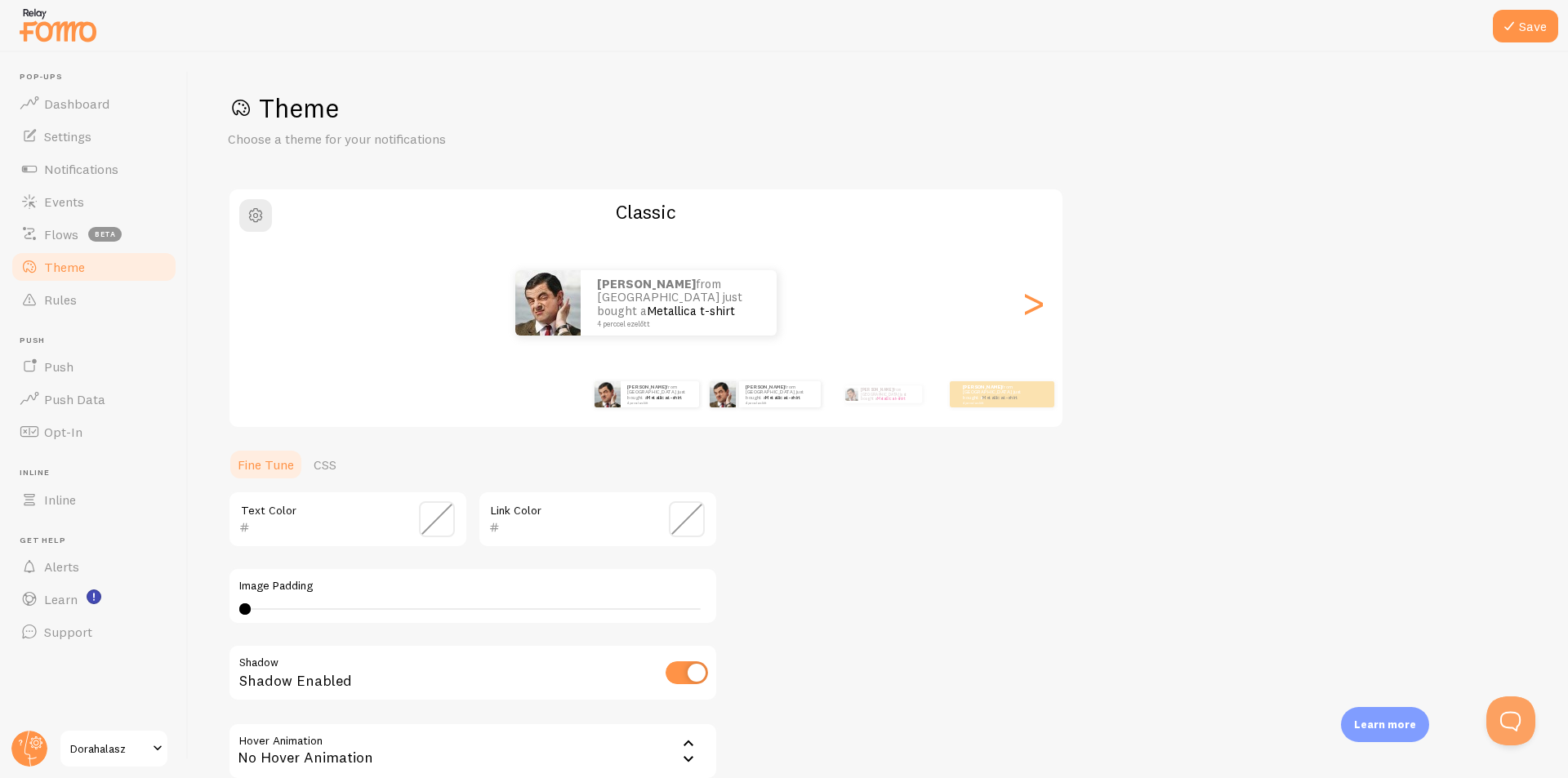
click at [753, 409] on div "[PERSON_NAME] from [GEOGRAPHIC_DATA] just bought a Metallica t-shirt 4 perccel …" at bounding box center [764, 394] width 106 height 45
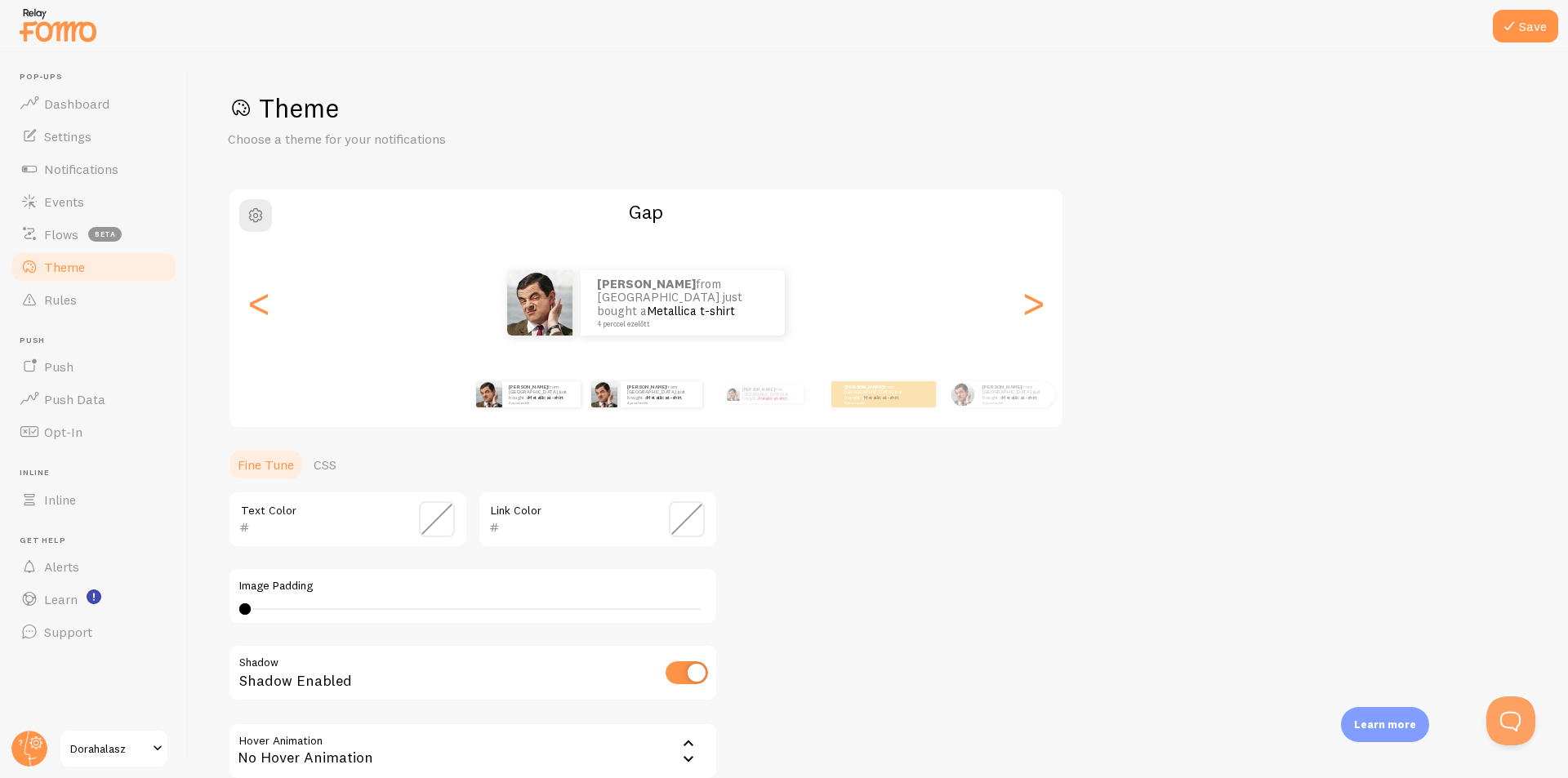
click at [533, 407] on div "[PERSON_NAME] from [GEOGRAPHIC_DATA] just bought a Metallica t-shirt 4 perccel …" at bounding box center [528, 394] width 106 height 45
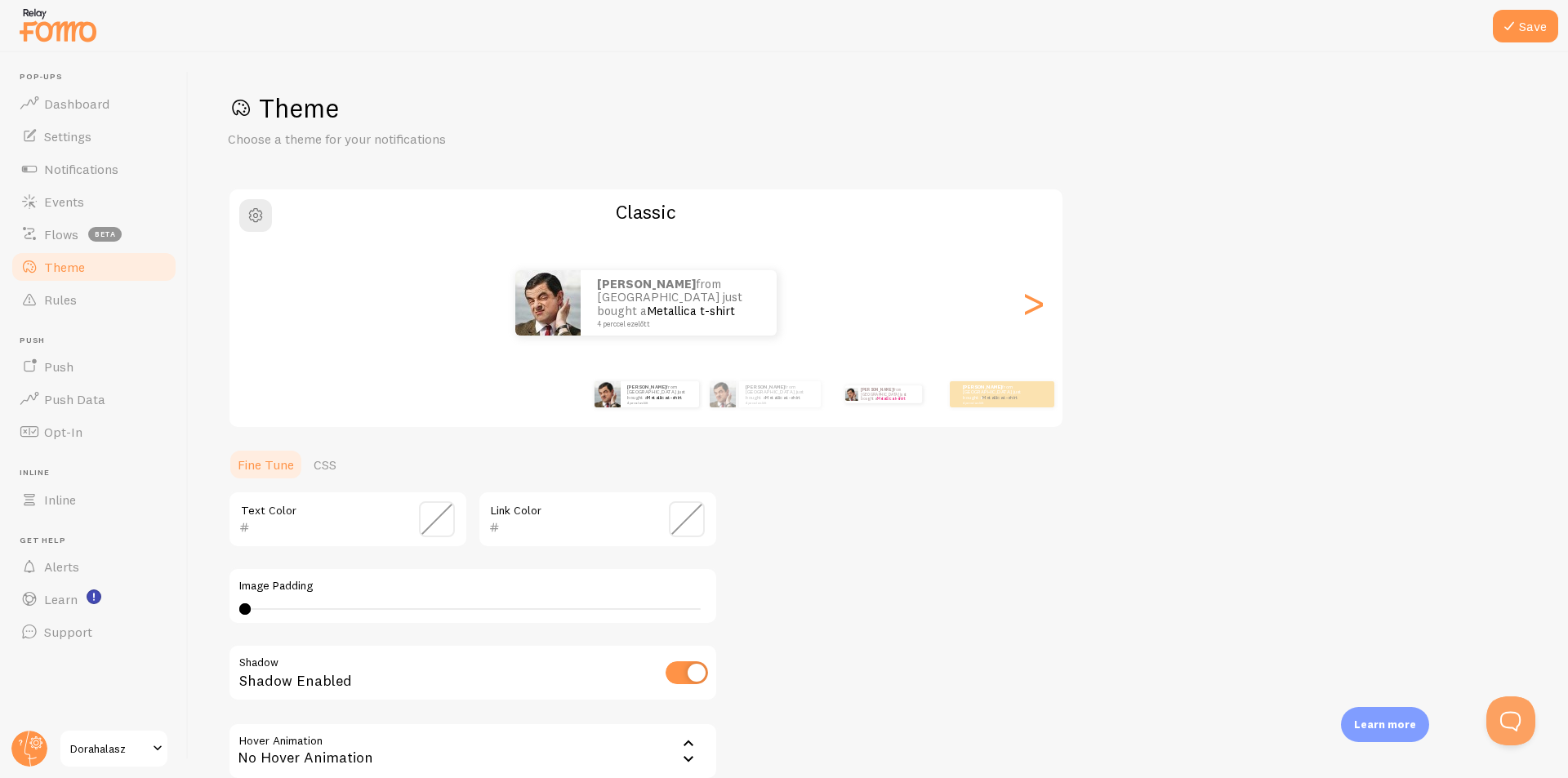
click at [874, 407] on div "[PERSON_NAME] from [GEOGRAPHIC_DATA] just bought a Metallica t-shirt 4 perccel …" at bounding box center [883, 394] width 106 height 45
type input "B19E9E"
type input "e50069"
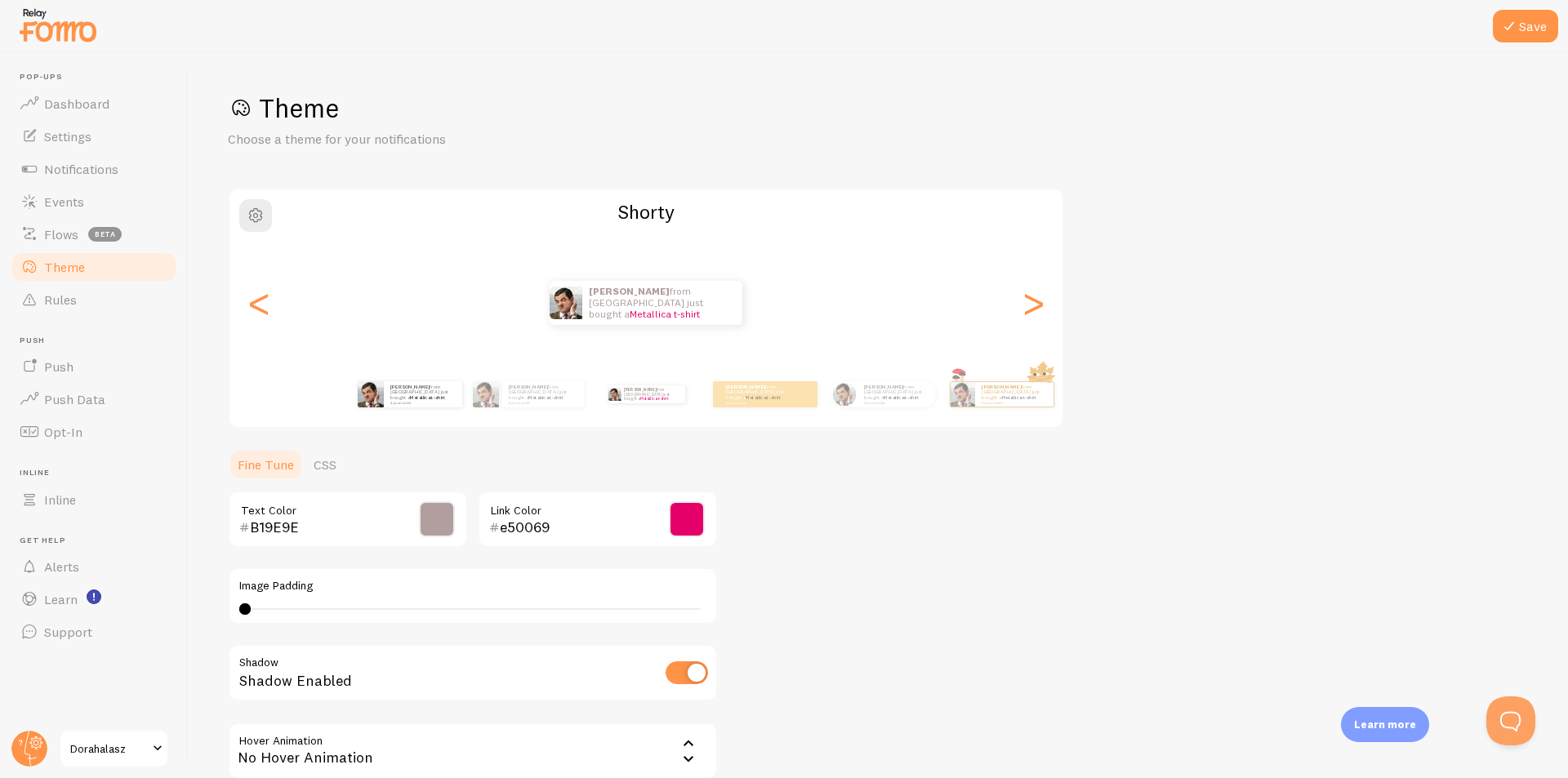
click at [424, 412] on div "[PERSON_NAME] from [GEOGRAPHIC_DATA] just bought a Metallica t-shirt 4 perccel …" at bounding box center [409, 394] width 106 height 45
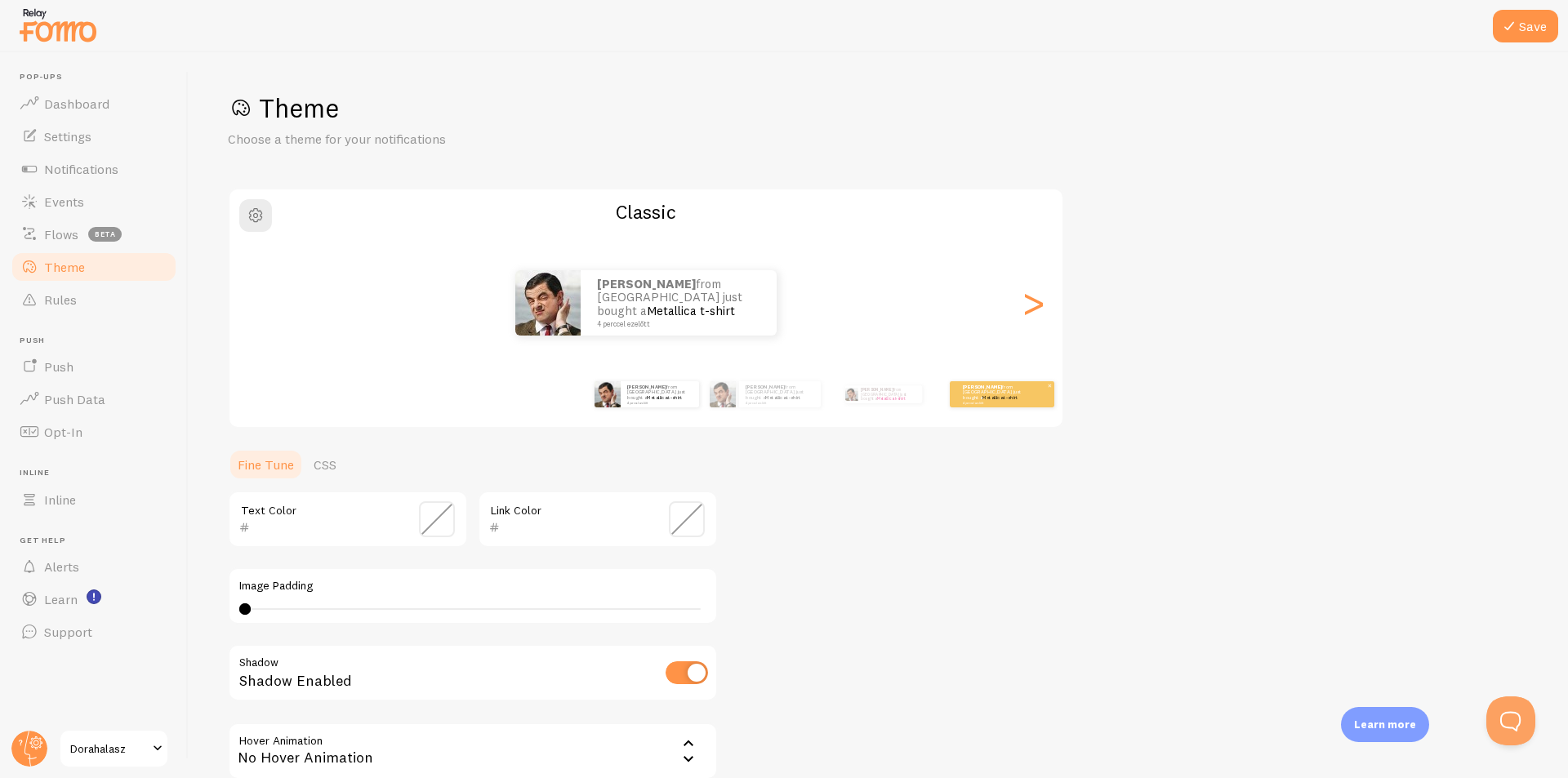
click at [950, 387] on div "[PERSON_NAME] from [GEOGRAPHIC_DATA] just bought a Metallica t-shirt 4 perccel …" at bounding box center [1002, 394] width 105 height 26
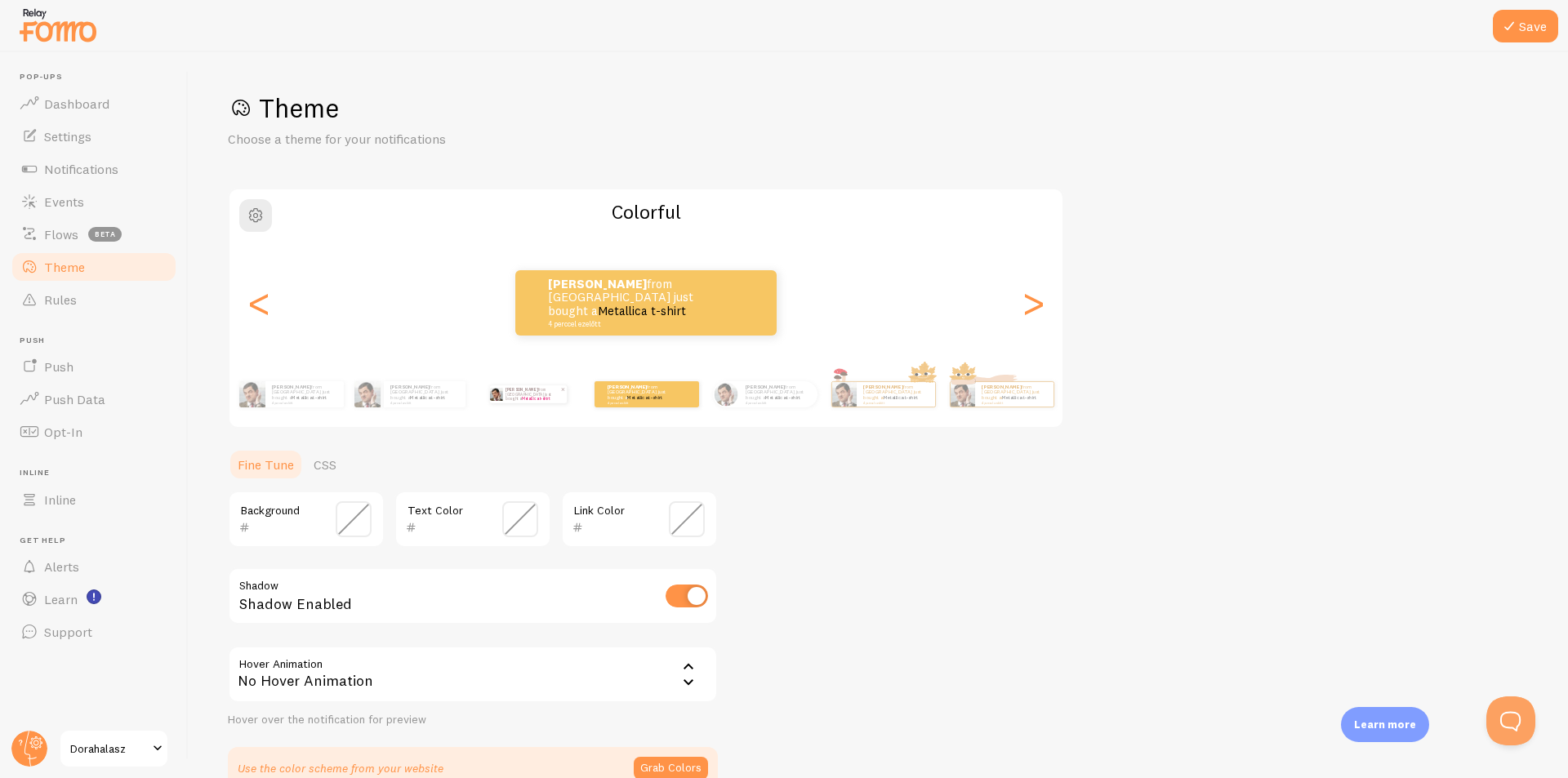
click at [529, 398] on link "Metallica t-shirt" at bounding box center [535, 399] width 28 height 5
type input "B19E9E"
type input "e50069"
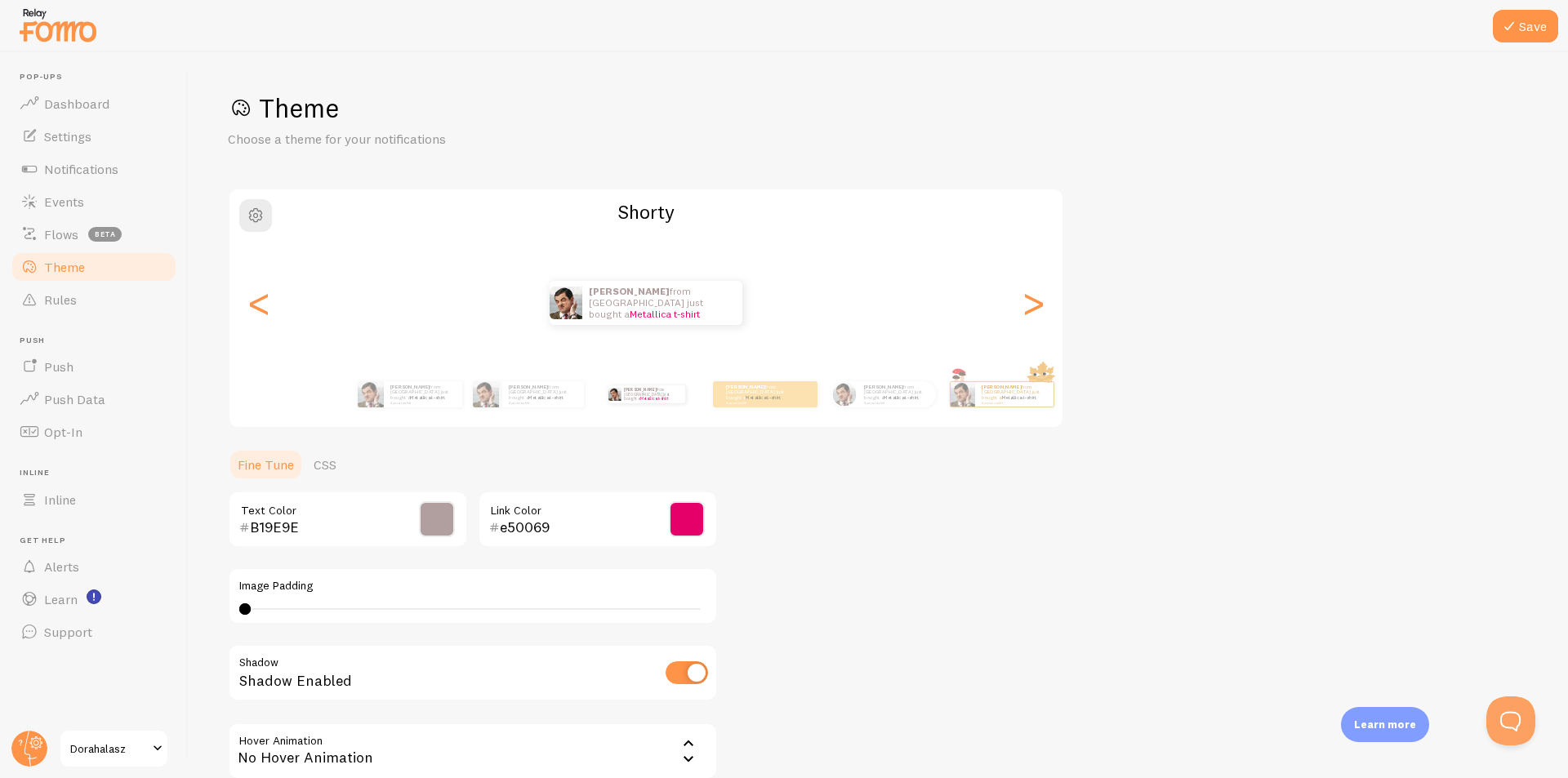
click at [691, 518] on span at bounding box center [686, 519] width 36 height 36
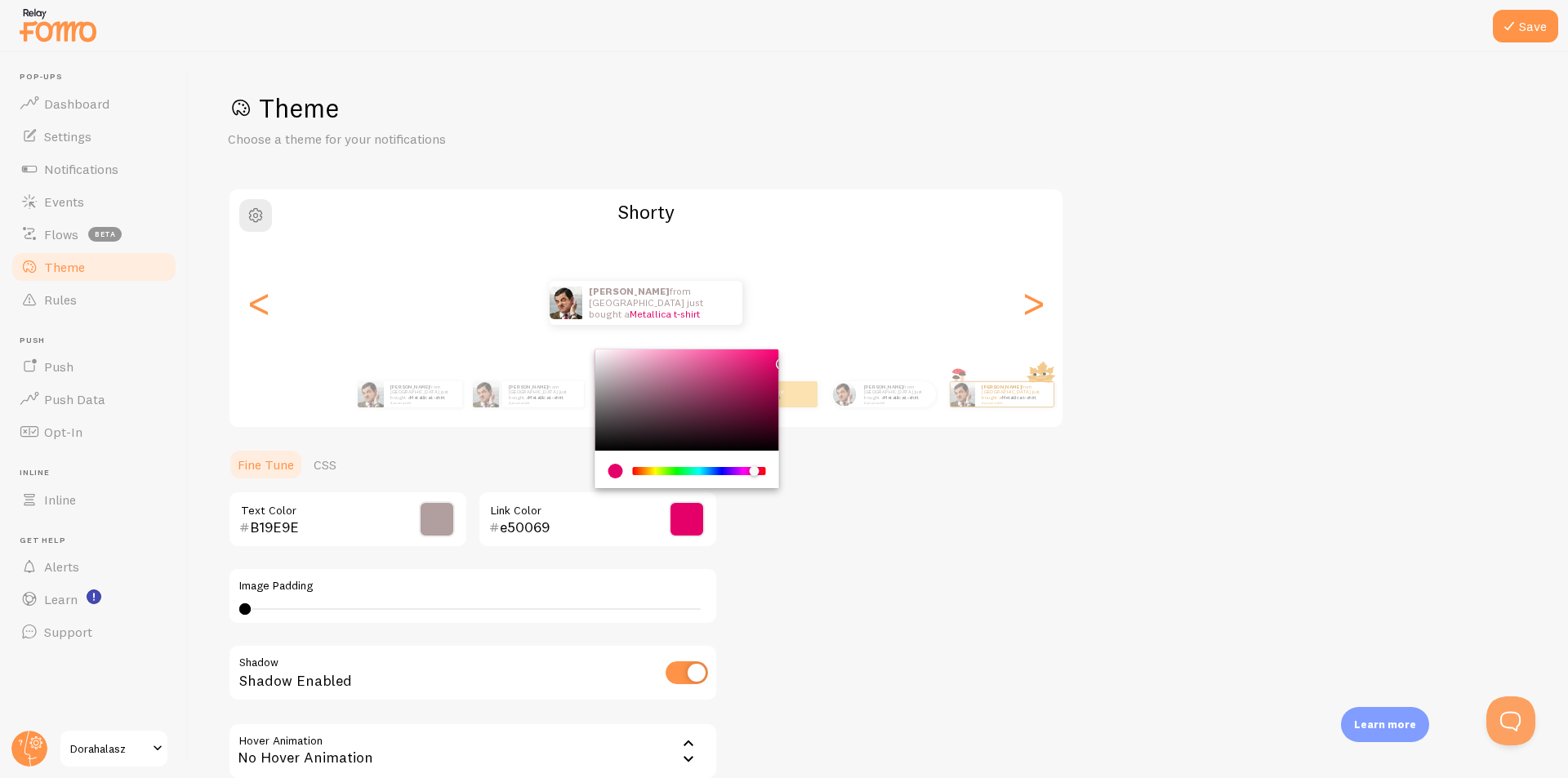
click at [545, 528] on input "e50069" at bounding box center [574, 528] width 149 height 19
click at [418, 398] on link "Metallica t-shirt" at bounding box center [427, 397] width 35 height 6
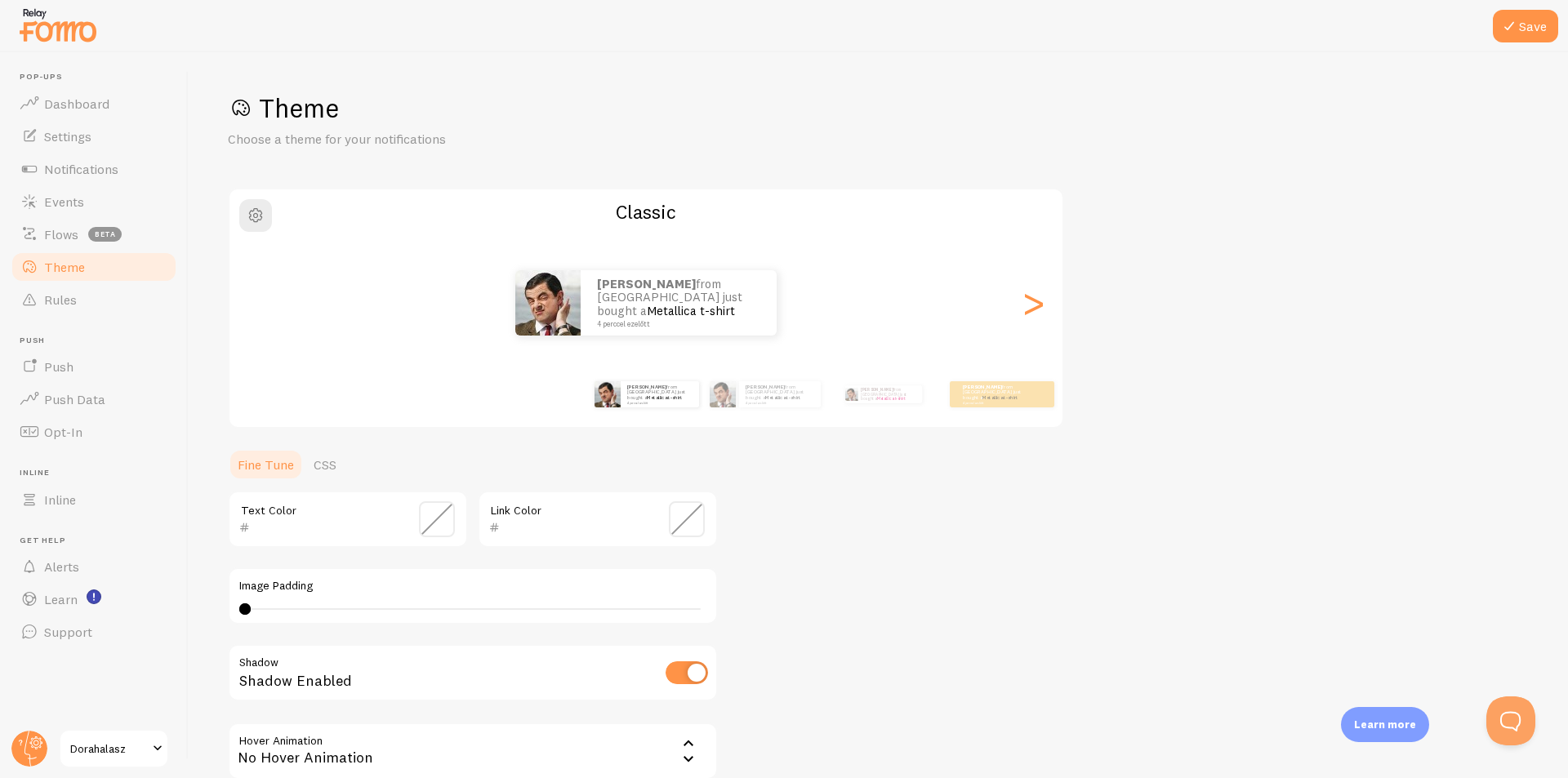
click at [695, 522] on span at bounding box center [686, 519] width 36 height 36
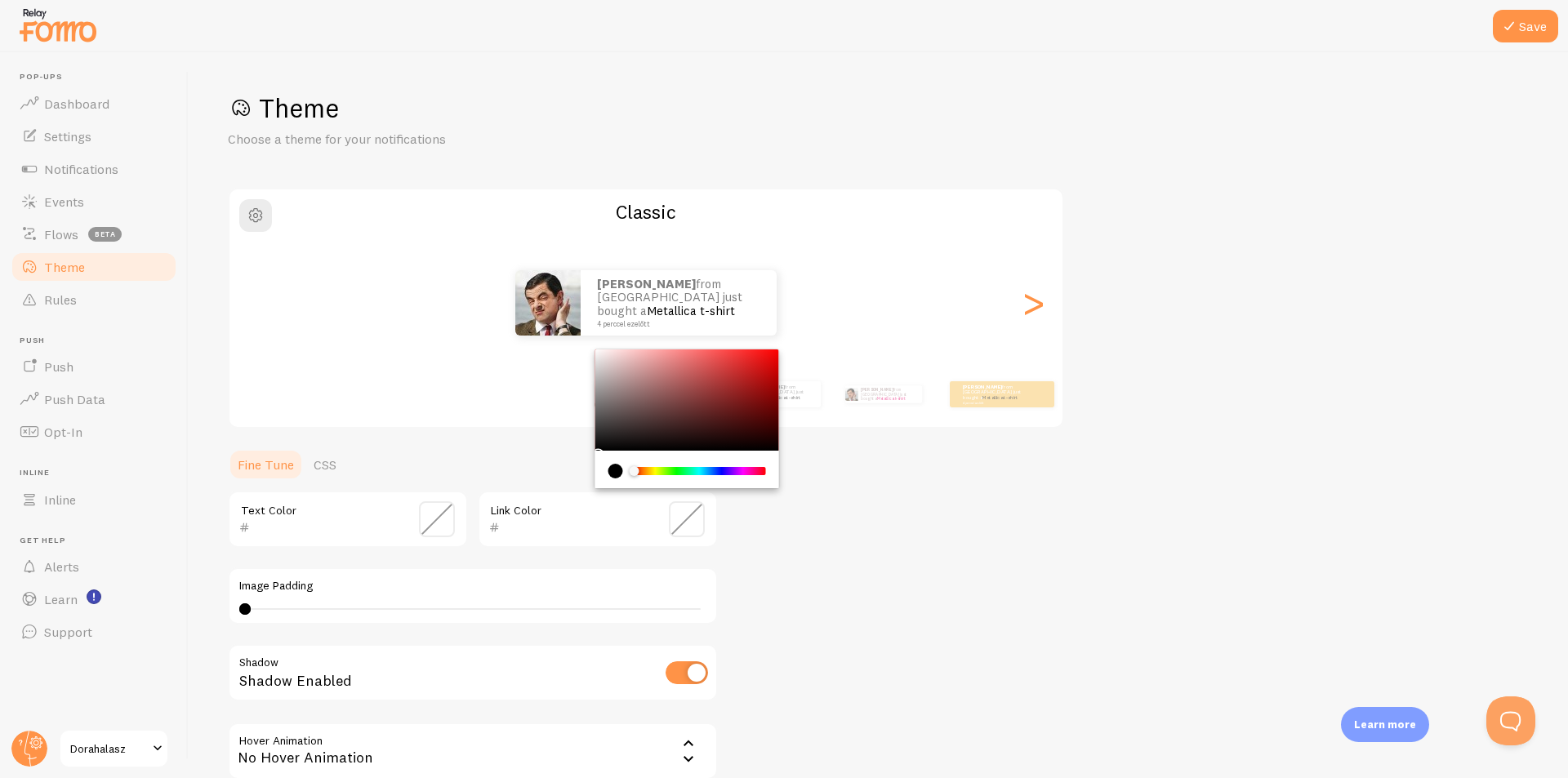
click at [501, 525] on input "text" at bounding box center [574, 528] width 149 height 19
paste input "e50069"
type input "e50069"
click at [853, 531] on div "Theme Choose a theme for your notifications Classic [PERSON_NAME] from [GEOGRAP…" at bounding box center [878, 479] width 1301 height 775
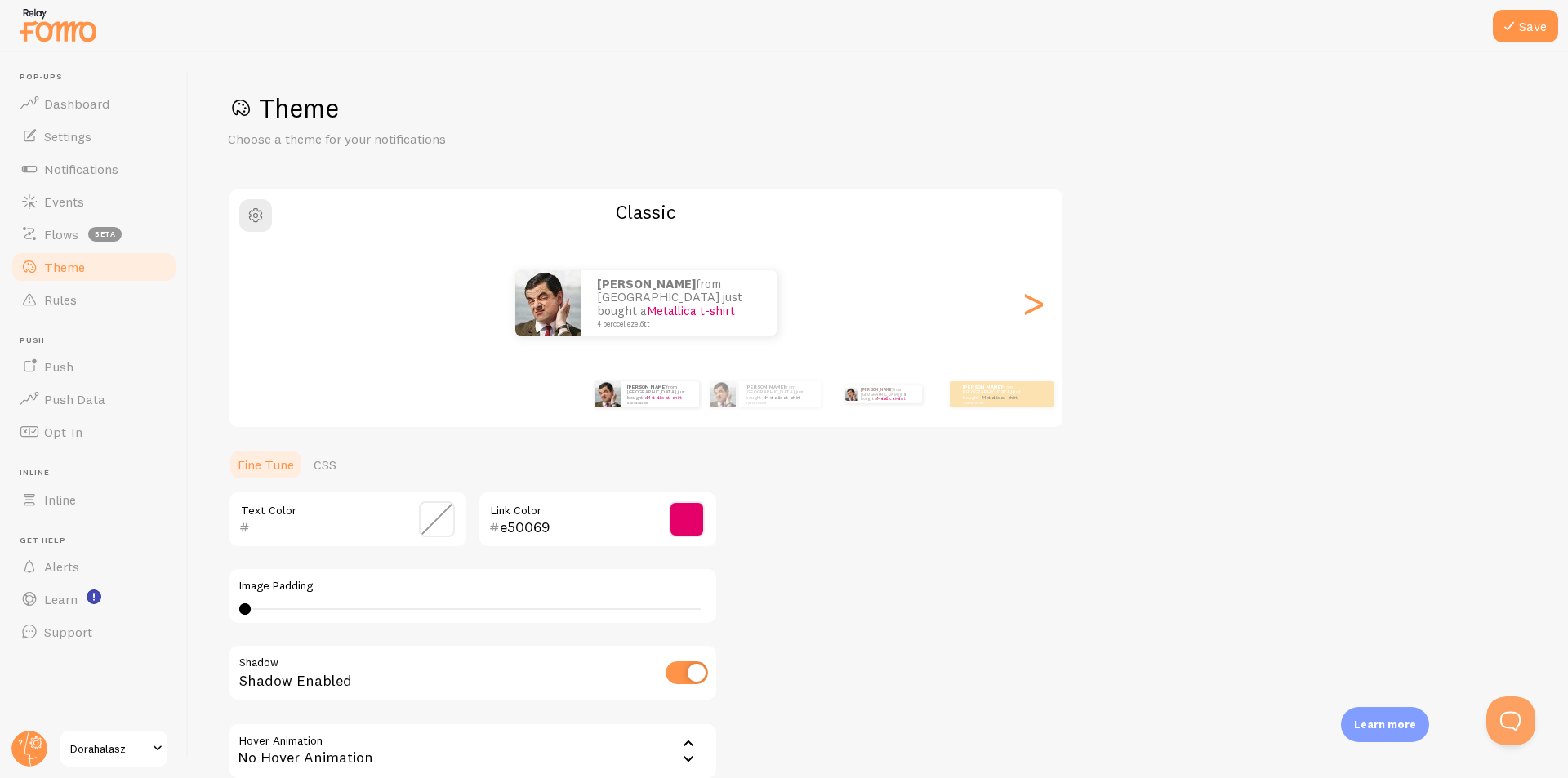
click at [875, 406] on div "[PERSON_NAME] from [GEOGRAPHIC_DATA] just bought a Metallica t-shirt 4 perccel …" at bounding box center [883, 394] width 106 height 45
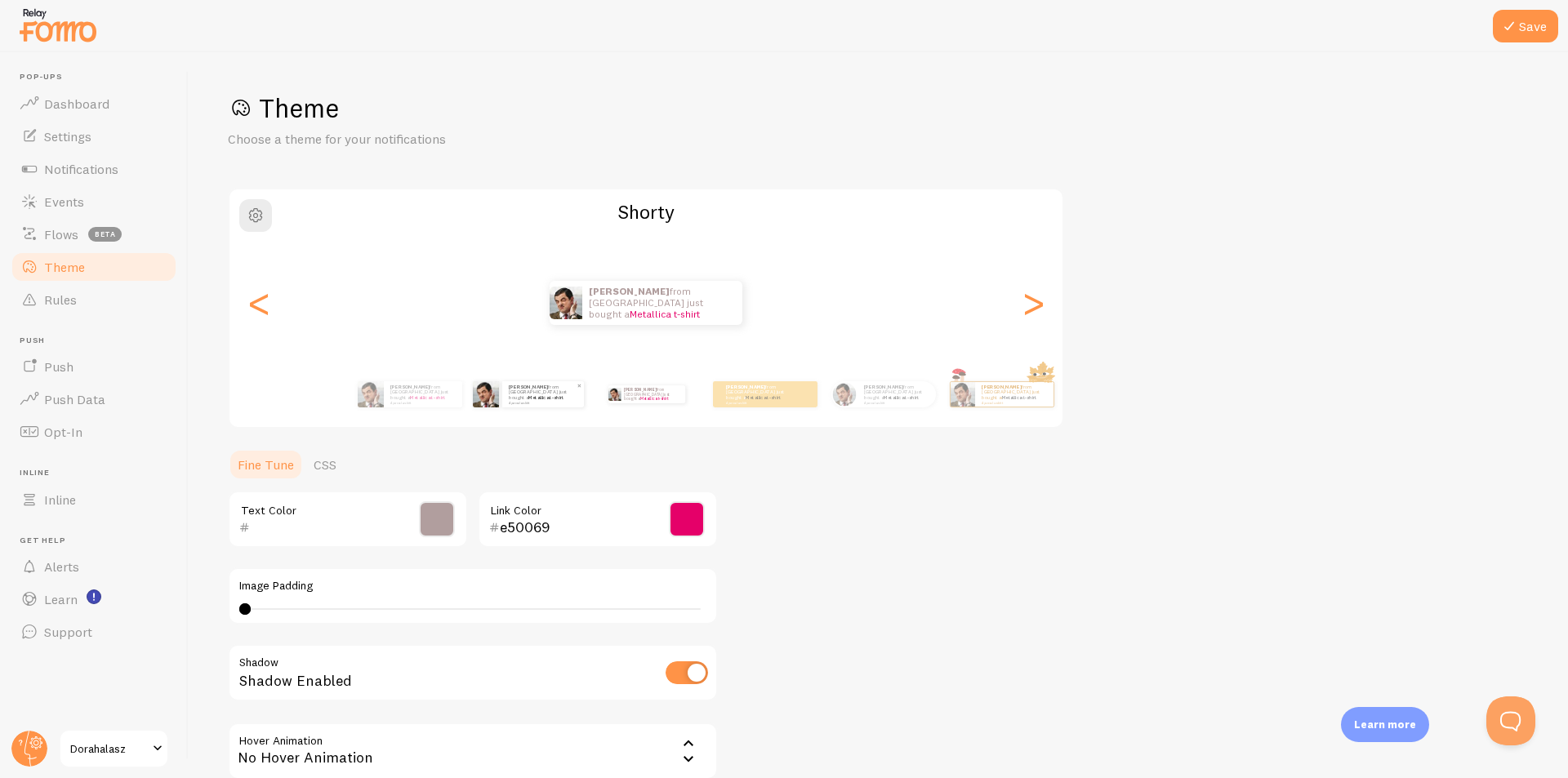
type input "B19E9E"
click at [446, 519] on span at bounding box center [436, 519] width 36 height 36
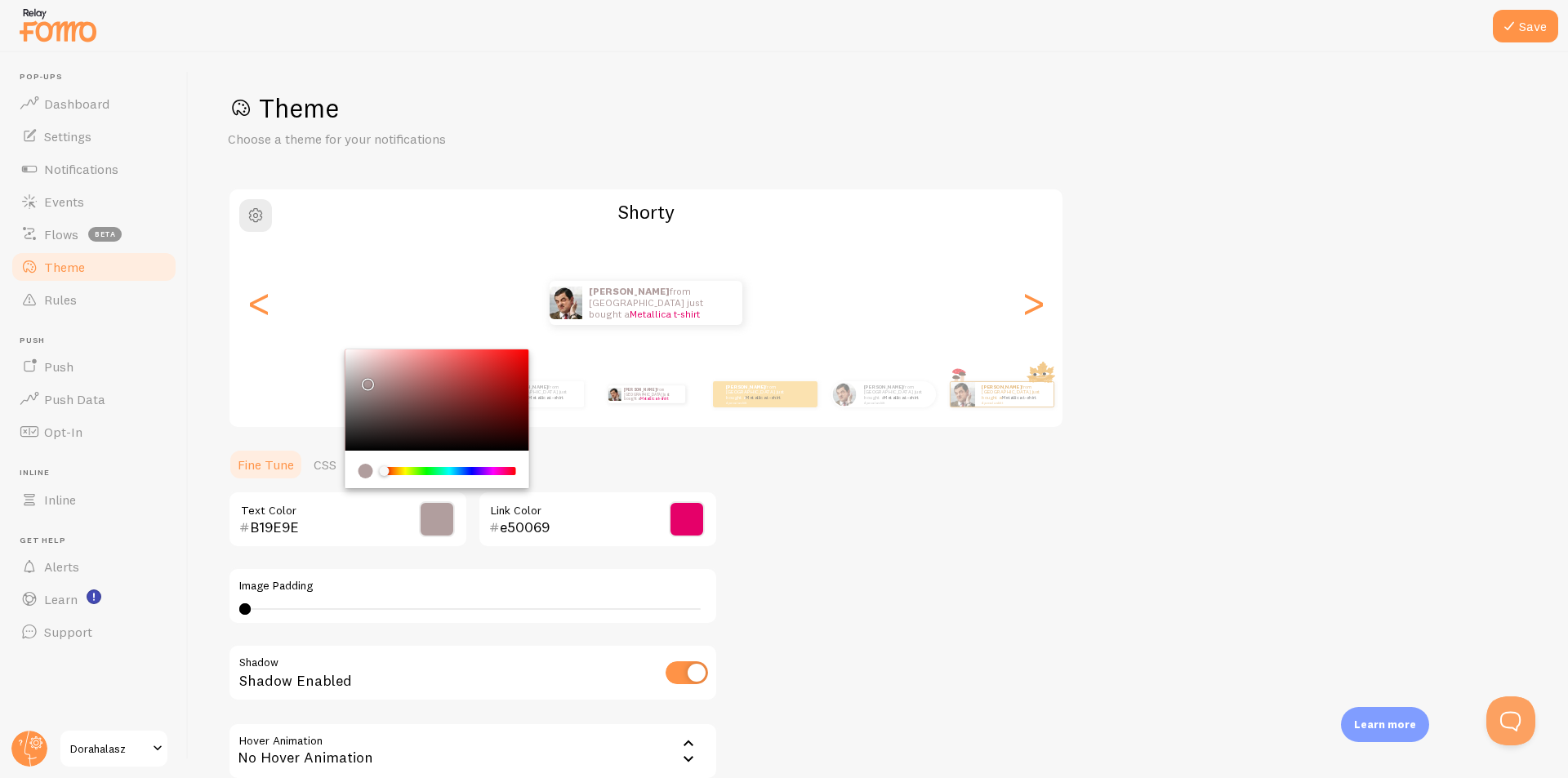
click at [332, 520] on input "B19E9E" at bounding box center [324, 528] width 149 height 19
click at [948, 523] on div "Theme Choose a theme for your notifications Shorty [PERSON_NAME] from [GEOGRAPH…" at bounding box center [878, 479] width 1301 height 775
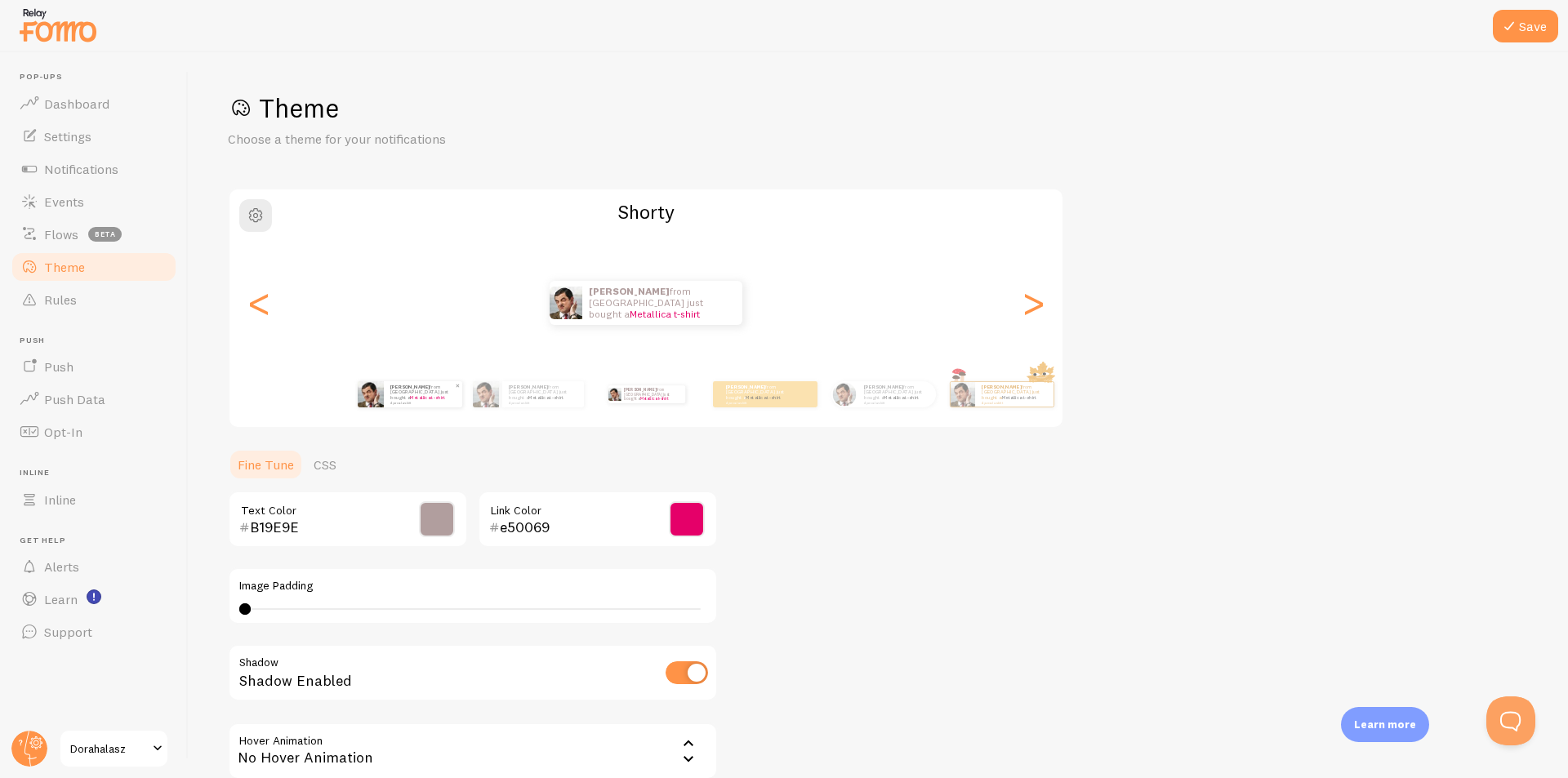
click at [410, 401] on small "4 perccel ezelőtt" at bounding box center [422, 403] width 64 height 3
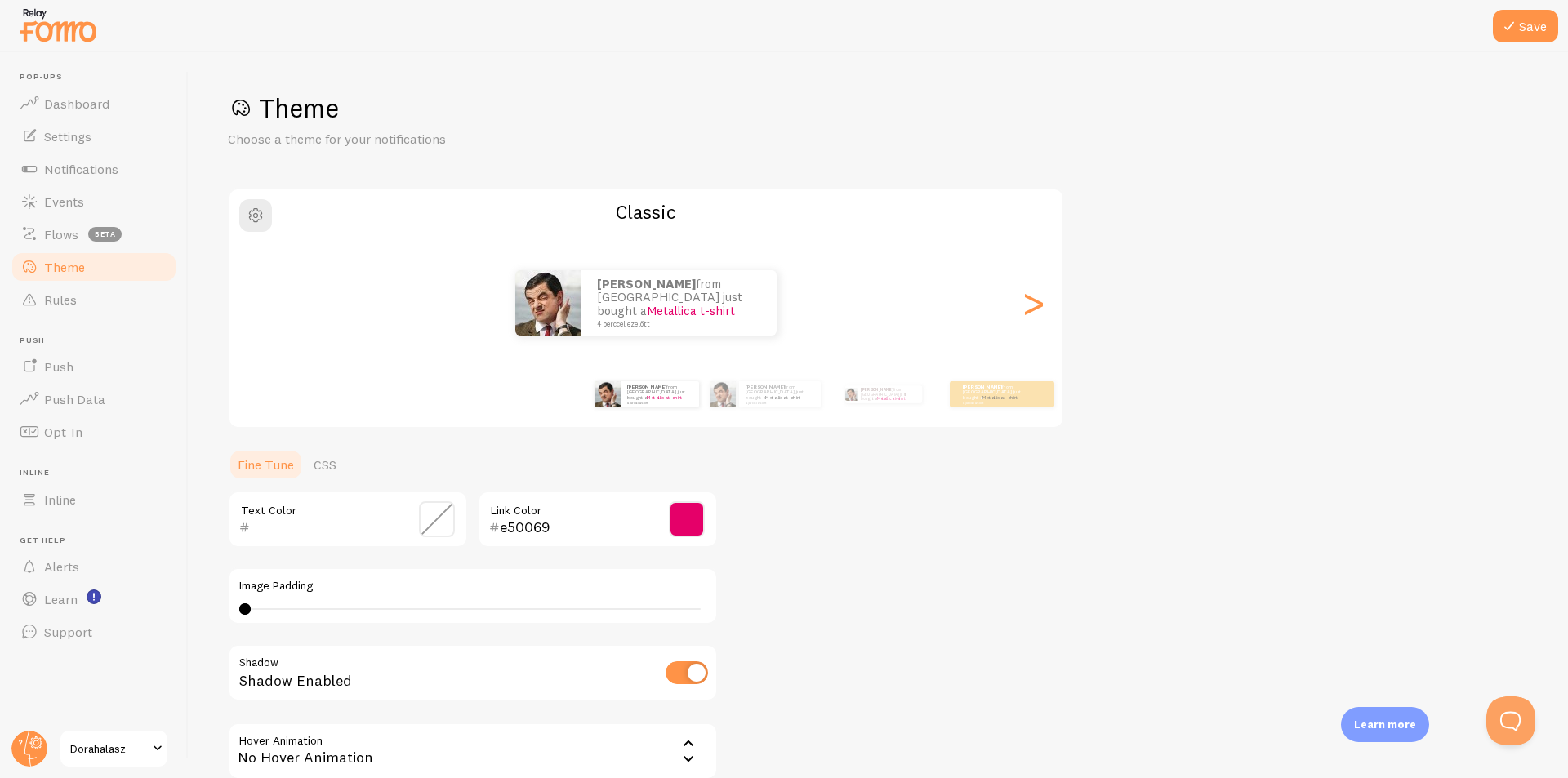
click at [441, 520] on span at bounding box center [436, 519] width 36 height 36
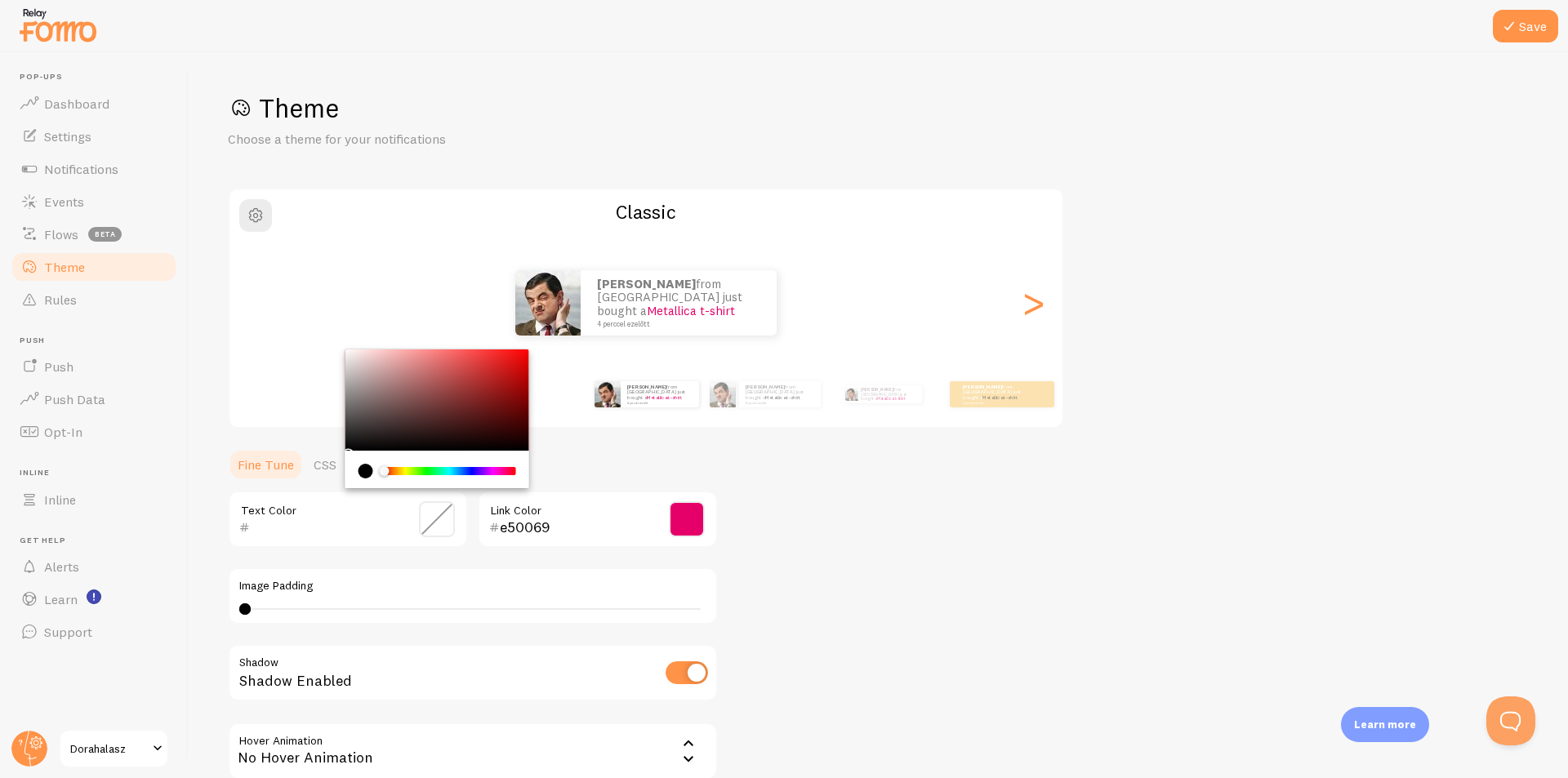
click at [305, 535] on input "text" at bounding box center [324, 528] width 149 height 19
paste input "B19E9E"
type input "B19E9E"
click at [917, 510] on div "Theme Choose a theme for your notifications Classic [PERSON_NAME] from [GEOGRAP…" at bounding box center [878, 479] width 1301 height 775
click at [1531, 24] on button "Save" at bounding box center [1525, 25] width 65 height 32
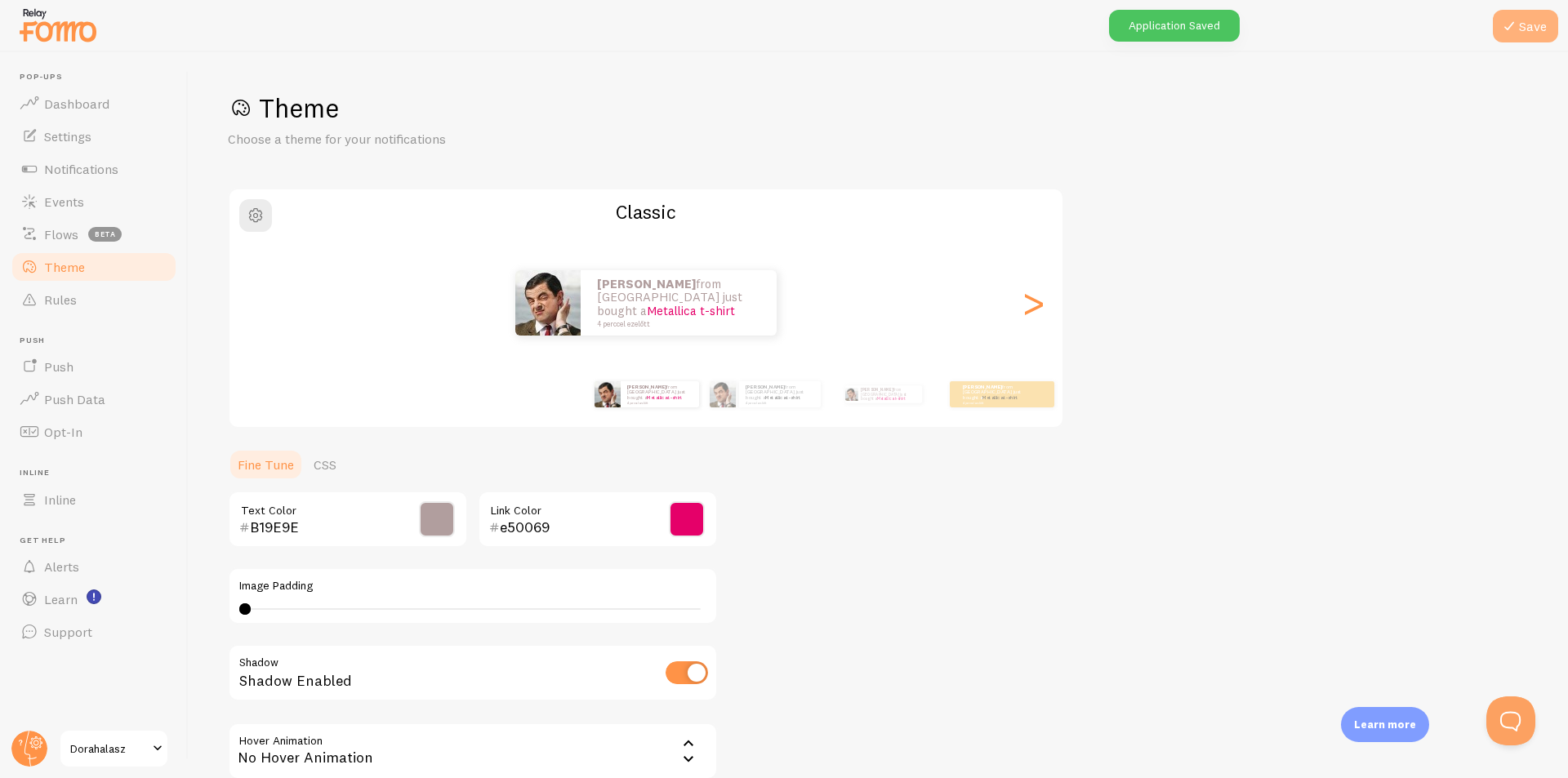
click at [1525, 30] on button "Save" at bounding box center [1525, 25] width 65 height 32
click at [1030, 315] on div ">" at bounding box center [1033, 303] width 19 height 118
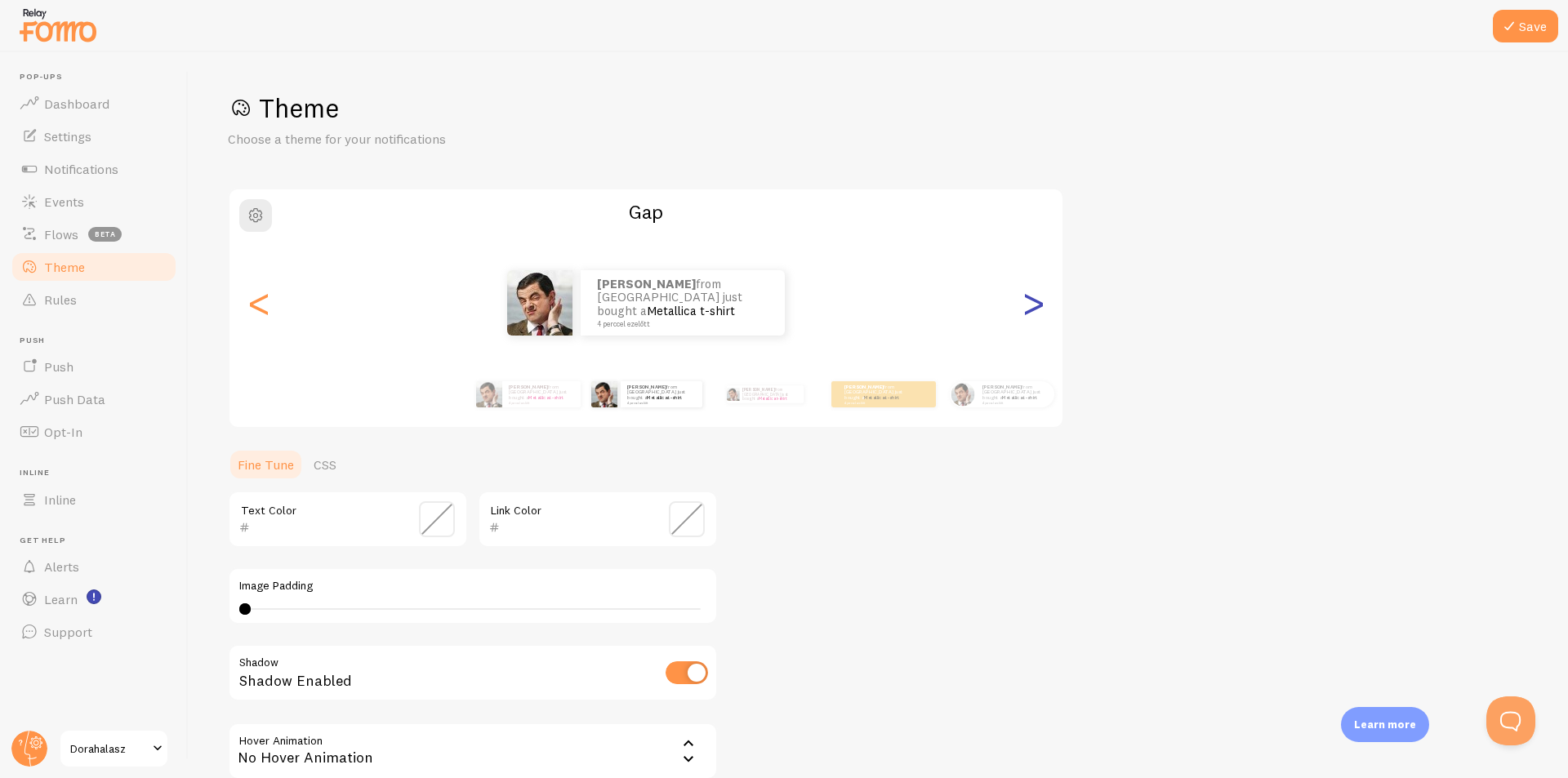
click at [1030, 315] on div ">" at bounding box center [1033, 303] width 19 height 118
type input "B19E9E"
type input "e50069"
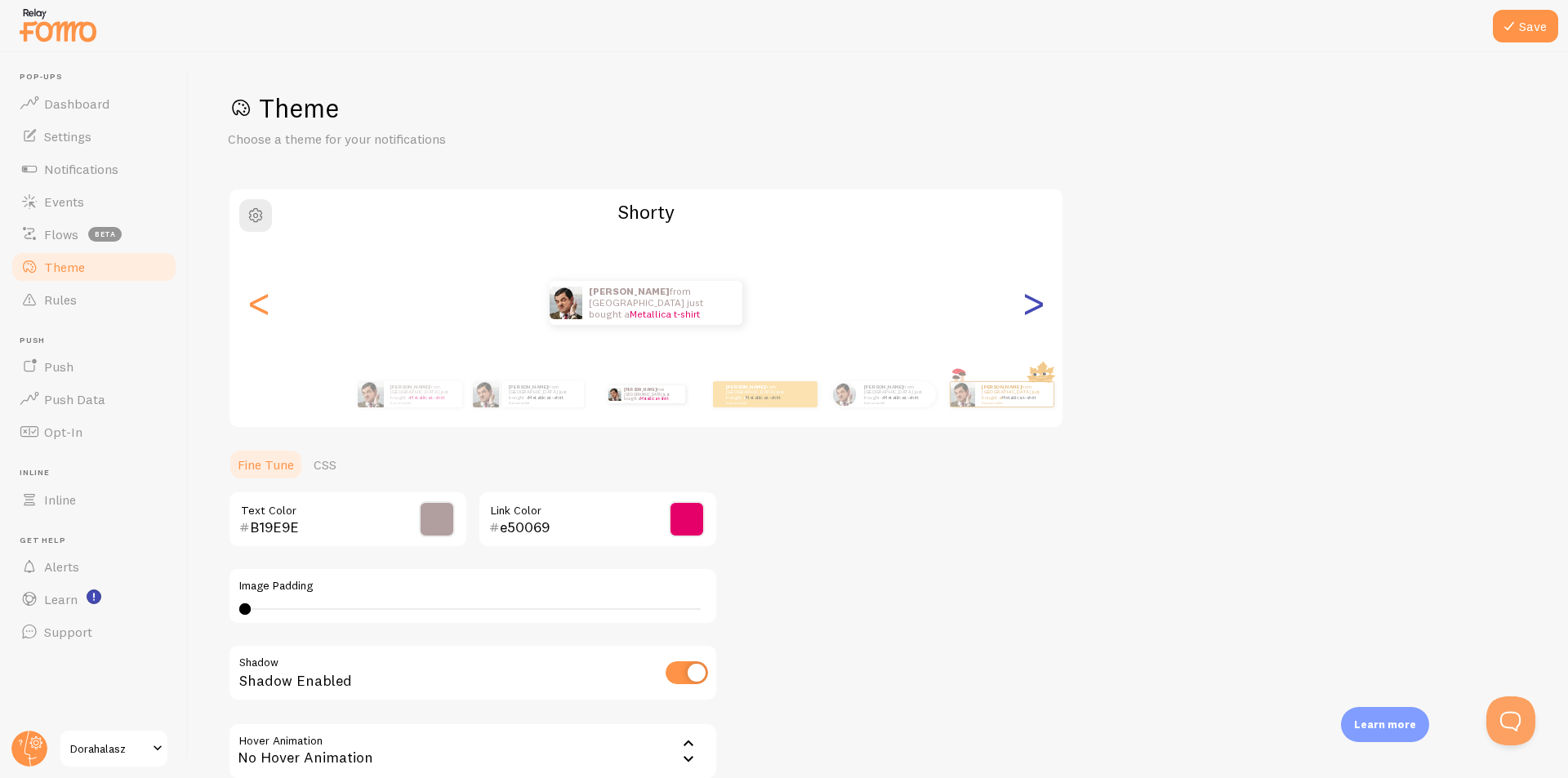
click at [1030, 315] on div ">" at bounding box center [1033, 303] width 19 height 118
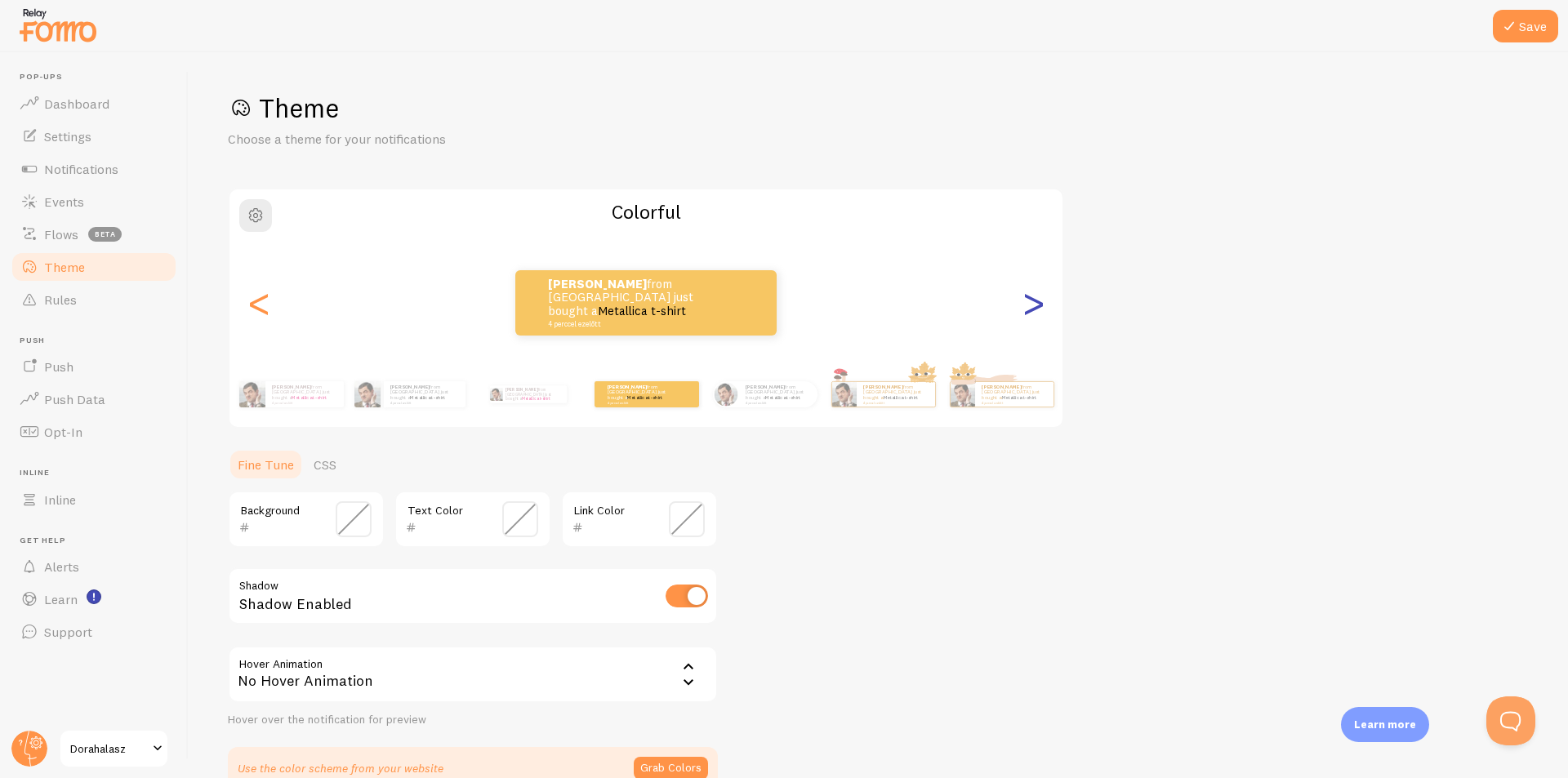
click at [1030, 309] on div ">" at bounding box center [1033, 303] width 19 height 118
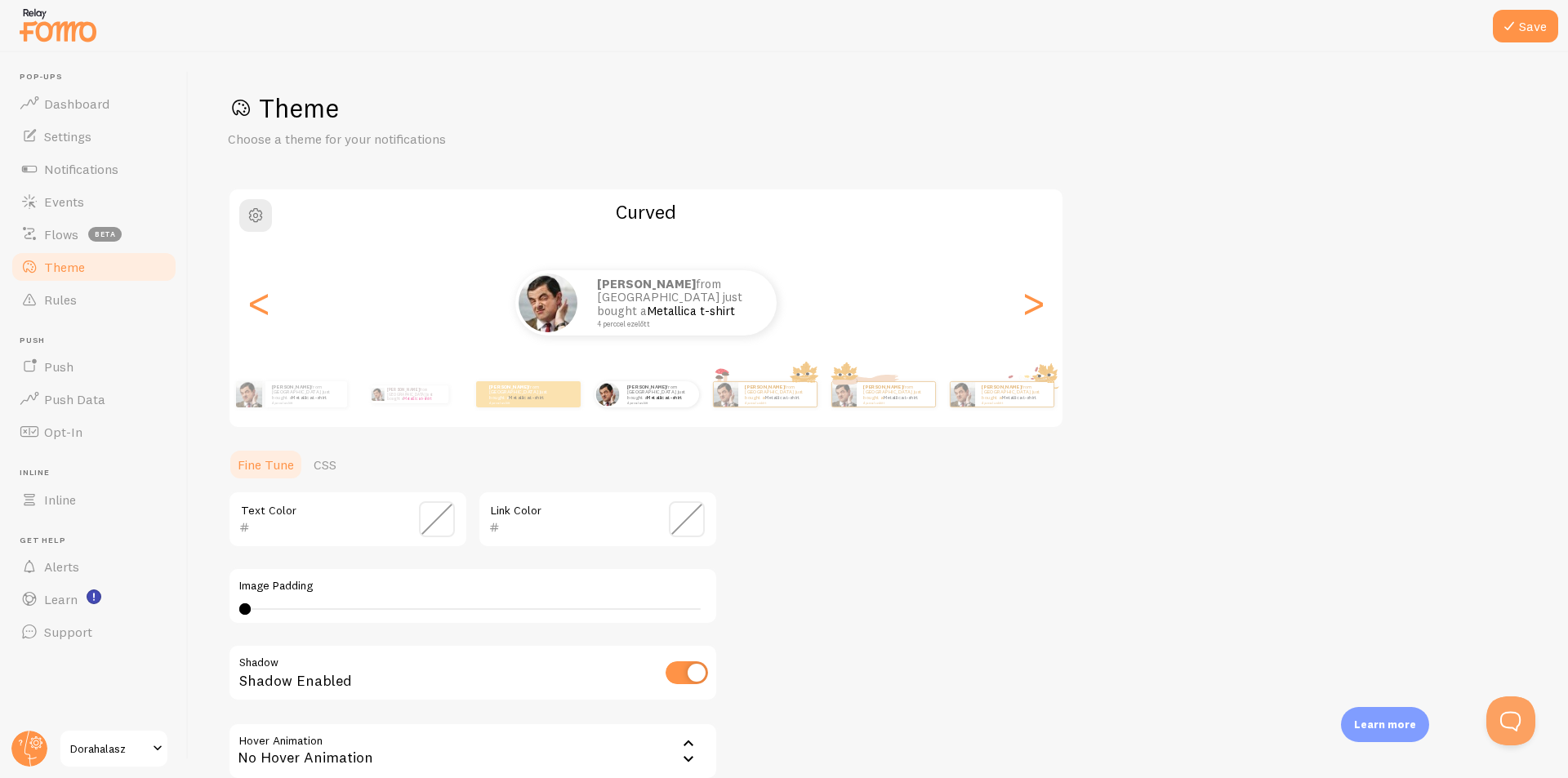
click at [636, 409] on div "[PERSON_NAME] from [GEOGRAPHIC_DATA] just bought a Metallica t-shirt 4 perccel …" at bounding box center [646, 394] width 106 height 45
click at [1558, 23] on div at bounding box center [784, 26] width 1568 height 52
click at [1548, 23] on button "Save" at bounding box center [1525, 25] width 65 height 32
click at [406, 403] on div "[PERSON_NAME] from [GEOGRAPHIC_DATA] just bought a Metallica t-shirt 4 perccel …" at bounding box center [409, 394] width 106 height 45
type input "B19E9E"
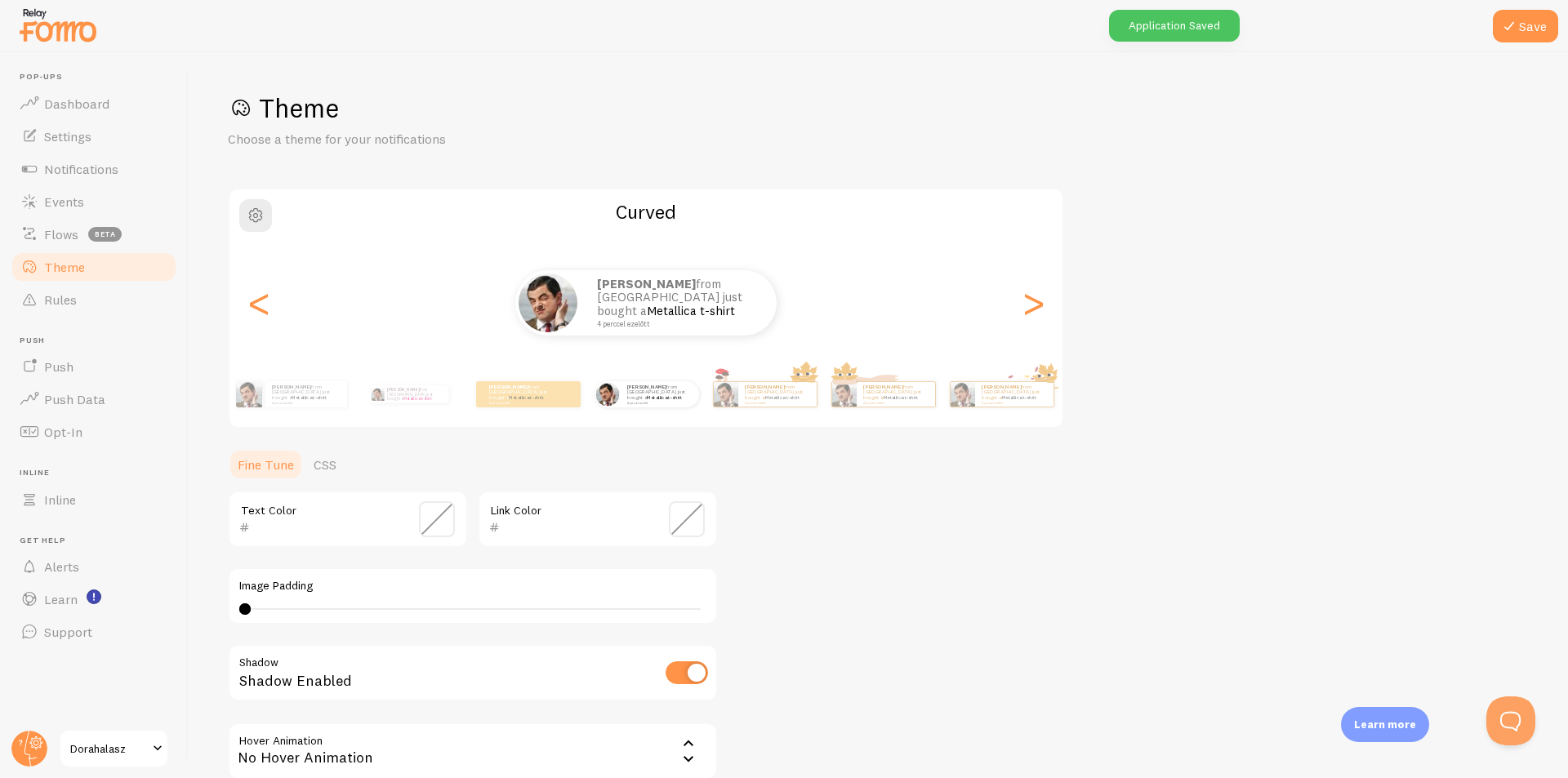
type input "e50069"
type input "0"
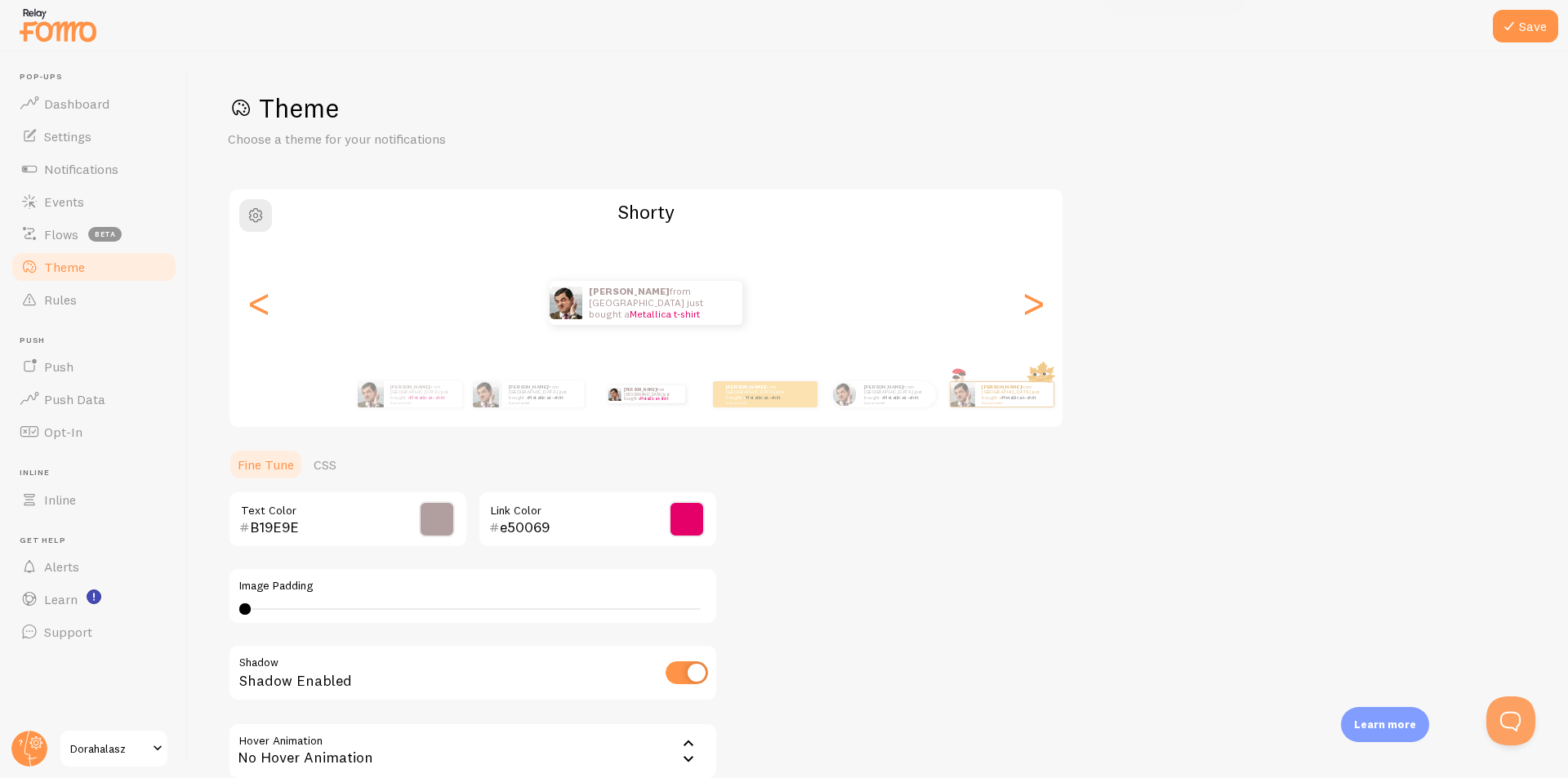
click at [685, 516] on span at bounding box center [686, 519] width 36 height 36
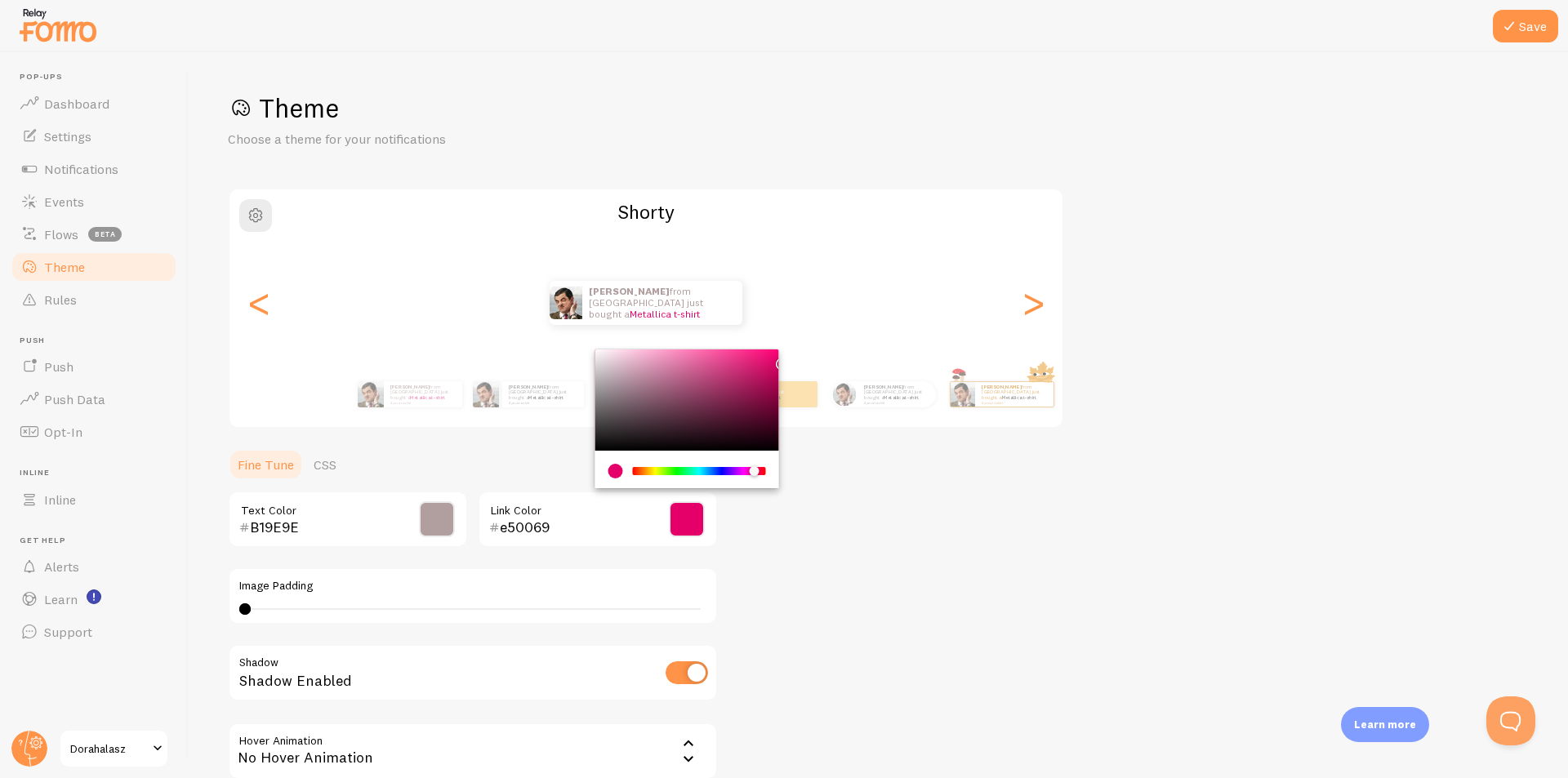
click at [558, 532] on input "e50069" at bounding box center [574, 528] width 149 height 19
click at [902, 398] on link "Metallica t-shirt" at bounding box center [901, 397] width 35 height 6
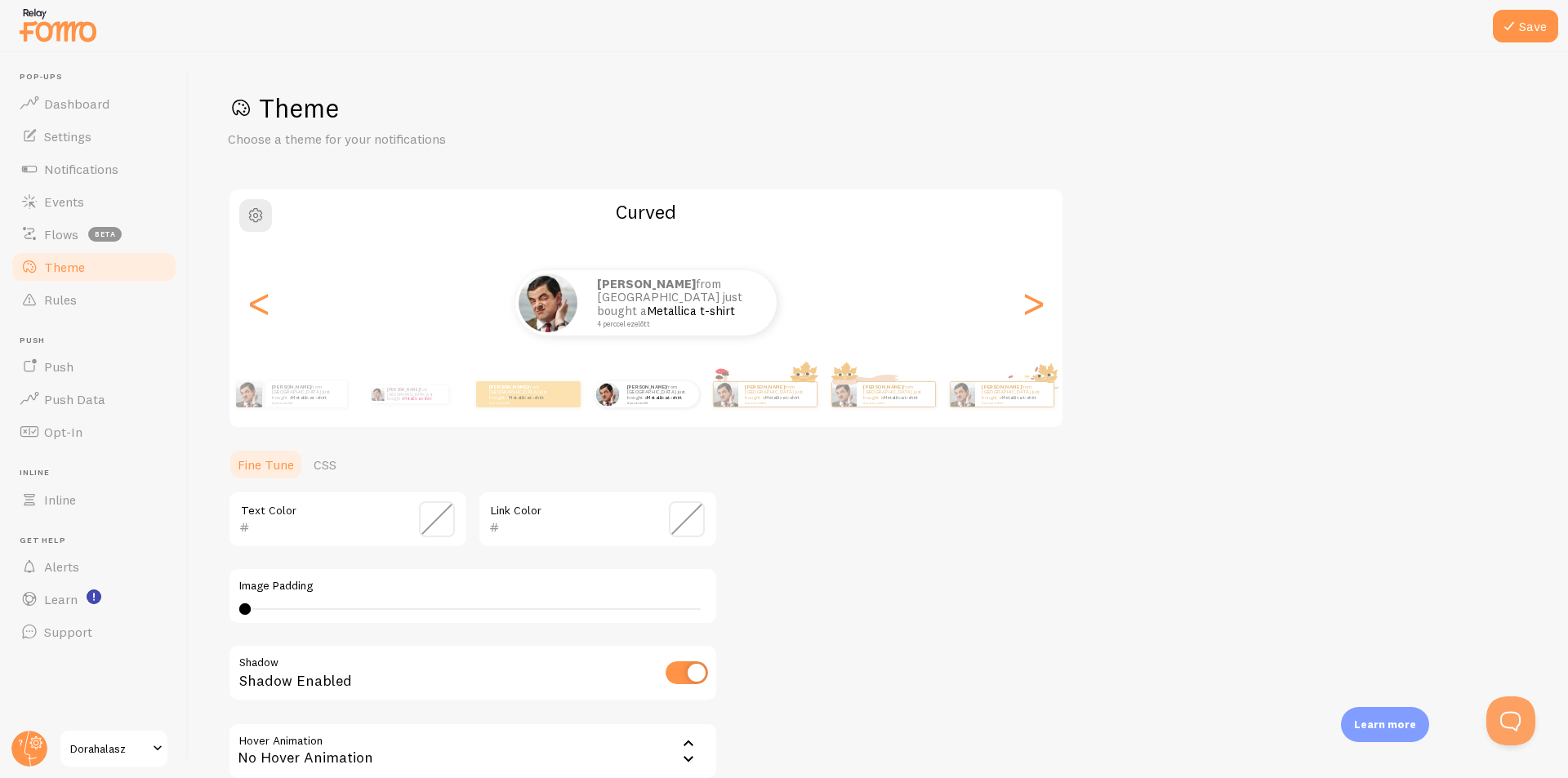
click at [698, 515] on span at bounding box center [686, 519] width 36 height 36
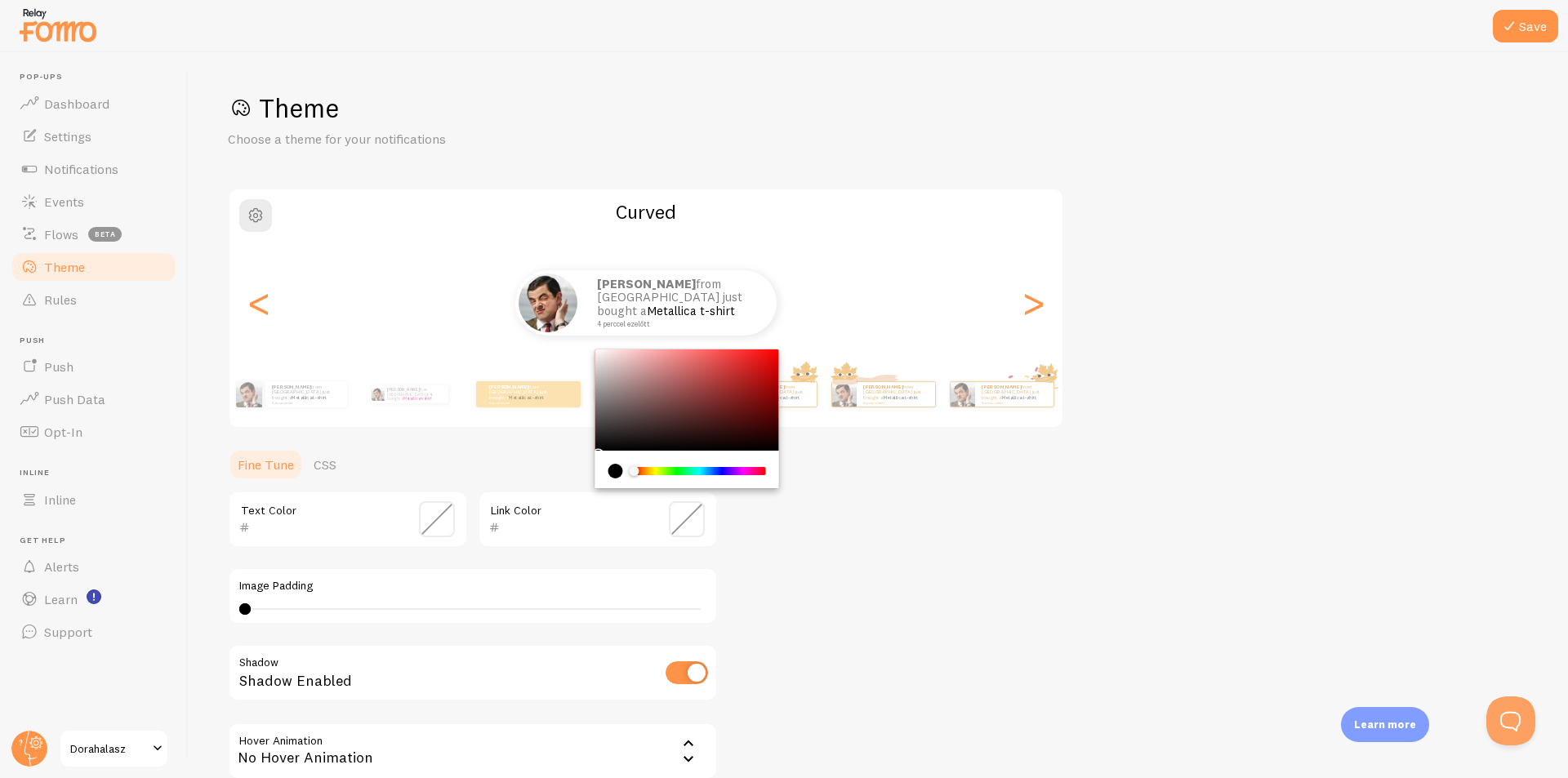
click at [569, 526] on input "text" at bounding box center [574, 528] width 149 height 19
paste input "e50069"
type input "e50069"
click at [890, 539] on div "Theme Choose a theme for your notifications Curved [PERSON_NAME] from [GEOGRAPH…" at bounding box center [878, 479] width 1301 height 775
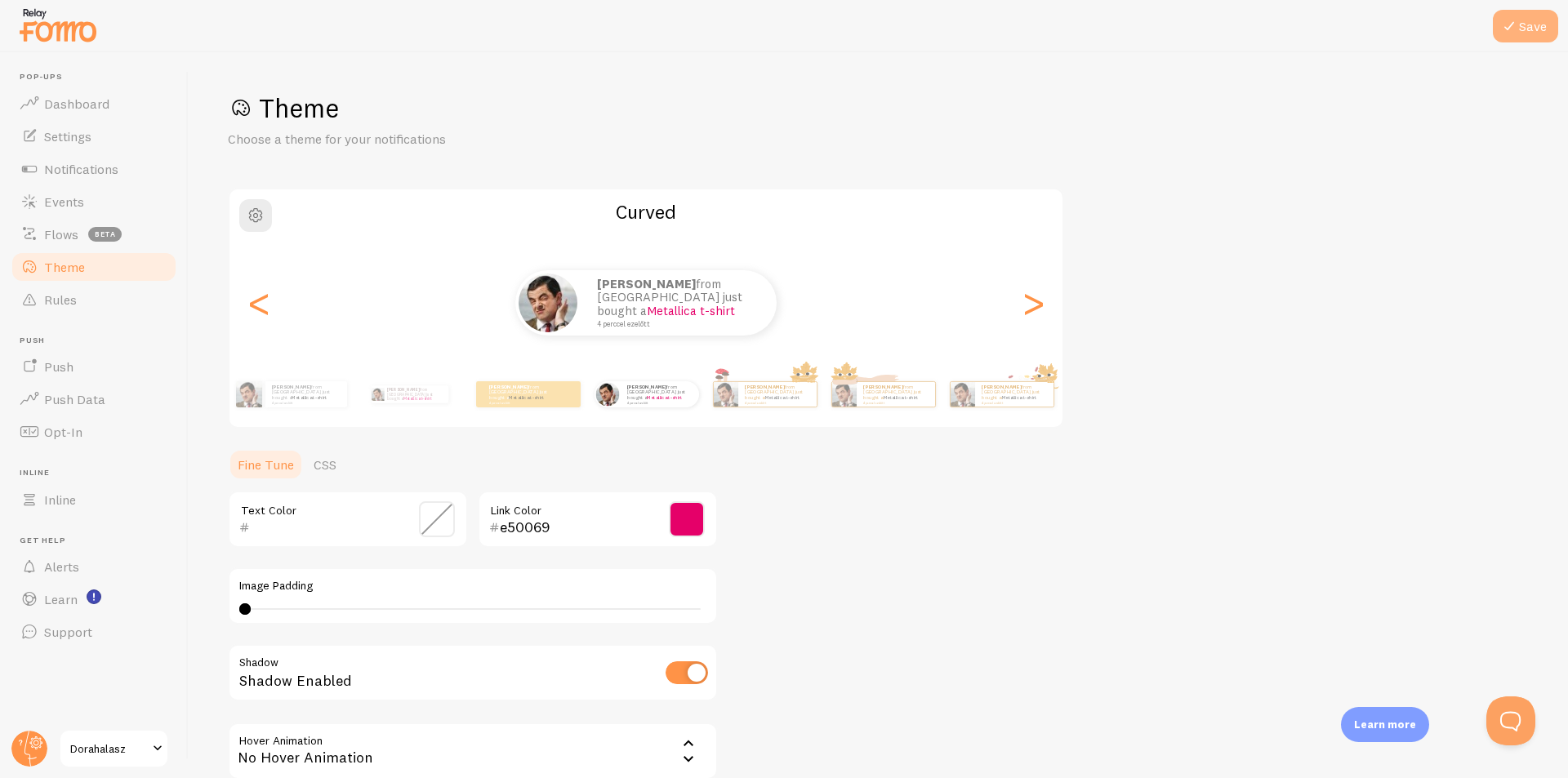
click at [1531, 28] on button "Save" at bounding box center [1525, 25] width 65 height 32
click at [392, 403] on div "[PERSON_NAME] from [GEOGRAPHIC_DATA] just bought a Metallica t-shirt 4 perccel …" at bounding box center [409, 394] width 106 height 45
type input "B19E9E"
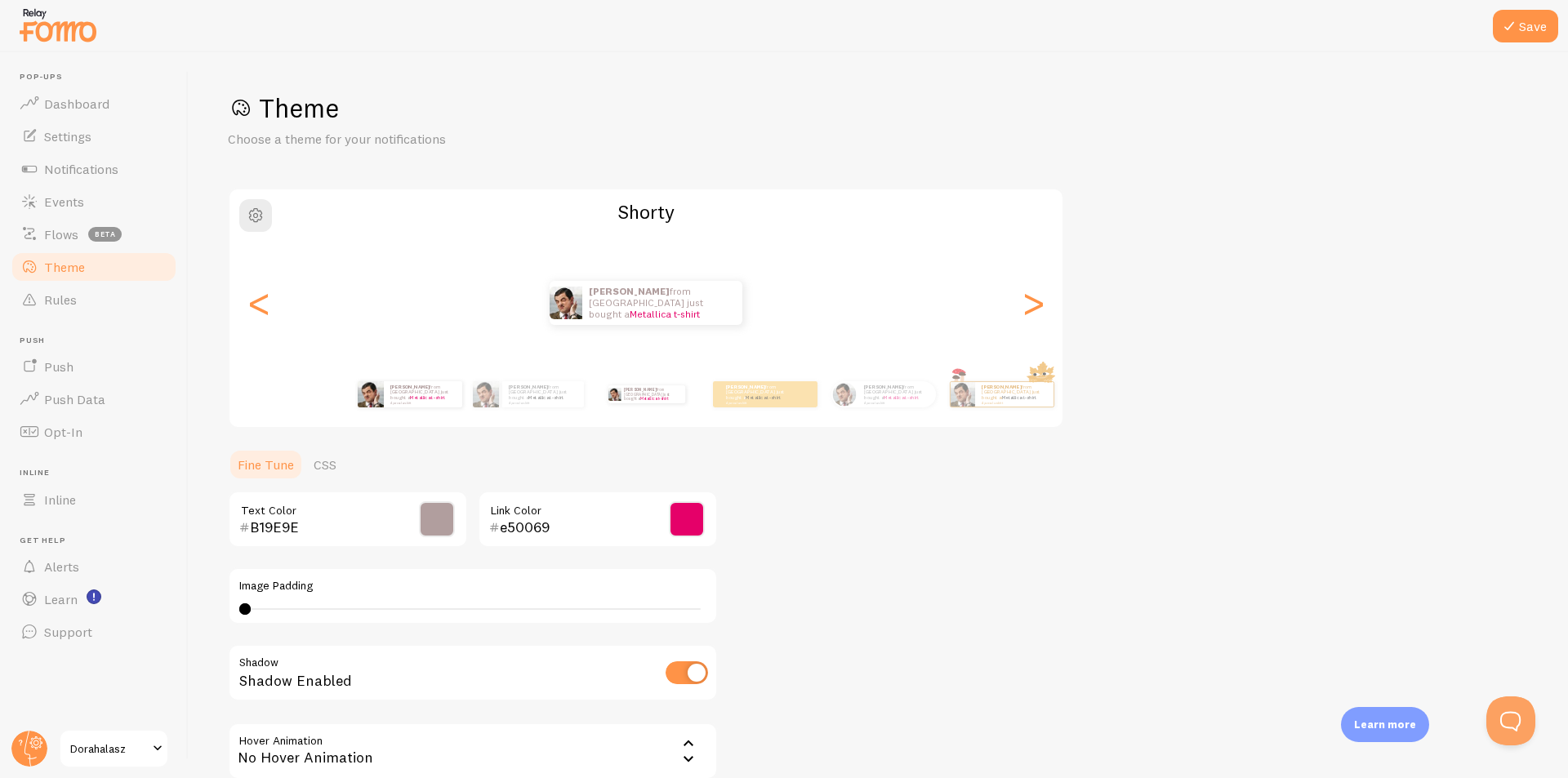
click at [398, 407] on div "[PERSON_NAME] from [GEOGRAPHIC_DATA] just bought a Metallica t-shirt 4 perccel …" at bounding box center [409, 394] width 106 height 45
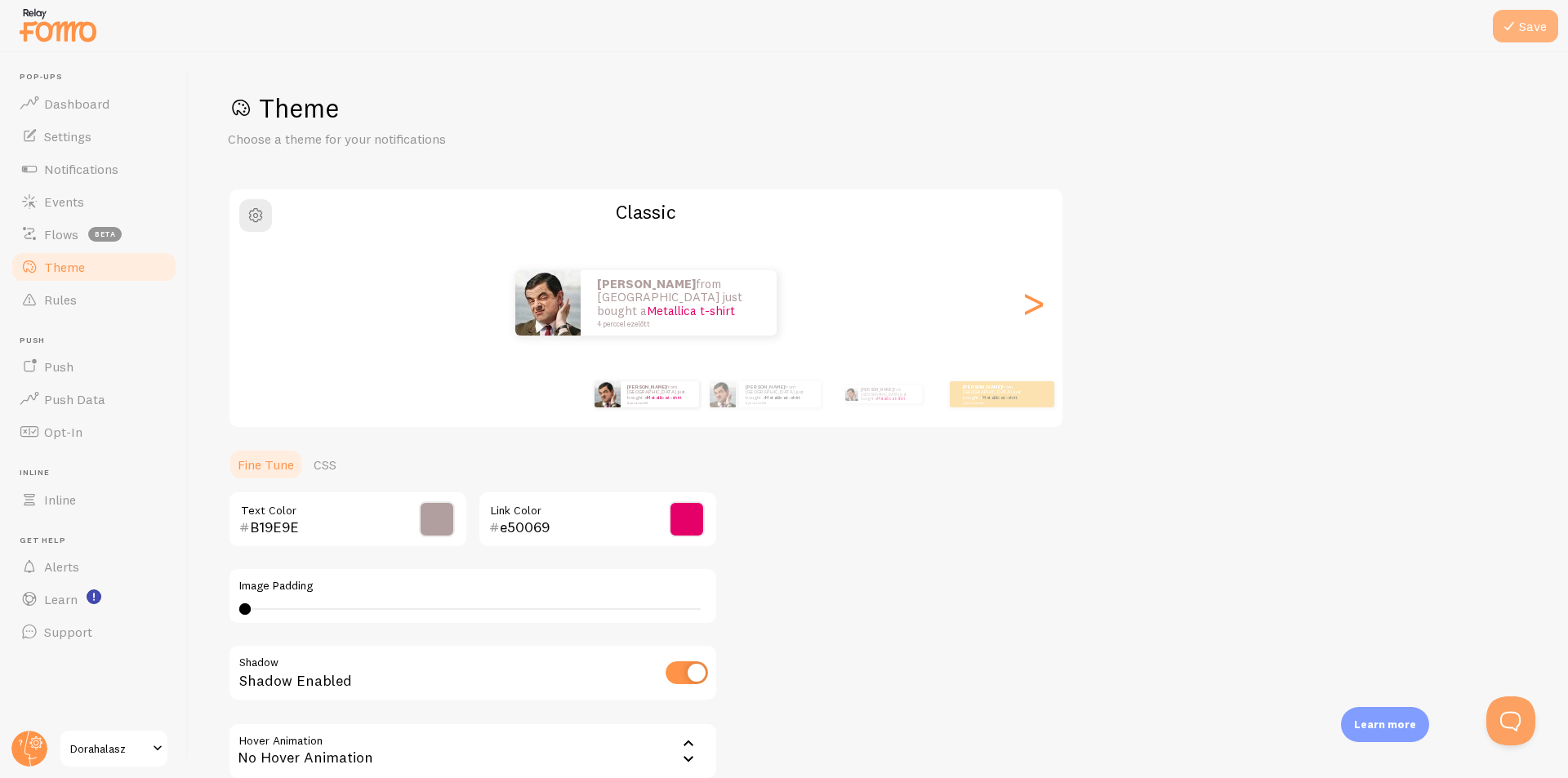
click at [1526, 23] on button "Save" at bounding box center [1525, 25] width 65 height 32
click at [1028, 323] on div ">" at bounding box center [1033, 303] width 19 height 118
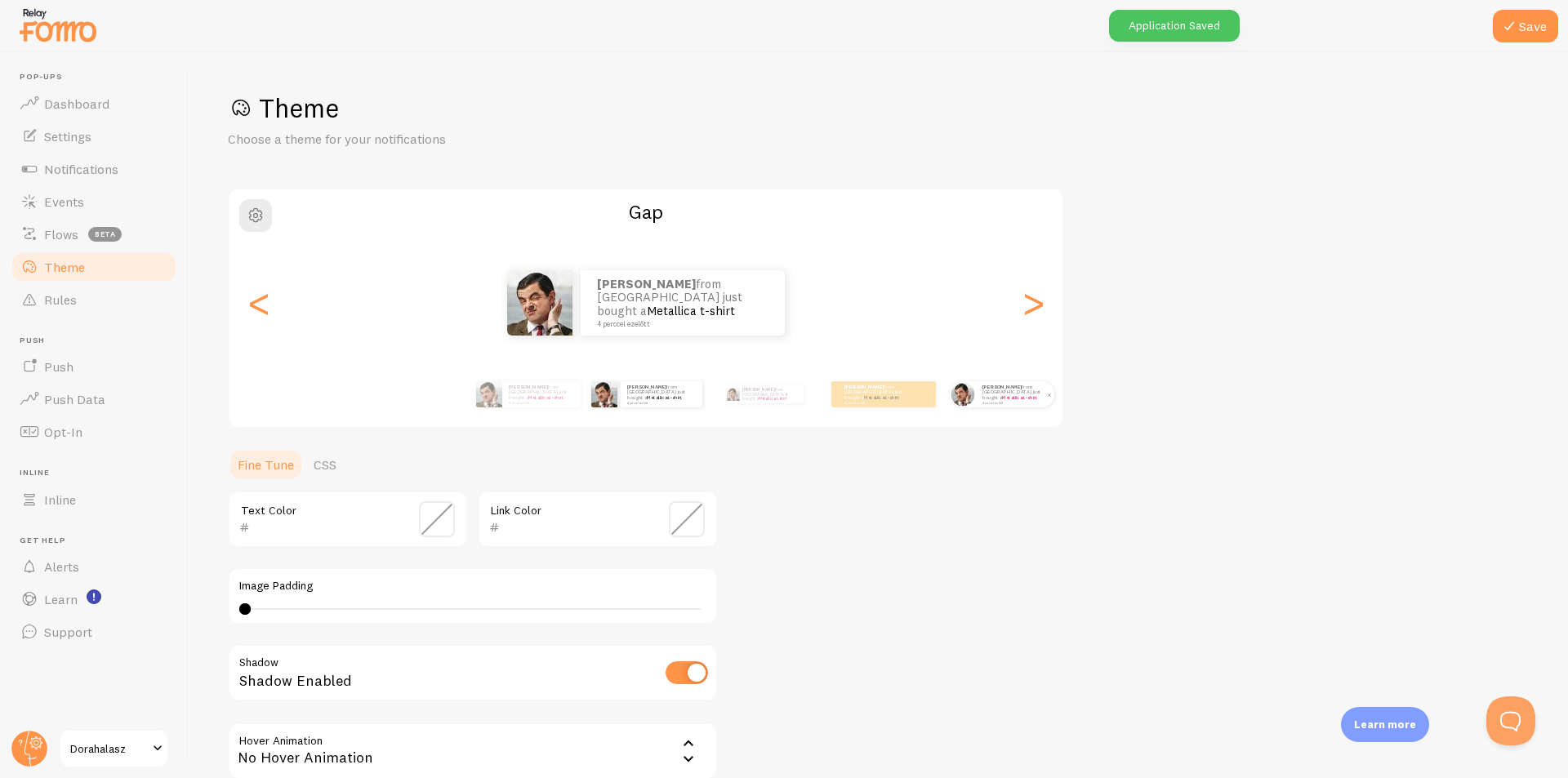
click at [984, 401] on small "4 perccel ezelőtt" at bounding box center [1013, 403] width 64 height 3
type input "e50069"
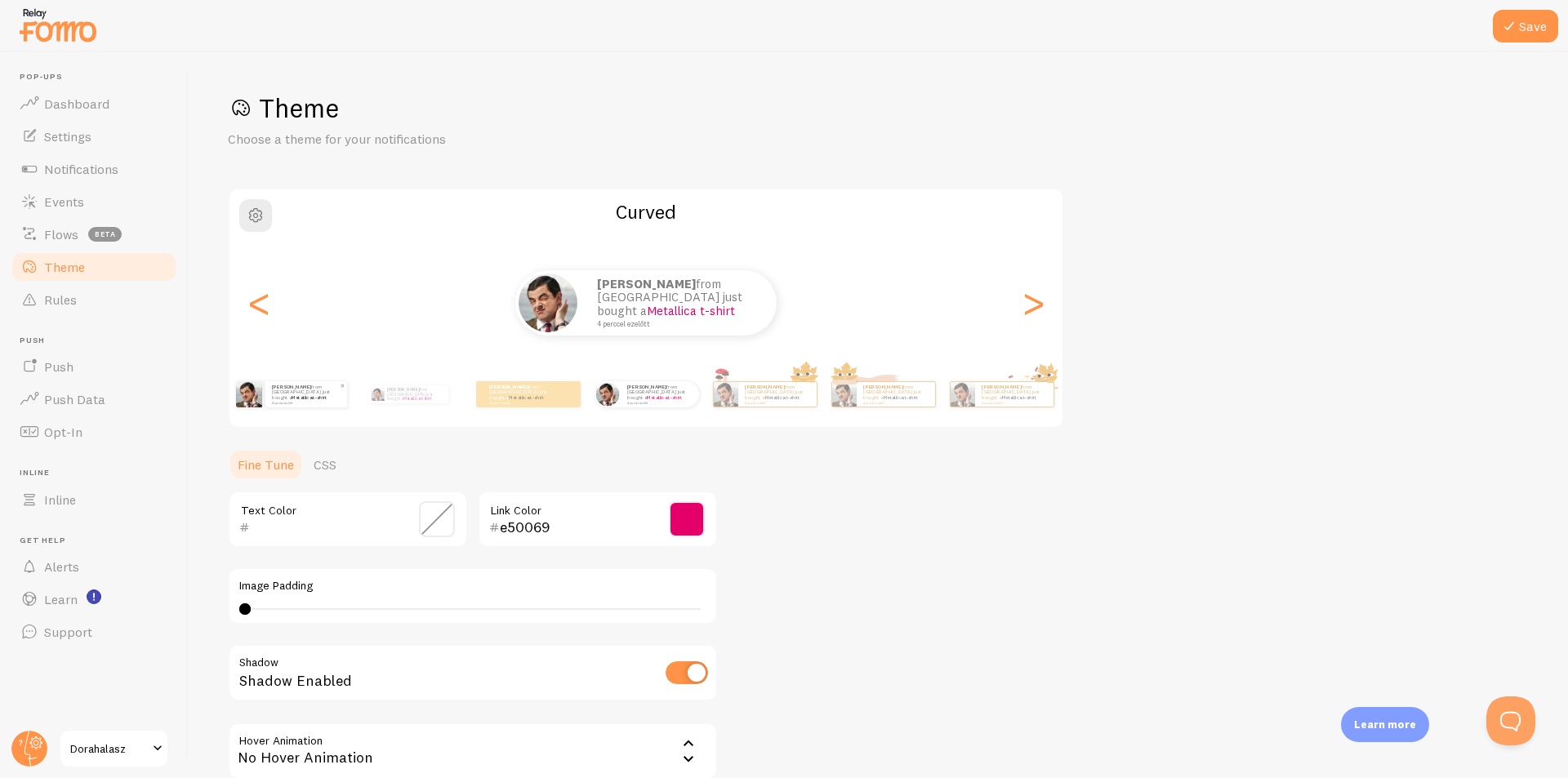
click at [275, 401] on small "4 perccel ezelőtt" at bounding box center [305, 403] width 67 height 3
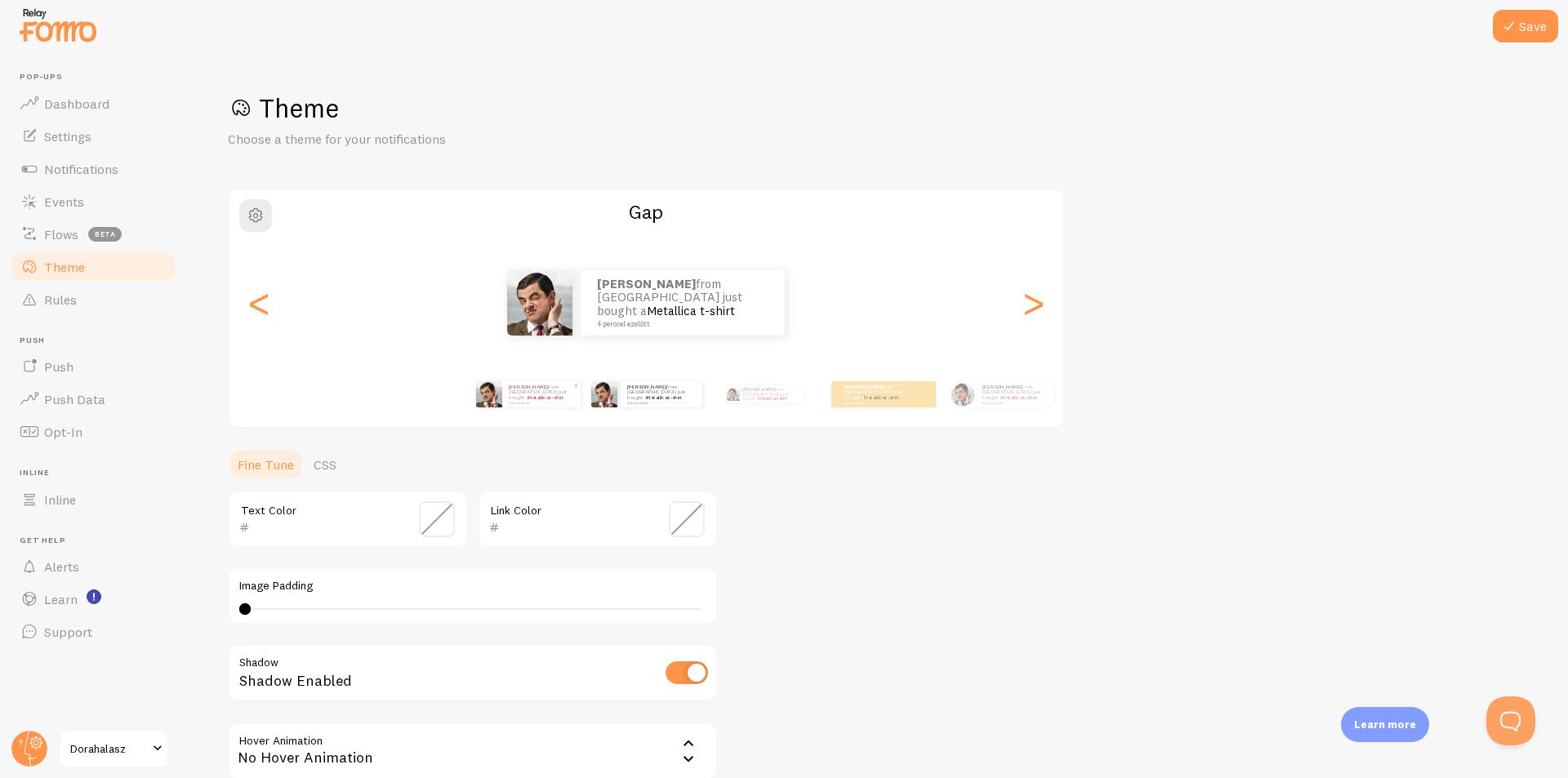
click at [549, 401] on small "4 perccel ezelőtt" at bounding box center [540, 403] width 64 height 3
type input "B19E9E"
type input "e50069"
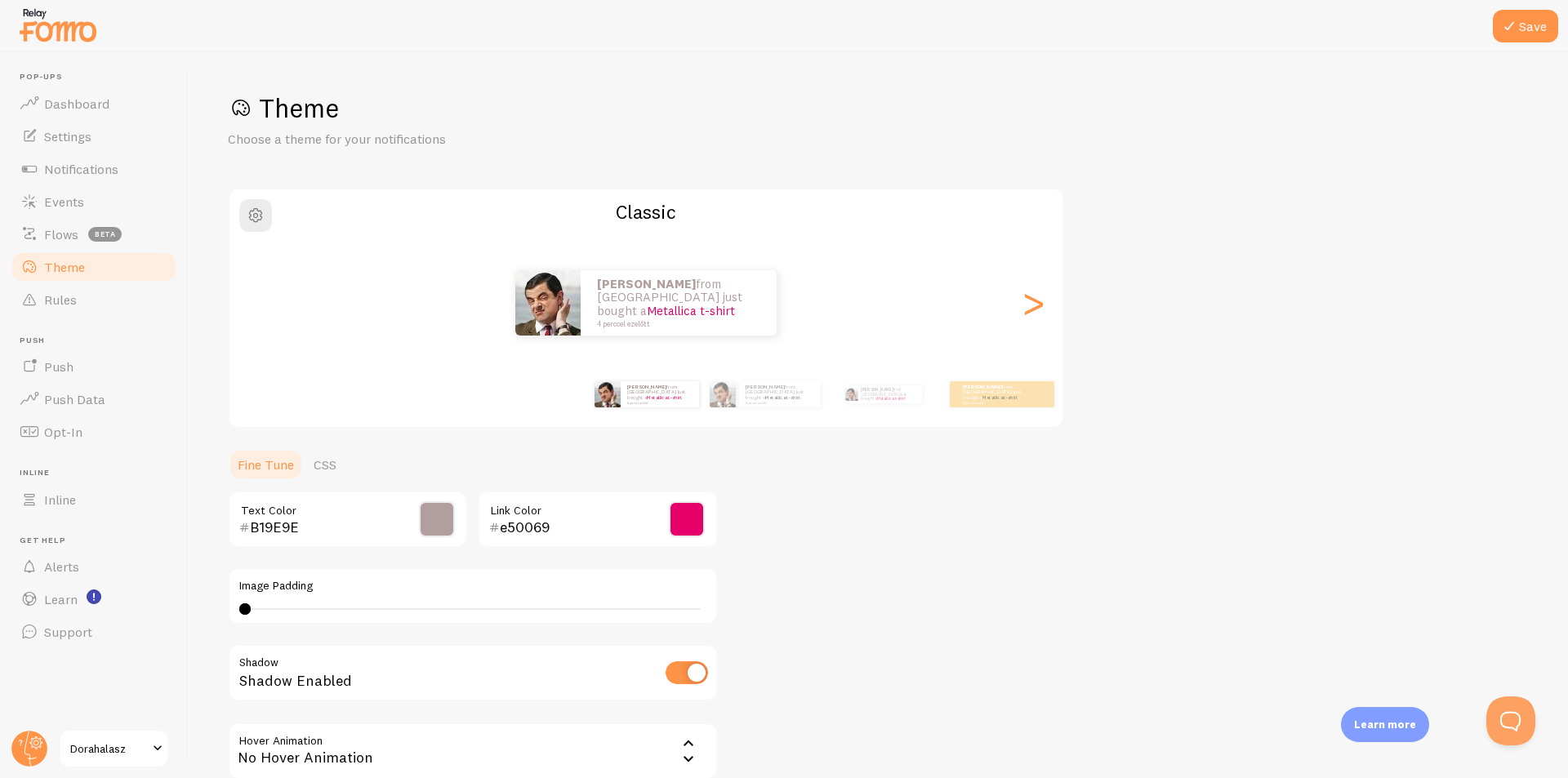
click at [432, 525] on span at bounding box center [436, 519] width 36 height 36
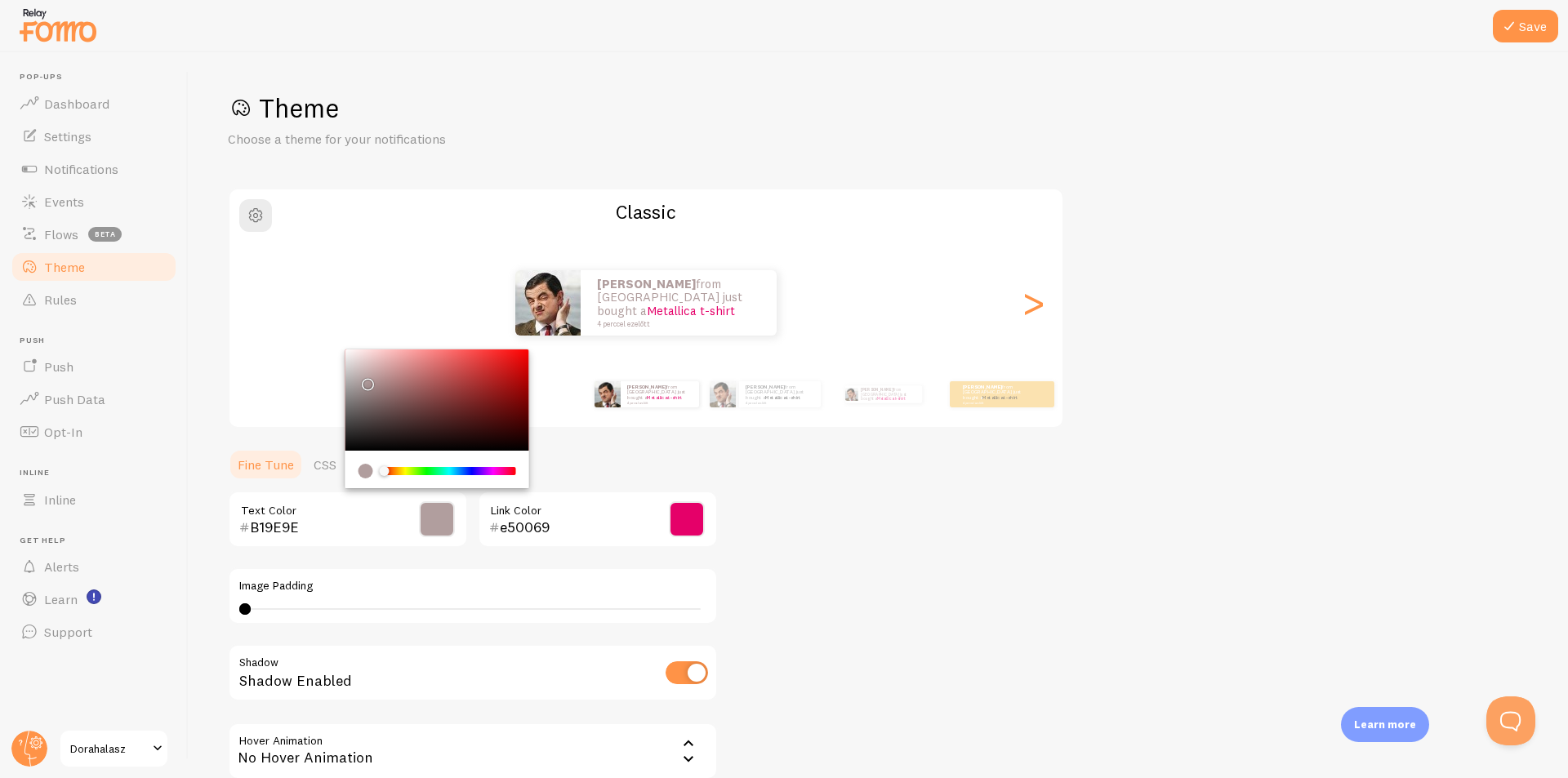
click at [310, 519] on input "B19E9E" at bounding box center [324, 528] width 149 height 19
click at [1031, 312] on div ">" at bounding box center [1033, 303] width 19 height 118
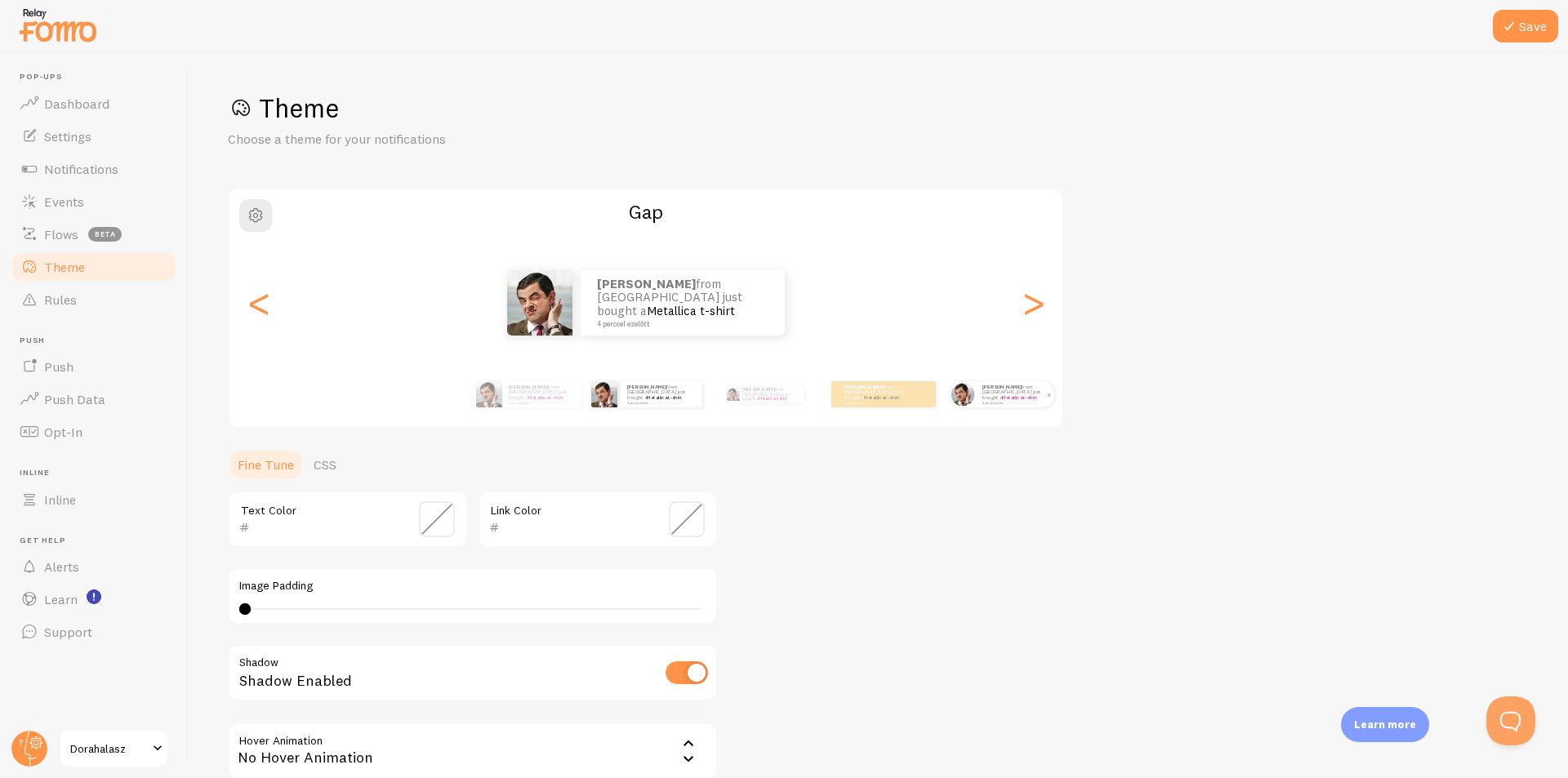
click at [984, 404] on div "[PERSON_NAME] from [GEOGRAPHIC_DATA] just bought a Metallica t-shirt 4 perccel …" at bounding box center [1015, 394] width 78 height 26
type input "e50069"
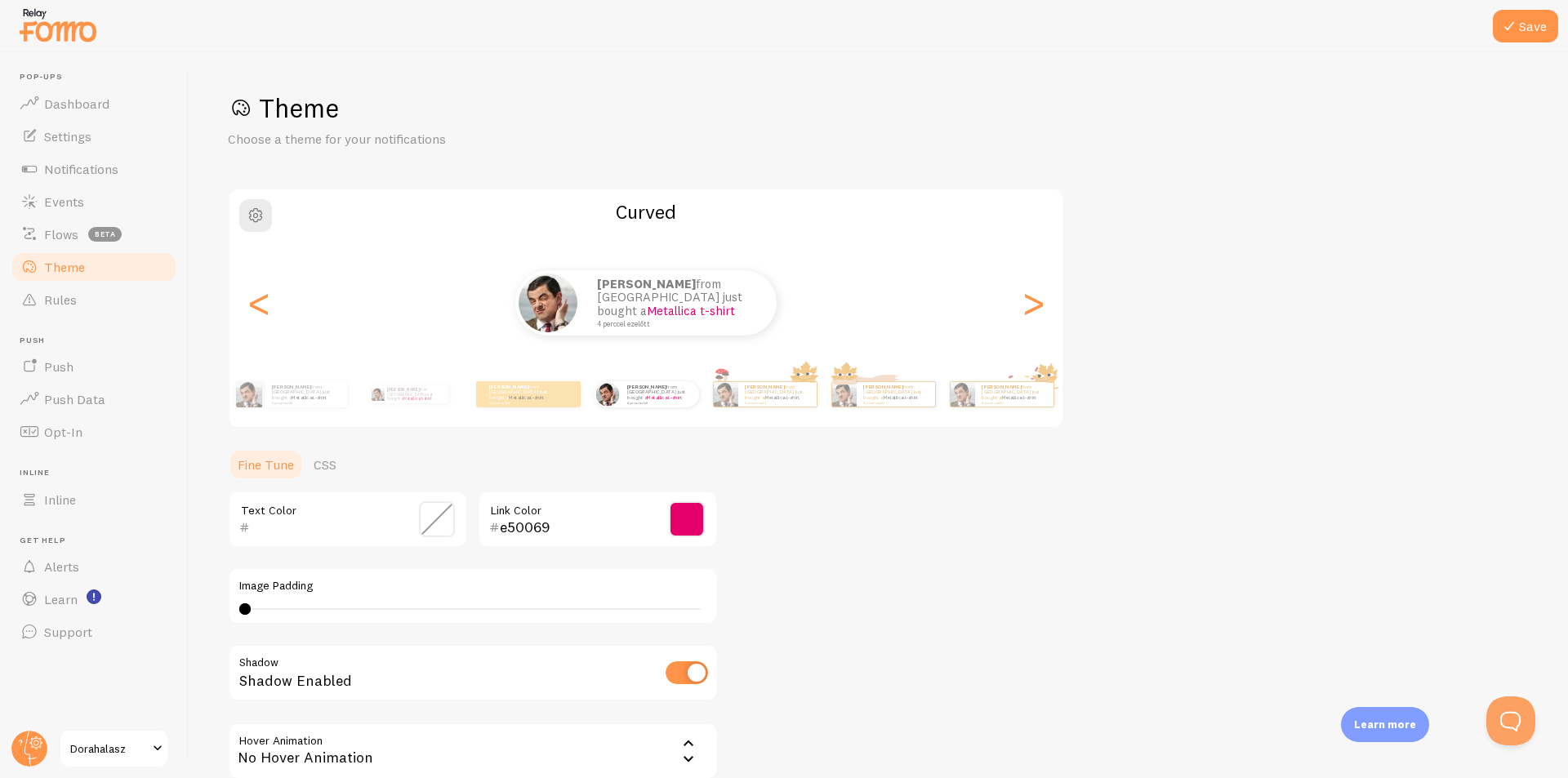
click at [280, 545] on div "Text Color" at bounding box center [347, 520] width 240 height 58
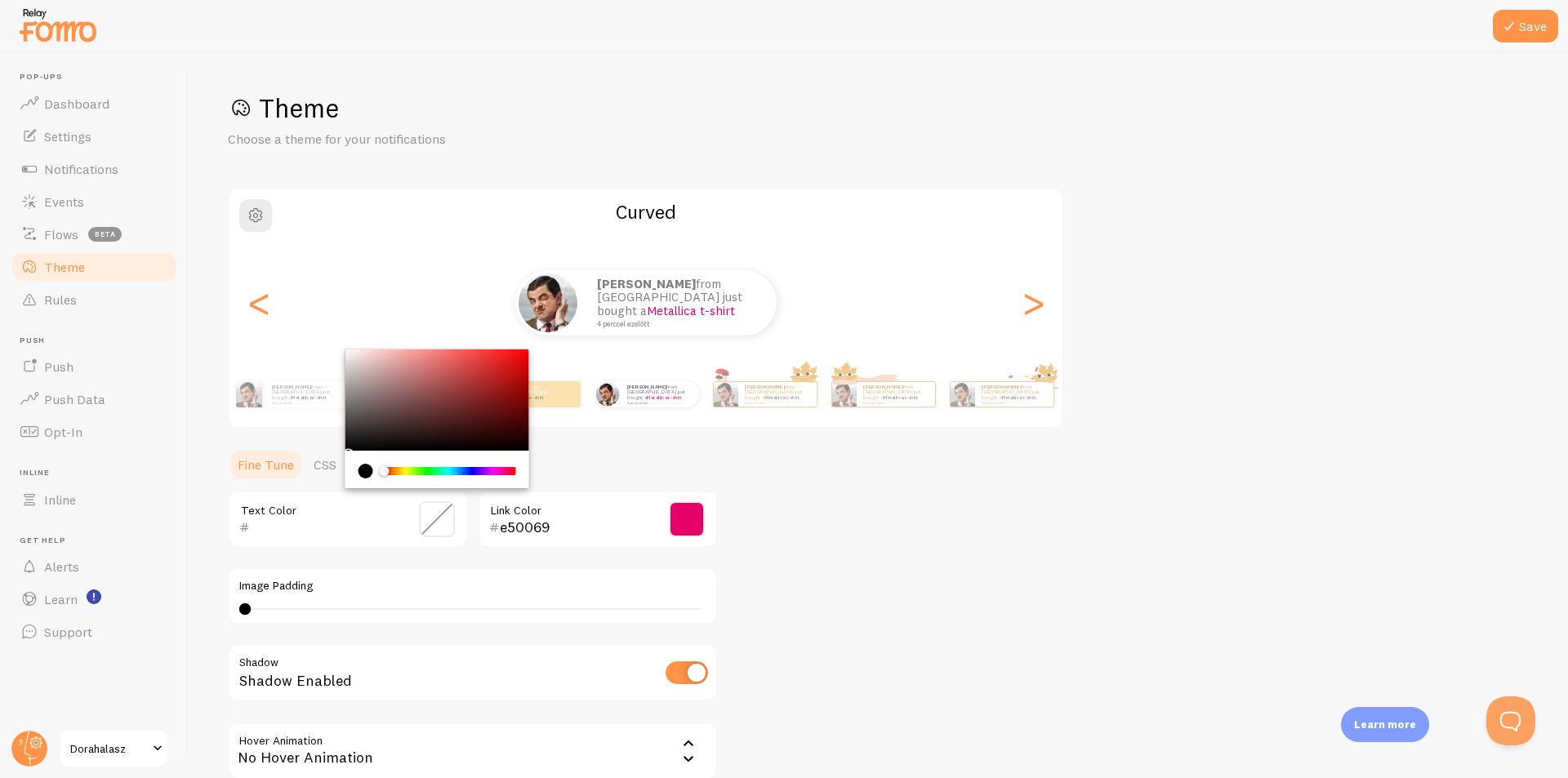
click at [280, 534] on input "text" at bounding box center [324, 528] width 149 height 19
paste input "B19E9E"
type input "B19E9E"
click at [1545, 17] on button "Save" at bounding box center [1525, 25] width 65 height 32
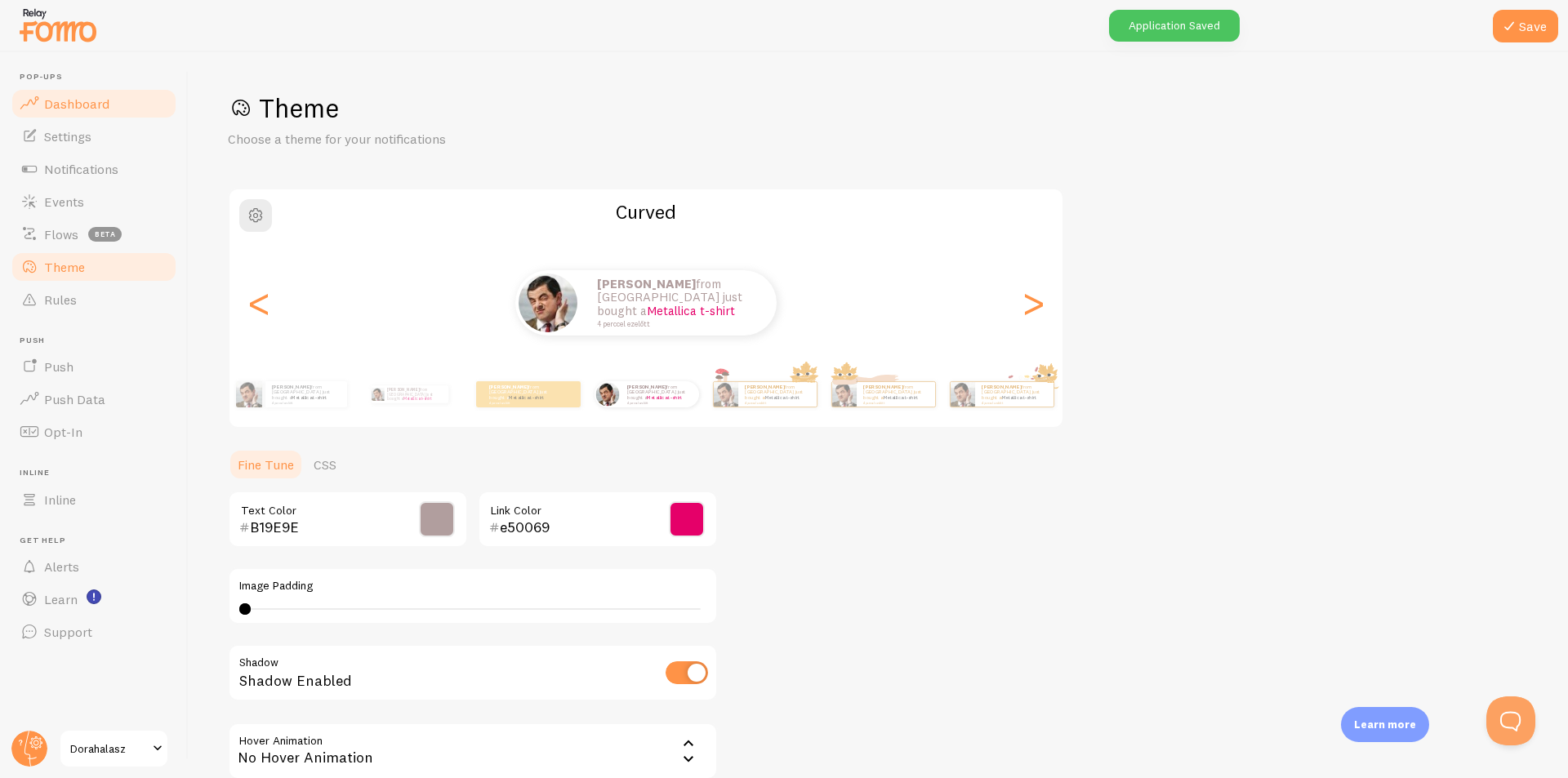
click at [71, 102] on span "Dashboard" at bounding box center [77, 104] width 65 height 17
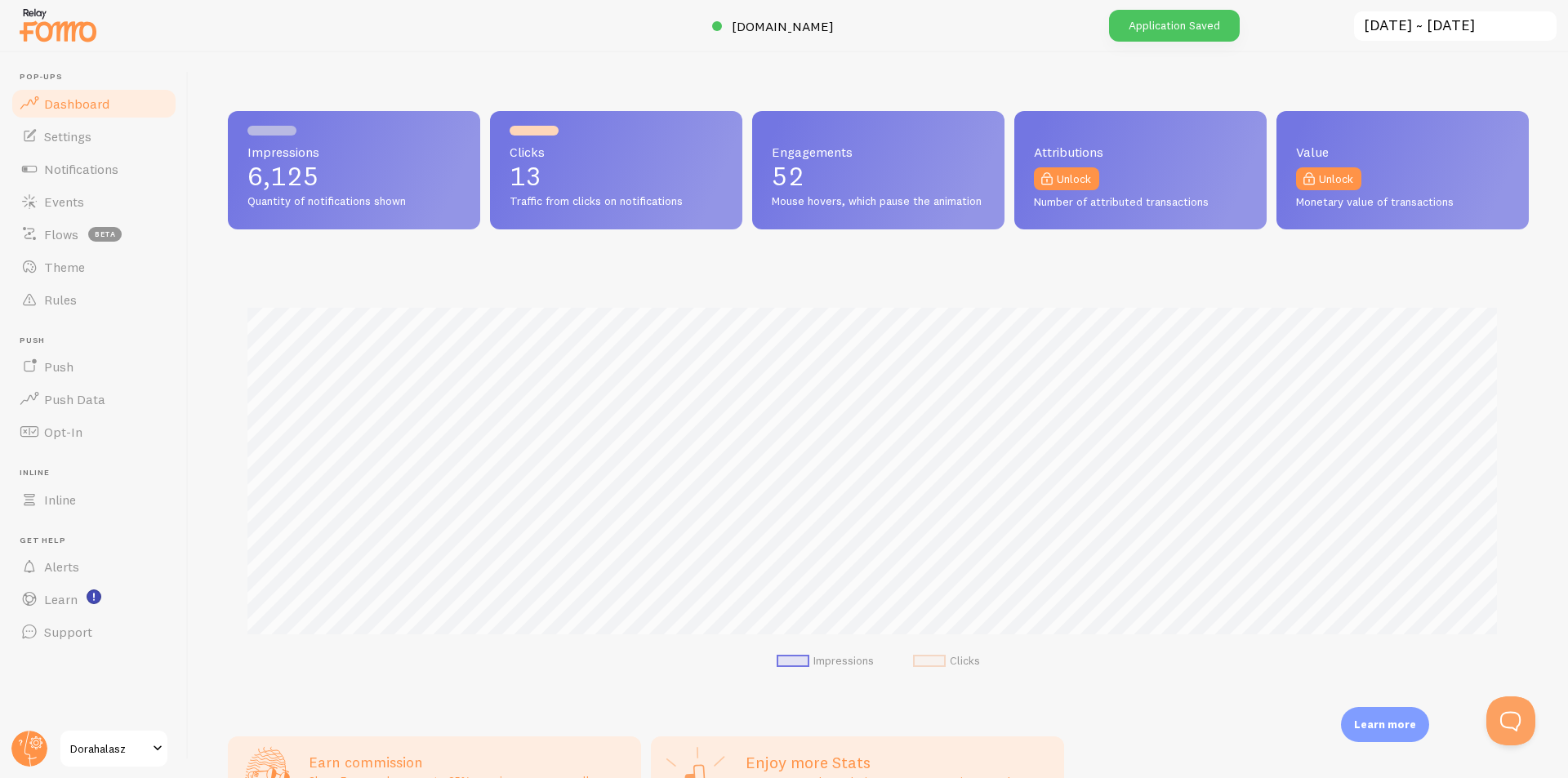
scroll to position [429, 1289]
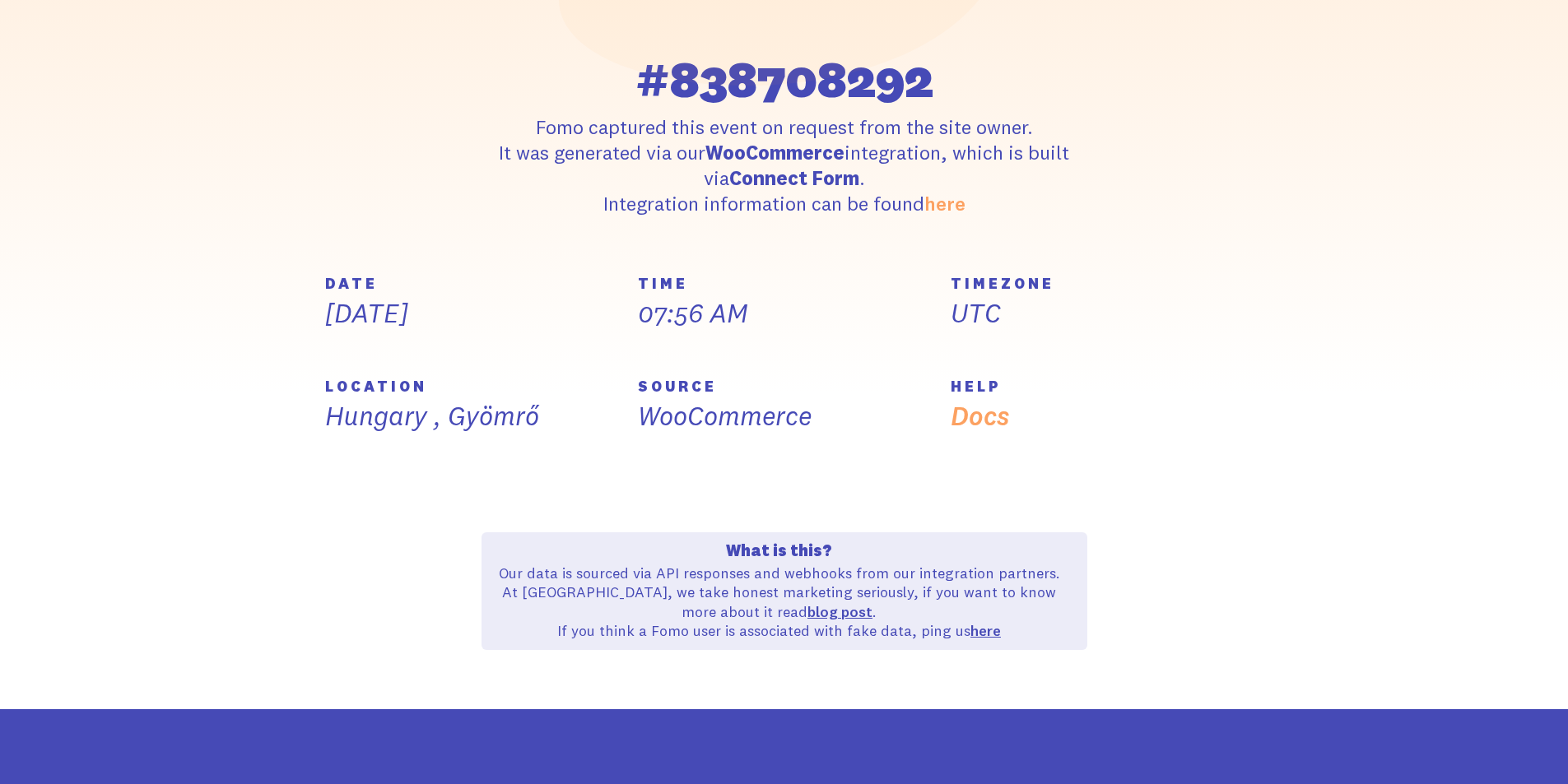
scroll to position [406, 0]
